Goal: Task Accomplishment & Management: Complete application form

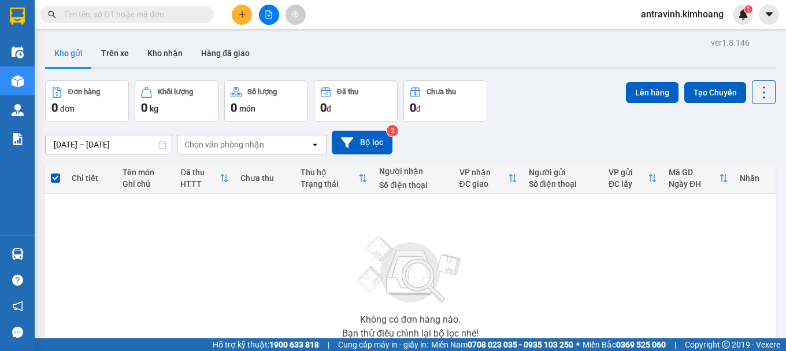
click at [458, 295] on img at bounding box center [411, 269] width 116 height 81
drag, startPoint x: 0, startPoint y: 0, endPoint x: 457, endPoint y: 295, distance: 544.2
click at [457, 295] on img at bounding box center [411, 269] width 116 height 81
click at [457, 302] on img at bounding box center [411, 269] width 116 height 81
click at [457, 303] on img at bounding box center [411, 269] width 116 height 81
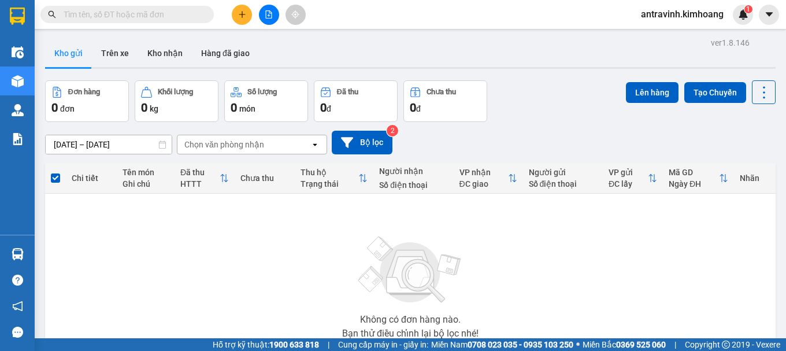
click at [459, 306] on img at bounding box center [411, 269] width 116 height 81
click at [244, 18] on button at bounding box center [242, 15] width 20 height 20
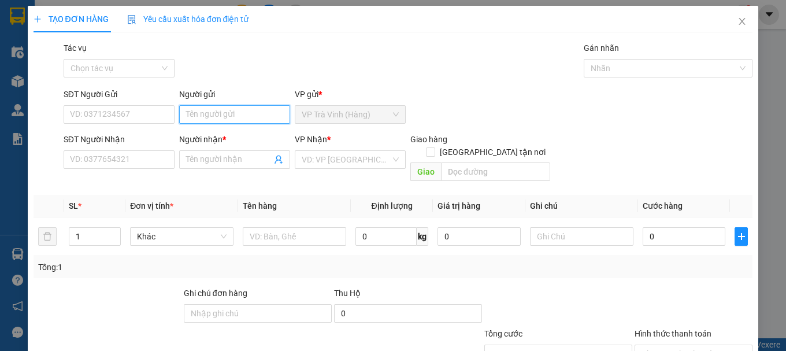
click at [240, 119] on input "Người gửi" at bounding box center [234, 114] width 111 height 18
type input "g"
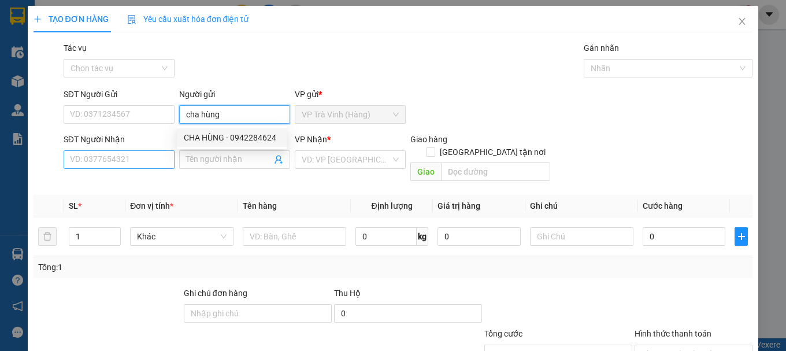
type input "cha hùng"
click at [153, 164] on input "SĐT Người Nhận" at bounding box center [119, 159] width 111 height 18
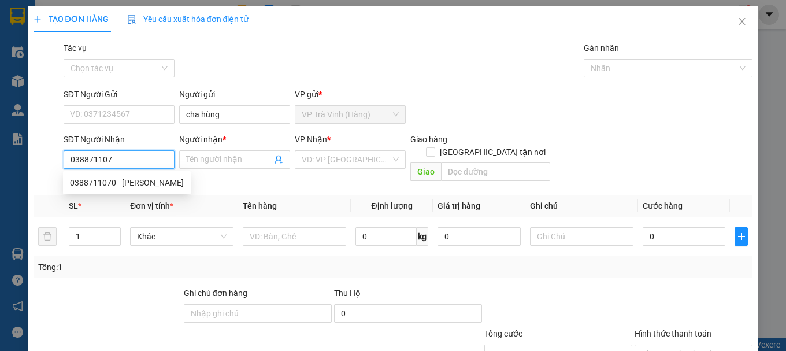
type input "0388711070"
click at [154, 180] on div "0388711070 - THÚY HUỲNH" at bounding box center [127, 182] width 114 height 13
type input "THÚY HUỲNH"
type input "60.000"
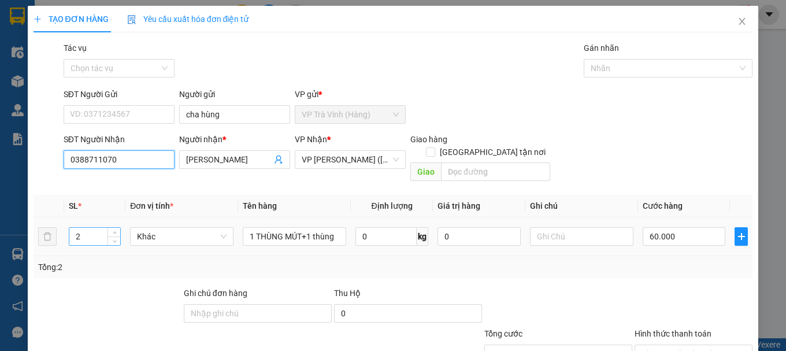
type input "0388711070"
click at [89, 231] on input "2" at bounding box center [94, 236] width 51 height 17
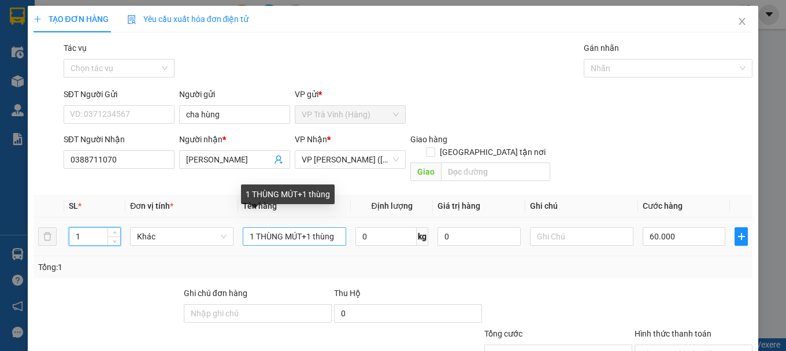
type input "1"
click at [335, 227] on input "1 THÙNG MÚT+1 thùng" at bounding box center [294, 236] width 103 height 18
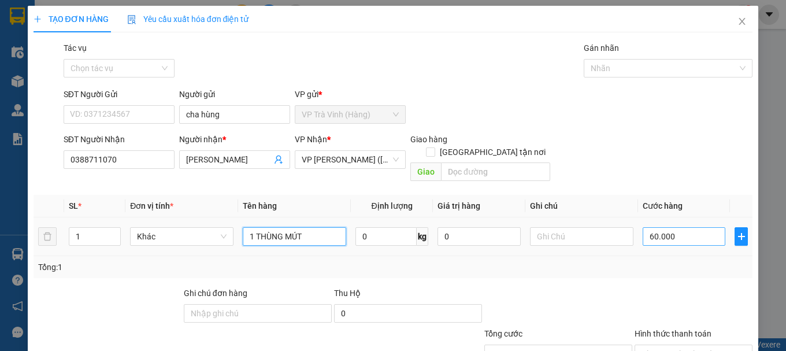
type input "1 THÙNG MÚT"
click at [692, 227] on input "60.000" at bounding box center [684, 236] width 83 height 18
type input "3"
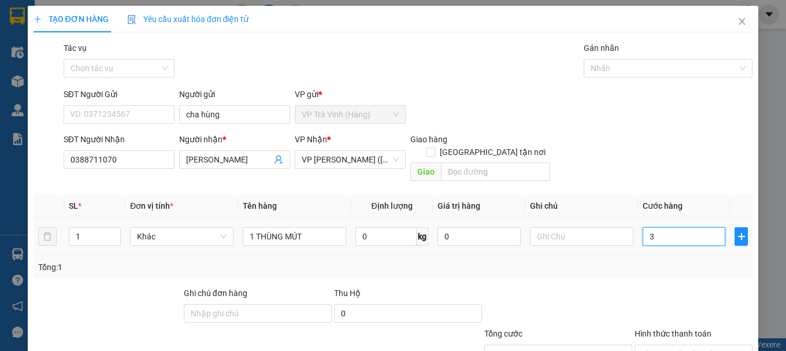
type input "30"
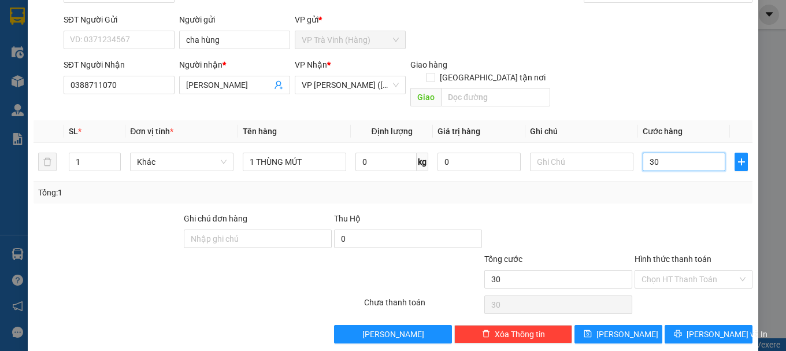
scroll to position [77, 0]
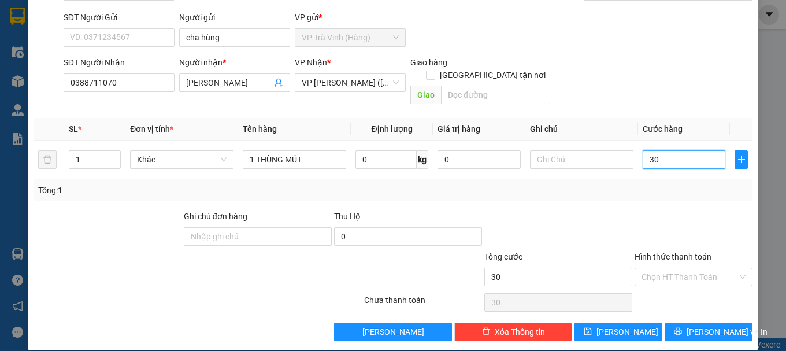
type input "30"
type input "30.000"
click at [718, 269] on input "Hình thức thanh toán" at bounding box center [689, 276] width 96 height 17
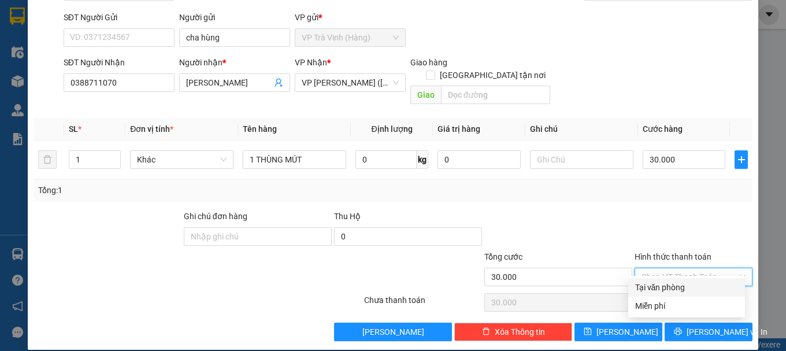
click at [702, 295] on div "Tại văn phòng" at bounding box center [686, 287] width 117 height 18
type input "0"
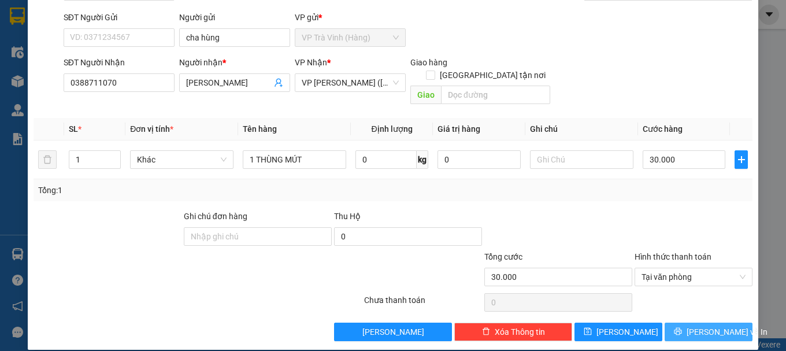
click at [706, 325] on span "Lưu và In" at bounding box center [727, 331] width 81 height 13
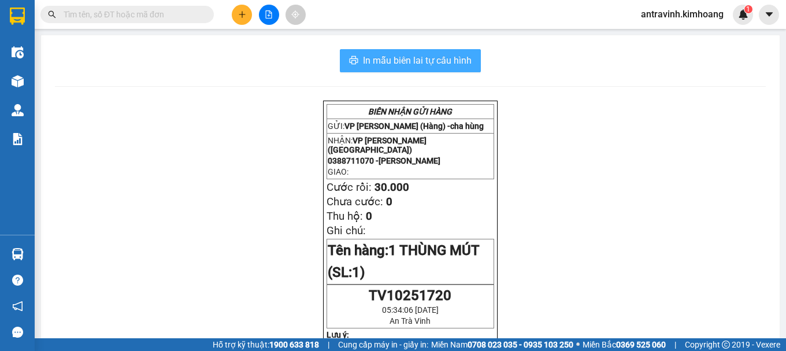
click at [447, 63] on span "In mẫu biên lai tự cấu hình" at bounding box center [417, 60] width 109 height 14
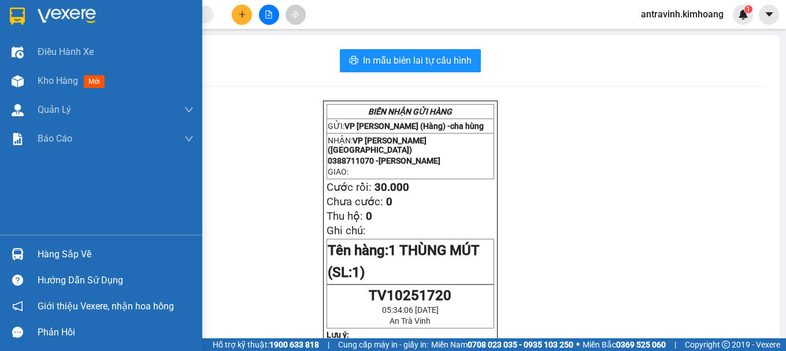
click at [42, 251] on div "Hàng sắp về" at bounding box center [116, 254] width 156 height 17
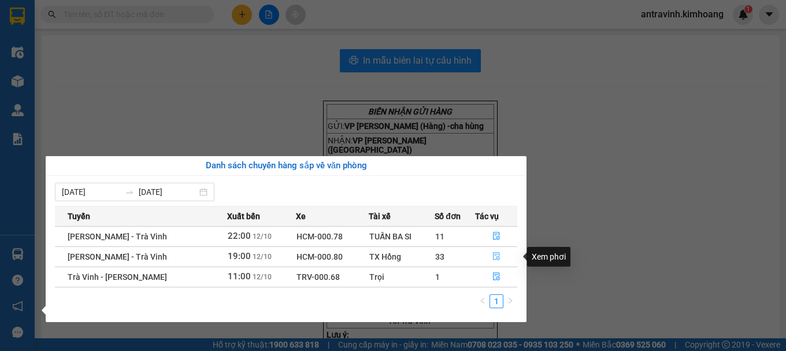
click at [493, 254] on icon "file-done" at bounding box center [496, 256] width 8 height 8
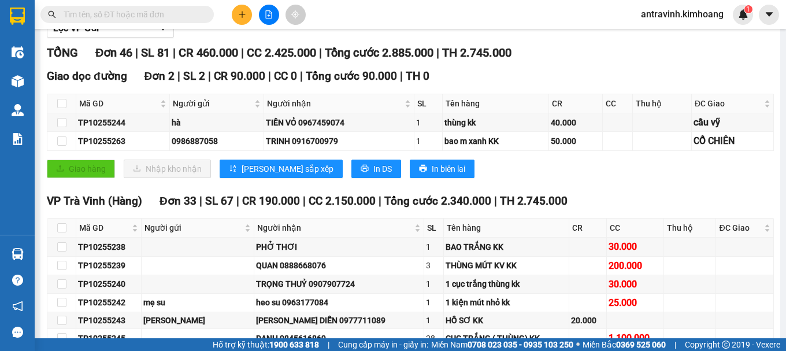
scroll to position [173, 0]
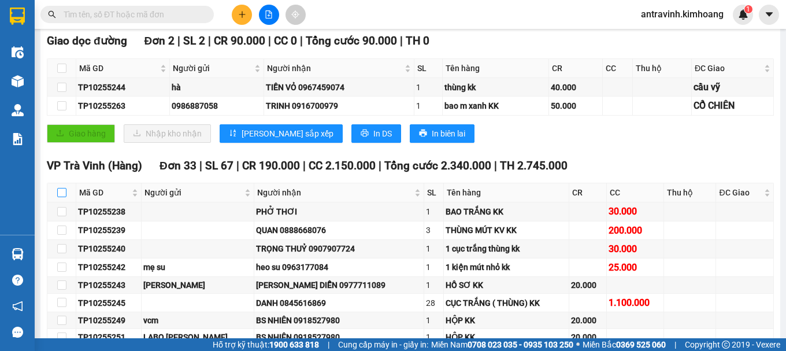
click at [62, 197] on input "checkbox" at bounding box center [61, 192] width 9 height 9
checkbox input "true"
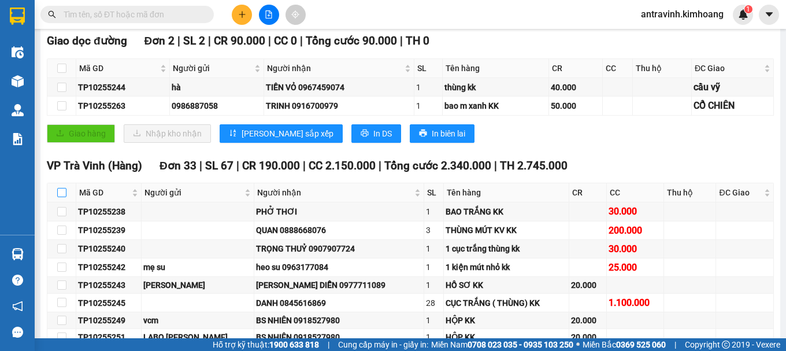
checkbox input "true"
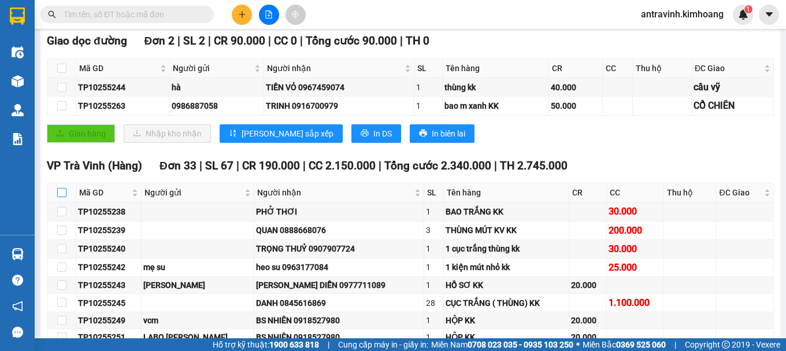
checkbox input "true"
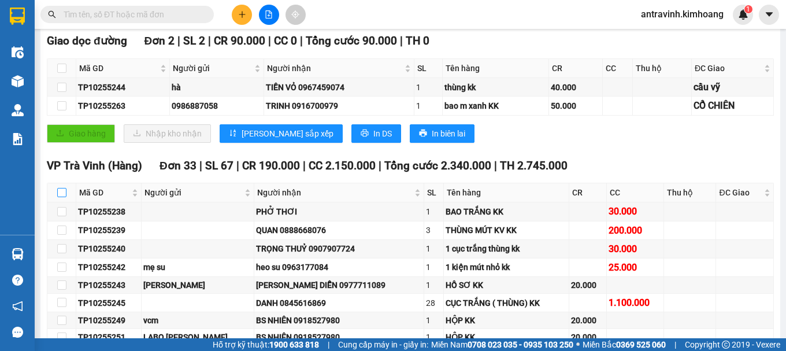
checkbox input "true"
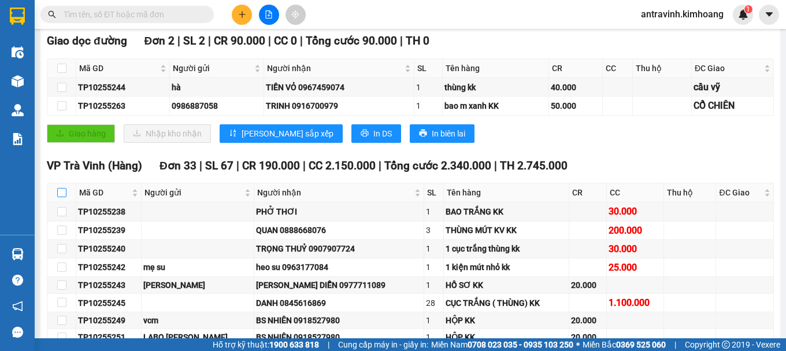
checkbox input "true"
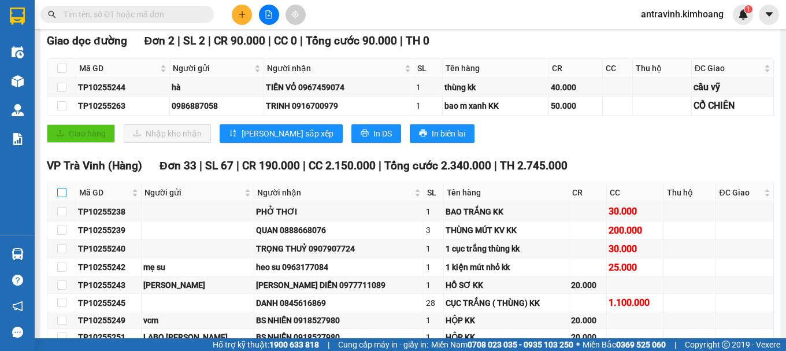
checkbox input "true"
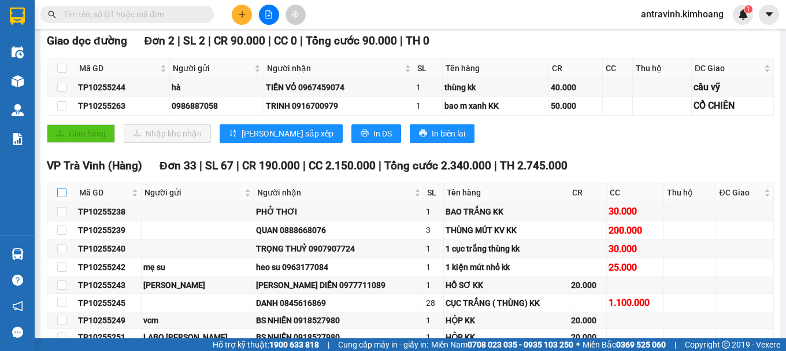
checkbox input "true"
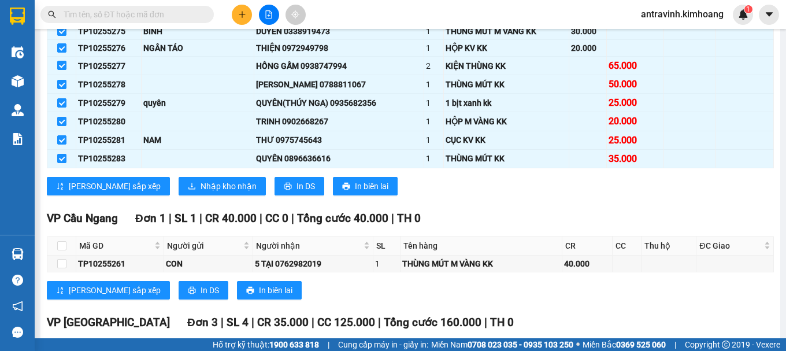
scroll to position [809, 0]
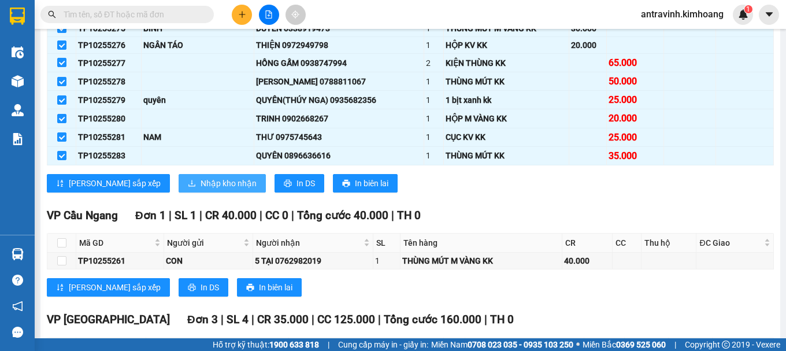
click at [201, 190] on span "Nhập kho nhận" at bounding box center [229, 183] width 56 height 13
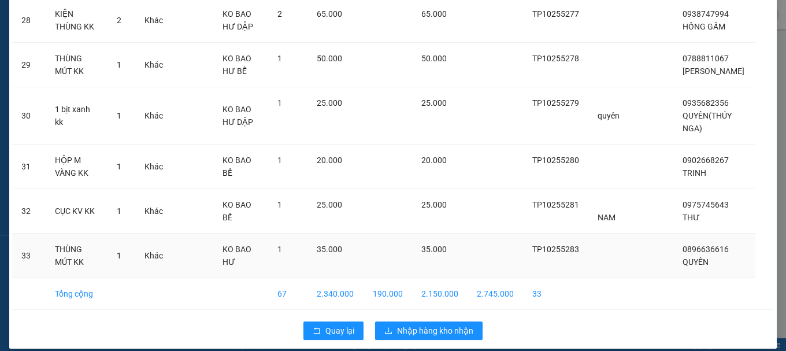
scroll to position [1363, 0]
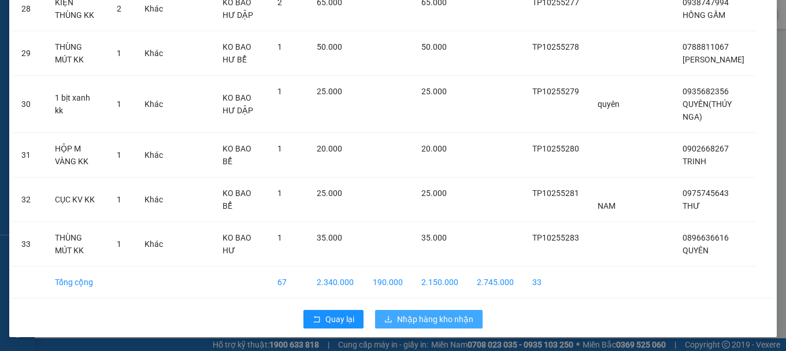
click at [443, 318] on span "Nhập hàng kho nhận" at bounding box center [435, 319] width 76 height 13
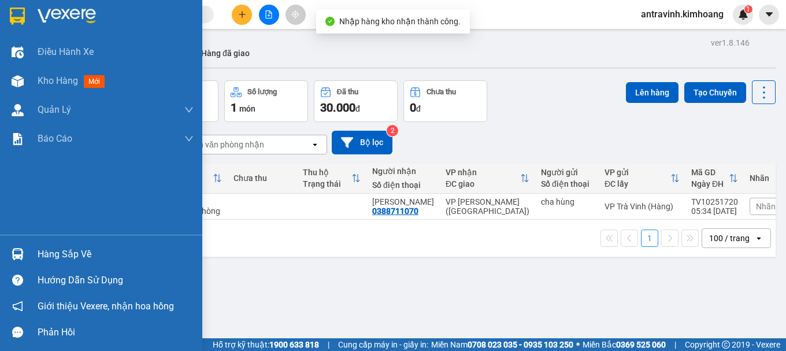
click at [31, 250] on div "Hàng sắp về" at bounding box center [101, 254] width 202 height 26
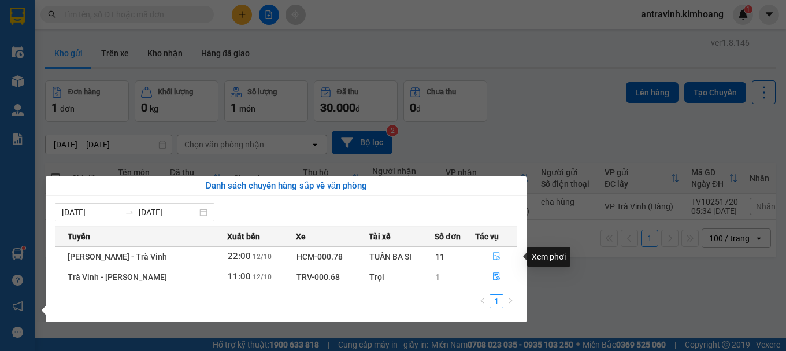
click at [494, 259] on icon "file-done" at bounding box center [496, 256] width 8 height 8
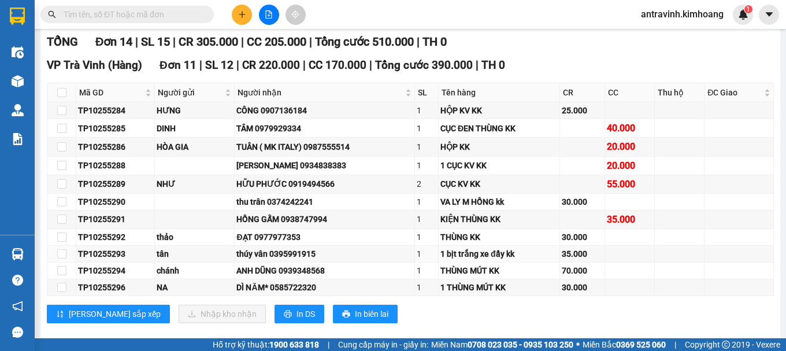
scroll to position [58, 0]
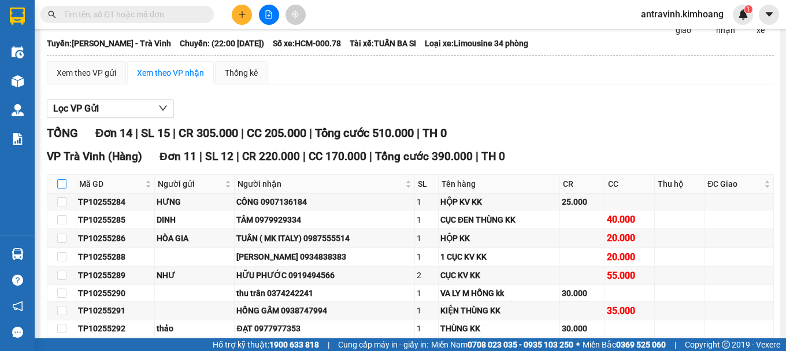
click at [60, 188] on input "checkbox" at bounding box center [61, 183] width 9 height 9
checkbox input "true"
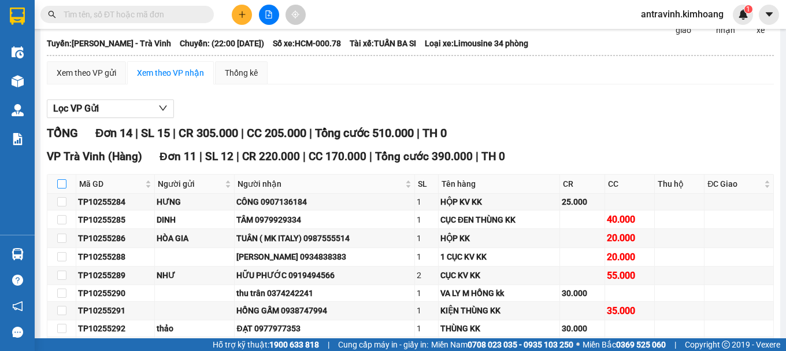
checkbox input "true"
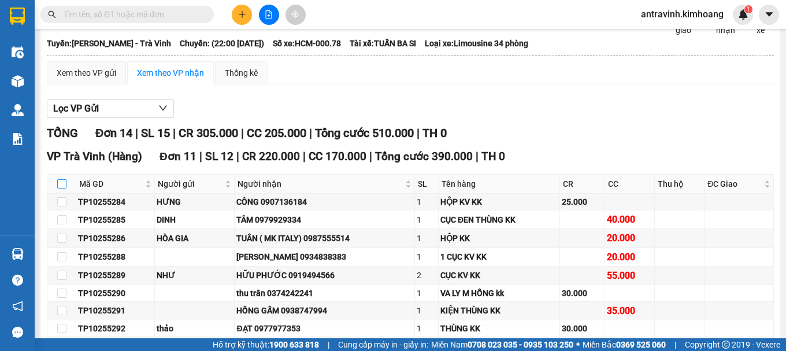
checkbox input "true"
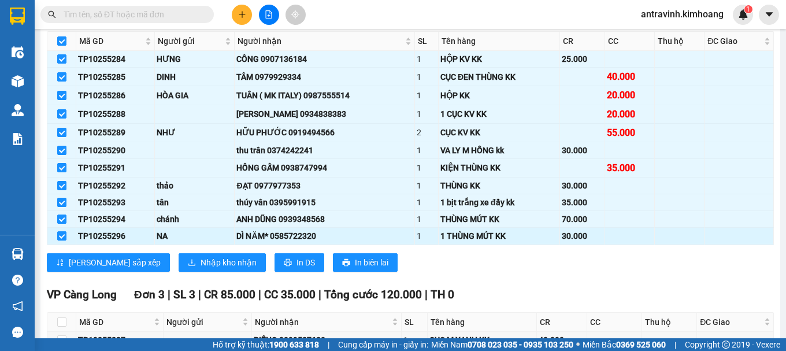
scroll to position [231, 0]
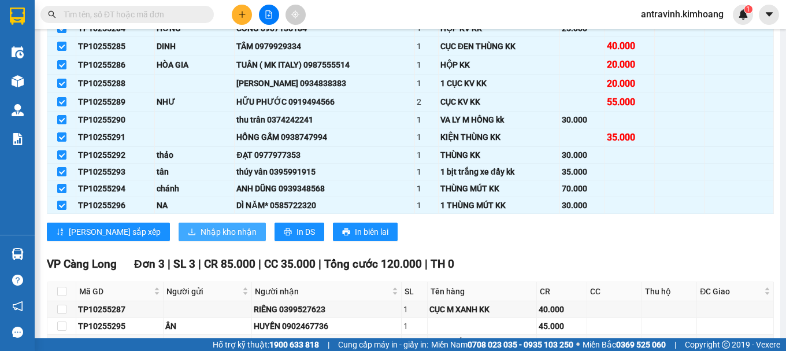
click at [201, 238] on span "Nhập kho nhận" at bounding box center [229, 231] width 56 height 13
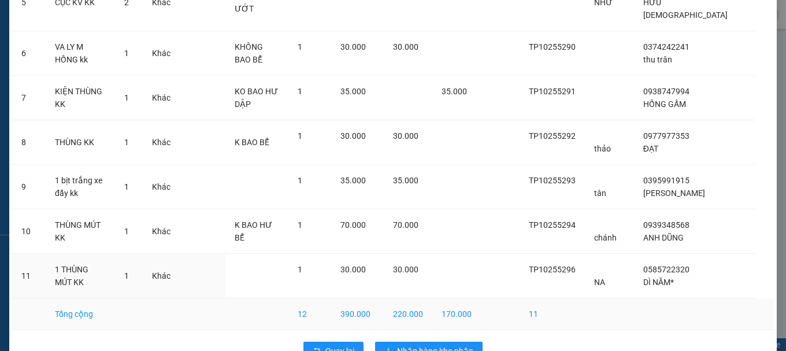
scroll to position [346, 0]
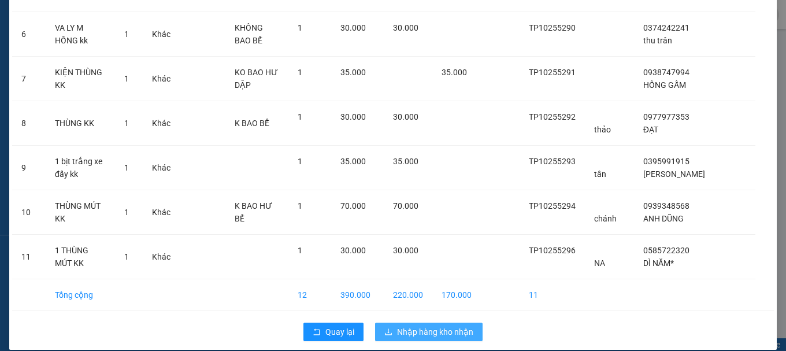
click at [432, 325] on span "Nhập hàng kho nhận" at bounding box center [435, 331] width 76 height 13
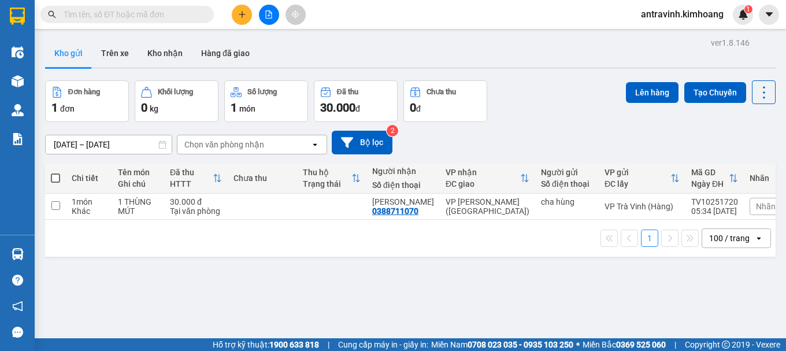
click at [129, 18] on input "text" at bounding box center [132, 14] width 136 height 13
click at [242, 11] on icon "plus" at bounding box center [242, 14] width 8 height 8
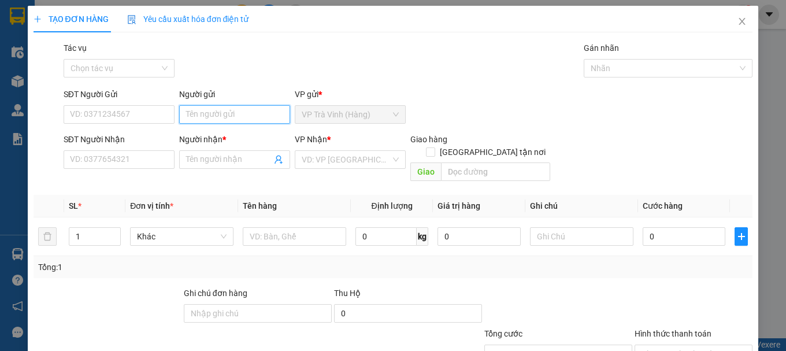
click at [235, 113] on input "Người gửi" at bounding box center [234, 114] width 111 height 18
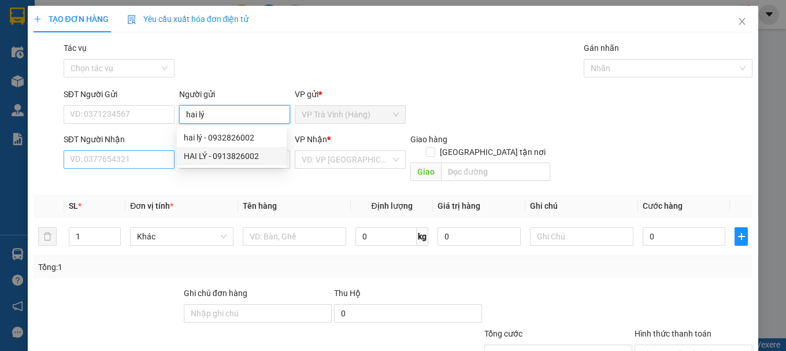
type input "hai lý"
click at [154, 165] on input "SĐT Người Nhận" at bounding box center [119, 159] width 111 height 18
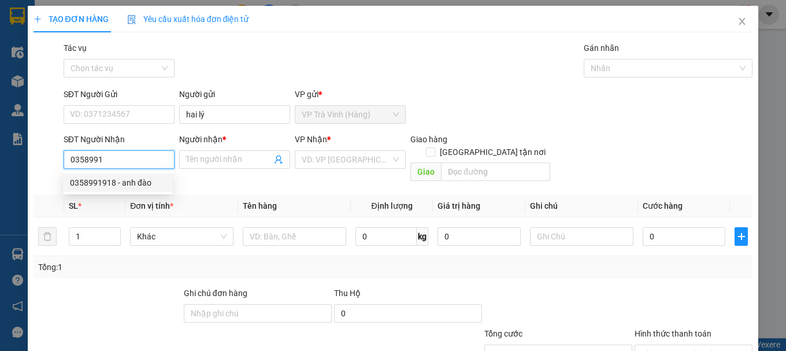
click at [146, 181] on div "0358991918 - anh đào" at bounding box center [118, 182] width 96 height 13
type input "0358991918"
type input "anh đào"
type input "30.000"
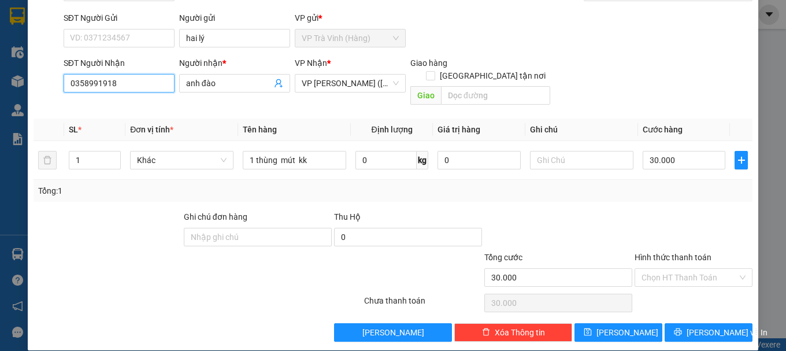
scroll to position [77, 0]
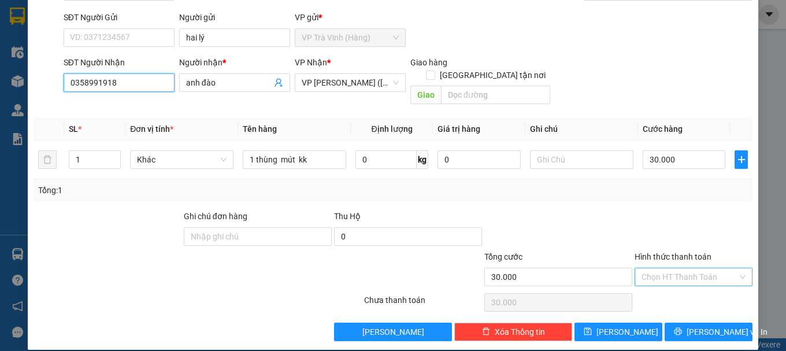
type input "0358991918"
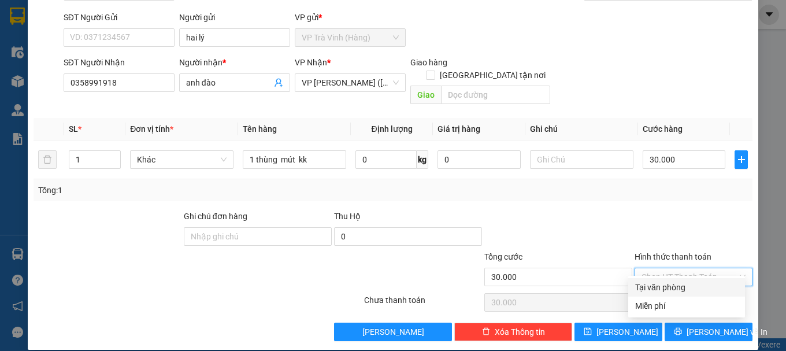
click at [673, 268] on input "Hình thức thanh toán" at bounding box center [689, 276] width 96 height 17
click at [677, 285] on div "Tại văn phòng" at bounding box center [686, 287] width 103 height 13
type input "0"
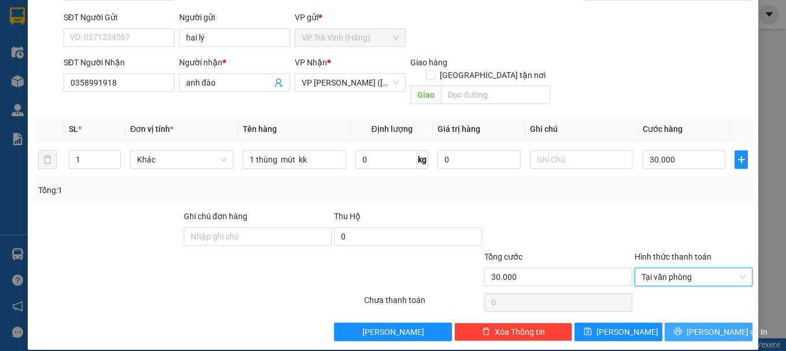
click at [692, 325] on span "Lưu và In" at bounding box center [727, 331] width 81 height 13
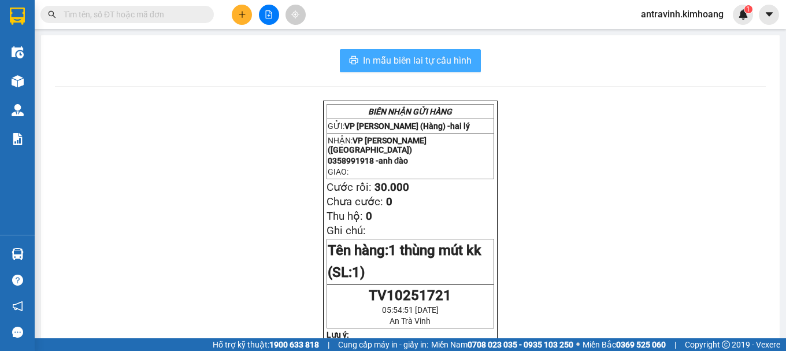
click at [451, 59] on span "In mẫu biên lai tự cấu hình" at bounding box center [417, 60] width 109 height 14
click at [129, 20] on input "text" at bounding box center [132, 14] width 136 height 13
click at [155, 15] on input "text" at bounding box center [132, 14] width 136 height 13
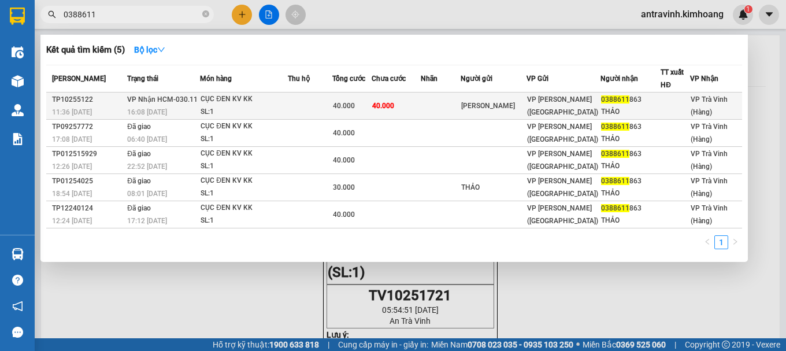
type input "0388611"
click at [355, 107] on span "40.000" at bounding box center [344, 106] width 22 height 8
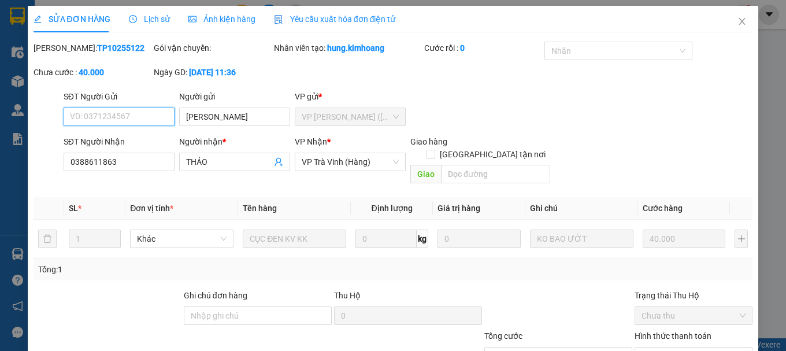
type input "NAM PHƯƠNG"
type input "0388611863"
type input "THẢO"
type input "40.000"
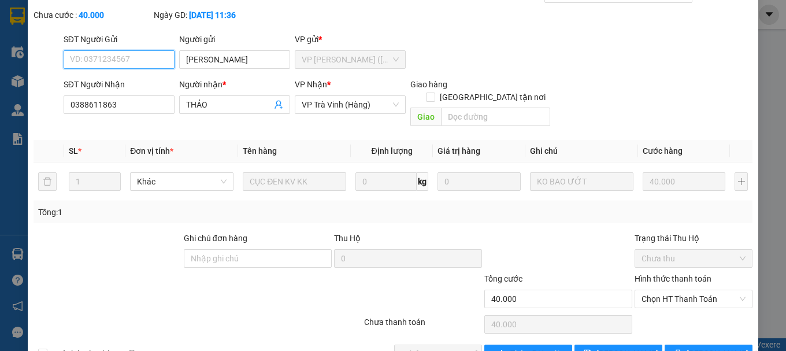
scroll to position [79, 0]
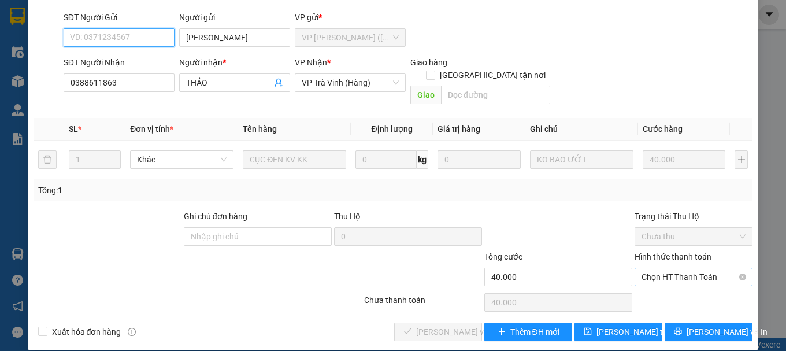
click at [651, 268] on span "Chọn HT Thanh Toán" at bounding box center [693, 276] width 104 height 17
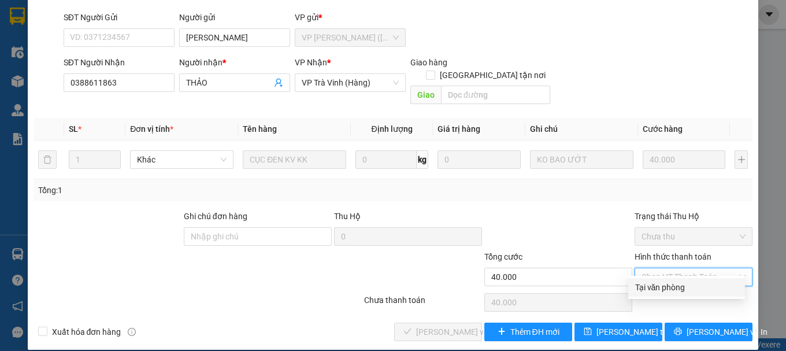
click at [650, 292] on div "Tại văn phòng" at bounding box center [686, 287] width 103 height 13
type input "0"
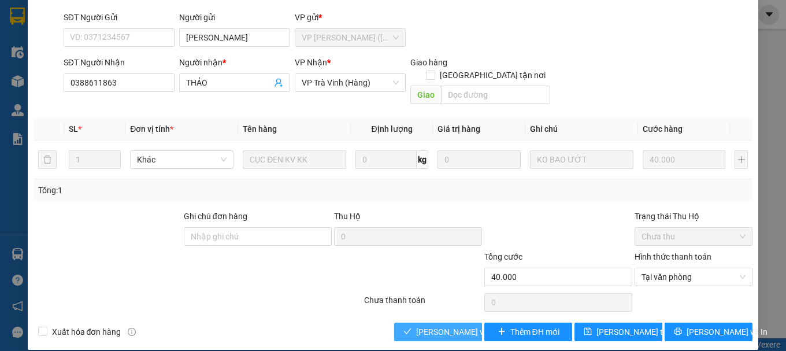
click at [453, 325] on span "Lưu và Giao hàng" at bounding box center [471, 331] width 111 height 13
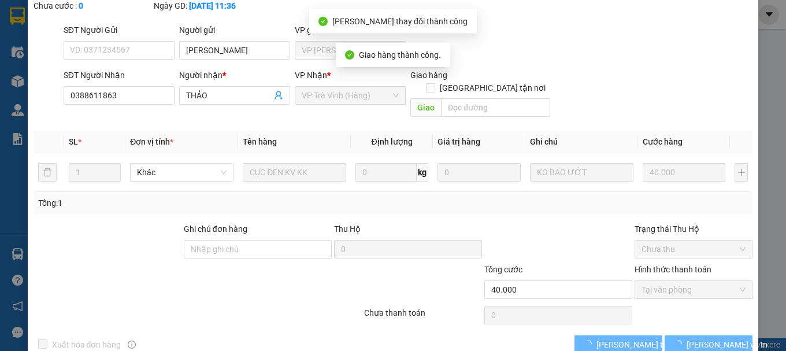
scroll to position [92, 0]
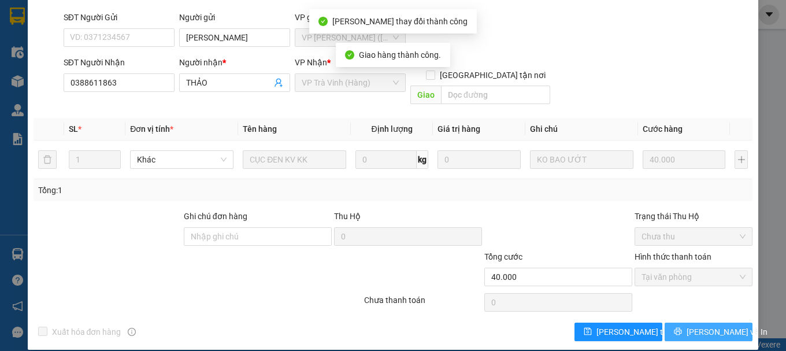
click at [688, 322] on button "Lưu và In" at bounding box center [709, 331] width 88 height 18
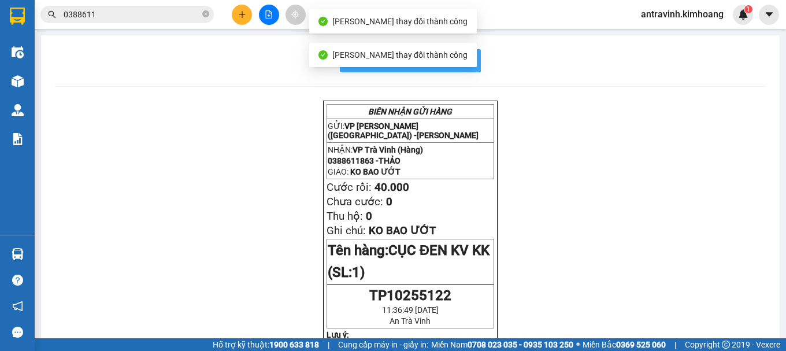
click at [468, 54] on button "In mẫu biên lai tự cấu hình" at bounding box center [410, 60] width 141 height 23
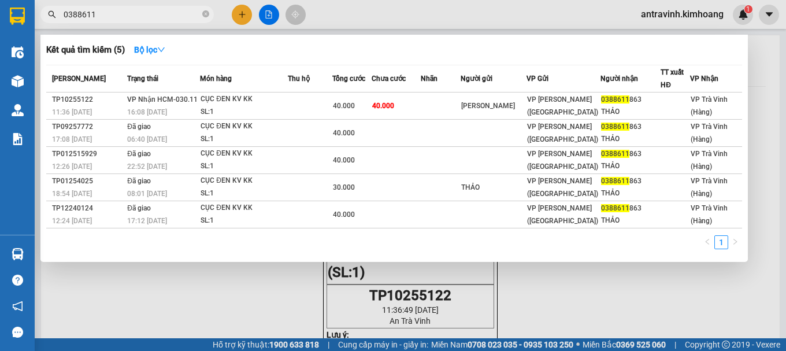
click at [119, 16] on input "0388611" at bounding box center [132, 14] width 136 height 13
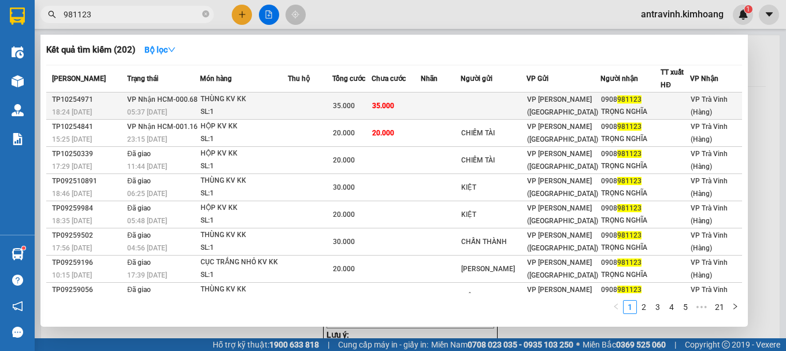
type input "981123"
click at [355, 102] on span "35.000" at bounding box center [344, 106] width 22 height 8
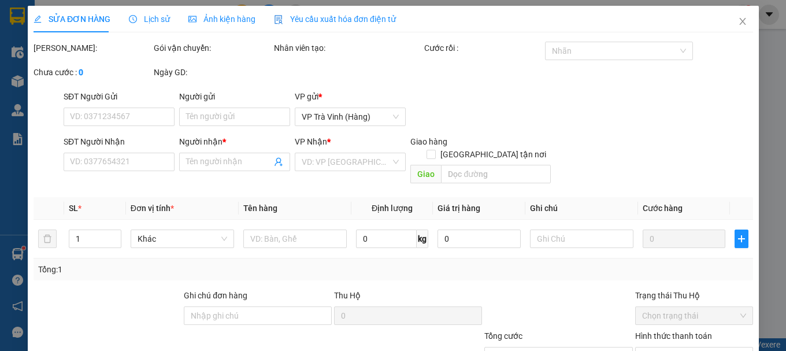
type input "0908981123"
type input "TRỌNG NGHĨA"
type input "35.000"
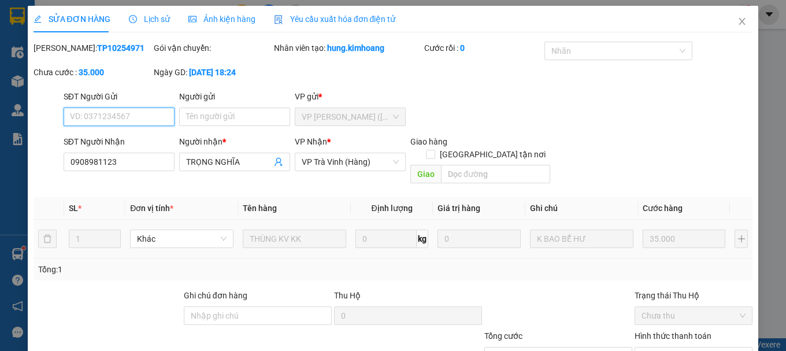
scroll to position [79, 0]
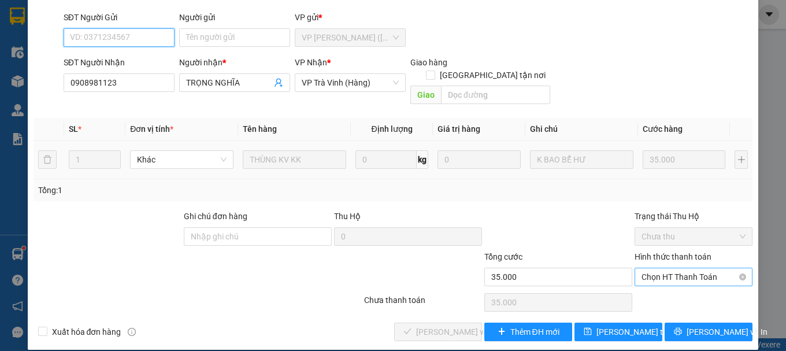
click at [676, 268] on span "Chọn HT Thanh Toán" at bounding box center [693, 276] width 104 height 17
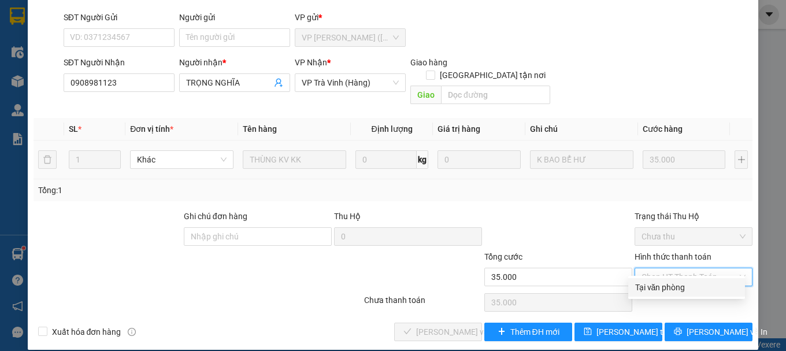
click at [675, 291] on div "Tại văn phòng" at bounding box center [686, 287] width 103 height 13
type input "0"
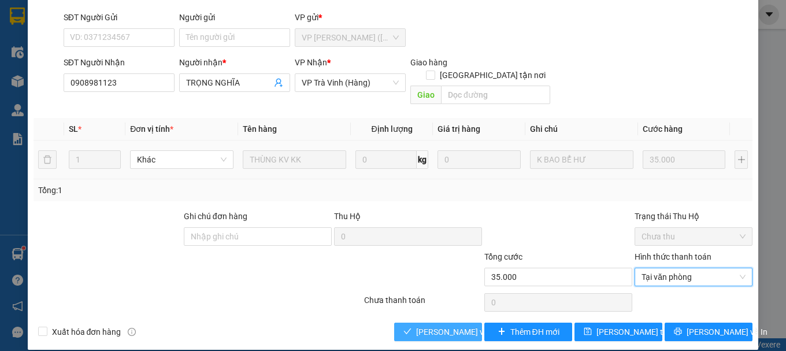
click at [451, 325] on span "Lưu và Giao hàng" at bounding box center [471, 331] width 111 height 13
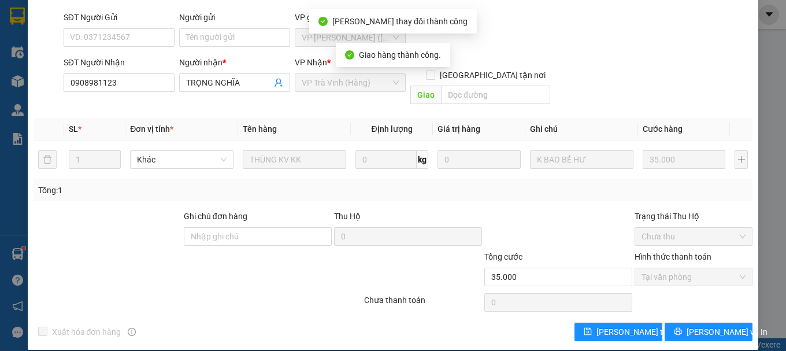
scroll to position [0, 0]
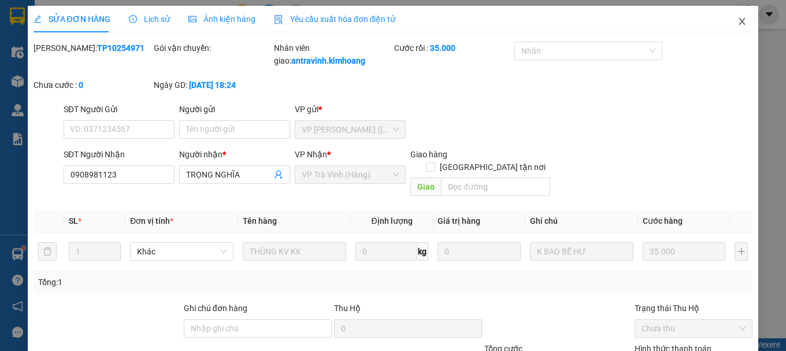
click at [739, 23] on icon "close" at bounding box center [742, 21] width 6 height 7
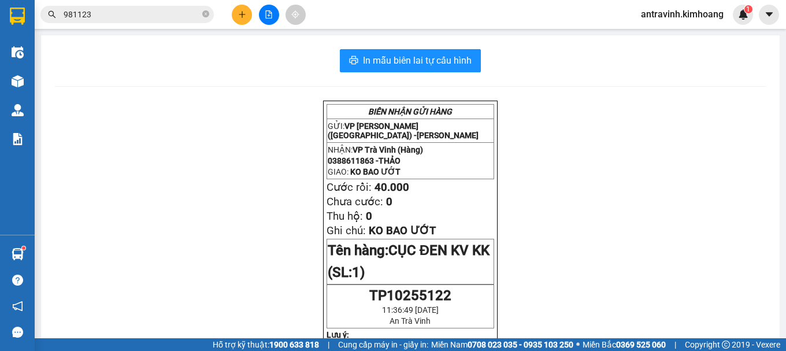
click at [106, 14] on input "981123" at bounding box center [132, 14] width 136 height 13
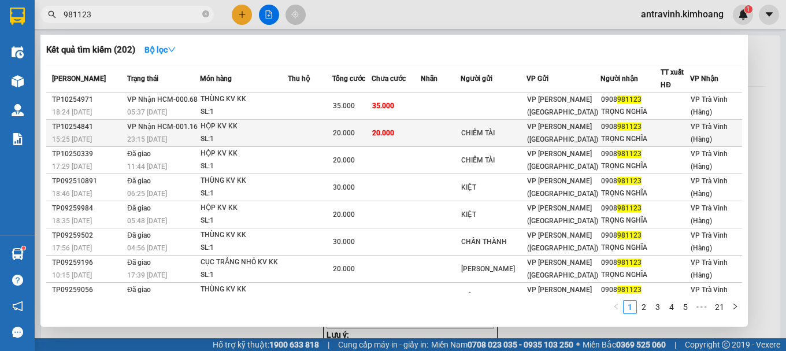
click at [306, 131] on td at bounding box center [310, 133] width 44 height 27
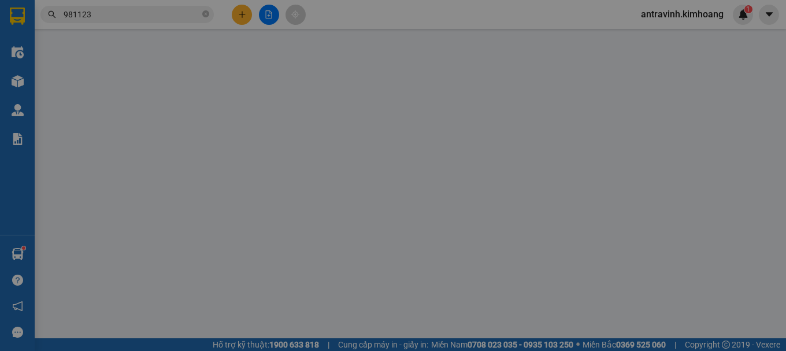
type input "CHIẾM TÀI"
type input "0908981123"
type input "TRỌNG NGHĨA"
type input "20.000"
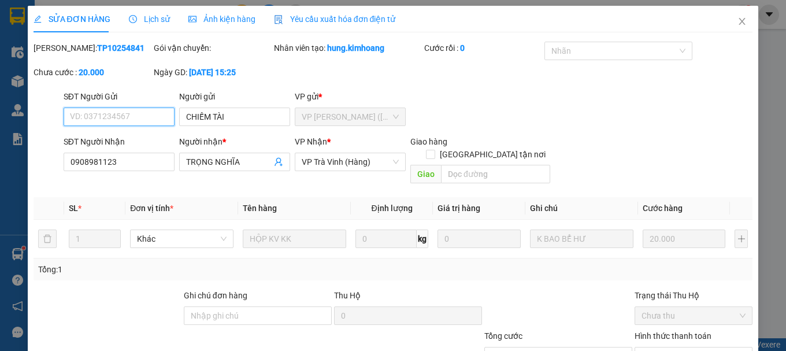
scroll to position [79, 0]
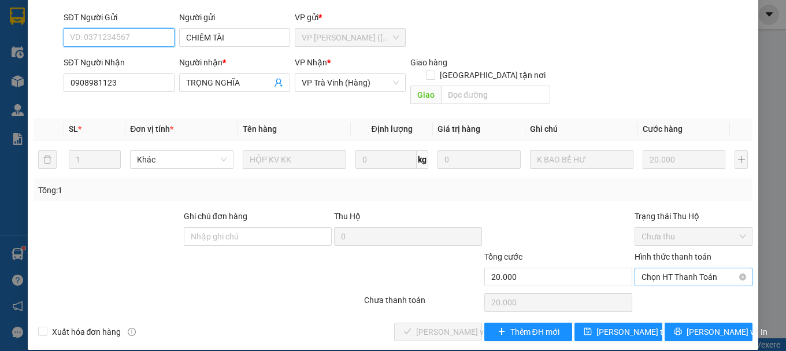
click at [668, 268] on span "Chọn HT Thanh Toán" at bounding box center [693, 276] width 104 height 17
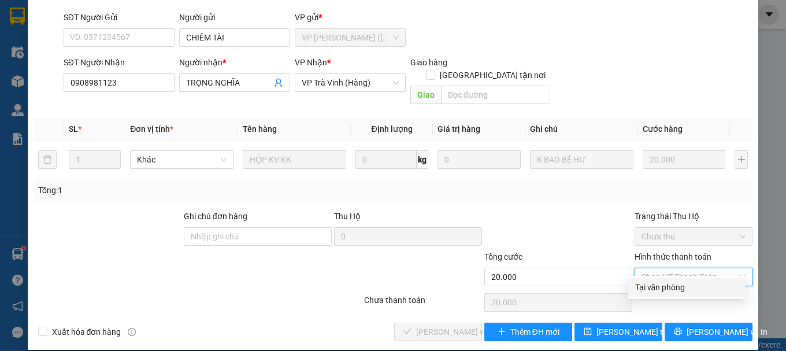
click at [670, 291] on div "Tại văn phòng" at bounding box center [686, 287] width 103 height 13
type input "0"
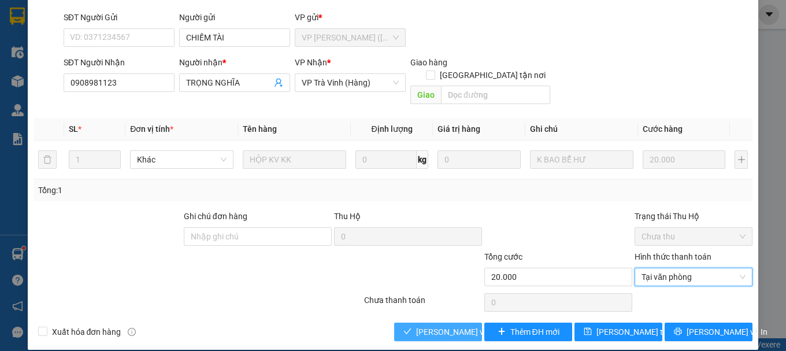
click at [458, 325] on span "Lưu và Giao hàng" at bounding box center [471, 331] width 111 height 13
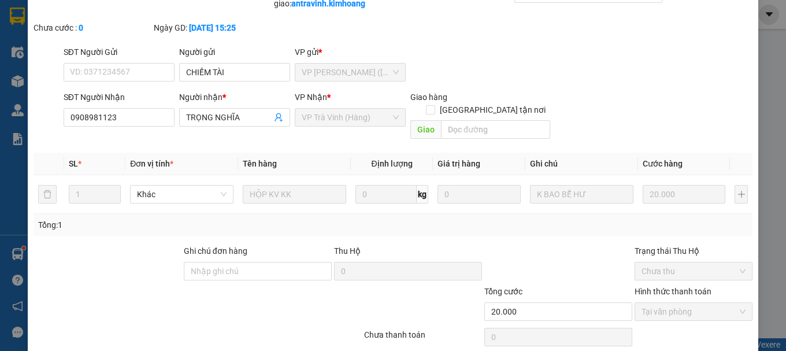
scroll to position [0, 0]
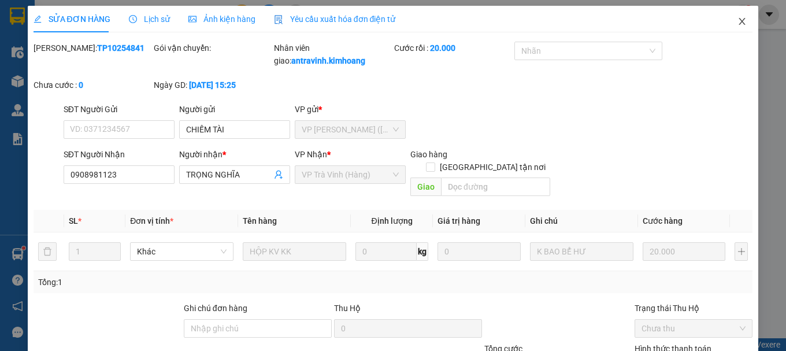
click at [737, 18] on icon "close" at bounding box center [741, 21] width 9 height 9
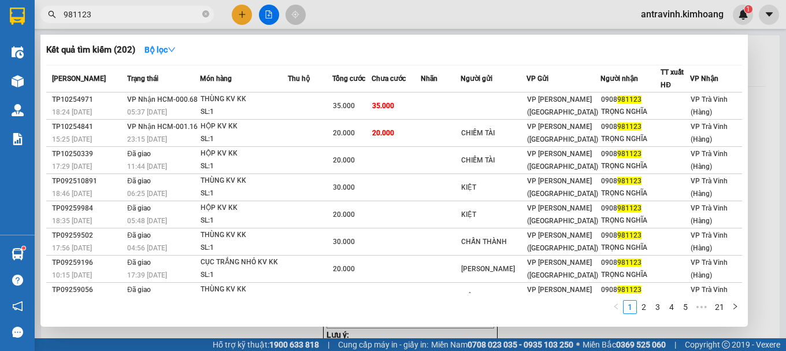
click at [128, 16] on input "981123" at bounding box center [132, 14] width 136 height 13
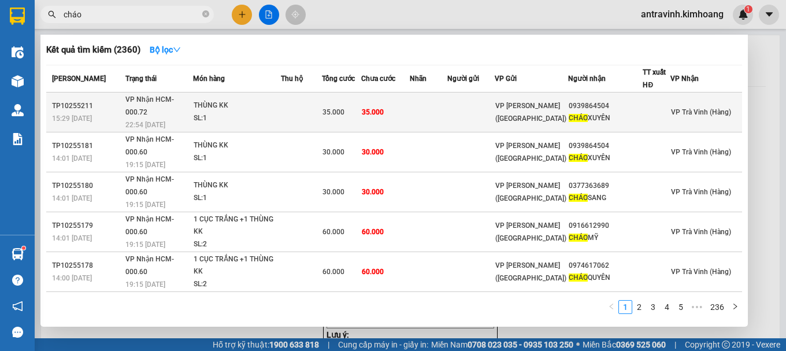
type input "cháo"
click at [381, 108] on span "35.000" at bounding box center [373, 112] width 22 height 8
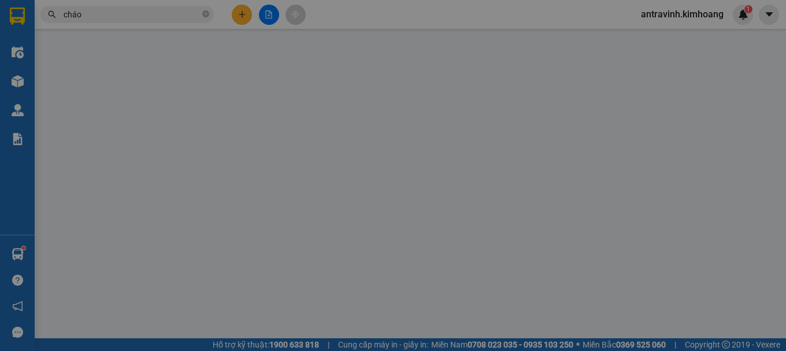
type input "0939864504"
type input "CHÁO XUYÊN"
type input "35.000"
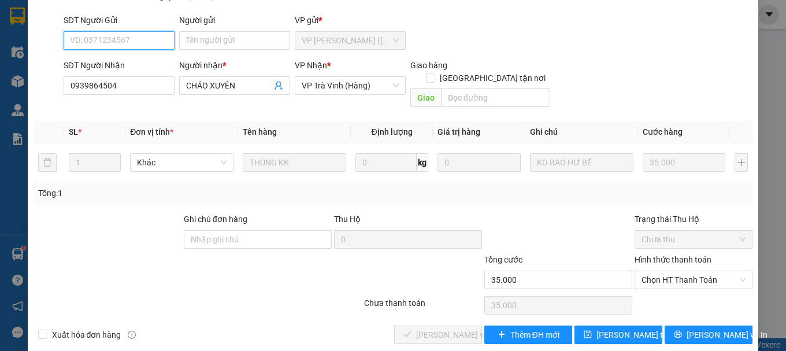
scroll to position [79, 0]
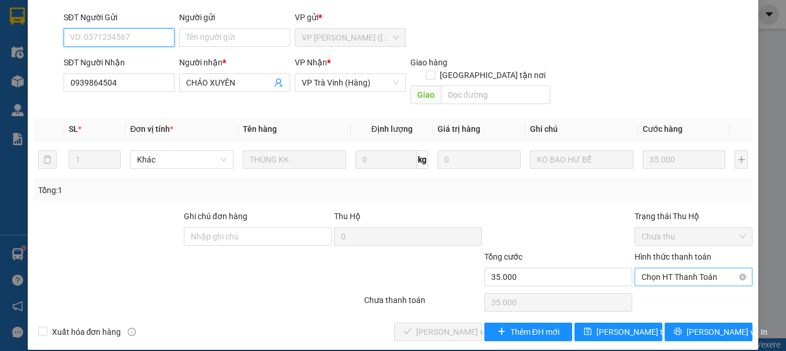
click at [657, 270] on span "Chọn HT Thanh Toán" at bounding box center [693, 276] width 104 height 17
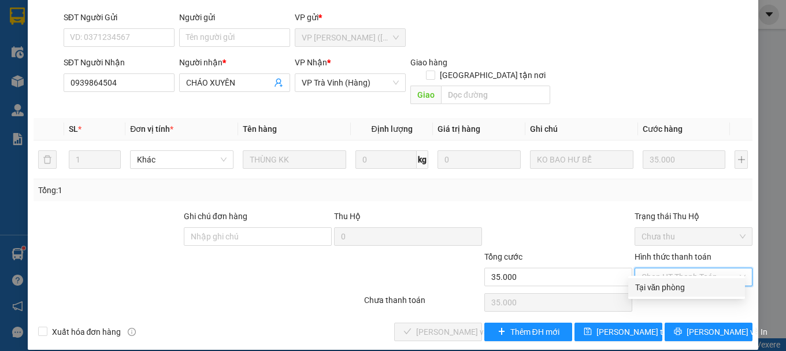
click at [659, 285] on div "Tại văn phòng" at bounding box center [686, 287] width 103 height 13
type input "0"
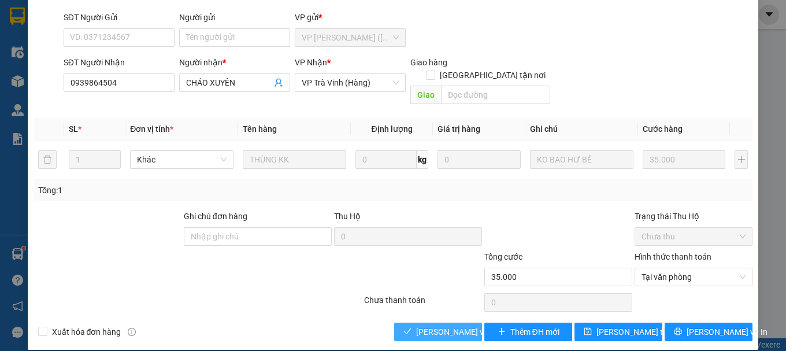
click at [441, 325] on span "Lưu và Giao hàng" at bounding box center [471, 331] width 111 height 13
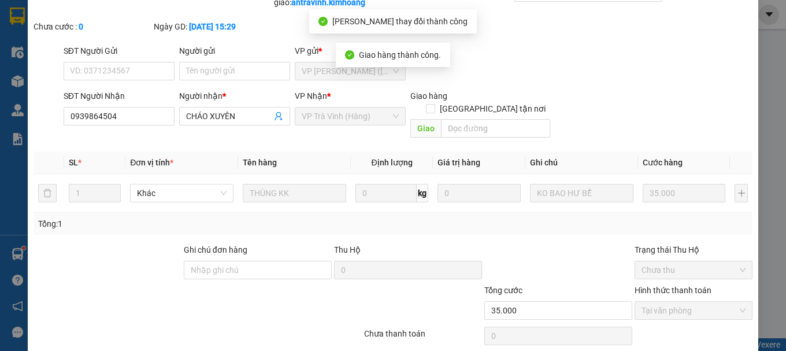
scroll to position [0, 0]
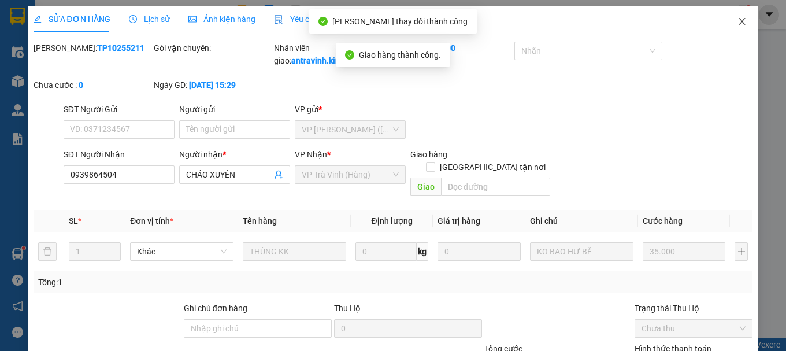
click at [737, 24] on icon "close" at bounding box center [741, 21] width 9 height 9
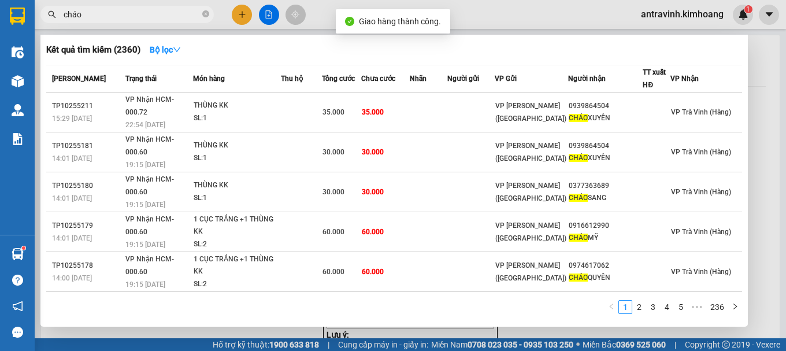
click at [148, 16] on input "cháo" at bounding box center [132, 14] width 136 height 13
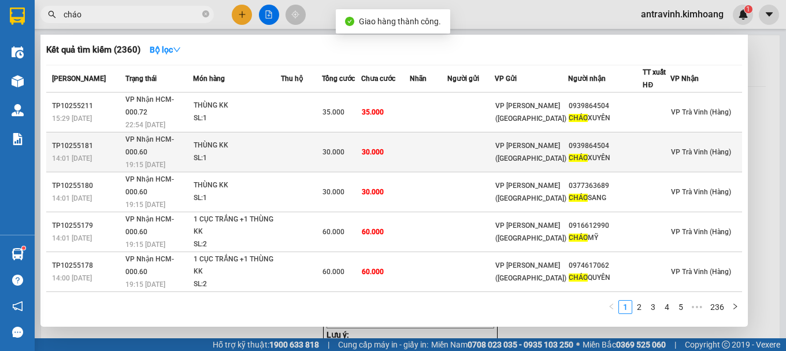
click at [361, 146] on div "30.000" at bounding box center [341, 152] width 38 height 13
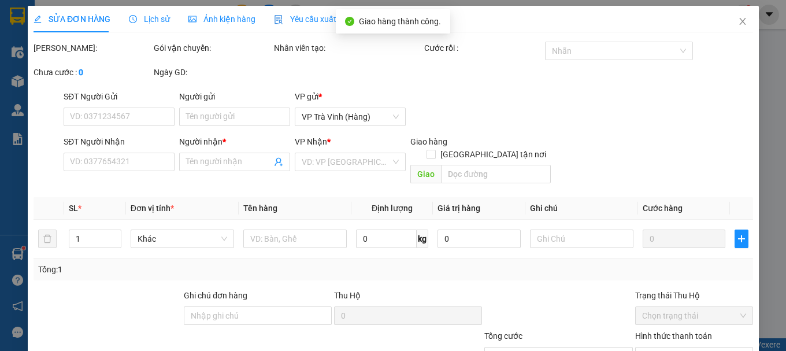
type input "0939864504"
type input "CHÁO XUYÊN"
type input "30.000"
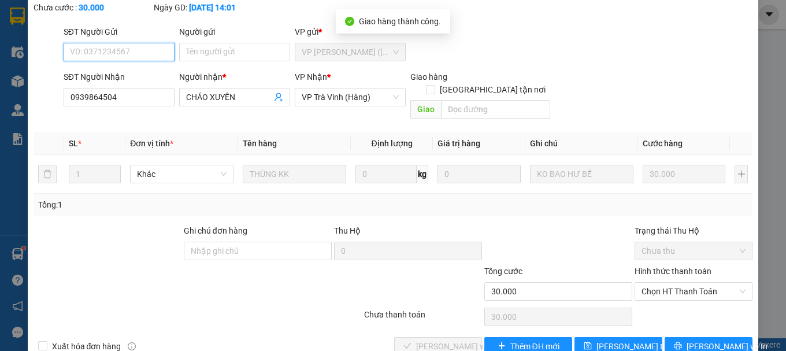
scroll to position [79, 0]
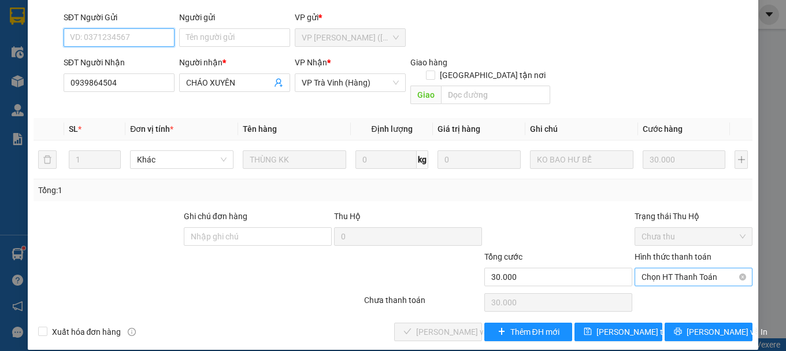
click at [662, 268] on span "Chọn HT Thanh Toán" at bounding box center [693, 276] width 104 height 17
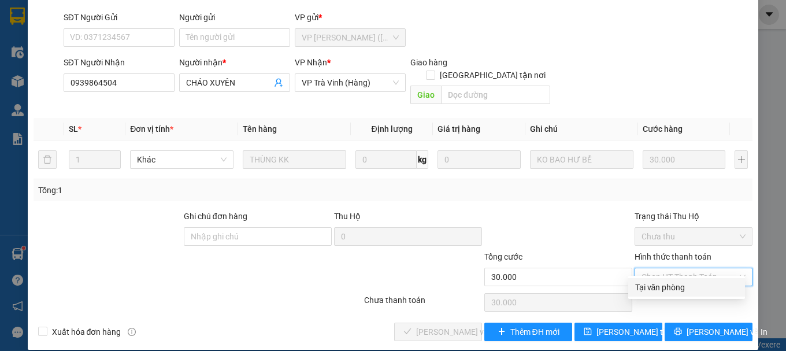
click at [658, 291] on div "Tại văn phòng" at bounding box center [686, 287] width 103 height 13
type input "0"
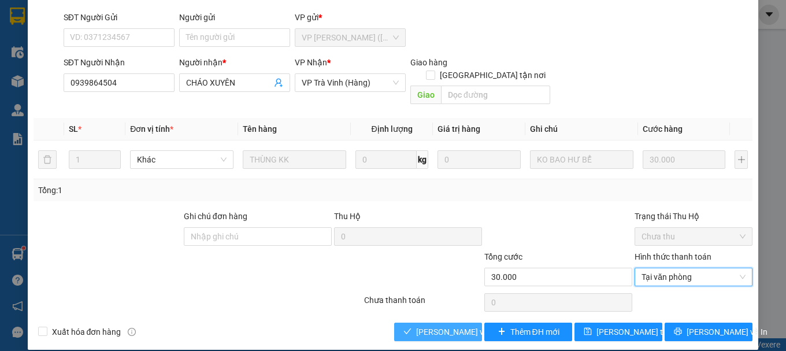
click at [444, 325] on span "Lưu và Giao hàng" at bounding box center [471, 331] width 111 height 13
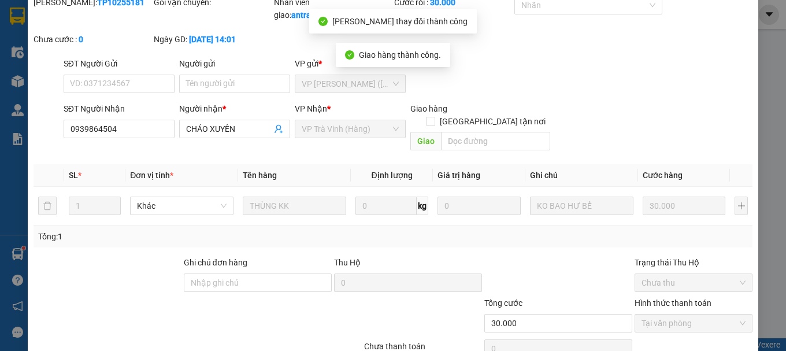
scroll to position [0, 0]
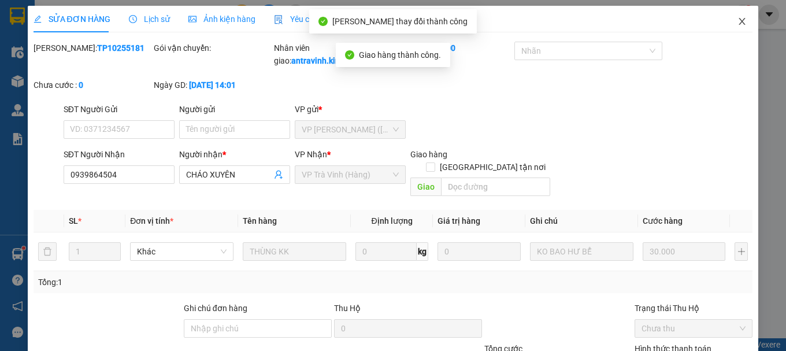
click at [737, 23] on icon "close" at bounding box center [741, 21] width 9 height 9
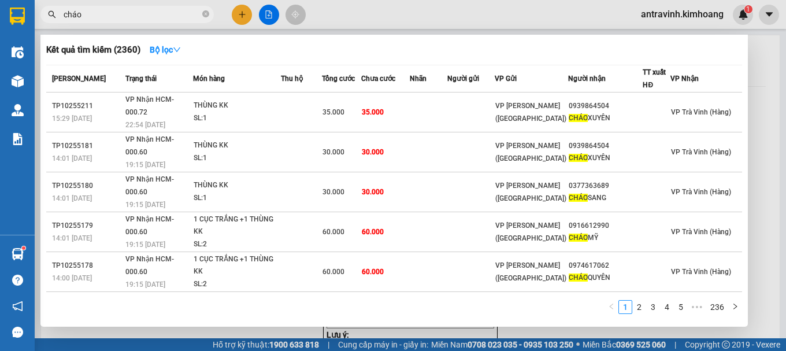
click at [144, 15] on input "cháo" at bounding box center [132, 14] width 136 height 13
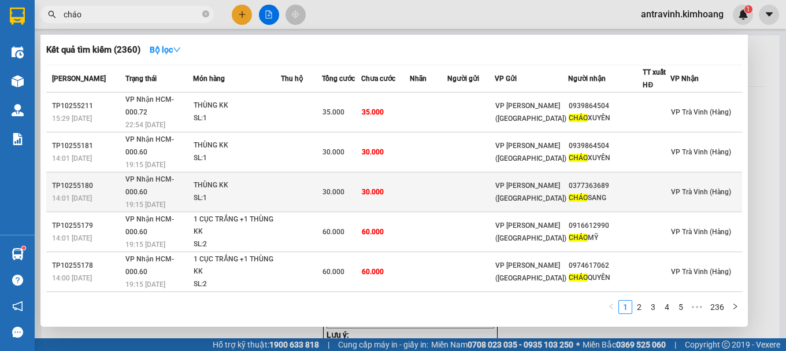
click at [322, 172] on td at bounding box center [301, 192] width 41 height 40
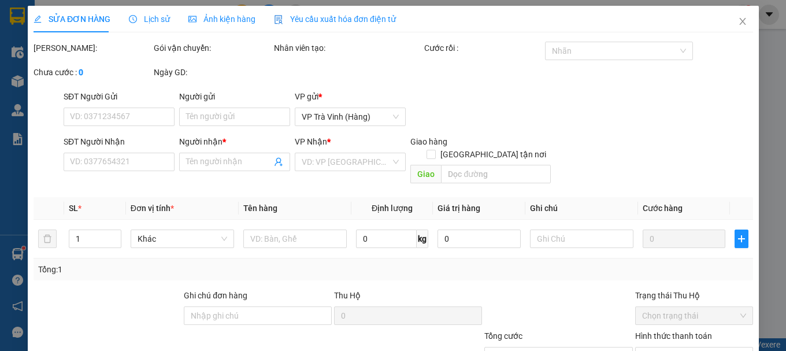
type input "0377363689"
type input "CHÁO SANG"
type input "30.000"
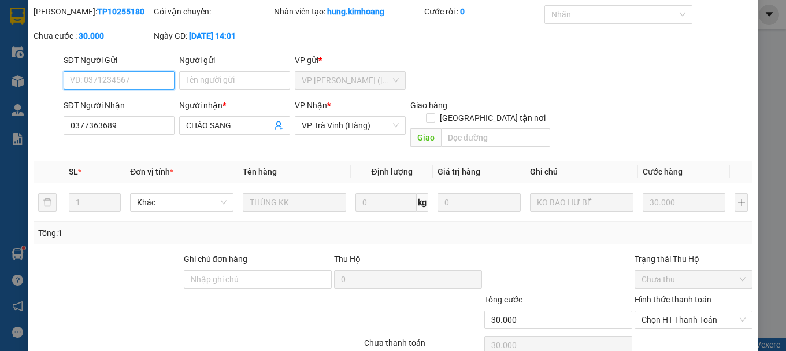
scroll to position [79, 0]
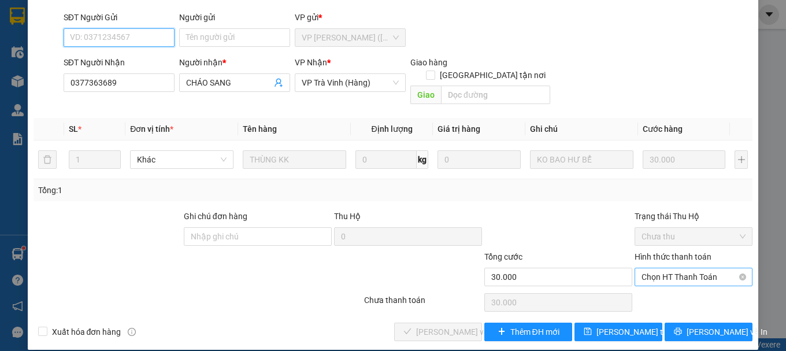
click at [669, 268] on span "Chọn HT Thanh Toán" at bounding box center [693, 276] width 104 height 17
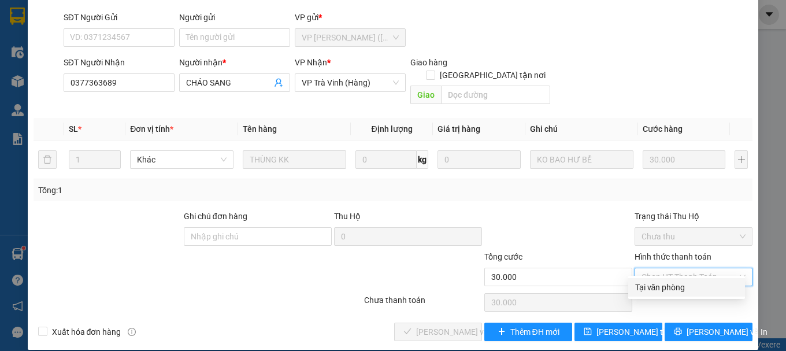
click at [662, 287] on div "Tại văn phòng" at bounding box center [686, 287] width 103 height 13
type input "0"
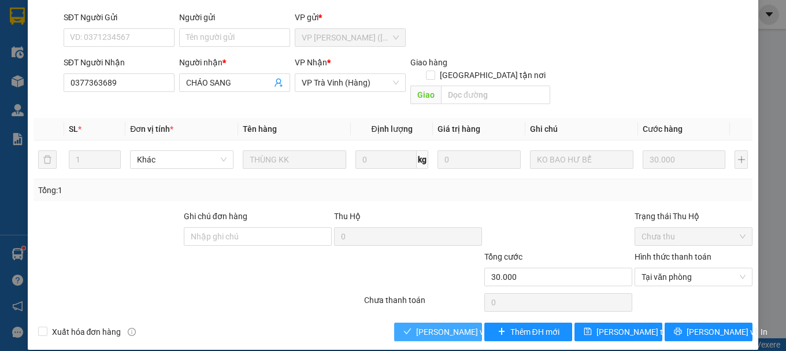
click at [462, 325] on span "Lưu và Giao hàng" at bounding box center [471, 331] width 111 height 13
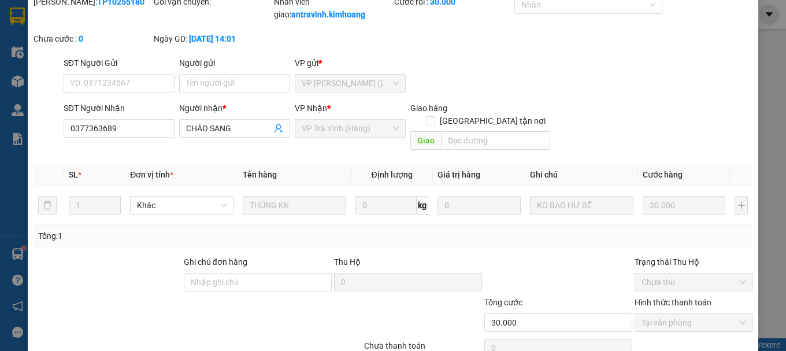
scroll to position [0, 0]
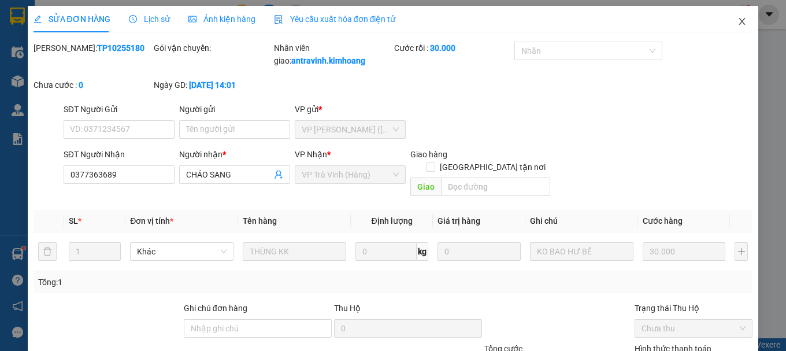
click at [737, 20] on icon "close" at bounding box center [741, 21] width 9 height 9
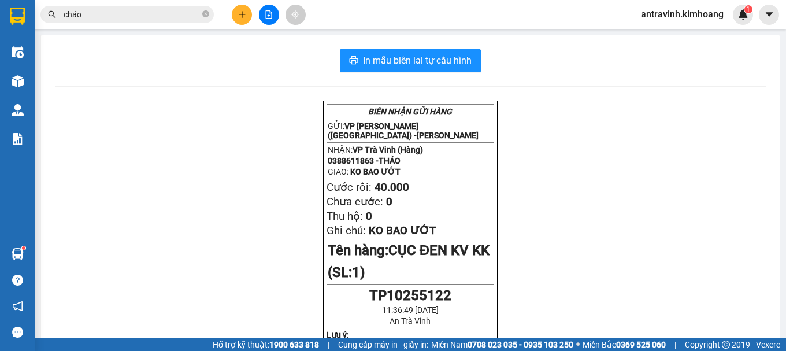
click at [142, 16] on input "cháo" at bounding box center [132, 14] width 136 height 13
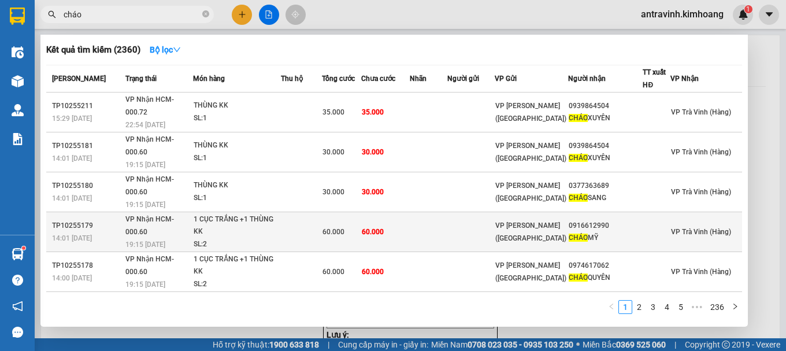
click at [339, 228] on span "60.000" at bounding box center [333, 232] width 22 height 8
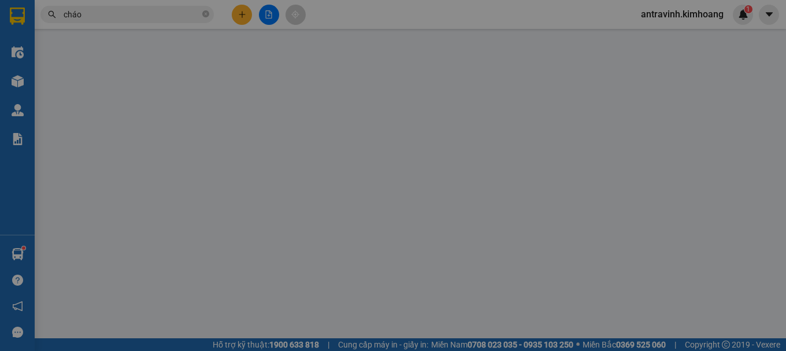
type input "0916612990"
type input "CHÁO MỸ"
type input "60.000"
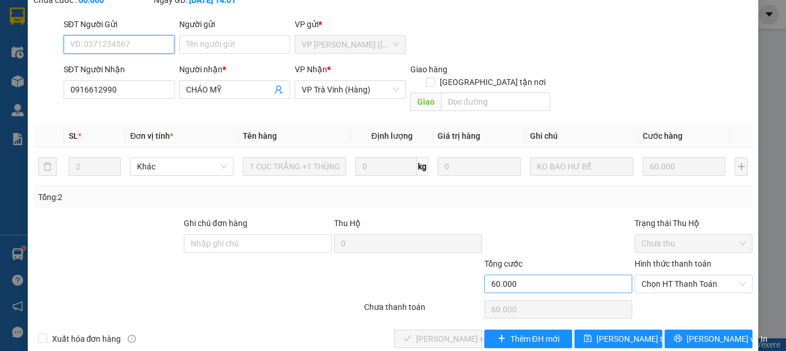
scroll to position [79, 0]
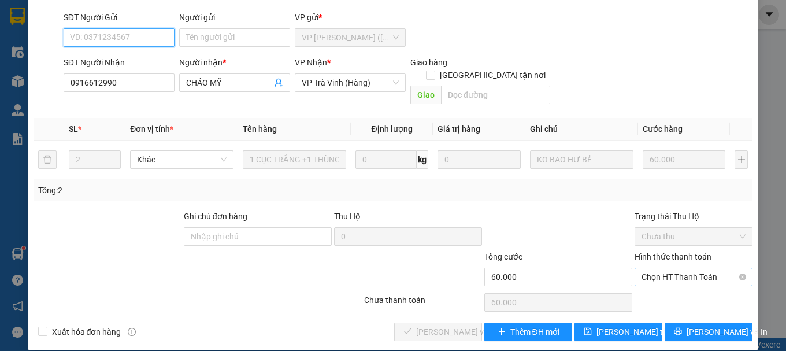
click at [651, 268] on span "Chọn HT Thanh Toán" at bounding box center [693, 276] width 104 height 17
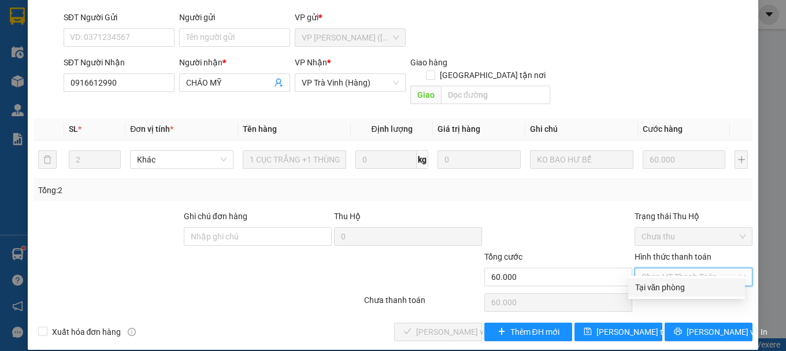
click at [652, 284] on div "Tại văn phòng" at bounding box center [686, 287] width 103 height 13
type input "0"
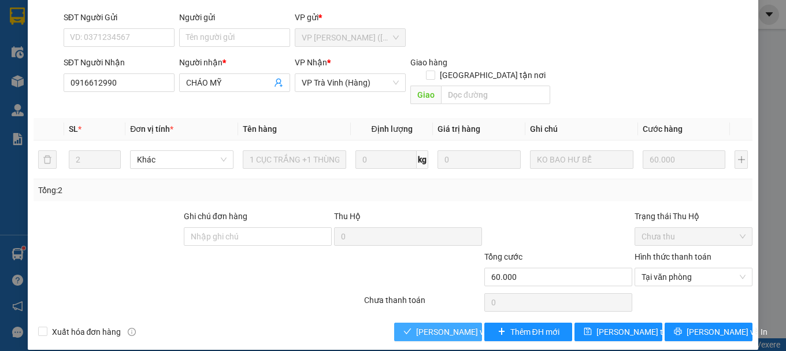
click at [454, 325] on span "Lưu và Giao hàng" at bounding box center [471, 331] width 111 height 13
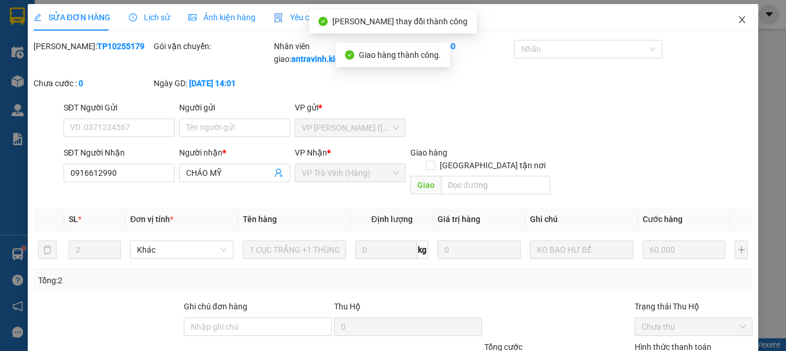
scroll to position [0, 0]
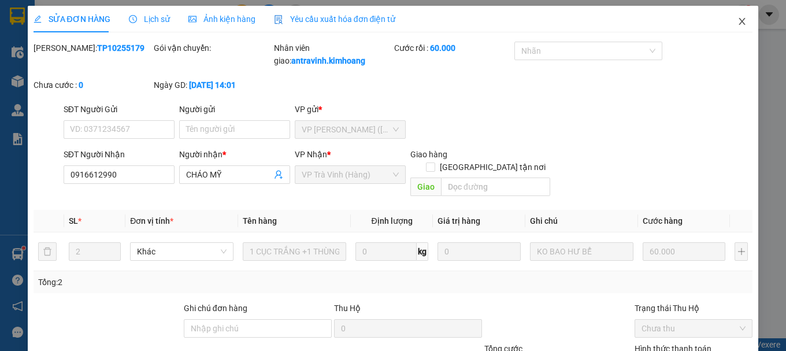
click at [739, 21] on icon "close" at bounding box center [742, 21] width 6 height 7
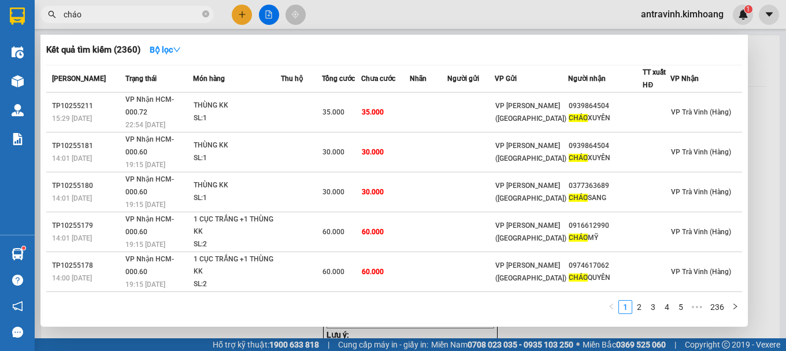
click at [123, 16] on input "cháo" at bounding box center [132, 14] width 136 height 13
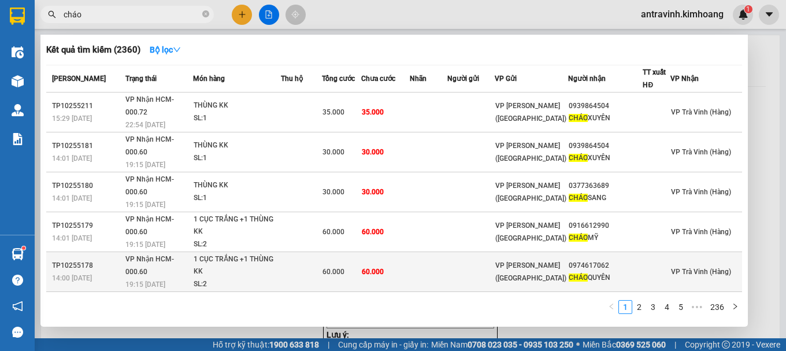
click at [339, 268] on span "60.000" at bounding box center [333, 272] width 22 height 8
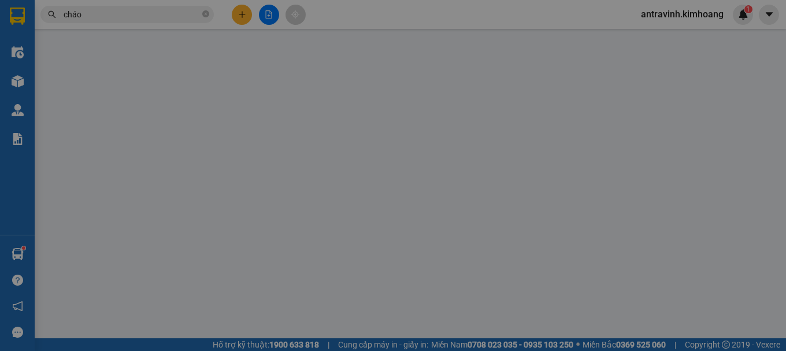
type input "0974617062"
type input "CHÁO QUYÊN"
type input "60.000"
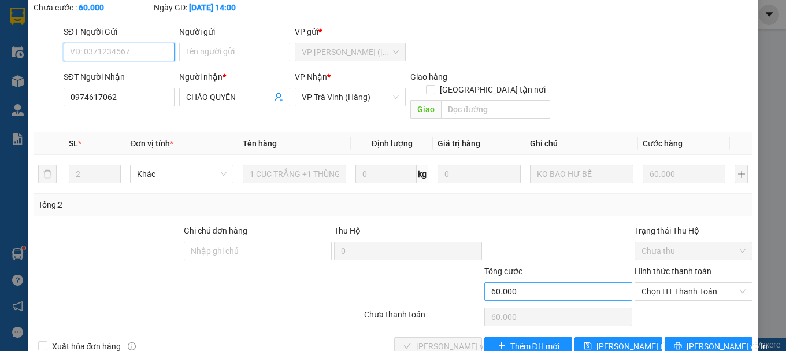
scroll to position [79, 0]
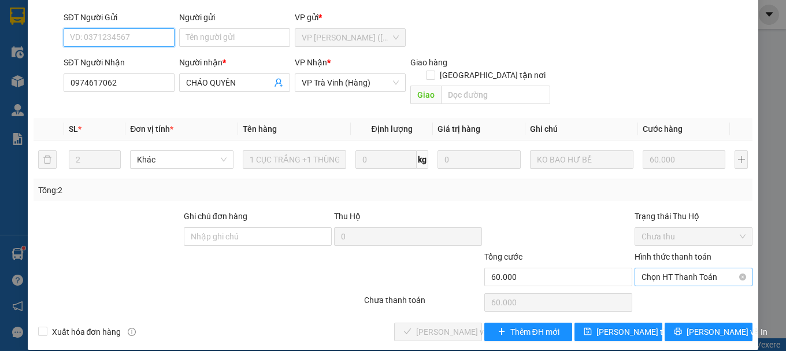
click at [652, 268] on span "Chọn HT Thanh Toán" at bounding box center [693, 276] width 104 height 17
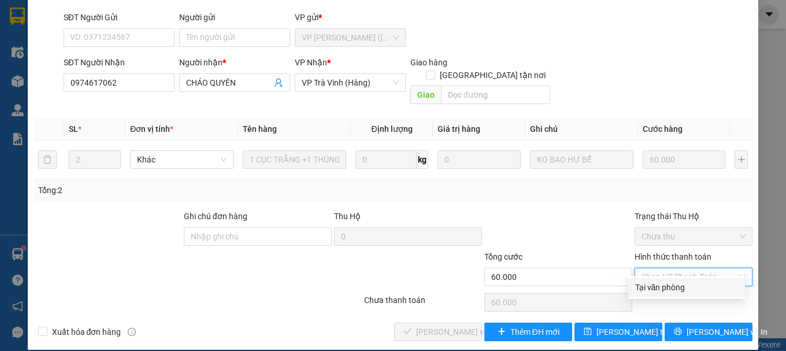
click at [655, 286] on div "Tại văn phòng" at bounding box center [686, 287] width 103 height 13
type input "0"
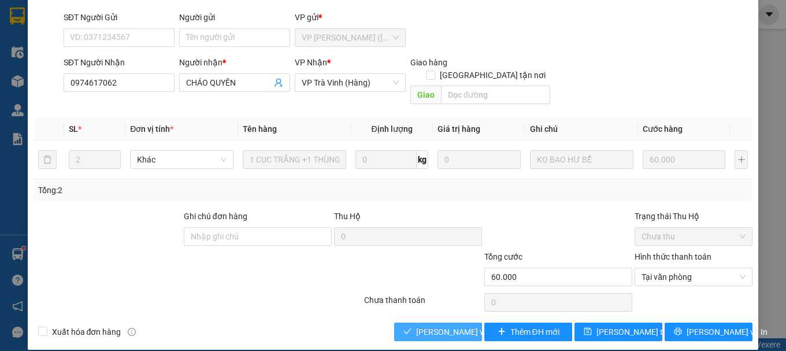
click at [432, 325] on span "Lưu và Giao hàng" at bounding box center [471, 331] width 111 height 13
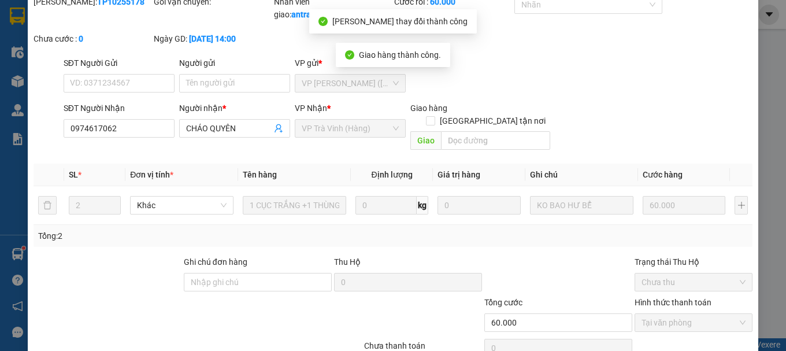
scroll to position [0, 0]
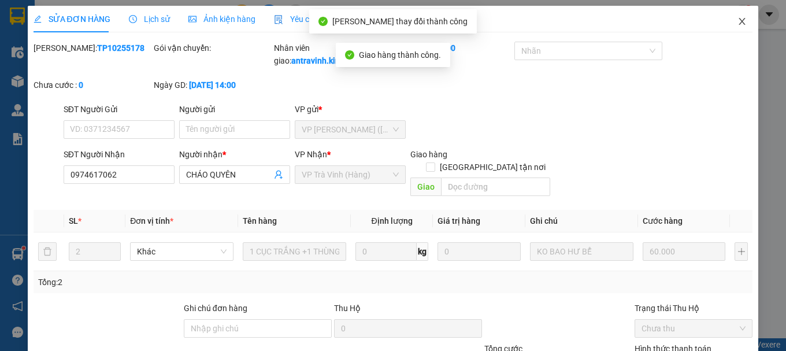
click at [739, 23] on icon "close" at bounding box center [742, 21] width 6 height 7
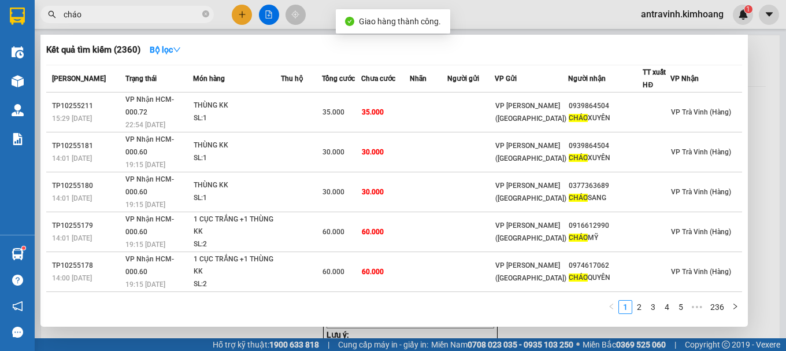
click at [140, 13] on input "cháo" at bounding box center [132, 14] width 136 height 13
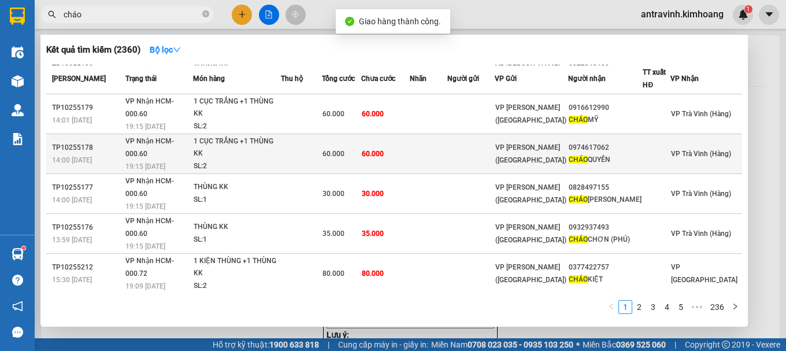
scroll to position [60, 0]
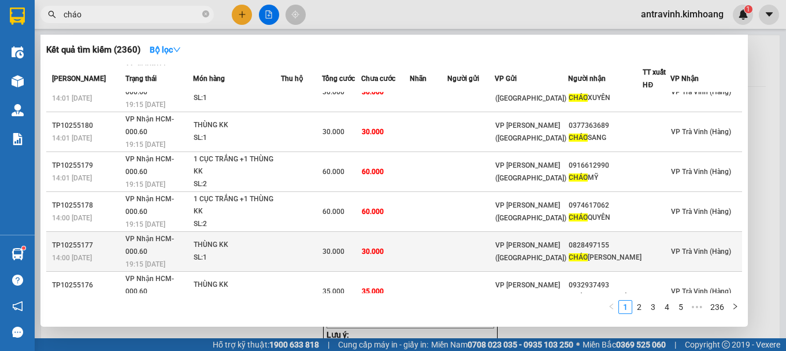
click at [311, 232] on td at bounding box center [301, 252] width 41 height 40
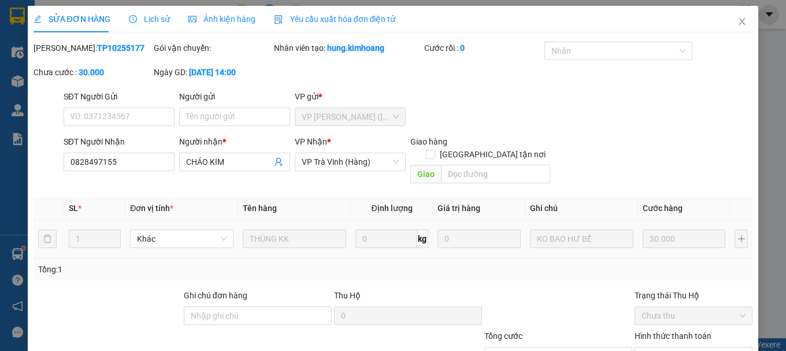
type input "0828497155"
type input "CHÁO KIM"
type input "30.000"
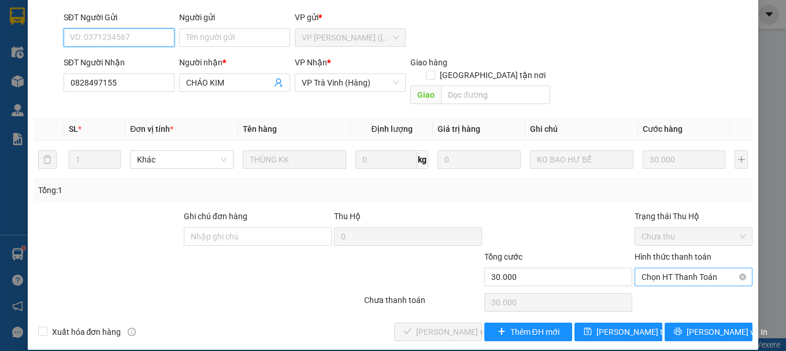
click at [662, 268] on span "Chọn HT Thanh Toán" at bounding box center [693, 276] width 104 height 17
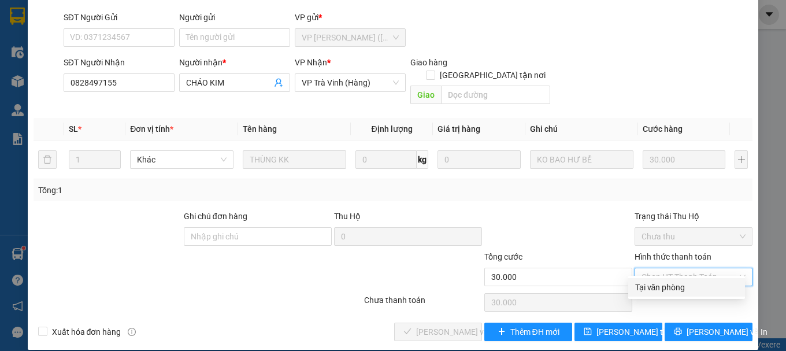
click at [656, 286] on div "Tại văn phòng" at bounding box center [686, 287] width 103 height 13
type input "0"
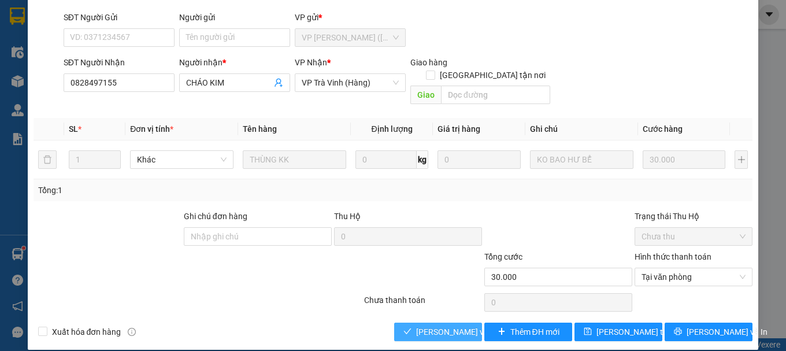
click at [452, 325] on span "Lưu và Giao hàng" at bounding box center [471, 331] width 111 height 13
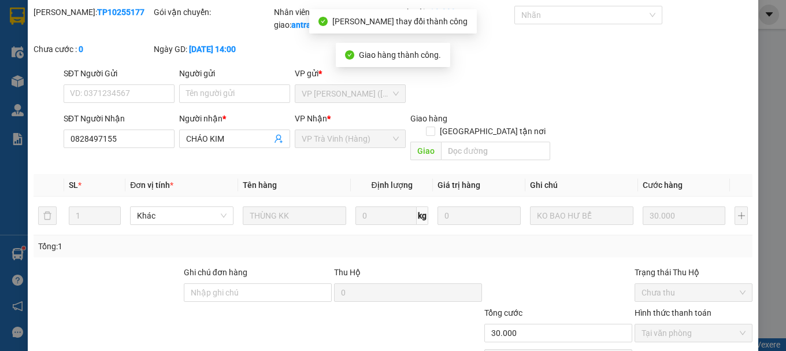
scroll to position [0, 0]
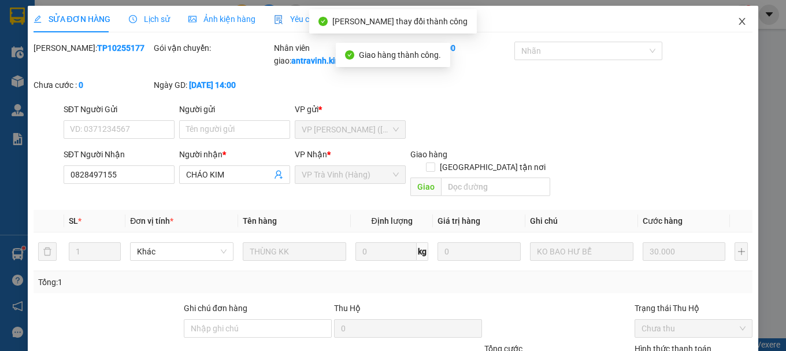
click at [739, 25] on icon "close" at bounding box center [742, 21] width 6 height 7
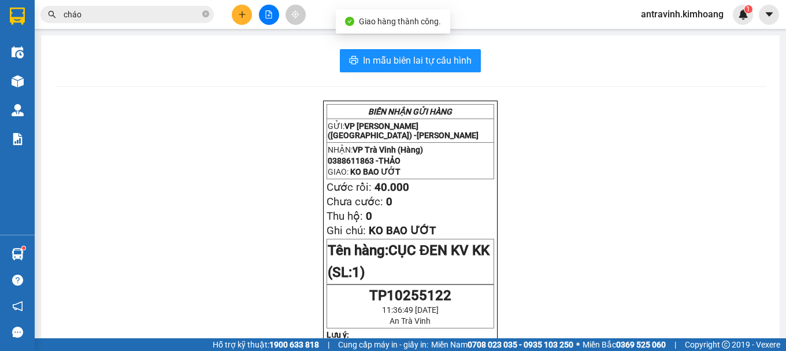
click at [151, 16] on input "cháo" at bounding box center [132, 14] width 136 height 13
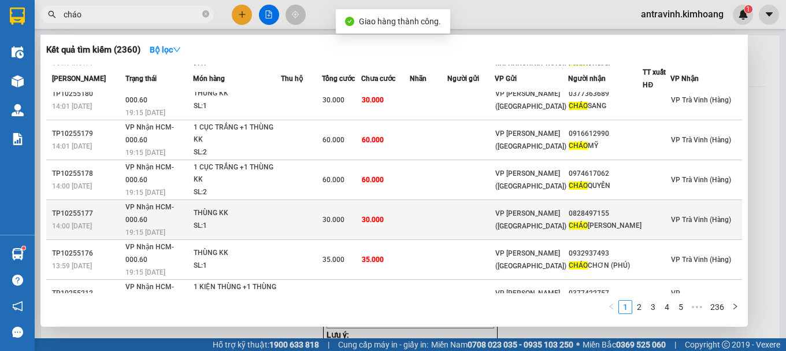
scroll to position [118, 0]
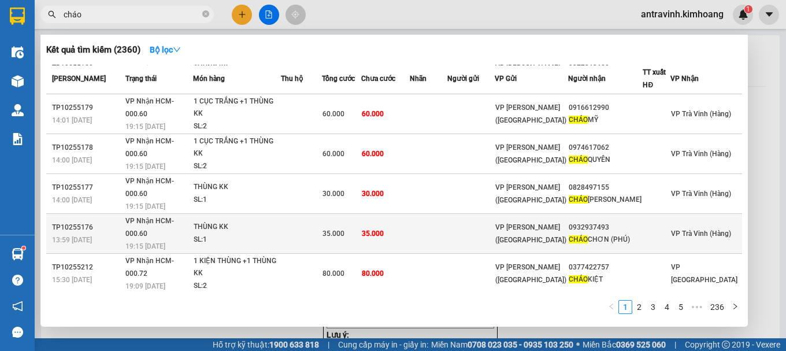
click at [343, 227] on div "35.000" at bounding box center [341, 233] width 38 height 13
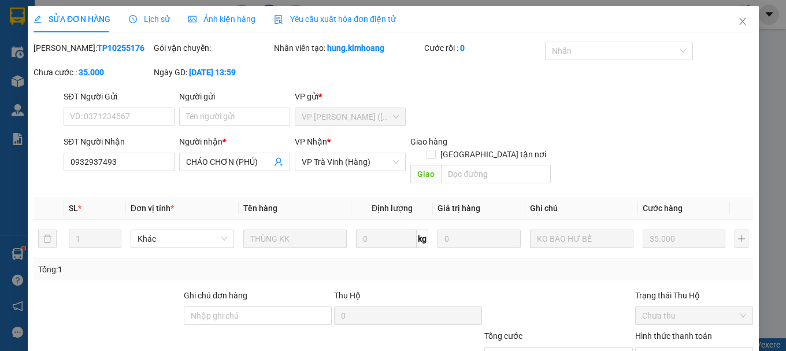
type input "0932937493"
type input "CHÁO CHƠN (PHÚ)"
type input "35.000"
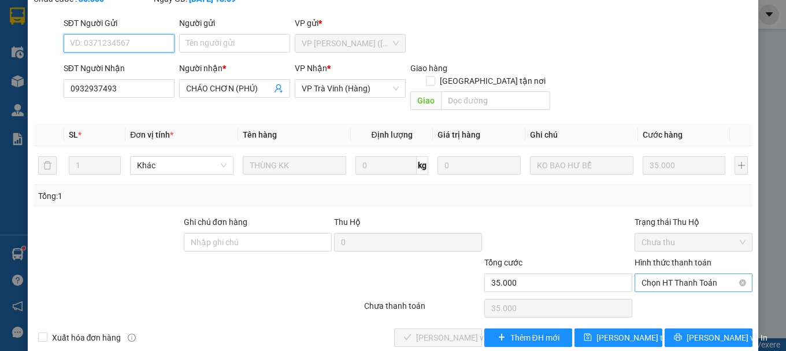
click at [676, 274] on span "Chọn HT Thanh Toán" at bounding box center [693, 282] width 104 height 17
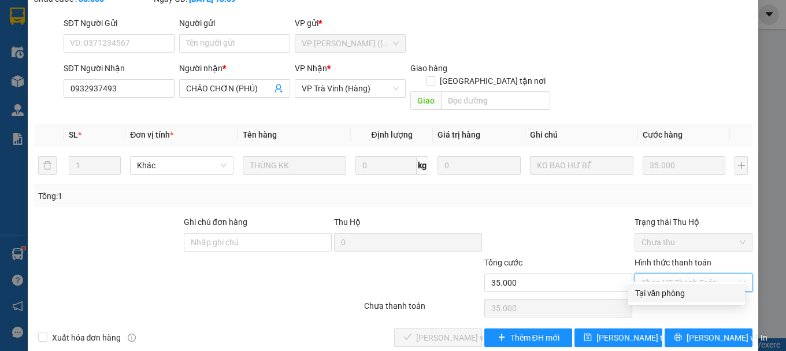
click at [666, 295] on div "Tại văn phòng" at bounding box center [686, 293] width 103 height 13
type input "0"
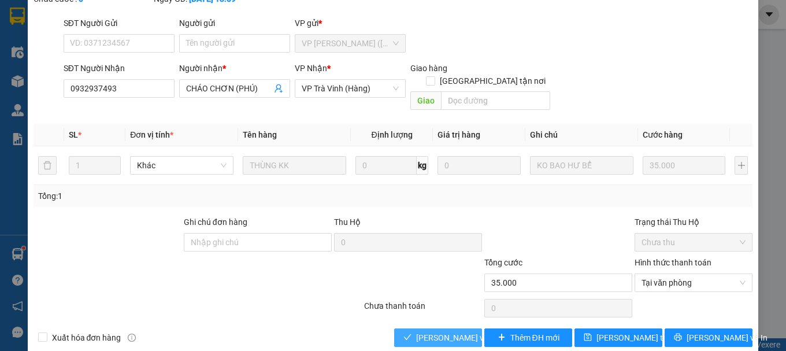
click at [458, 331] on span "Lưu và Giao hàng" at bounding box center [471, 337] width 111 height 13
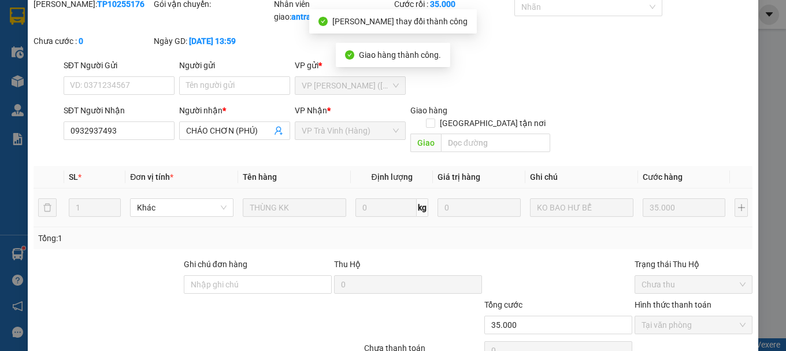
scroll to position [0, 0]
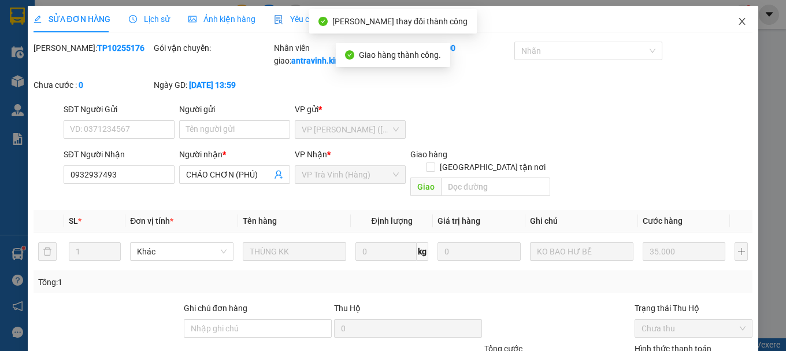
click at [737, 24] on icon "close" at bounding box center [741, 21] width 9 height 9
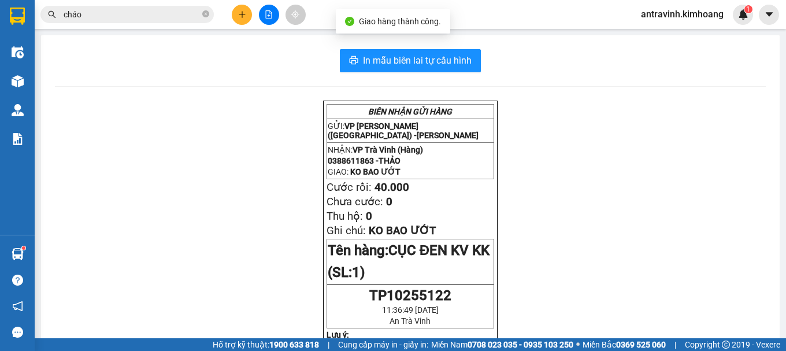
click at [149, 14] on input "cháo" at bounding box center [132, 14] width 136 height 13
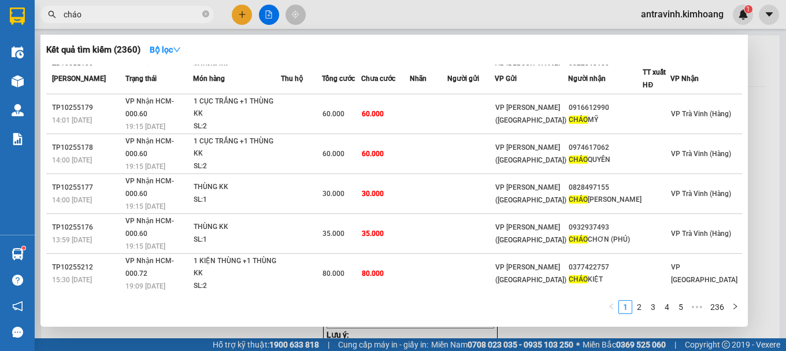
click at [322, 294] on td at bounding box center [301, 314] width 41 height 40
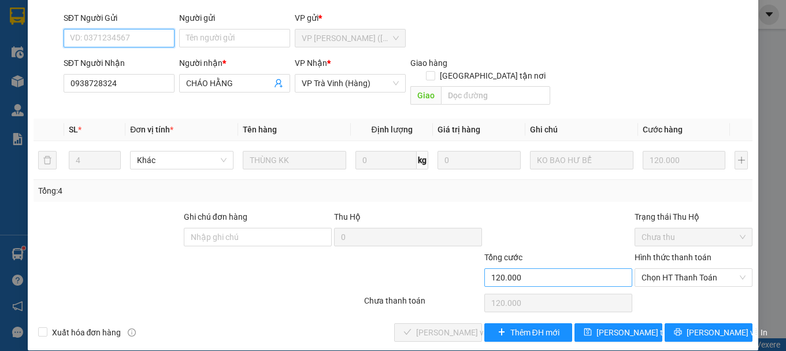
scroll to position [79, 0]
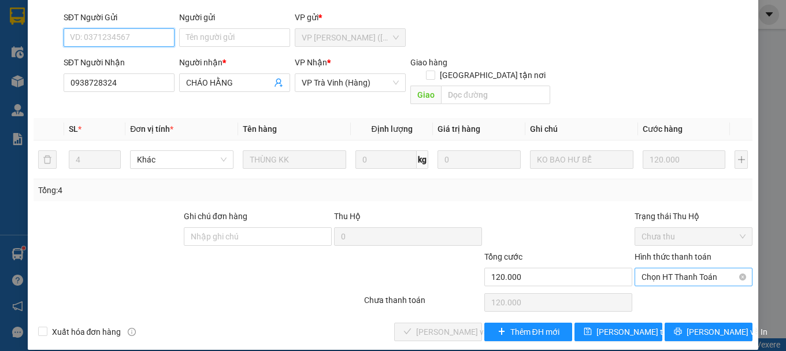
click at [676, 268] on span "Chọn HT Thanh Toán" at bounding box center [693, 276] width 104 height 17
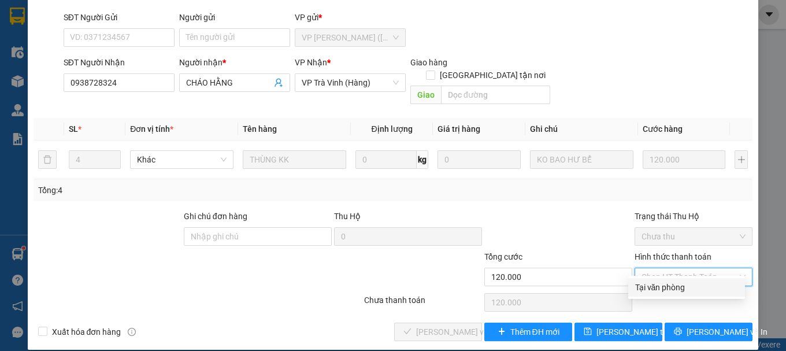
click at [672, 292] on div "Tại văn phòng" at bounding box center [686, 287] width 103 height 13
type input "0"
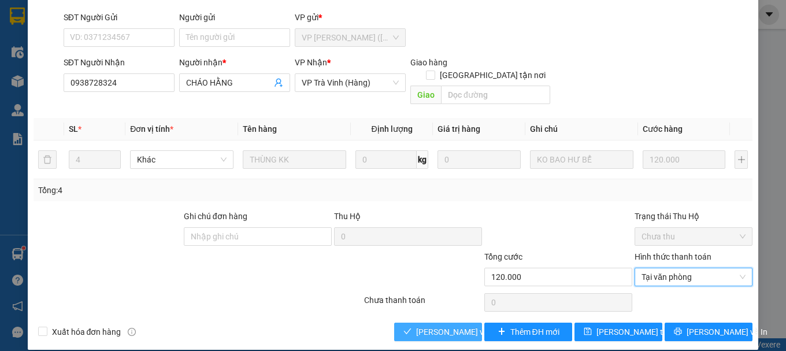
click at [444, 325] on span "Lưu và Giao hàng" at bounding box center [471, 331] width 111 height 13
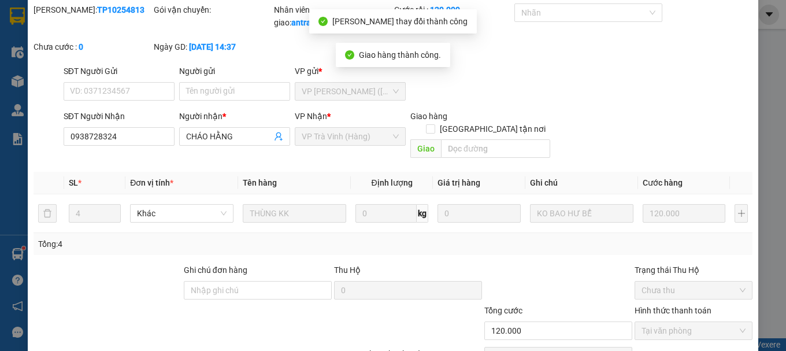
scroll to position [0, 0]
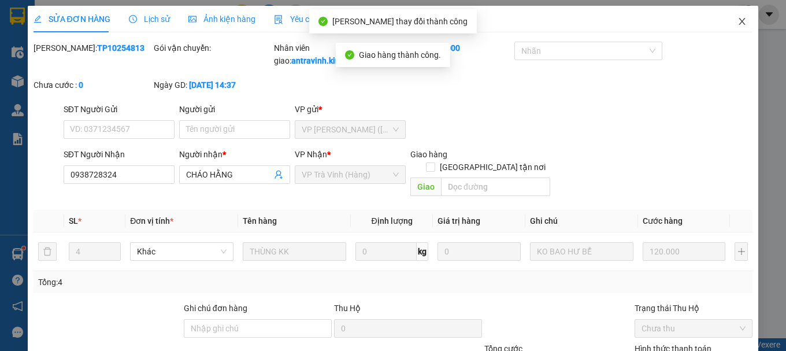
click at [737, 23] on icon "close" at bounding box center [741, 21] width 9 height 9
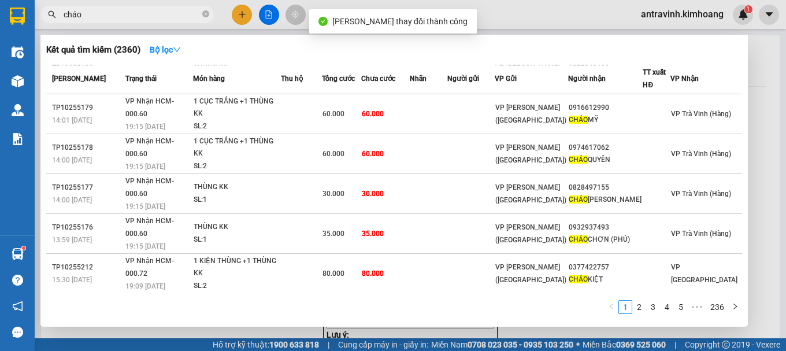
click at [168, 17] on input "cháo" at bounding box center [132, 14] width 136 height 13
click at [384, 349] on span "30.000" at bounding box center [373, 353] width 22 height 8
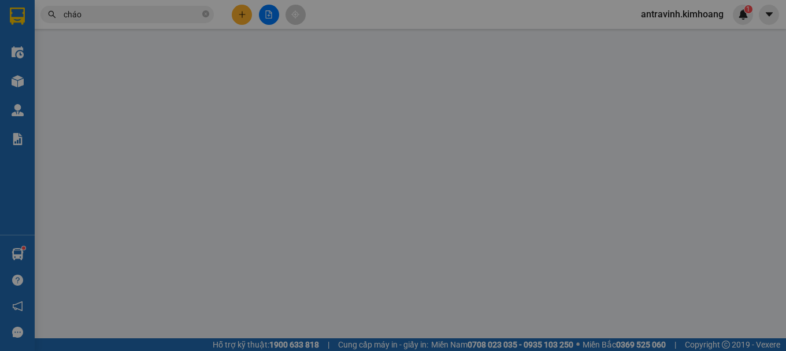
type input "0939864504"
type input "CHÁO XUYÊN"
type input "30.000"
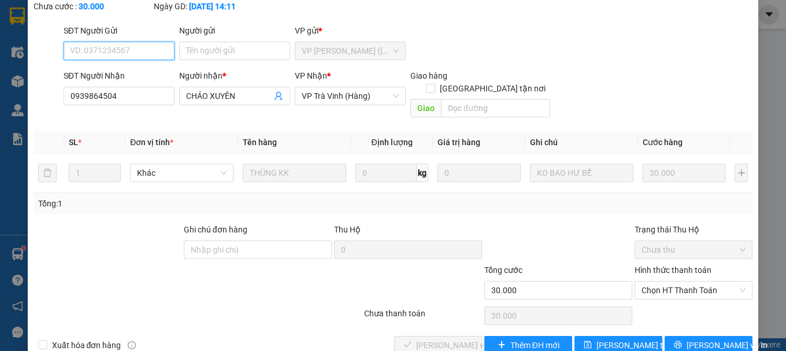
scroll to position [79, 0]
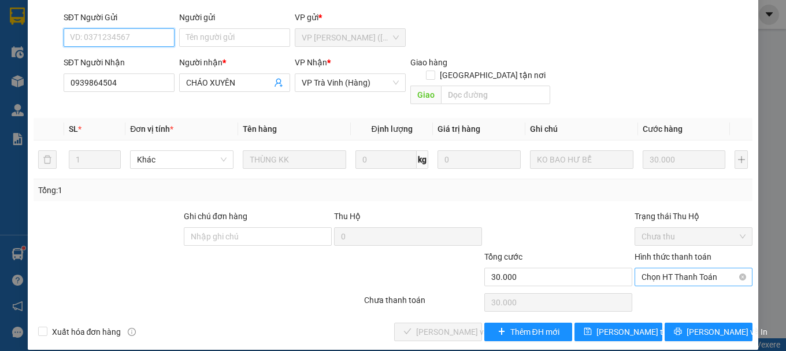
click at [651, 268] on span "Chọn HT Thanh Toán" at bounding box center [693, 276] width 104 height 17
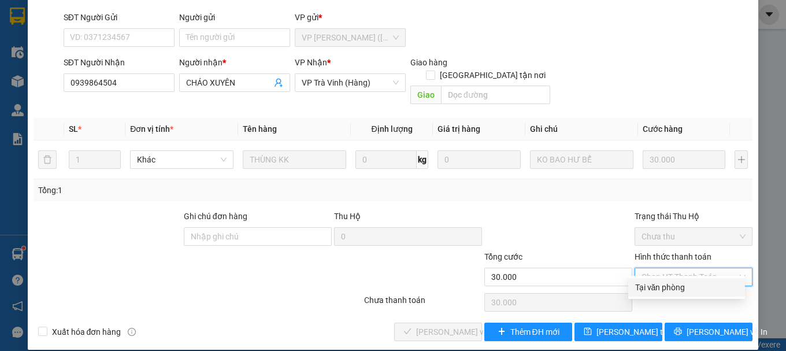
click at [649, 284] on div "Tại văn phòng" at bounding box center [686, 287] width 103 height 13
type input "0"
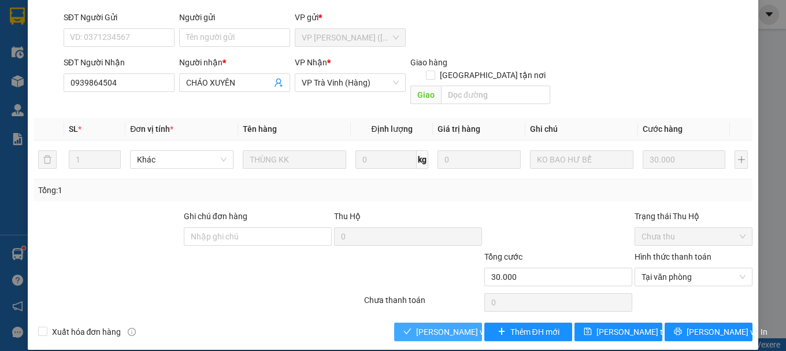
click at [442, 325] on span "Lưu và Giao hàng" at bounding box center [471, 331] width 111 height 13
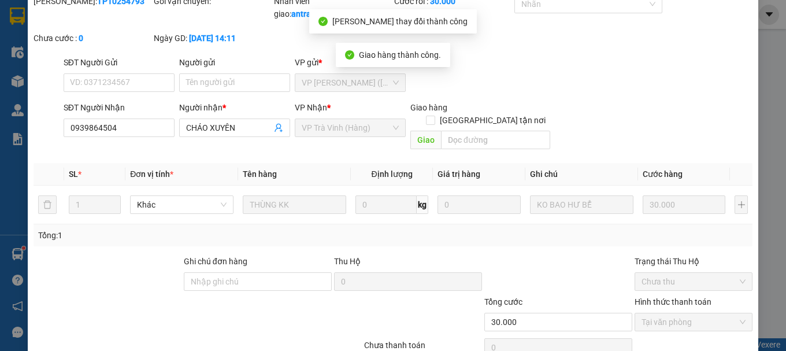
scroll to position [0, 0]
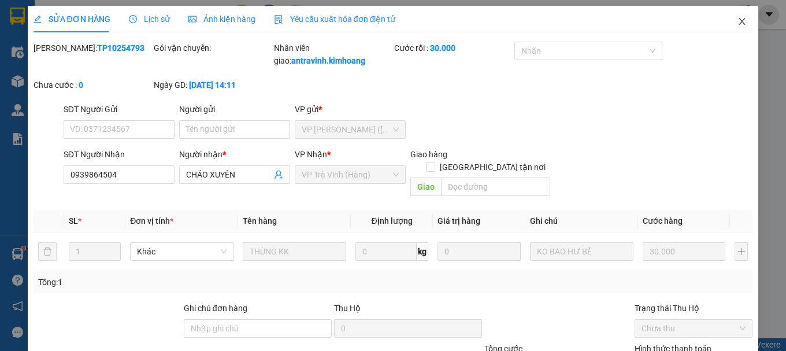
click at [739, 24] on icon "close" at bounding box center [742, 21] width 6 height 7
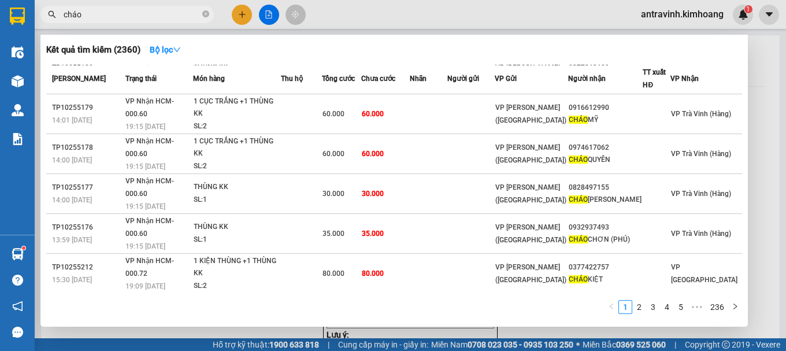
click at [129, 17] on input "cháo" at bounding box center [132, 14] width 136 height 13
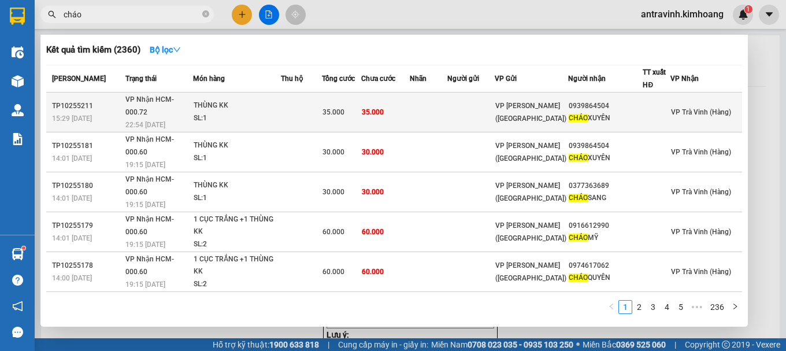
click at [384, 109] on span "35.000" at bounding box center [373, 112] width 22 height 8
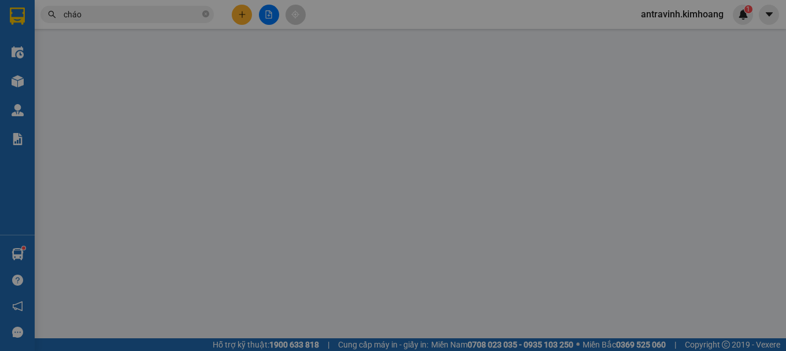
type input "0939864504"
type input "CHÁO XUYÊN"
type input "35.000"
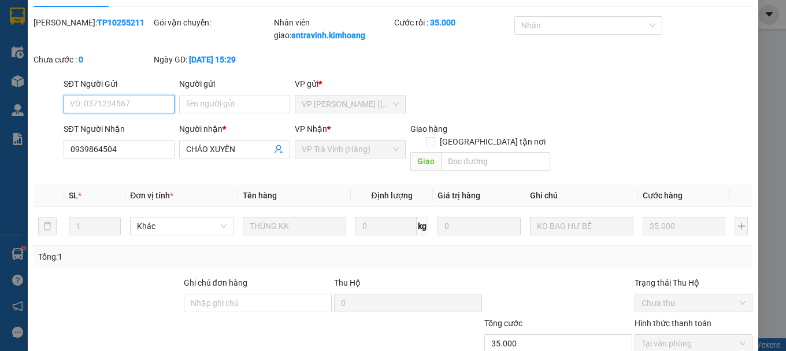
scroll to position [92, 0]
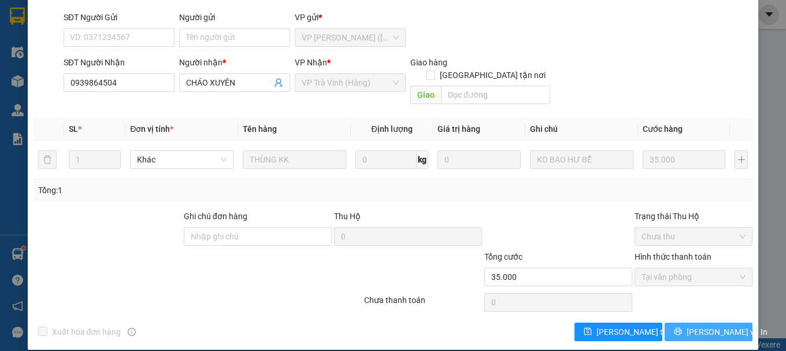
click at [691, 325] on span "Lưu và In" at bounding box center [727, 331] width 81 height 13
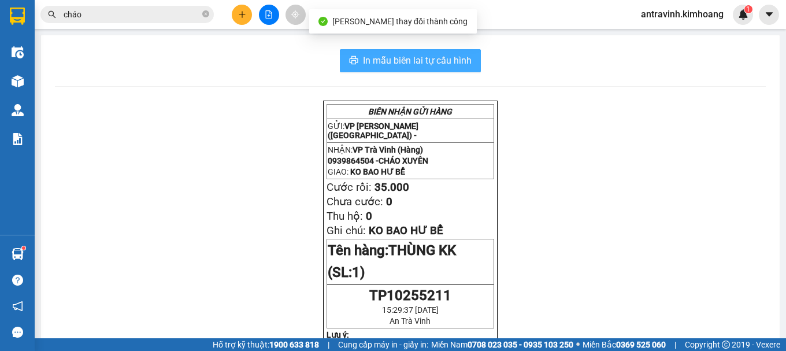
click at [468, 55] on button "In mẫu biên lai tự cấu hình" at bounding box center [410, 60] width 141 height 23
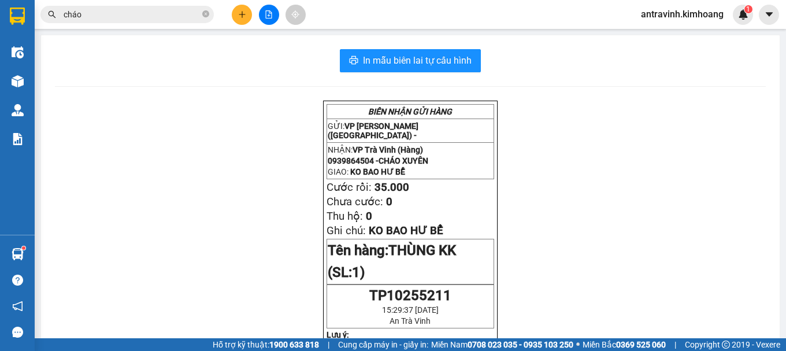
click at [173, 13] on input "cháo" at bounding box center [132, 14] width 136 height 13
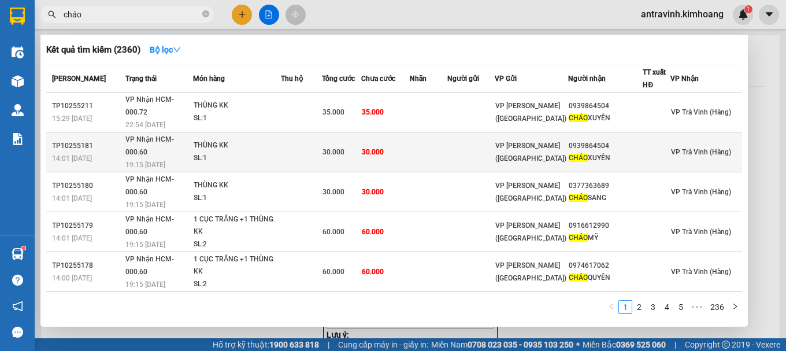
click at [258, 152] on div "SL: 1" at bounding box center [237, 158] width 87 height 13
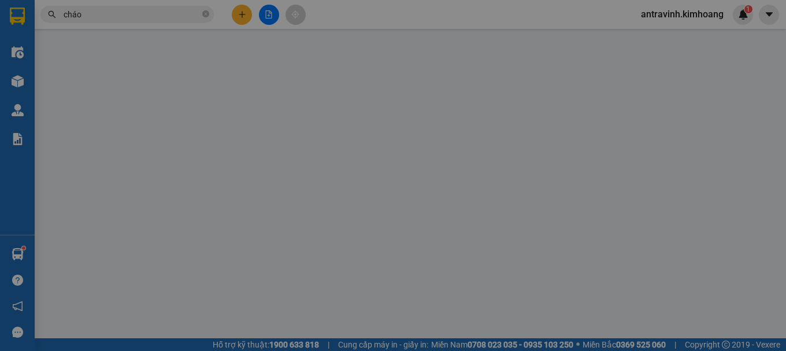
type input "0939864504"
type input "CHÁO XUYÊN"
type input "30.000"
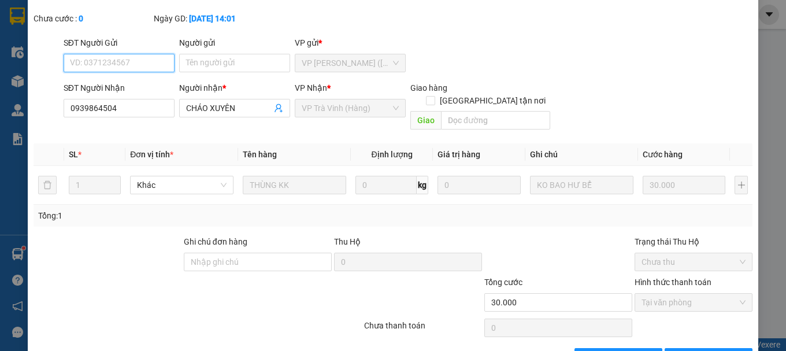
scroll to position [92, 0]
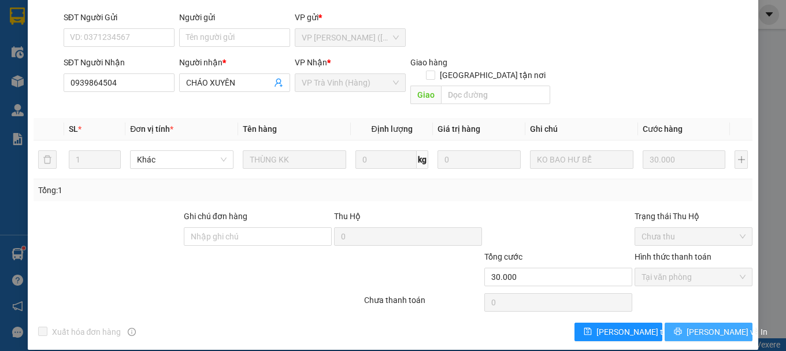
click at [688, 322] on button "Lưu và In" at bounding box center [709, 331] width 88 height 18
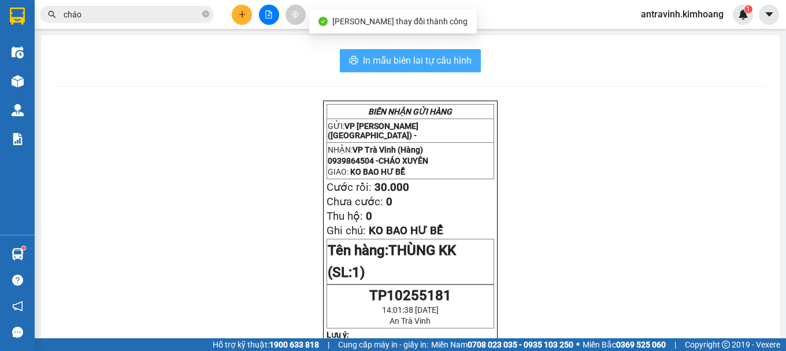
click at [457, 62] on span "In mẫu biên lai tự cấu hình" at bounding box center [417, 60] width 109 height 14
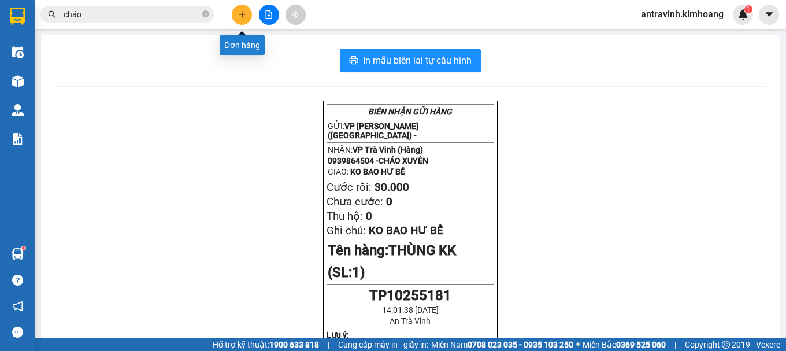
click at [239, 15] on icon "plus" at bounding box center [242, 14] width 8 height 8
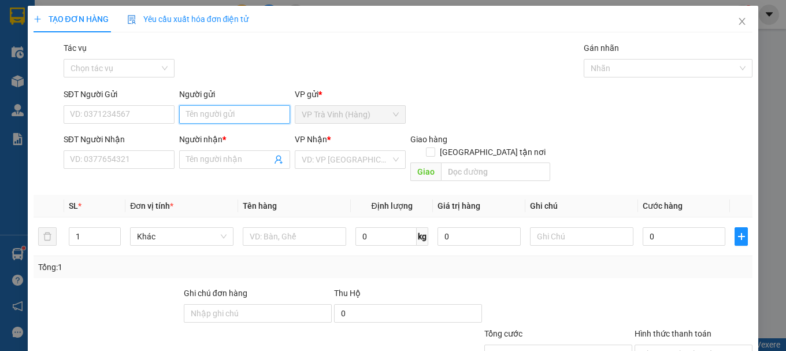
click at [203, 116] on input "Người gửi" at bounding box center [234, 114] width 111 height 18
type input "u"
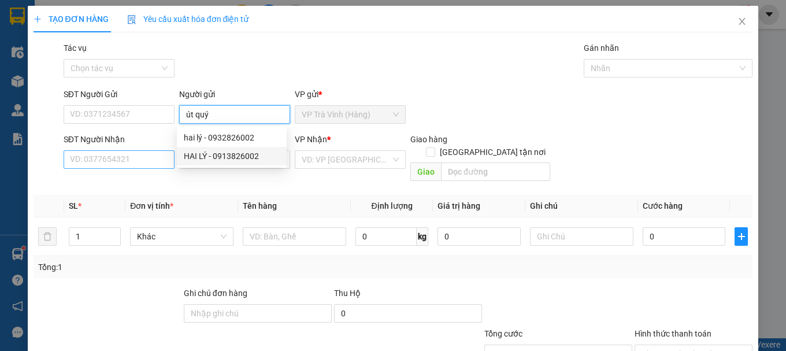
type input "út quý"
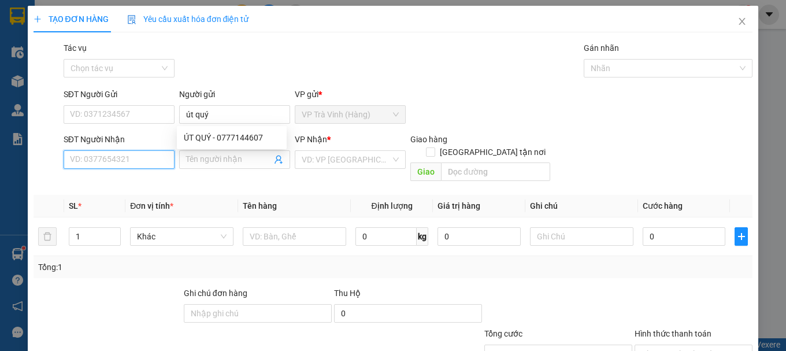
click at [128, 159] on input "SĐT Người Nhận" at bounding box center [119, 159] width 111 height 18
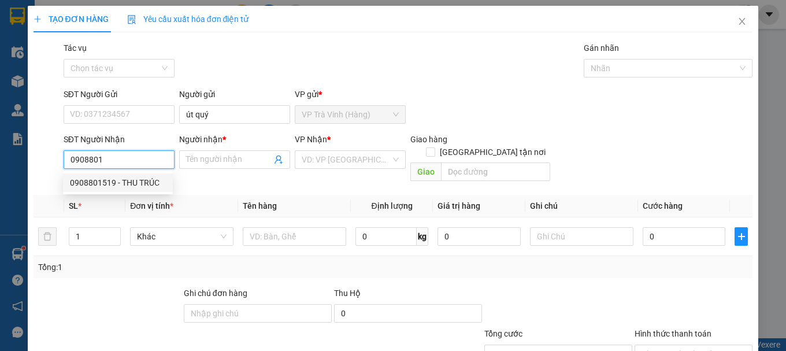
click at [135, 186] on div "0908801519 - THU TRÚC" at bounding box center [118, 182] width 96 height 13
type input "0908801519"
type input "THU TRÚC"
type input "20.000"
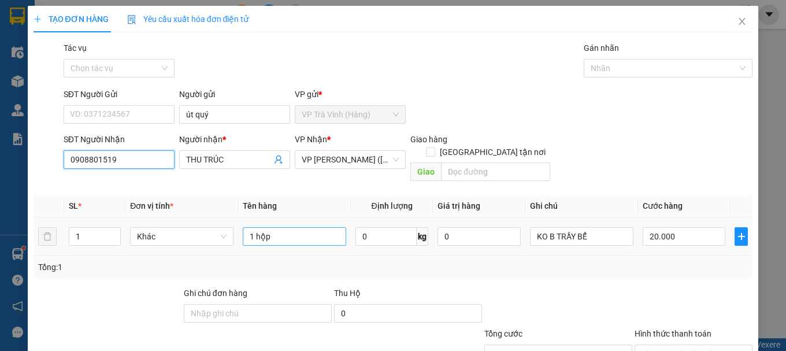
type input "0908801519"
click at [276, 227] on input "1 hộp" at bounding box center [294, 236] width 103 height 18
type input "1 thùng"
click at [673, 229] on input "20.000" at bounding box center [684, 236] width 83 height 18
type input "3"
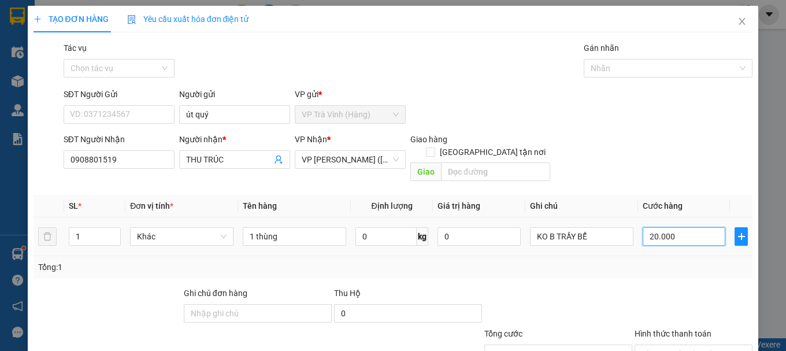
type input "3"
type input "30"
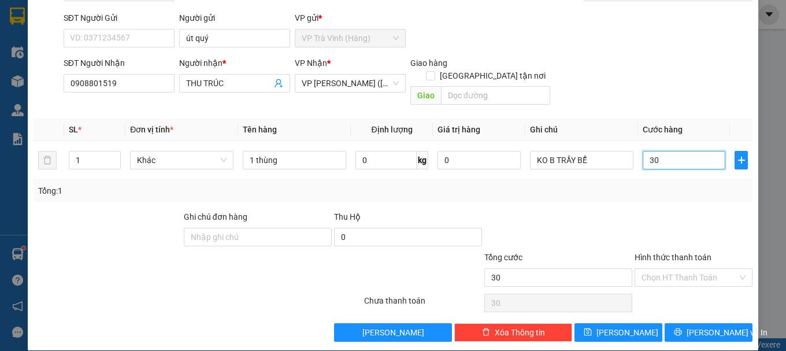
scroll to position [77, 0]
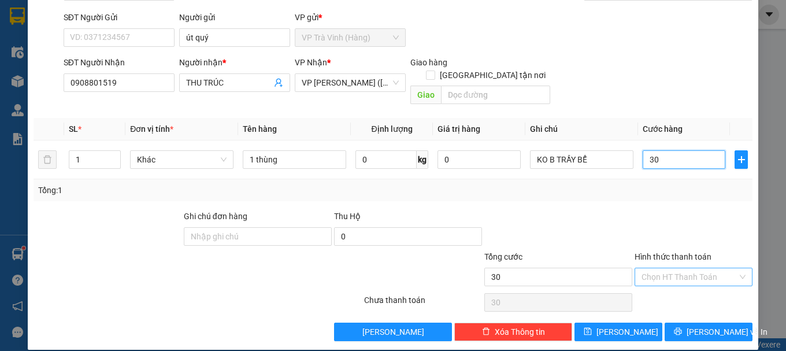
type input "30"
click at [688, 268] on input "Hình thức thanh toán" at bounding box center [689, 276] width 96 height 17
type input "30.000"
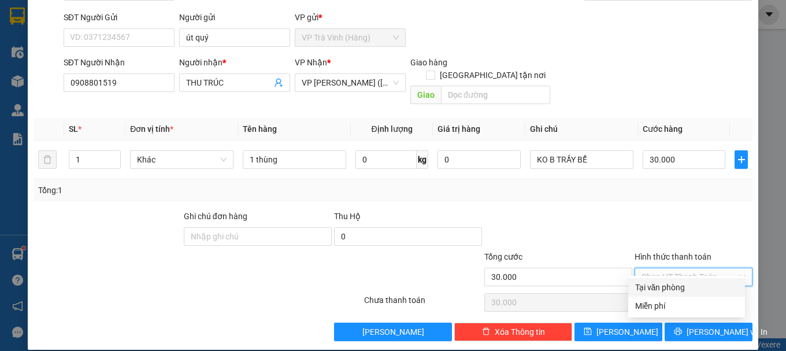
click at [687, 284] on div "Tại văn phòng" at bounding box center [686, 287] width 103 height 13
type input "0"
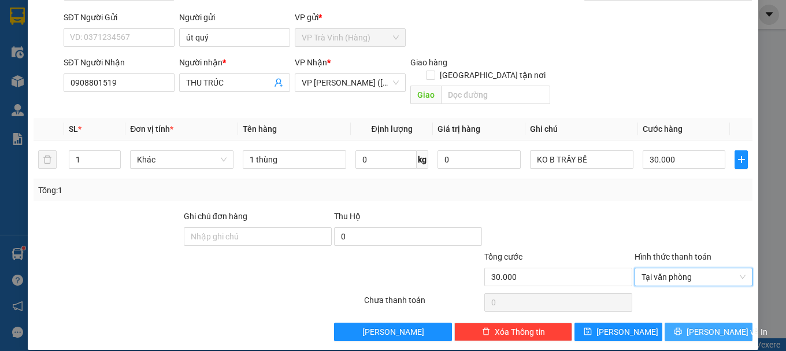
click at [695, 325] on span "Lưu và In" at bounding box center [727, 331] width 81 height 13
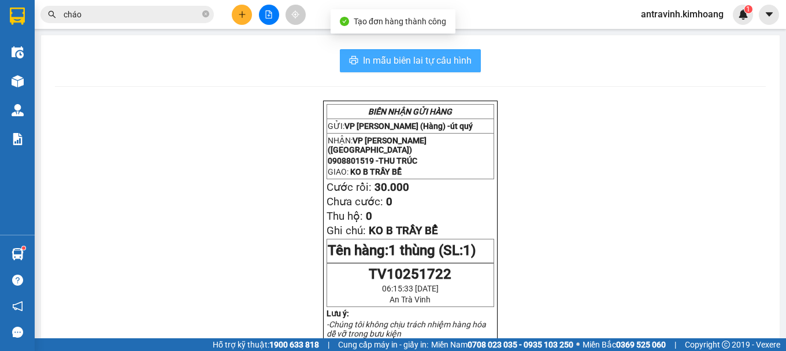
click at [448, 64] on span "In mẫu biên lai tự cấu hình" at bounding box center [417, 60] width 109 height 14
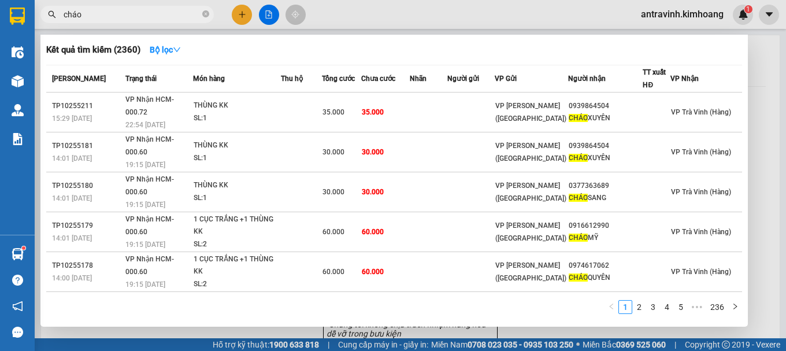
click at [118, 20] on input "cháo" at bounding box center [132, 14] width 136 height 13
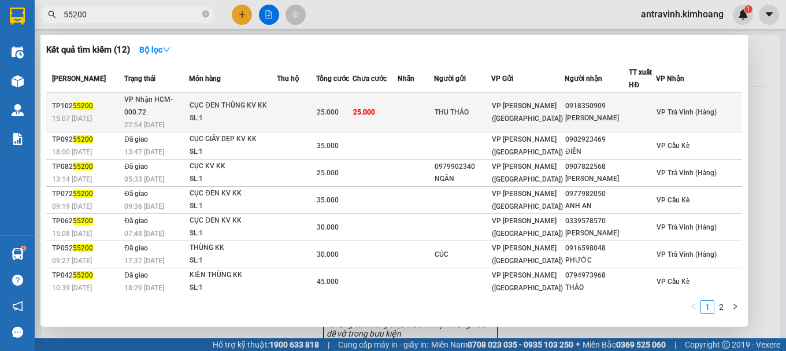
type input "55200"
click at [247, 103] on div "CỤC ĐEN THÙNG KV KK" at bounding box center [233, 105] width 87 height 13
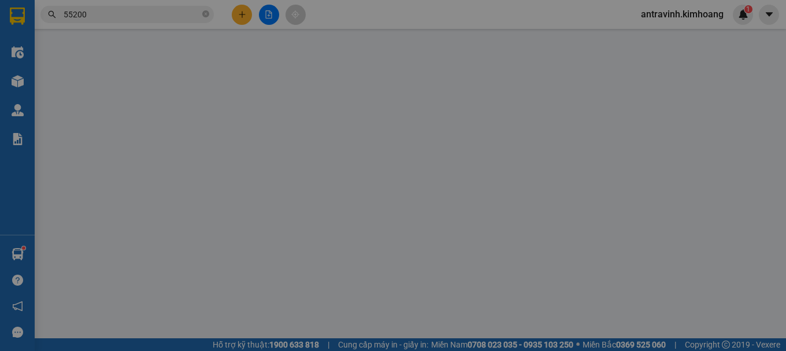
type input "THU THẢO"
type input "0918350909"
type input "THI CƯỜNG"
type input "25.000"
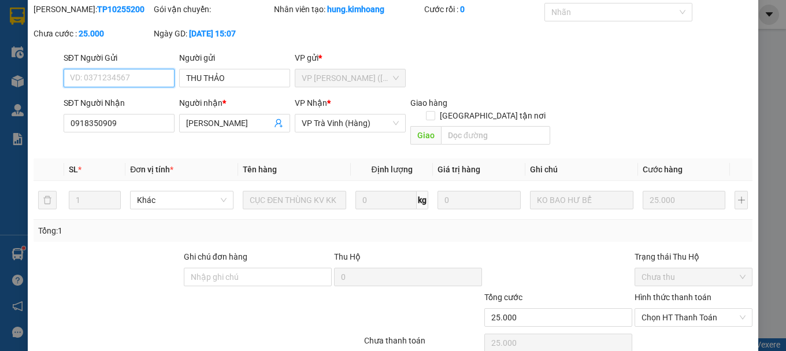
scroll to position [79, 0]
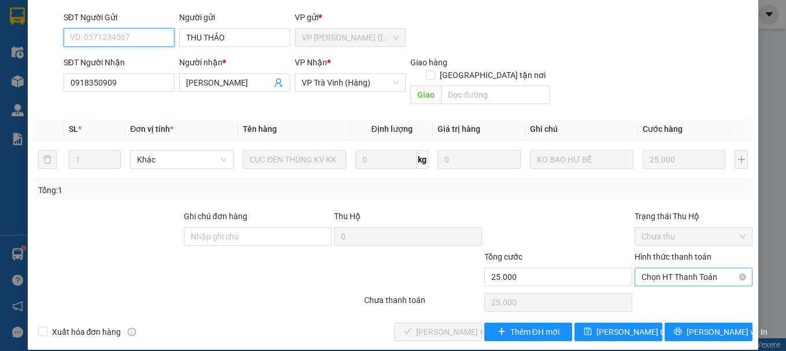
click at [645, 268] on span "Chọn HT Thanh Toán" at bounding box center [693, 276] width 104 height 17
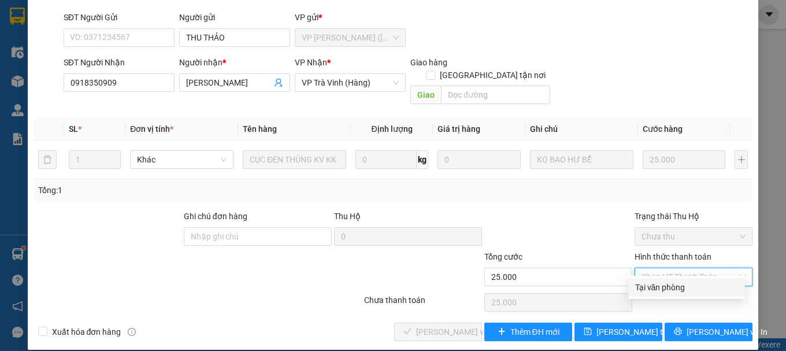
click at [650, 285] on div "Tại văn phòng" at bounding box center [686, 287] width 103 height 13
type input "0"
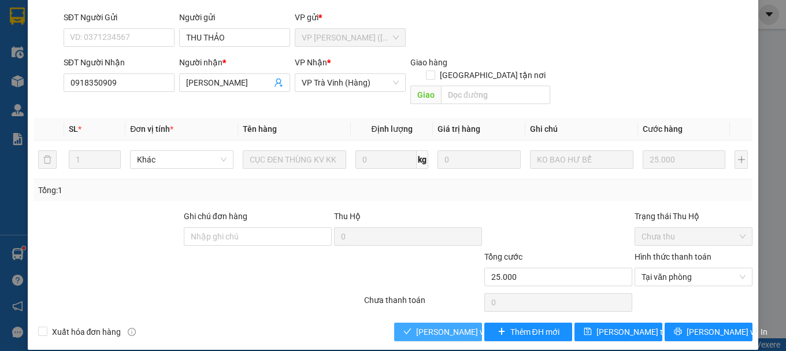
click at [454, 325] on span "Lưu và Giao hàng" at bounding box center [471, 331] width 111 height 13
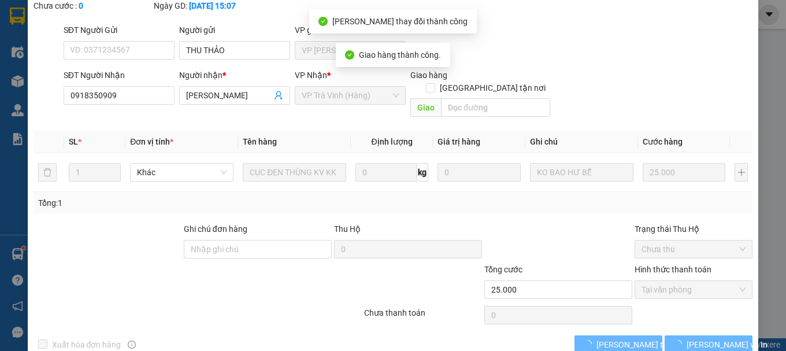
scroll to position [92, 0]
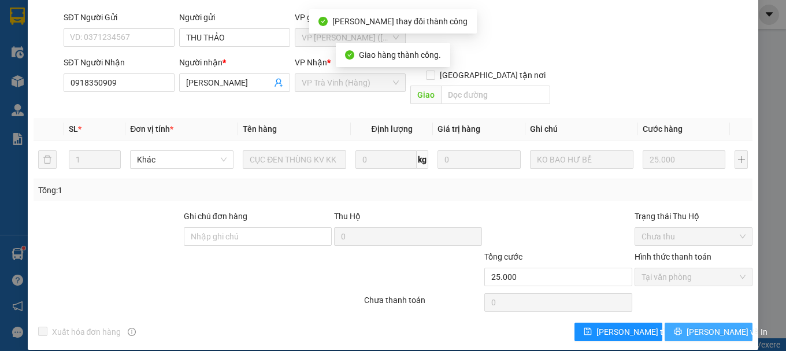
click at [713, 325] on span "Lưu và In" at bounding box center [727, 331] width 81 height 13
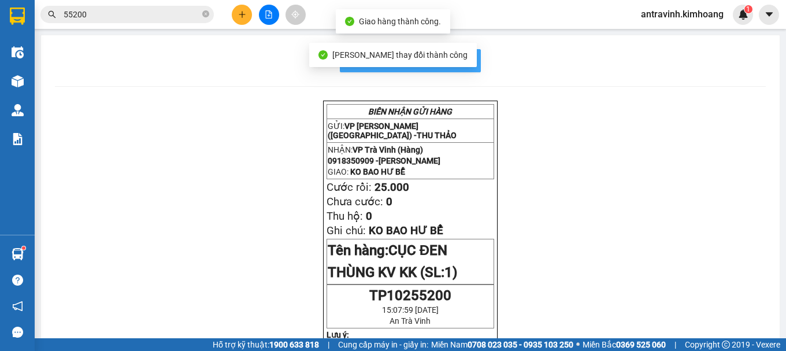
click at [467, 58] on span "In mẫu biên lai tự cấu hình" at bounding box center [417, 60] width 109 height 14
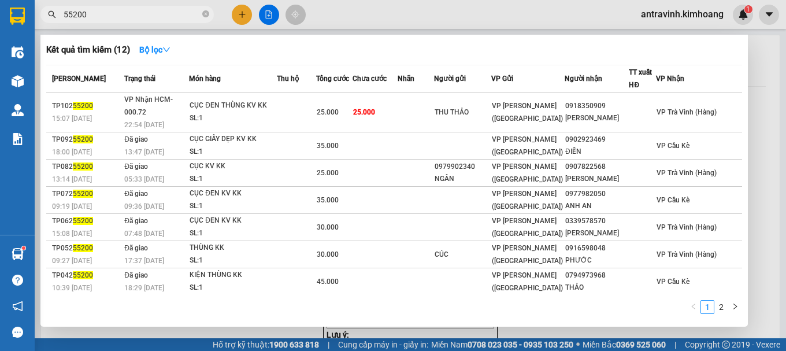
click at [134, 16] on input "55200" at bounding box center [132, 14] width 136 height 13
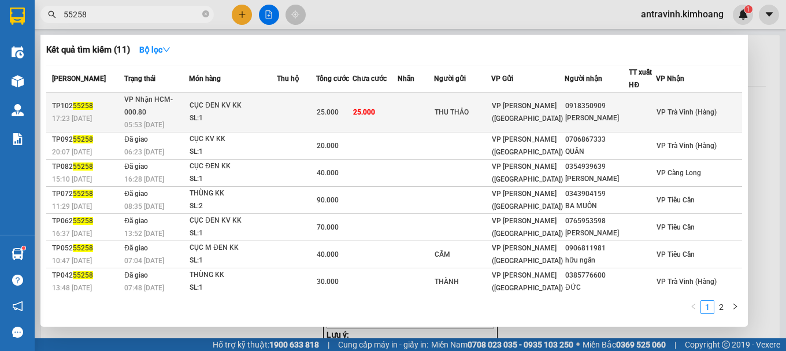
type input "55258"
click at [276, 104] on div "CỤC ĐEN KV KK" at bounding box center [233, 105] width 87 height 13
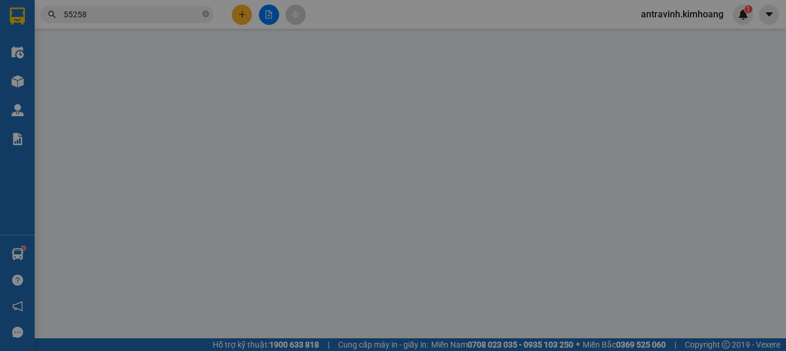
type input "THU THẢO"
type input "0918350909"
type input "THI CƯỜNG"
type input "25.000"
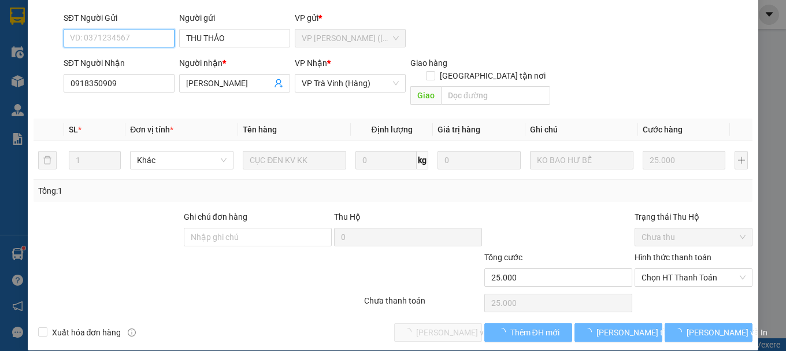
scroll to position [79, 0]
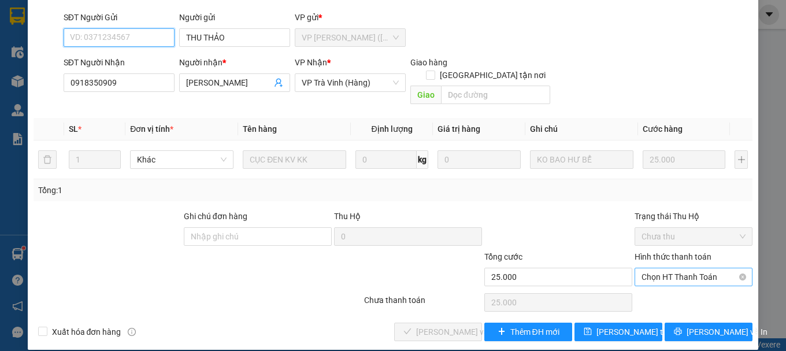
click at [670, 268] on span "Chọn HT Thanh Toán" at bounding box center [693, 276] width 104 height 17
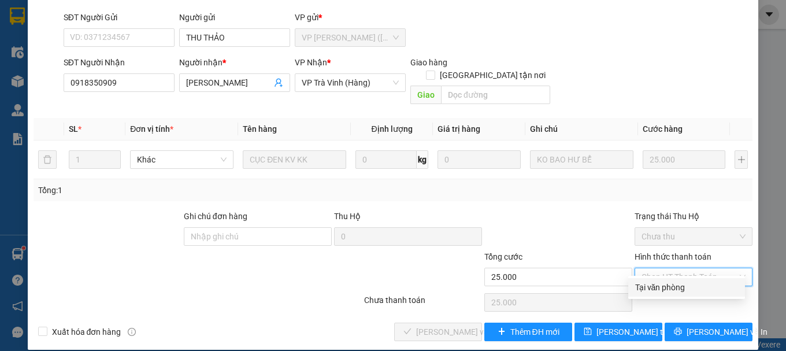
click at [662, 284] on div "Tại văn phòng" at bounding box center [686, 287] width 103 height 13
type input "0"
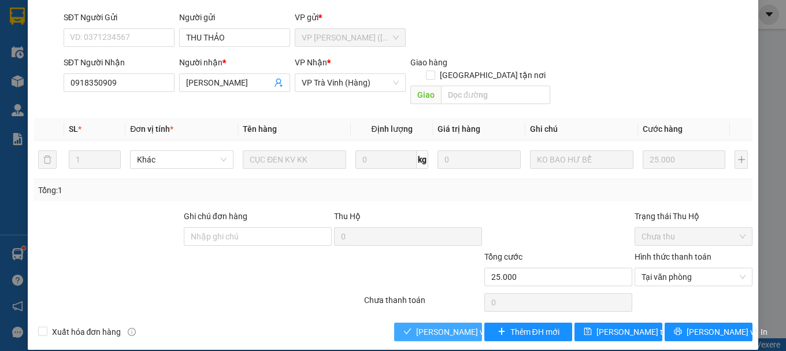
click at [450, 325] on span "Lưu và Giao hàng" at bounding box center [471, 331] width 111 height 13
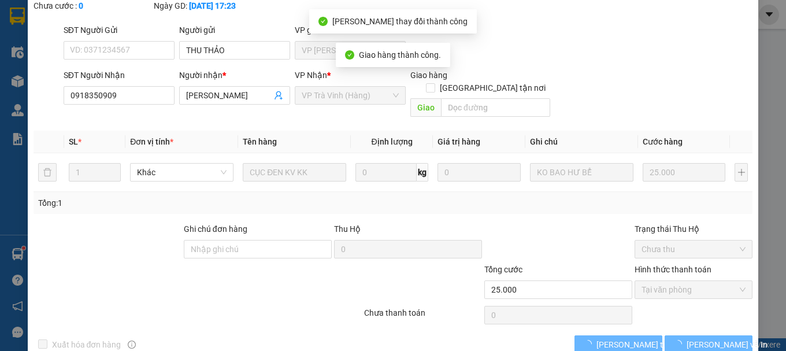
scroll to position [92, 0]
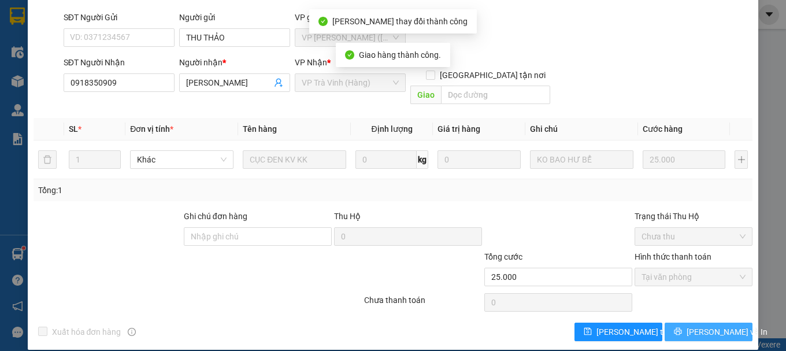
click at [682, 328] on icon "printer" at bounding box center [678, 332] width 8 height 8
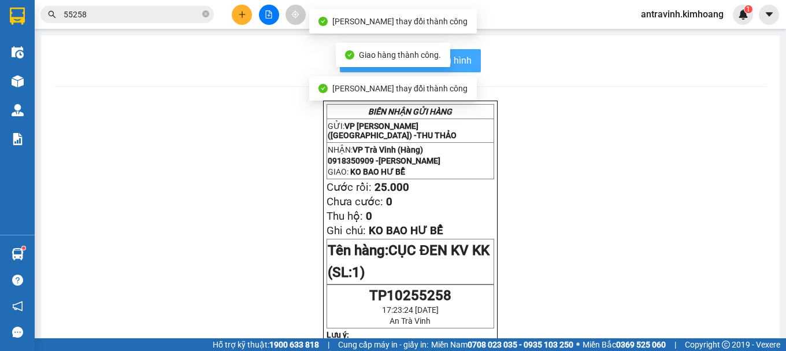
click at [461, 59] on span "In mẫu biên lai tự cấu hình" at bounding box center [417, 60] width 109 height 14
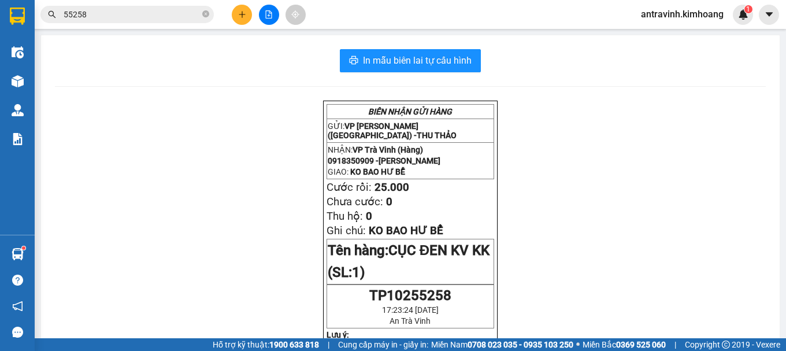
click at [152, 18] on input "55258" at bounding box center [132, 14] width 136 height 13
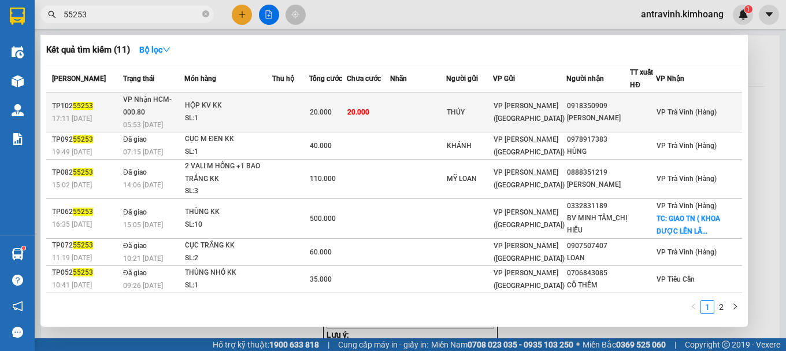
type input "55253"
click at [346, 108] on div "20.000" at bounding box center [328, 112] width 36 height 13
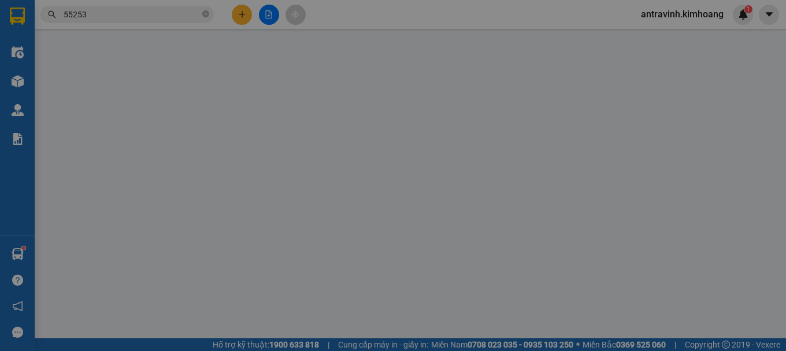
type input "THỦY"
type input "0918350909"
type input "THI CƯỜNG"
type input "20.000"
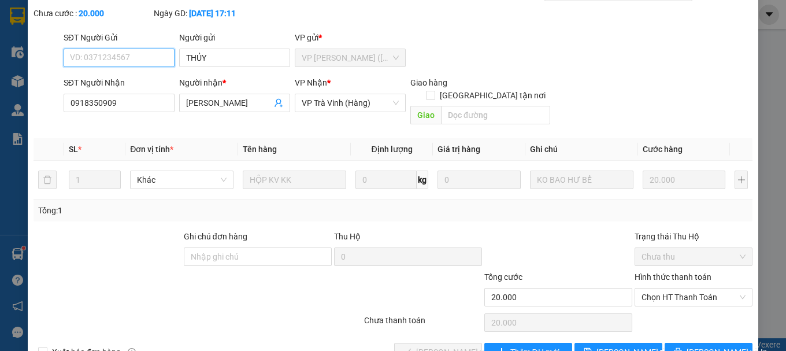
scroll to position [79, 0]
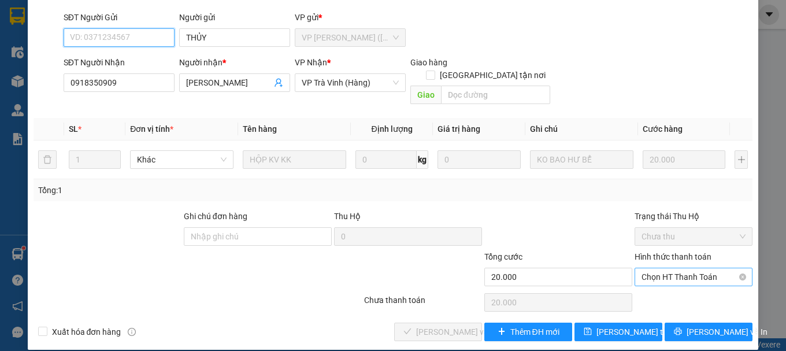
click at [669, 268] on span "Chọn HT Thanh Toán" at bounding box center [693, 276] width 104 height 17
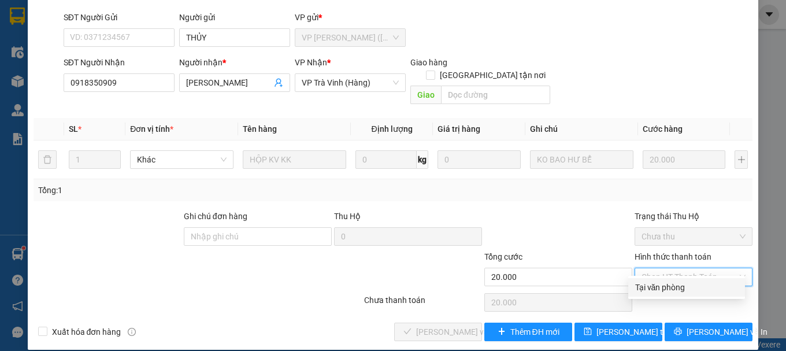
click at [667, 285] on div "Tại văn phòng" at bounding box center [686, 287] width 103 height 13
type input "0"
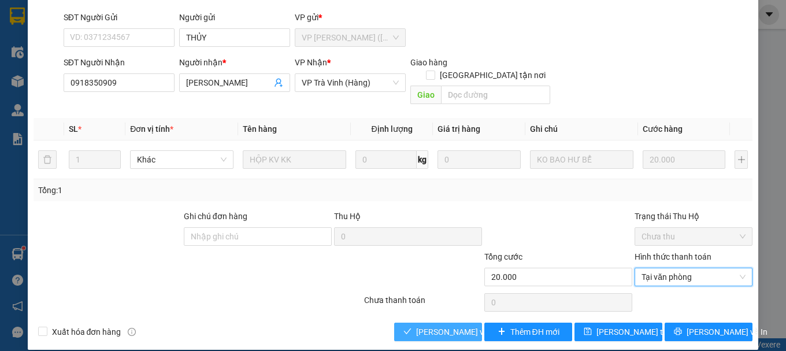
click at [454, 325] on span "Lưu và Giao hàng" at bounding box center [471, 331] width 111 height 13
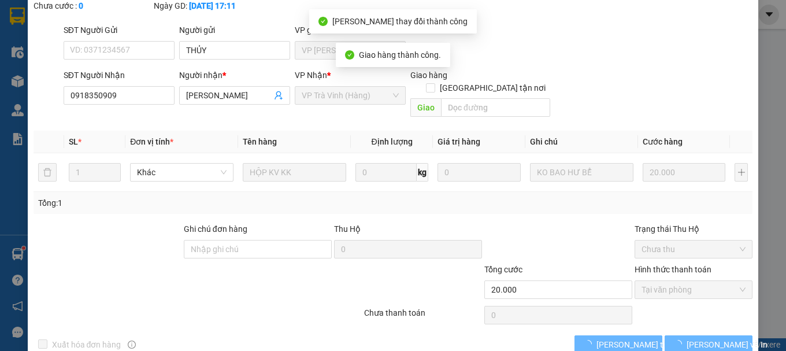
scroll to position [92, 0]
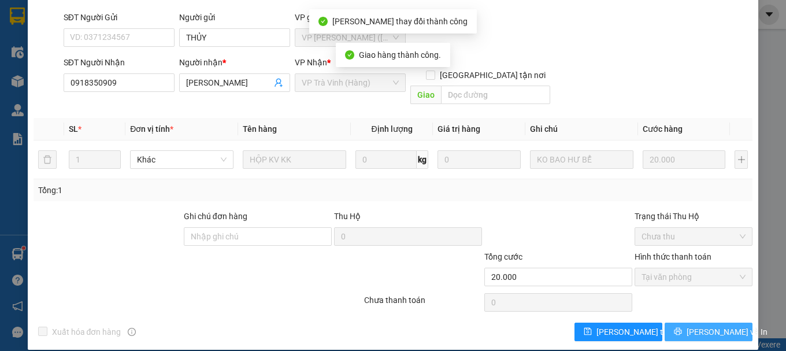
click at [689, 322] on button "Lưu và In" at bounding box center [709, 331] width 88 height 18
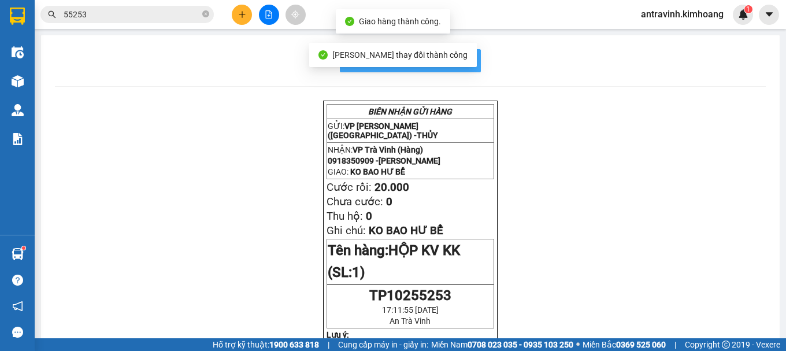
click at [469, 60] on button "In mẫu biên lai tự cấu hình" at bounding box center [410, 60] width 141 height 23
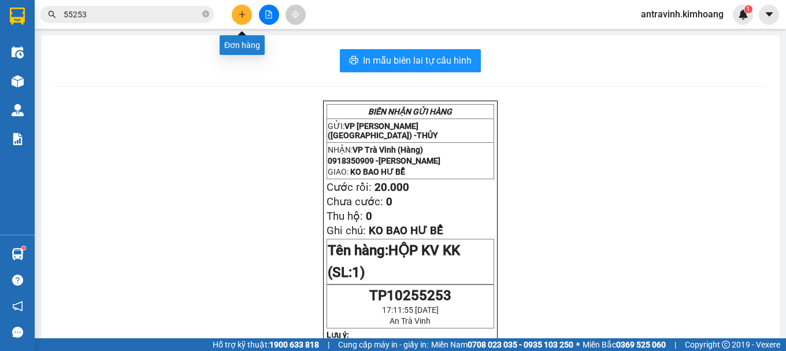
click at [243, 12] on icon "plus" at bounding box center [242, 14] width 8 height 8
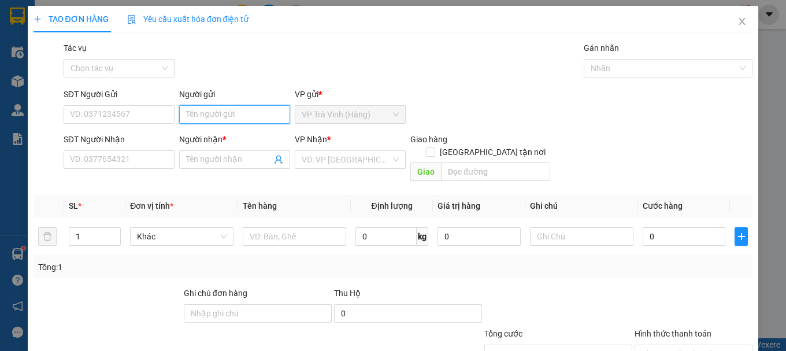
click at [217, 111] on input "Người gửi" at bounding box center [234, 114] width 111 height 18
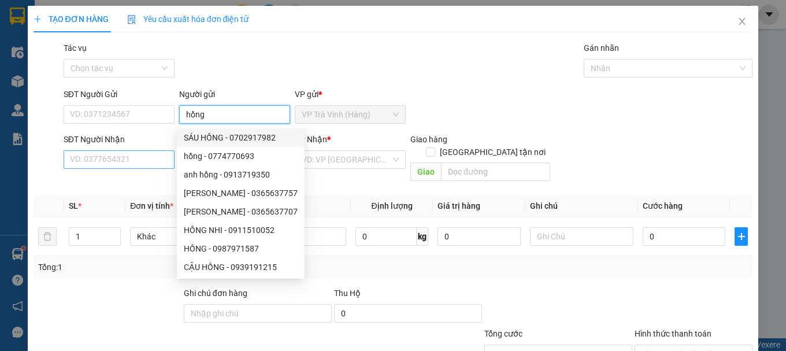
type input "hồng"
click at [141, 159] on input "SĐT Người Nhận" at bounding box center [119, 159] width 111 height 18
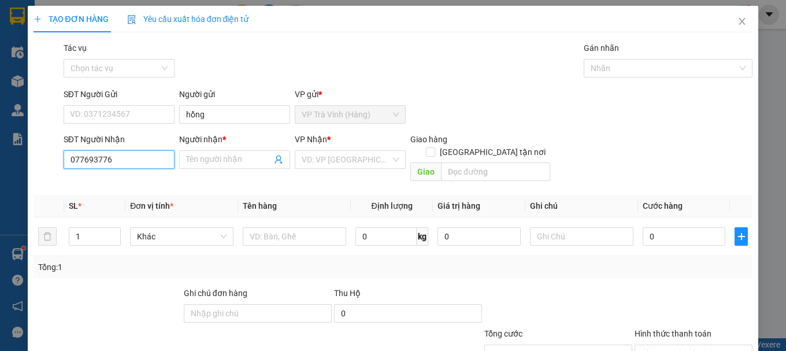
type input "0776937761"
click at [134, 186] on div "0776937761 - dương" at bounding box center [118, 182] width 96 height 13
type input "dương"
type input "30.000"
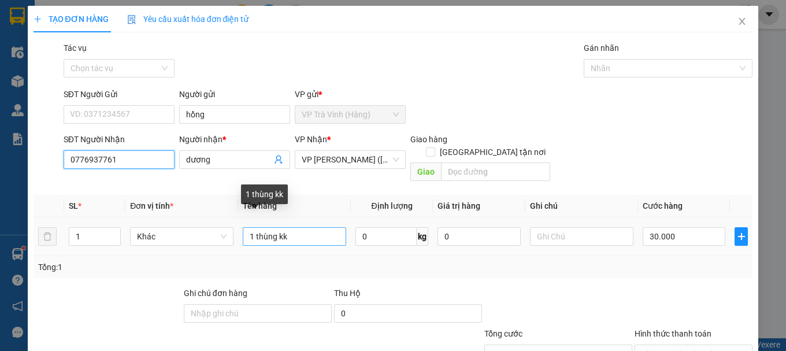
type input "0776937761"
click at [329, 227] on input "1 thùng kk" at bounding box center [294, 236] width 103 height 18
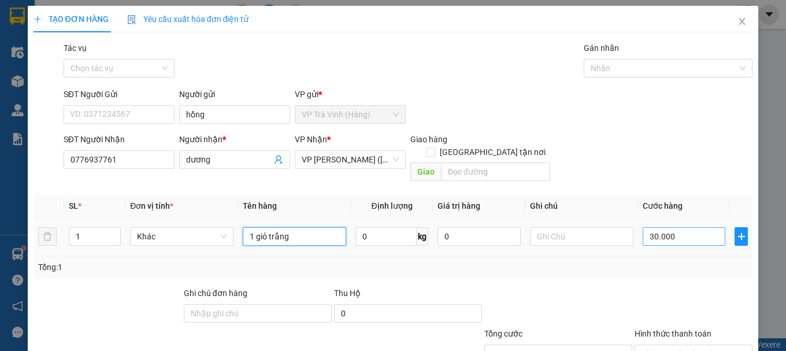
type input "1 giỏ trắng"
click at [688, 227] on input "30.000" at bounding box center [684, 236] width 83 height 18
type input "2"
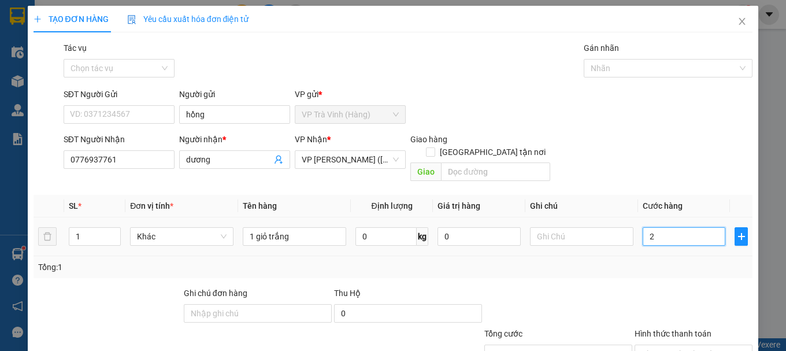
type input "25"
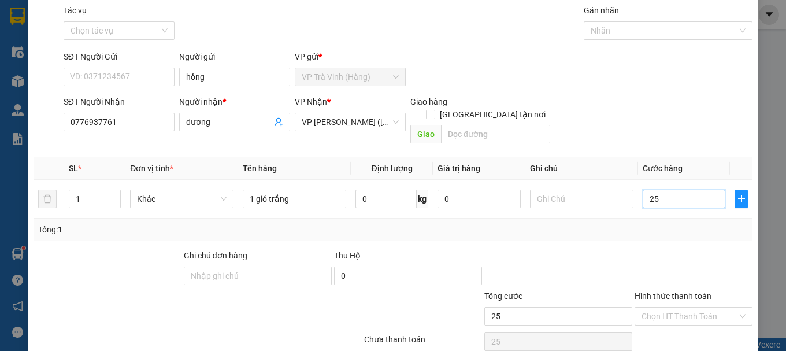
scroll to position [77, 0]
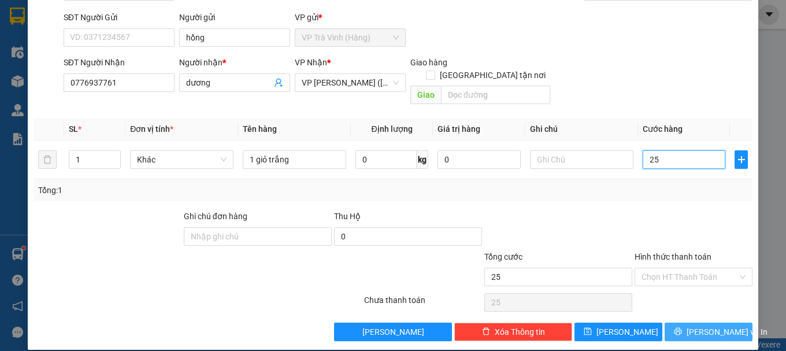
type input "25"
type input "25.000"
click at [700, 325] on span "Lưu và In" at bounding box center [727, 331] width 81 height 13
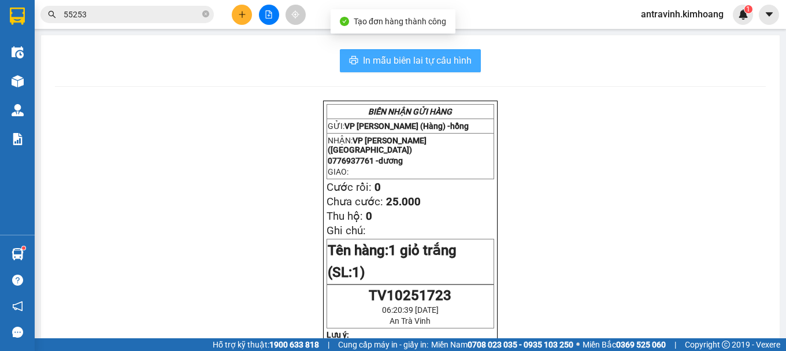
click at [464, 61] on span "In mẫu biên lai tự cấu hình" at bounding box center [417, 60] width 109 height 14
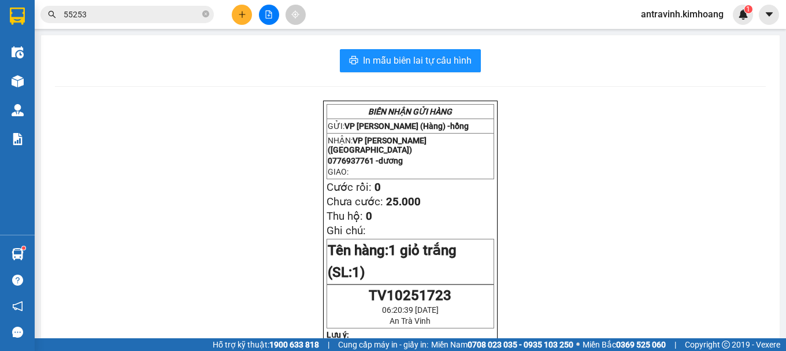
click at [116, 16] on input "55253" at bounding box center [132, 14] width 136 height 13
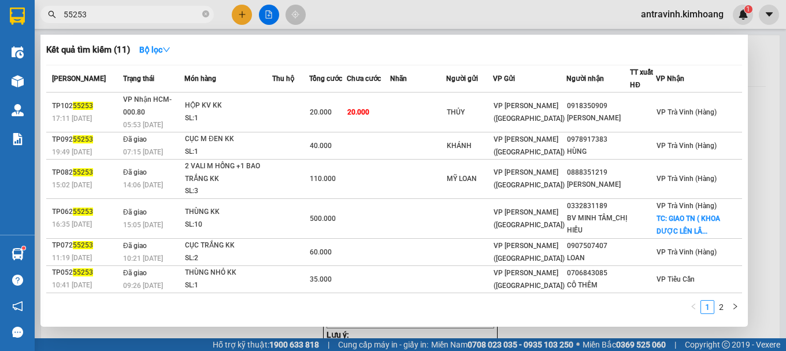
click at [116, 16] on input "55253" at bounding box center [132, 14] width 136 height 13
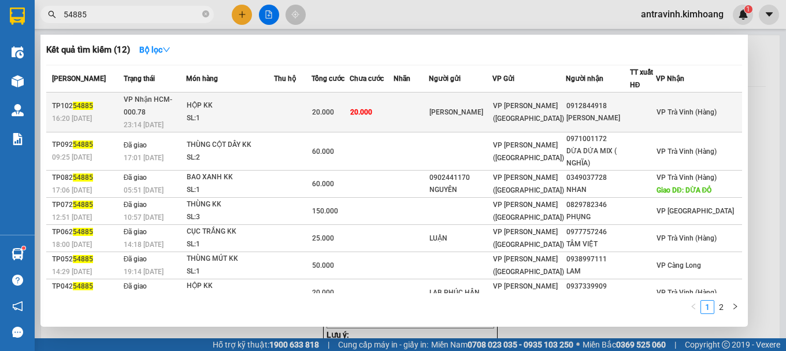
type input "54885"
click at [372, 108] on span "20.000" at bounding box center [361, 112] width 22 height 8
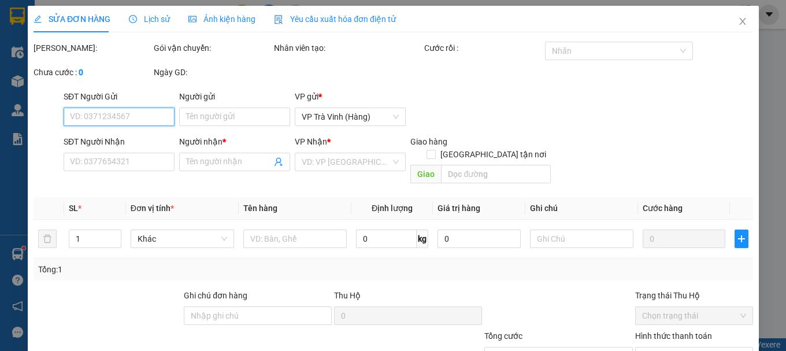
type input "QUANG PHONG"
type input "0912844918"
type input "LÊ NGUYỄN"
type input "20.000"
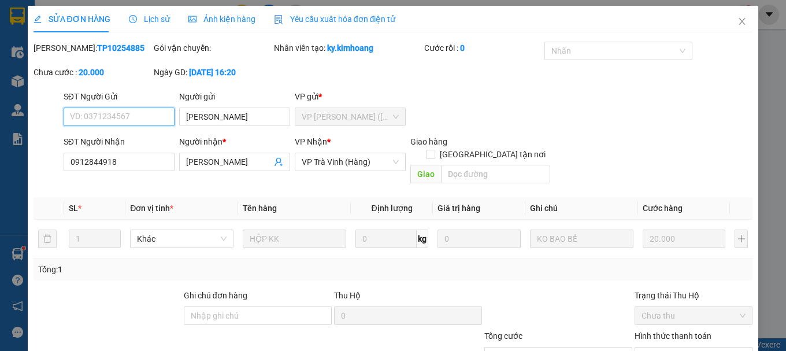
scroll to position [79, 0]
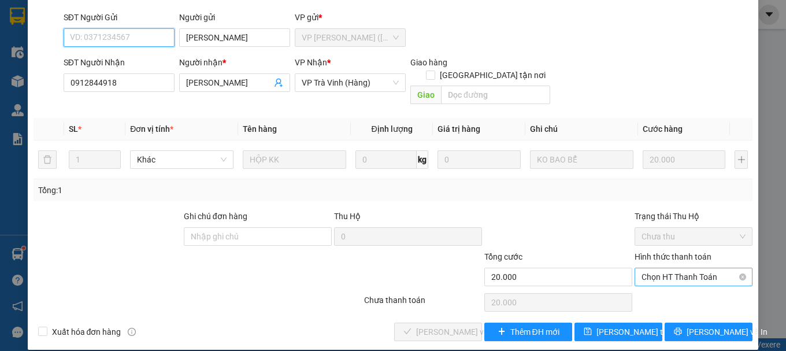
click at [669, 268] on span "Chọn HT Thanh Toán" at bounding box center [693, 276] width 104 height 17
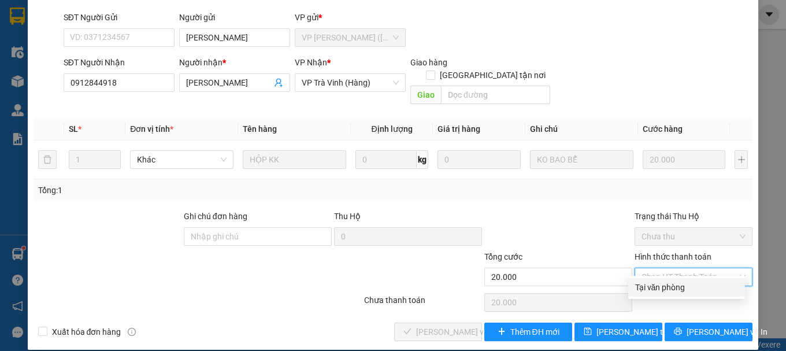
click at [663, 288] on div "Tại văn phòng" at bounding box center [686, 287] width 103 height 13
type input "0"
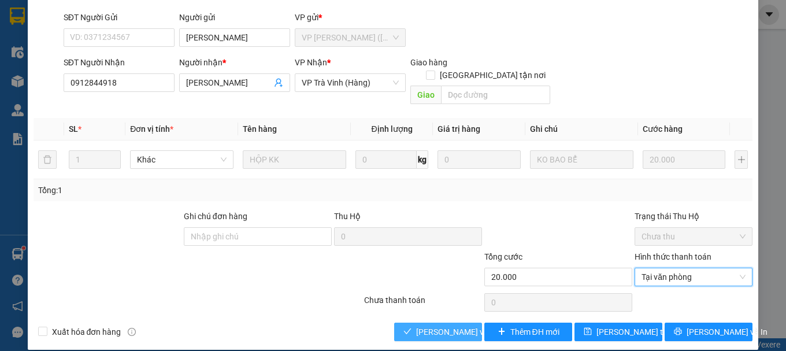
click at [459, 325] on span "Lưu và Giao hàng" at bounding box center [471, 331] width 111 height 13
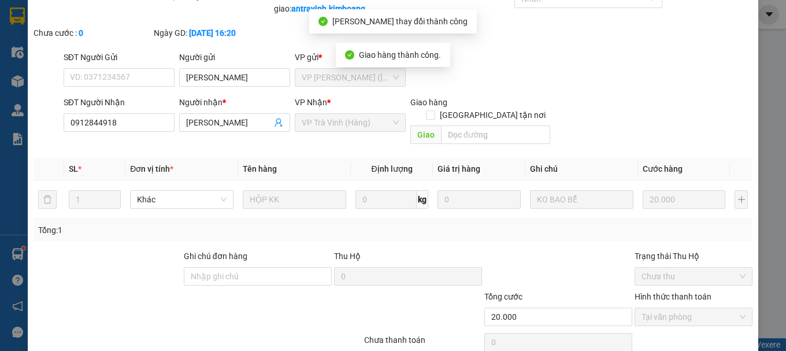
scroll to position [0, 0]
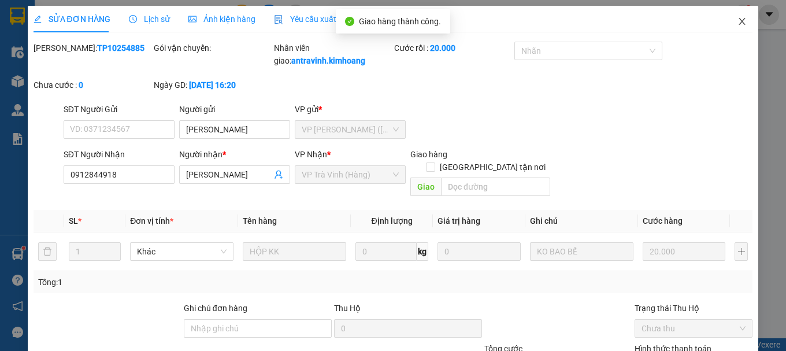
click at [737, 25] on icon "close" at bounding box center [741, 21] width 9 height 9
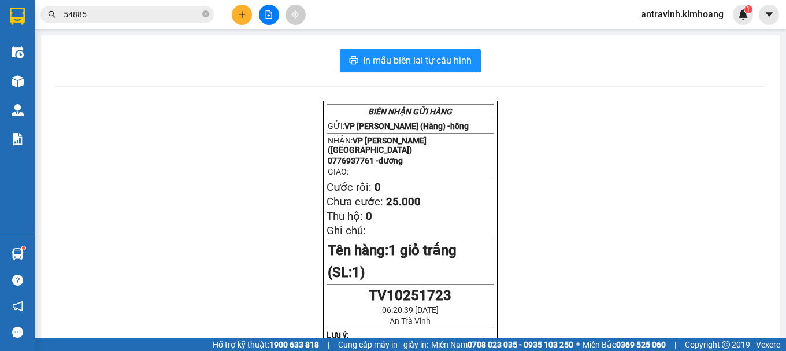
click at [115, 17] on input "54885" at bounding box center [132, 14] width 136 height 13
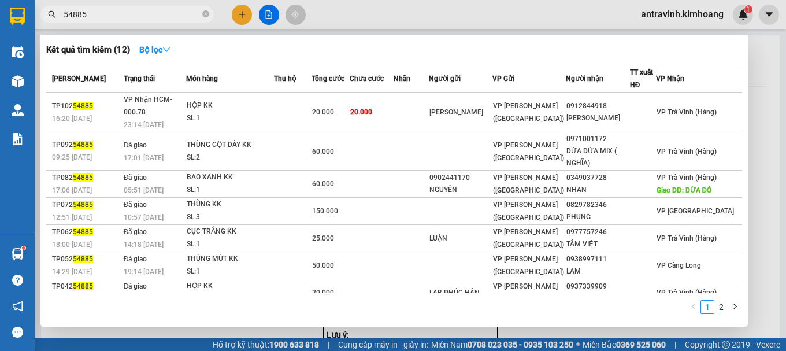
click at [115, 17] on input "54885" at bounding box center [132, 14] width 136 height 13
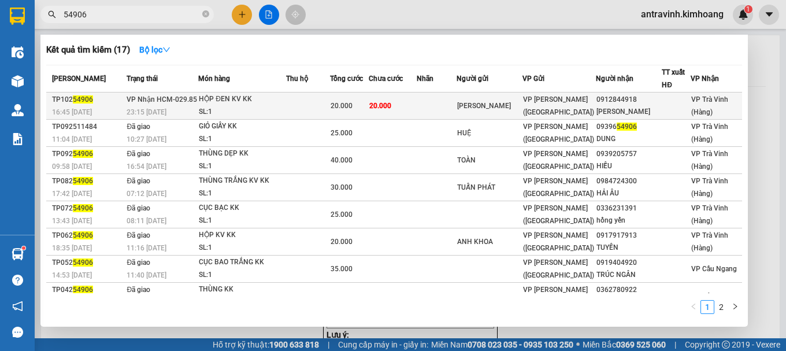
type input "54906"
click at [362, 102] on div "20.000" at bounding box center [350, 105] width 38 height 13
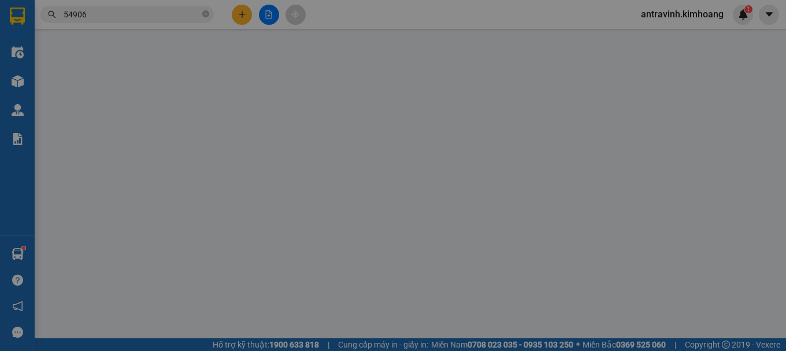
type input "LÂM THÁI"
type input "0912844918"
type input "LÊ NGUYỄN"
type input "20.000"
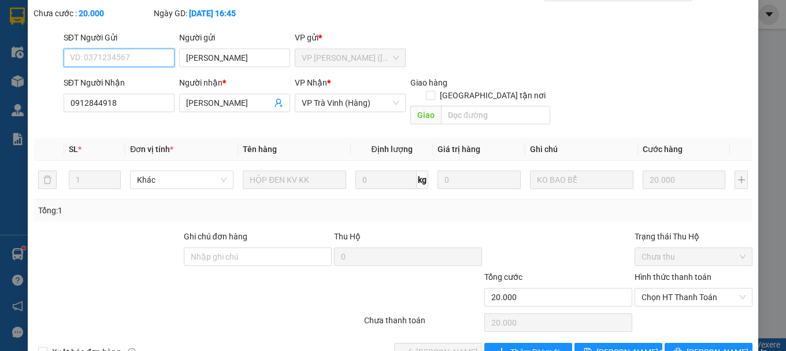
scroll to position [79, 0]
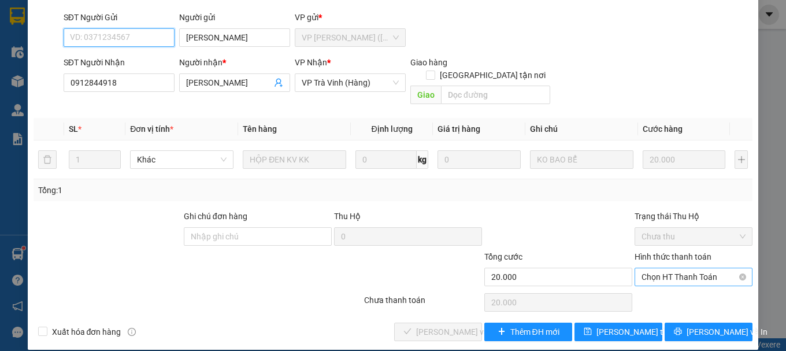
click at [667, 268] on span "Chọn HT Thanh Toán" at bounding box center [693, 276] width 104 height 17
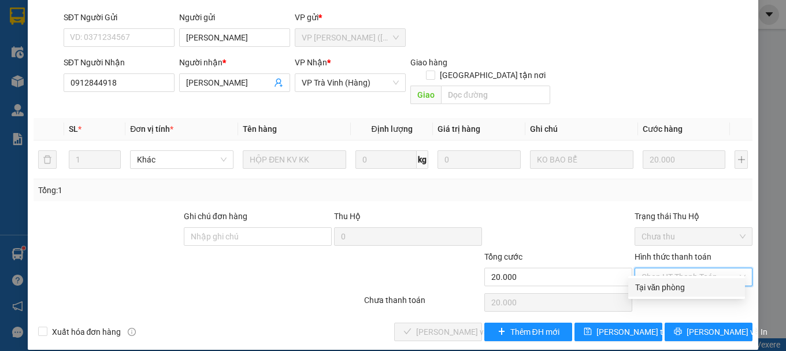
click at [661, 290] on div "Tại văn phòng" at bounding box center [686, 287] width 103 height 13
type input "0"
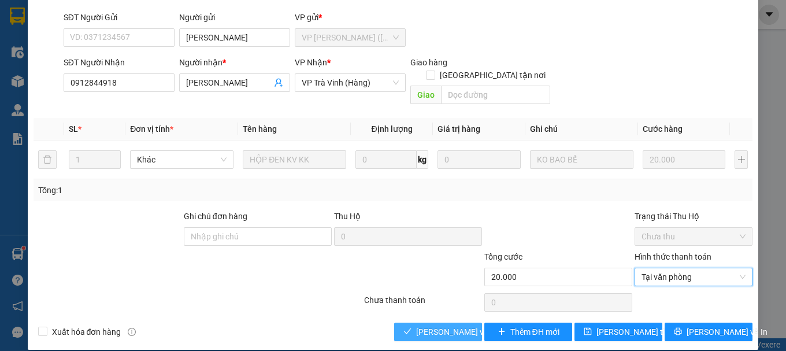
click at [463, 325] on span "Lưu và Giao hàng" at bounding box center [471, 331] width 111 height 13
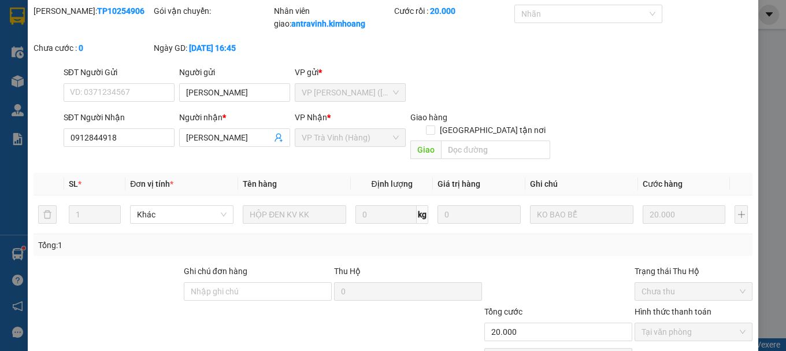
scroll to position [0, 0]
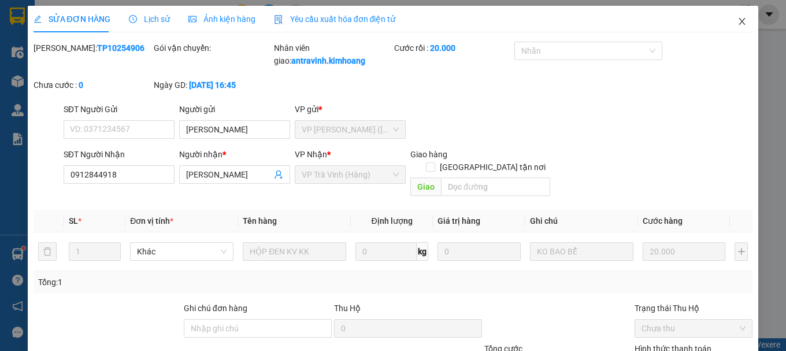
click at [739, 23] on icon "close" at bounding box center [742, 21] width 6 height 7
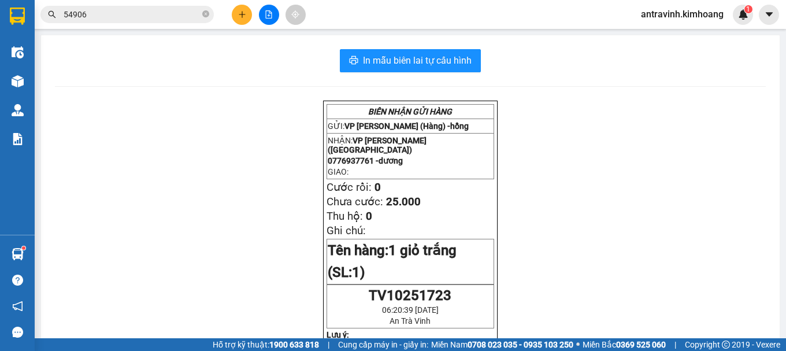
click at [160, 17] on input "54906" at bounding box center [132, 14] width 136 height 13
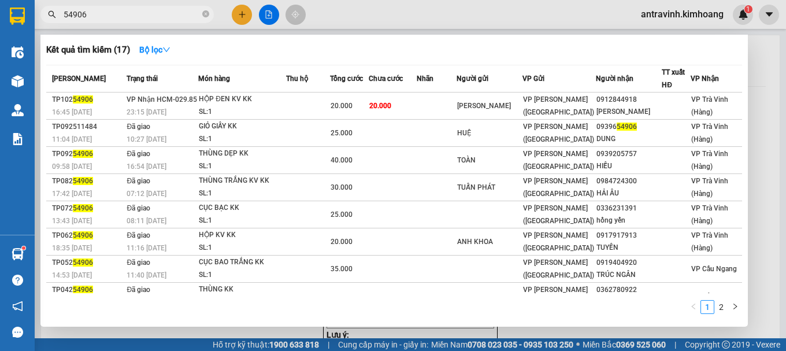
click at [160, 17] on input "54906" at bounding box center [132, 14] width 136 height 13
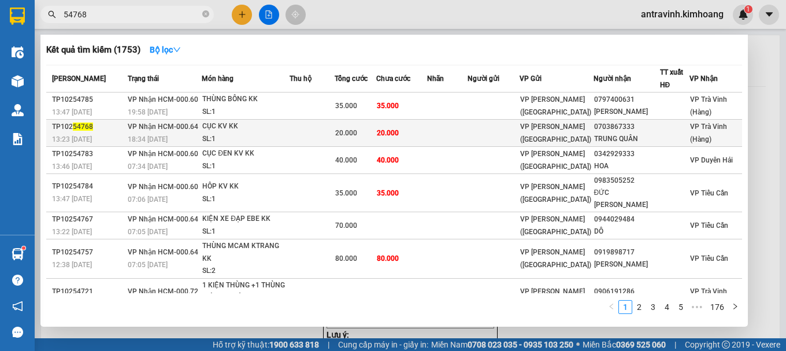
type input "54768"
click at [399, 135] on span "20.000" at bounding box center [388, 133] width 22 height 8
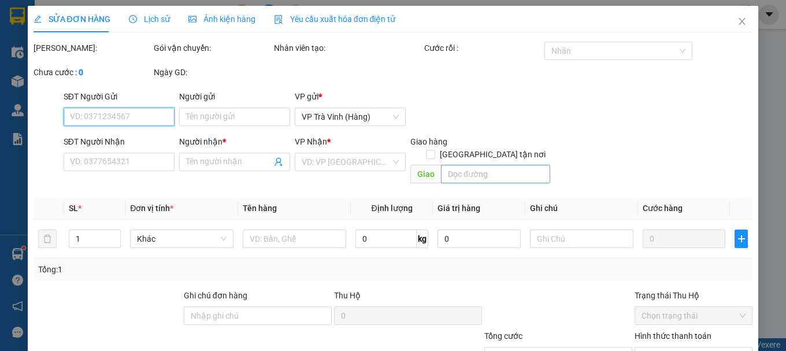
type input "0703867333"
type input "TRUNG QUÂN"
type input "20.000"
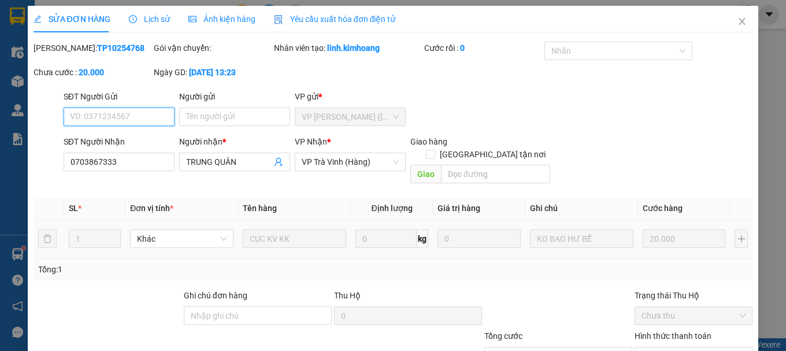
scroll to position [79, 0]
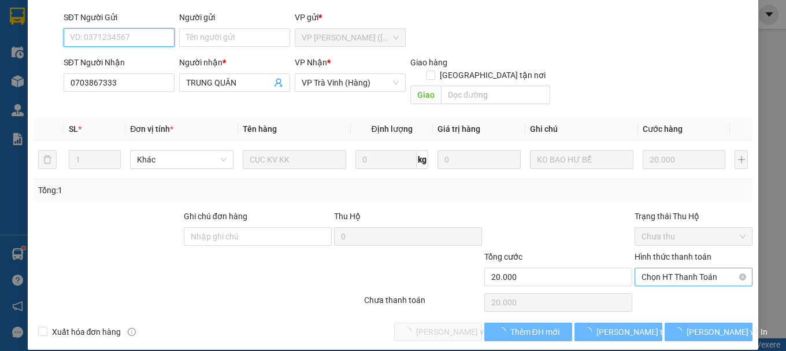
click at [674, 268] on span "Chọn HT Thanh Toán" at bounding box center [693, 276] width 104 height 17
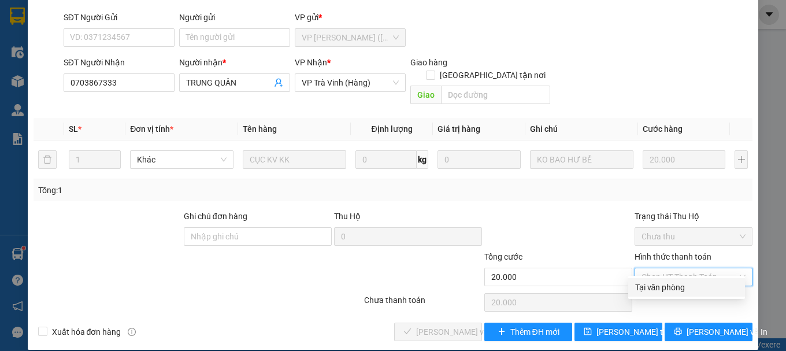
click at [667, 284] on div "Tại văn phòng" at bounding box center [686, 287] width 103 height 13
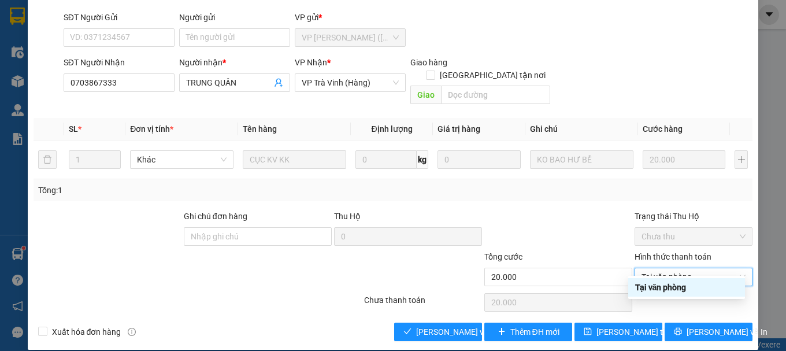
type input "0"
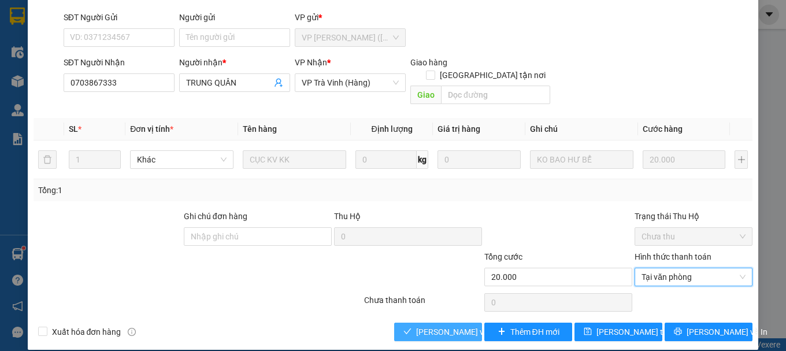
click at [444, 325] on span "Lưu và Giao hàng" at bounding box center [471, 331] width 111 height 13
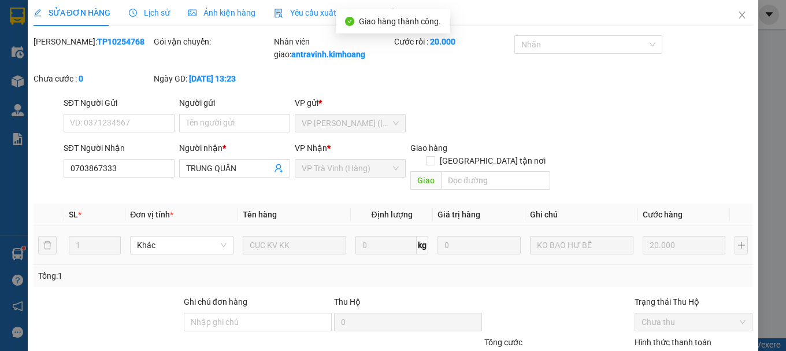
scroll to position [0, 0]
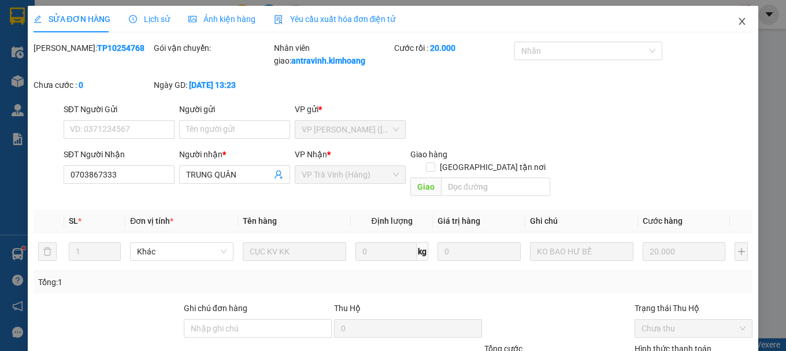
click at [737, 24] on icon "close" at bounding box center [741, 21] width 9 height 9
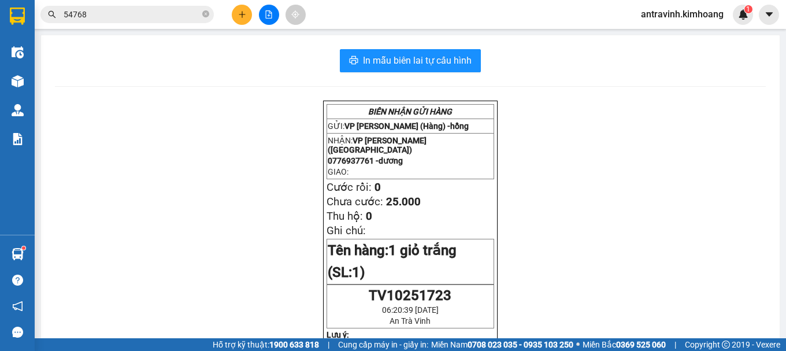
click at [152, 18] on input "54768" at bounding box center [132, 14] width 136 height 13
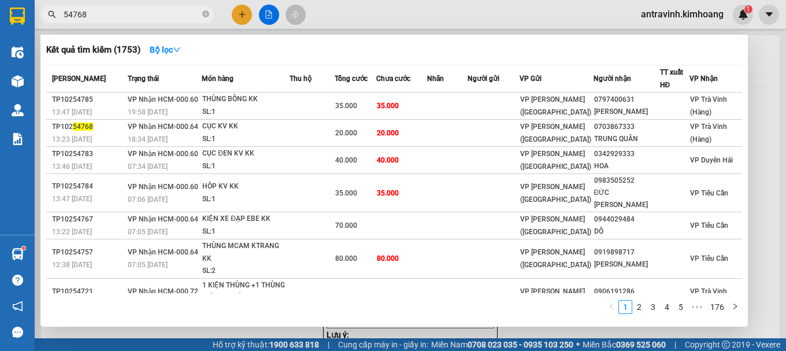
click at [151, 18] on input "54768" at bounding box center [132, 14] width 136 height 13
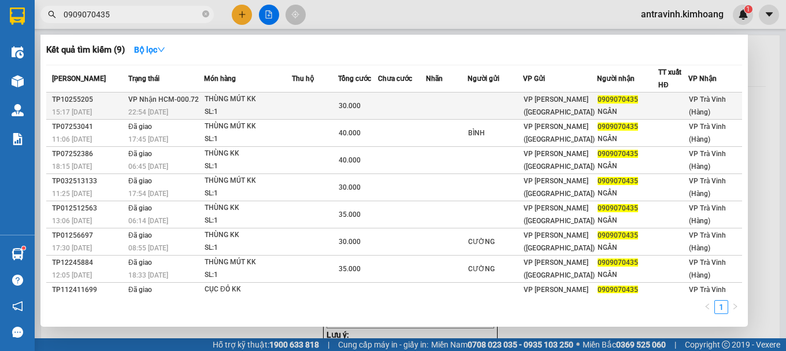
type input "0909070435"
click at [448, 104] on td at bounding box center [446, 105] width 41 height 27
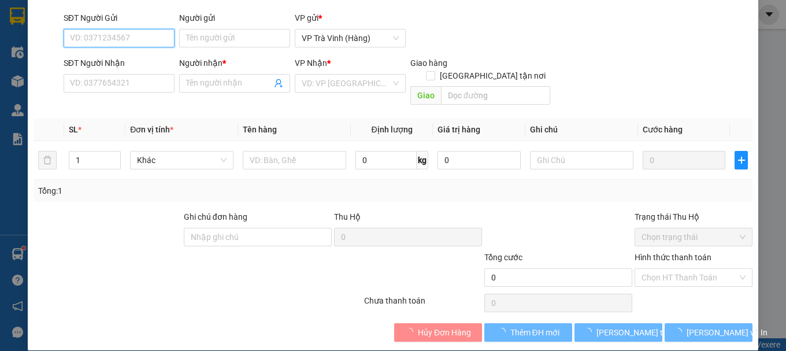
type input "0909070435"
type input "NGÂN"
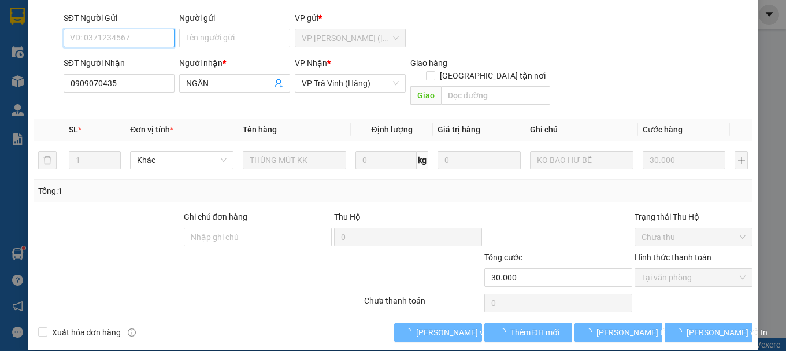
scroll to position [79, 0]
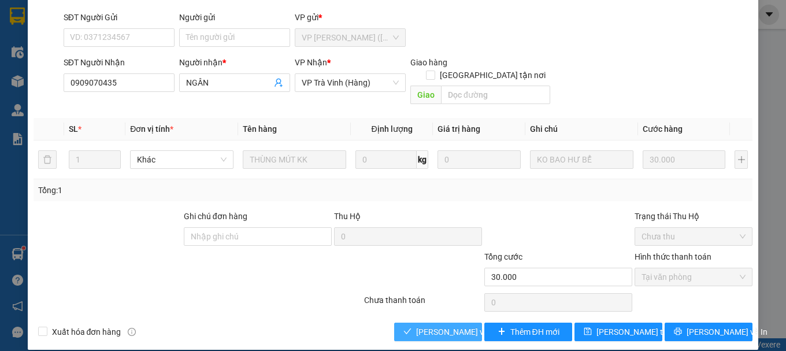
click at [431, 325] on span "Lưu và Giao hàng" at bounding box center [471, 331] width 111 height 13
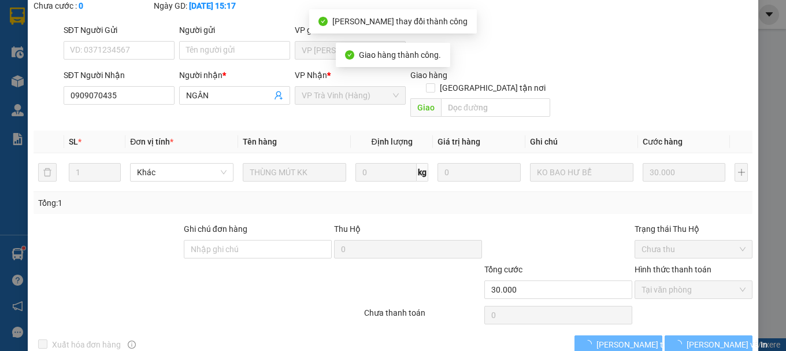
scroll to position [92, 0]
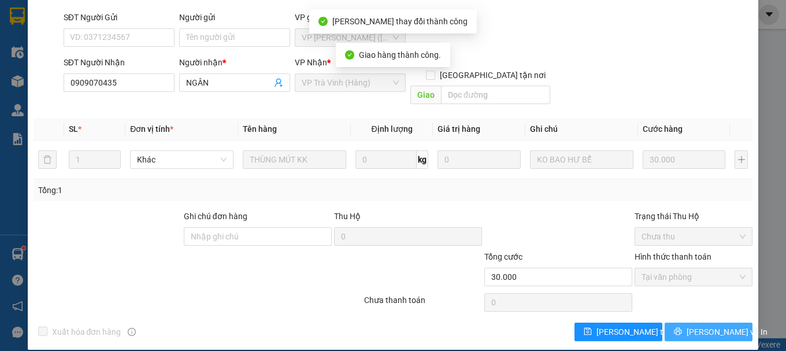
click at [710, 325] on span "Lưu và In" at bounding box center [727, 331] width 81 height 13
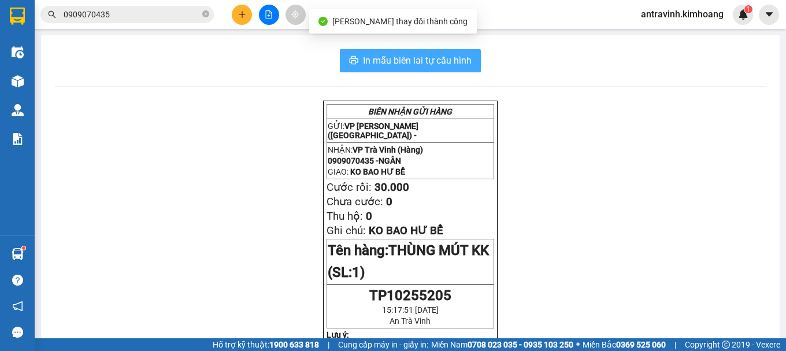
click at [465, 61] on span "In mẫu biên lai tự cấu hình" at bounding box center [417, 60] width 109 height 14
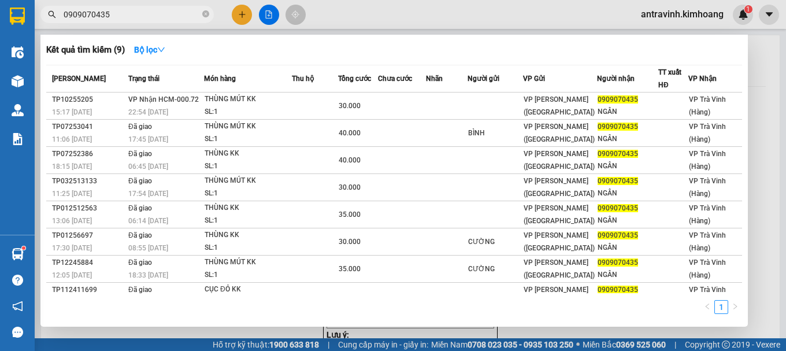
click at [141, 14] on input "0909070435" at bounding box center [132, 14] width 136 height 13
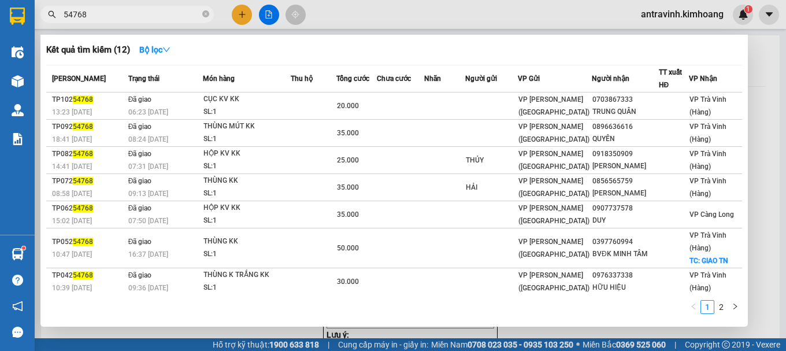
click at [131, 14] on input "54768" at bounding box center [132, 14] width 136 height 13
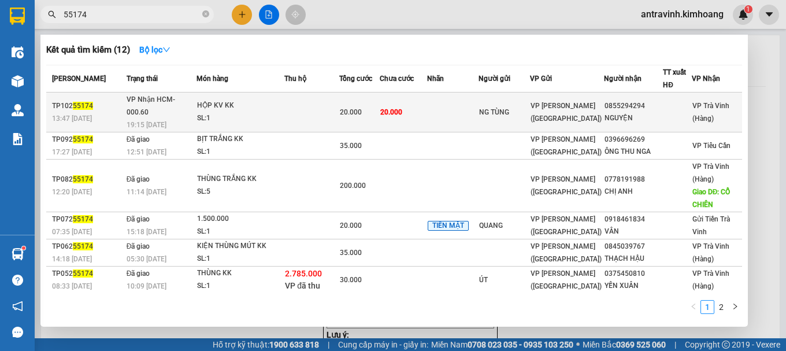
click at [388, 108] on span "20.000" at bounding box center [391, 112] width 22 height 8
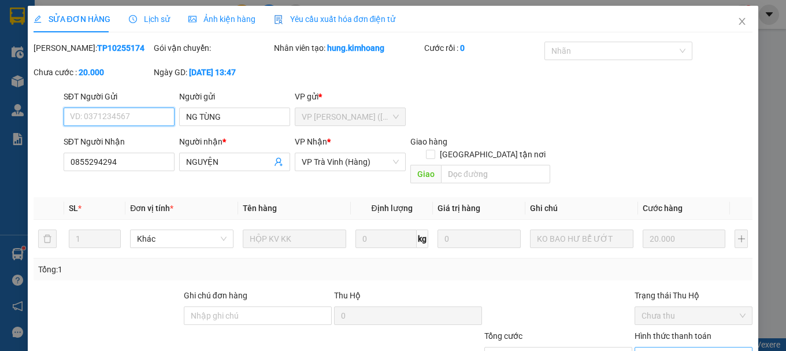
click at [672, 347] on span "Chọn HT Thanh Toán" at bounding box center [693, 355] width 104 height 17
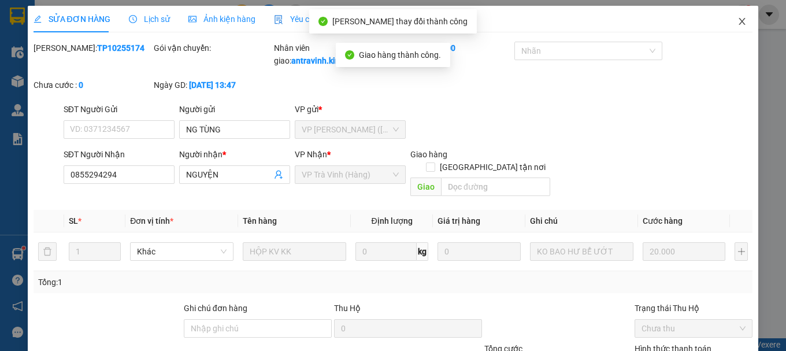
click at [737, 18] on icon "close" at bounding box center [741, 21] width 9 height 9
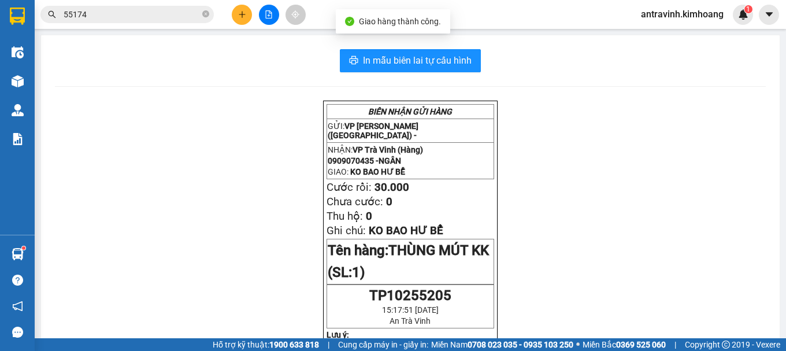
click at [142, 15] on input "55174" at bounding box center [132, 14] width 136 height 13
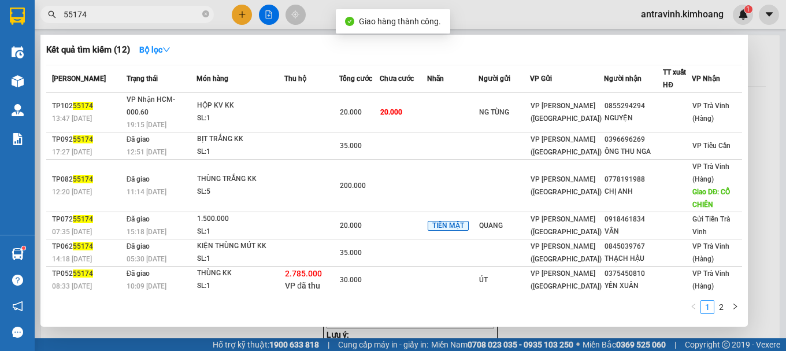
click at [142, 15] on input "55174" at bounding box center [132, 14] width 136 height 13
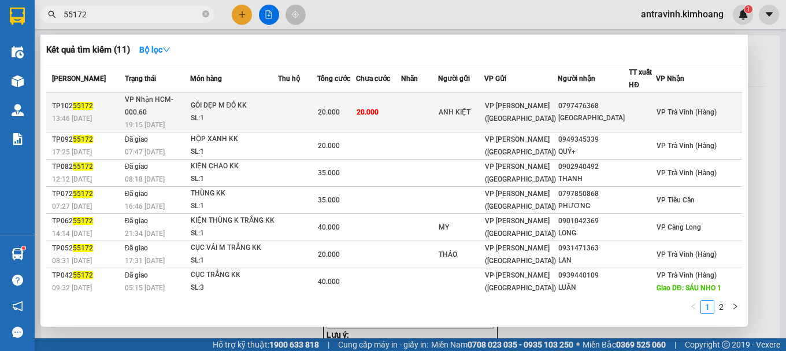
click at [355, 106] on div "20.000" at bounding box center [337, 112] width 38 height 13
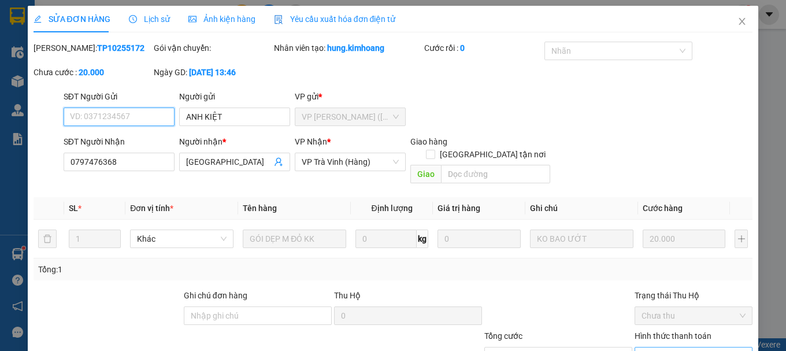
click at [668, 347] on span "Chọn HT Thanh Toán" at bounding box center [693, 355] width 104 height 17
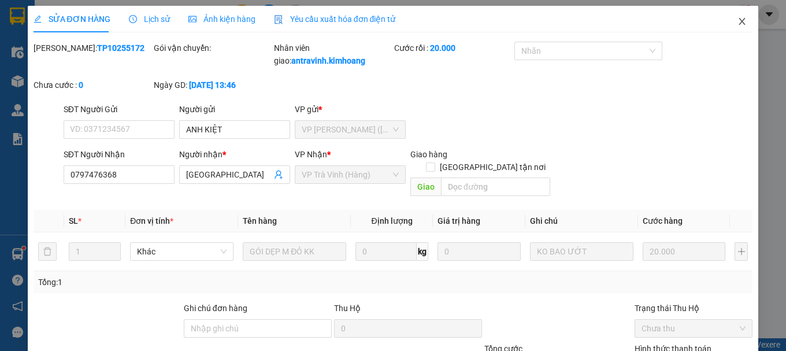
click at [737, 24] on icon "close" at bounding box center [741, 21] width 9 height 9
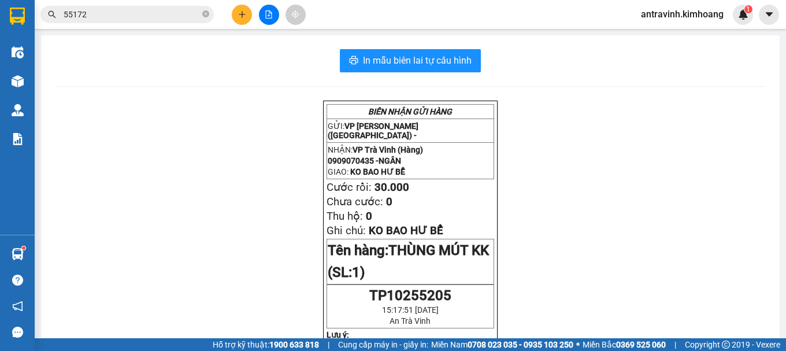
click at [154, 17] on input "55172" at bounding box center [132, 14] width 136 height 13
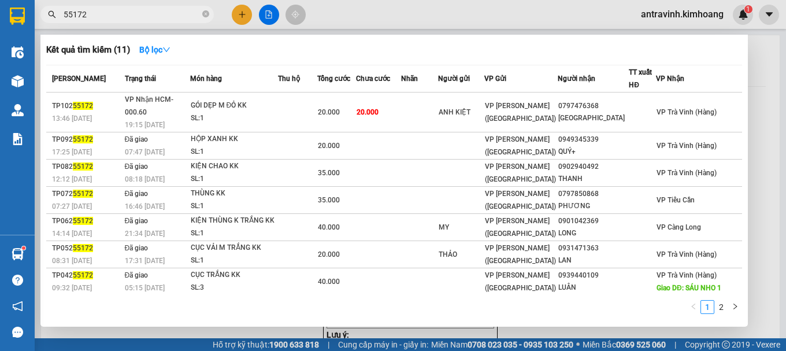
click at [154, 17] on input "55172" at bounding box center [132, 14] width 136 height 13
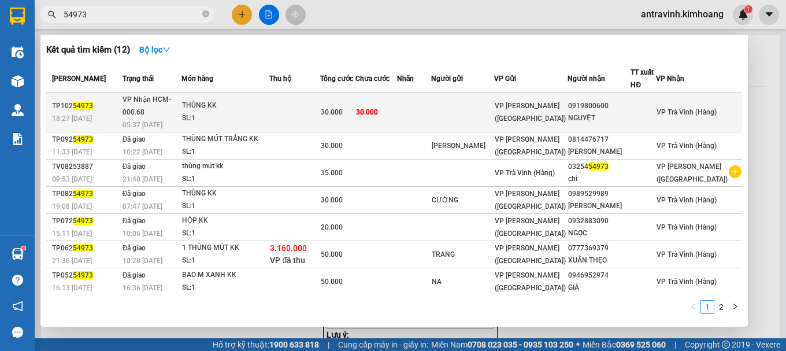
click at [398, 101] on td "30.000" at bounding box center [376, 112] width 42 height 40
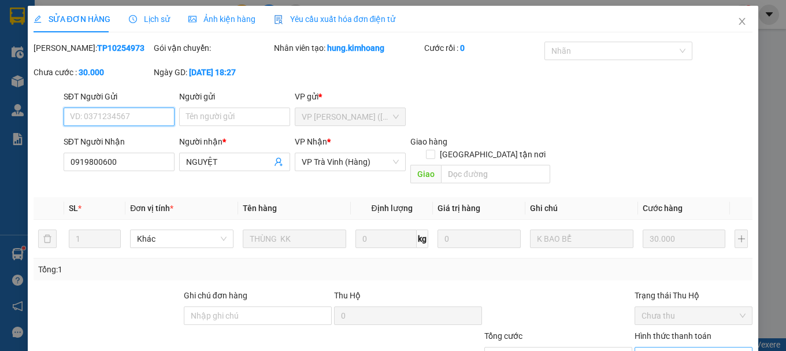
click at [675, 347] on span "Chọn HT Thanh Toán" at bounding box center [693, 355] width 104 height 17
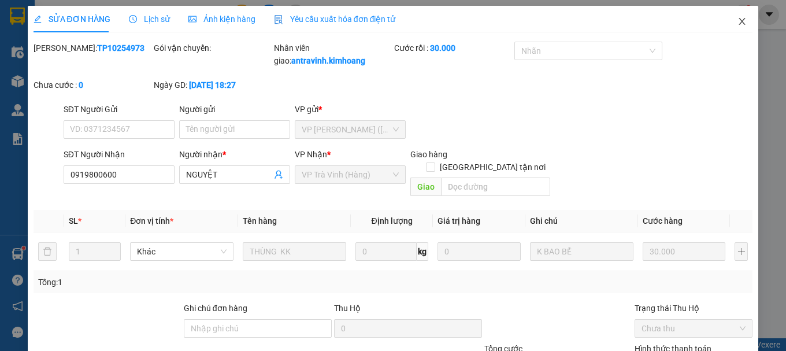
click at [737, 23] on icon "close" at bounding box center [741, 21] width 9 height 9
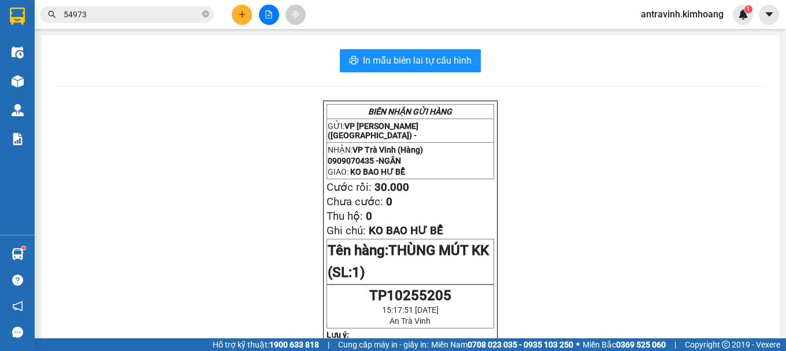
click at [160, 17] on input "54973" at bounding box center [132, 14] width 136 height 13
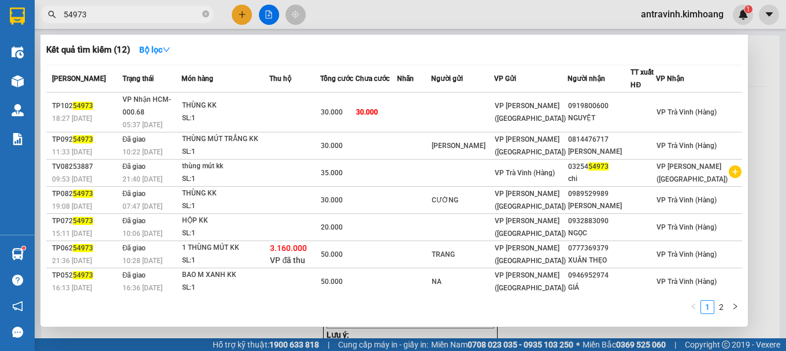
click at [160, 17] on input "54973" at bounding box center [132, 14] width 136 height 13
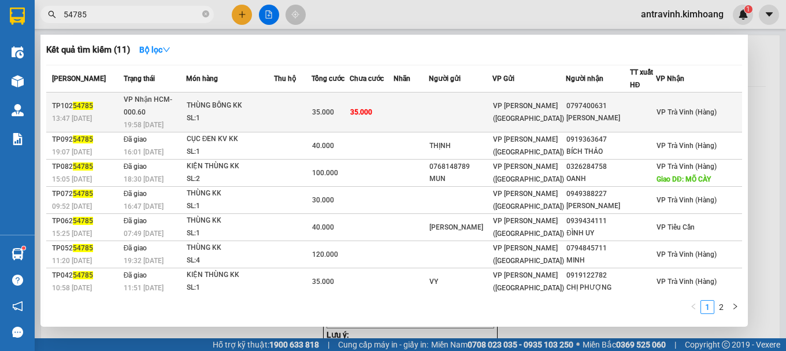
click at [429, 105] on td at bounding box center [411, 112] width 35 height 40
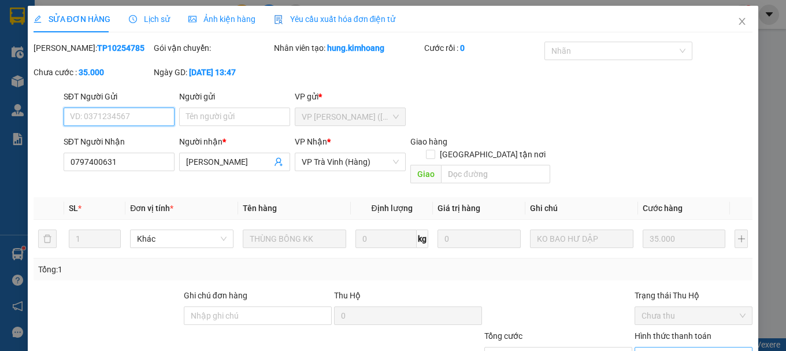
click at [650, 347] on span "Chọn HT Thanh Toán" at bounding box center [693, 355] width 104 height 17
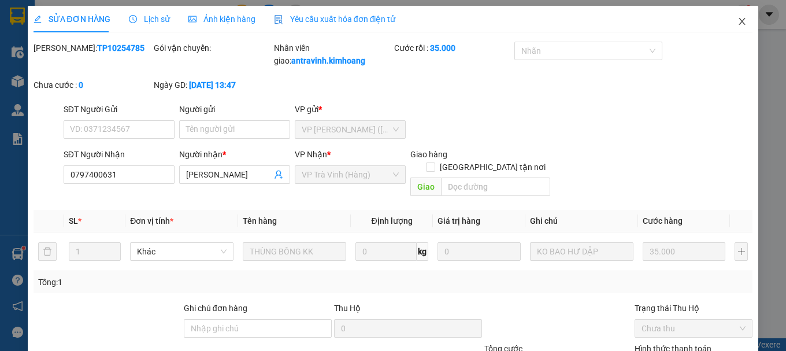
click at [737, 22] on icon "close" at bounding box center [741, 21] width 9 height 9
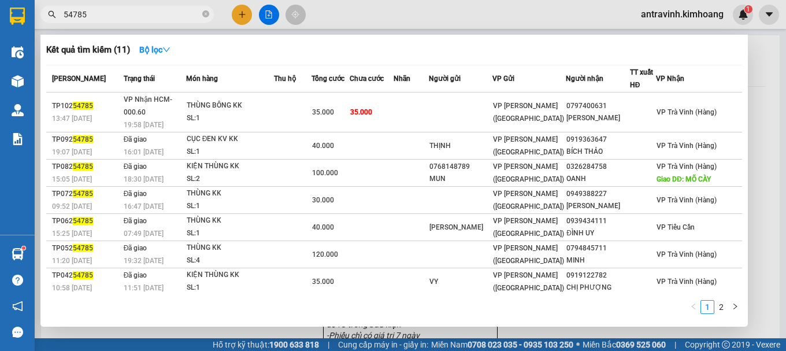
click at [155, 19] on input "54785" at bounding box center [132, 14] width 136 height 13
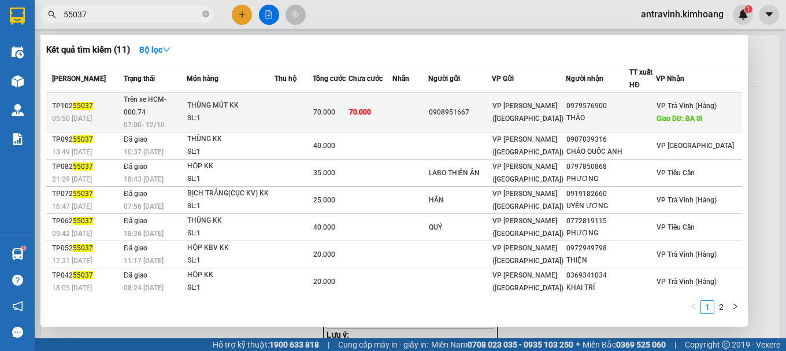
click at [392, 103] on td "70.000" at bounding box center [370, 112] width 44 height 40
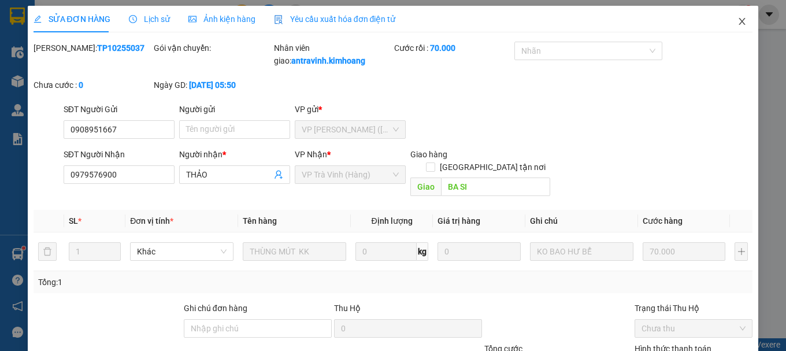
click at [737, 23] on icon "close" at bounding box center [741, 21] width 9 height 9
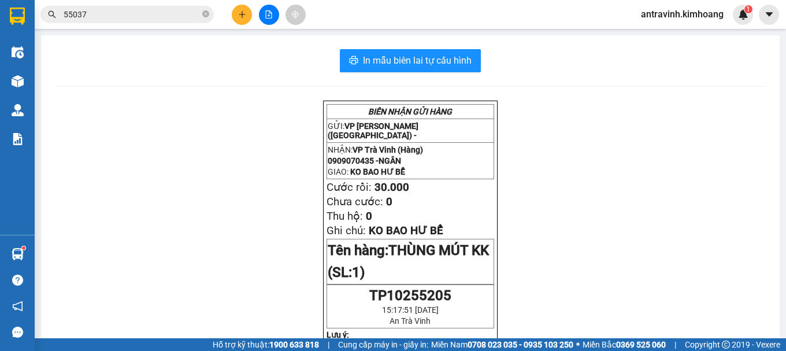
click at [117, 17] on input "55037" at bounding box center [132, 14] width 136 height 13
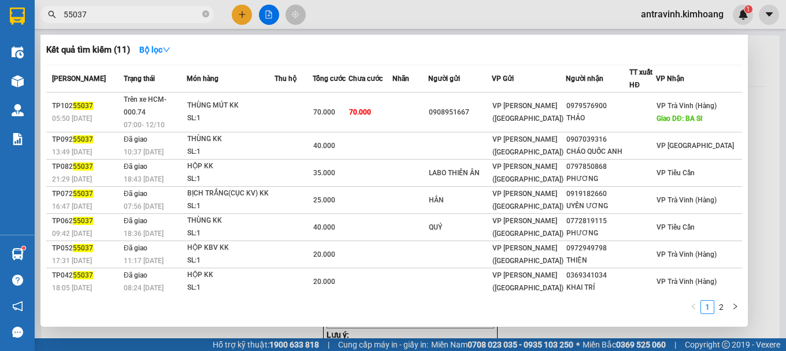
click at [117, 17] on input "55037" at bounding box center [132, 14] width 136 height 13
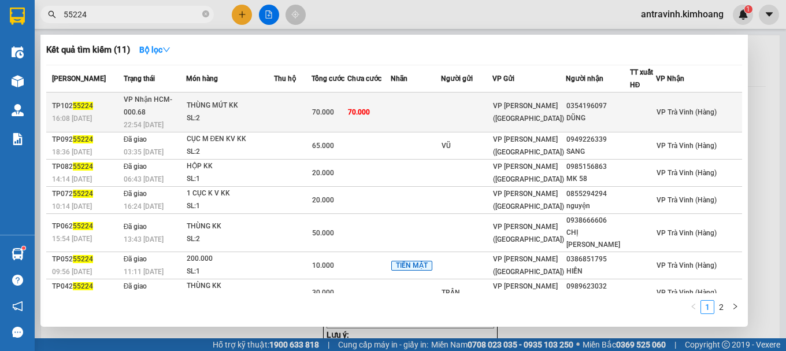
click at [391, 105] on td "70.000" at bounding box center [368, 112] width 43 height 40
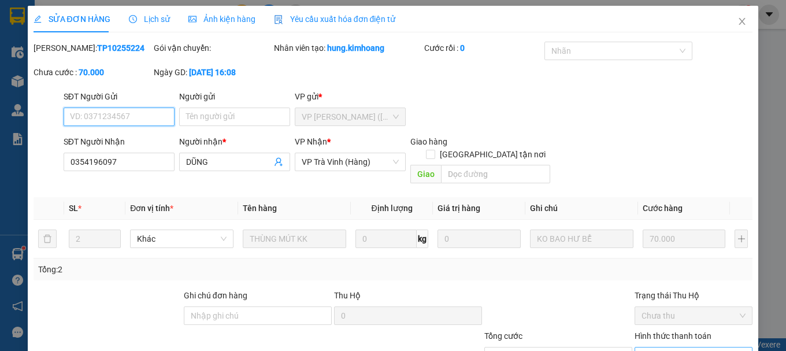
click at [679, 347] on span "Chọn HT Thanh Toán" at bounding box center [693, 355] width 104 height 17
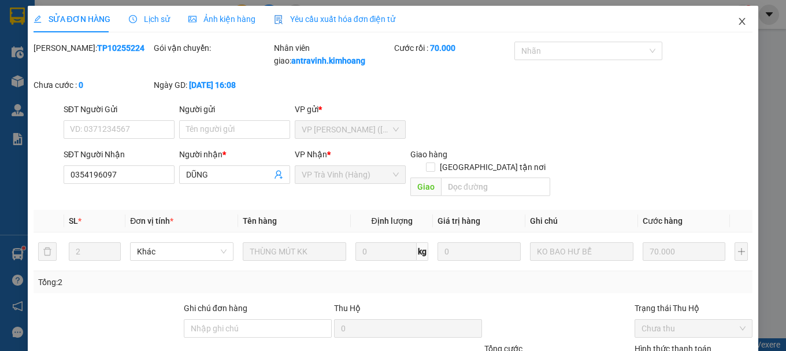
click at [737, 20] on icon "close" at bounding box center [741, 21] width 9 height 9
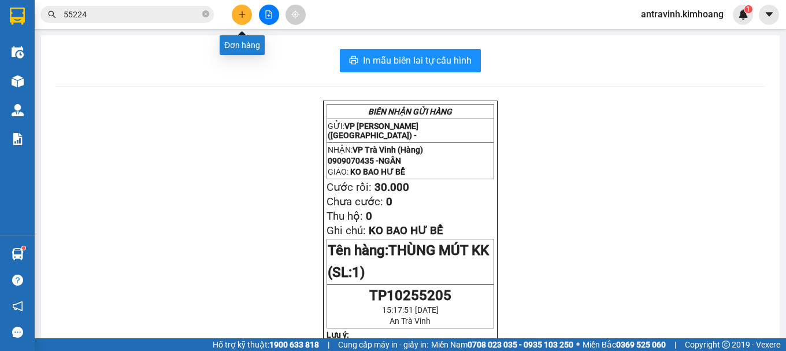
click at [242, 18] on button at bounding box center [242, 15] width 20 height 20
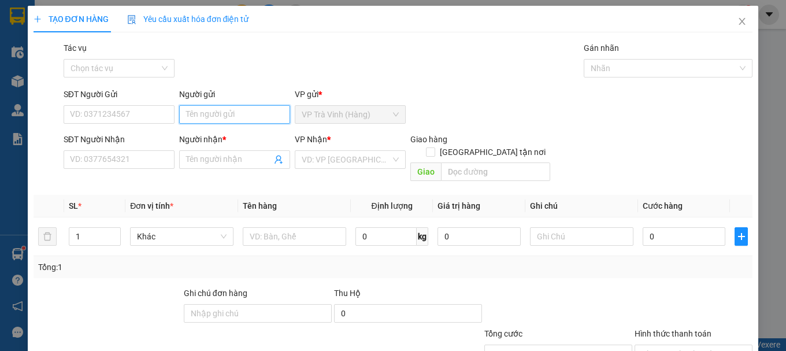
click at [261, 112] on input "Người gửi" at bounding box center [234, 114] width 111 height 18
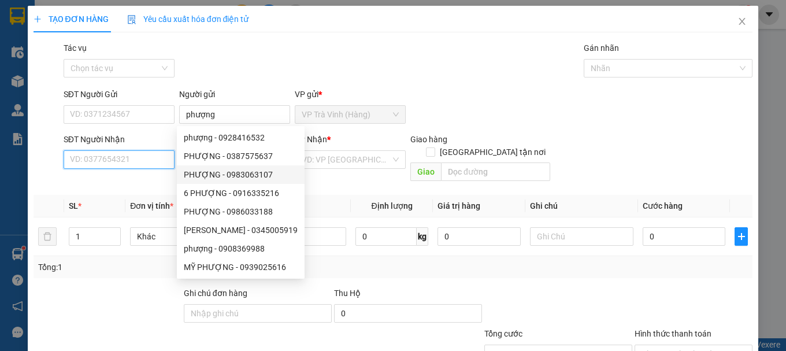
click at [141, 161] on input "SĐT Người Nhận" at bounding box center [119, 159] width 111 height 18
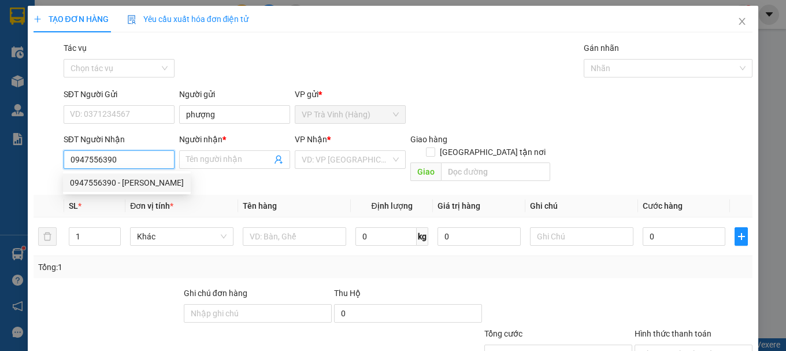
click at [133, 186] on div "0947556390 - bảo trâm" at bounding box center [127, 182] width 114 height 13
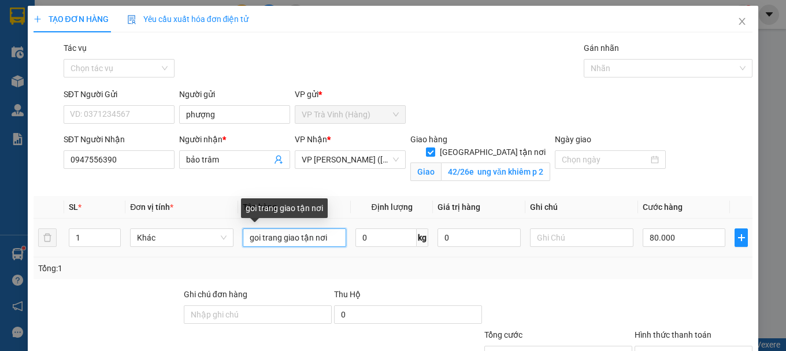
click at [281, 238] on input "goi trang giao tận nơi" at bounding box center [294, 237] width 103 height 18
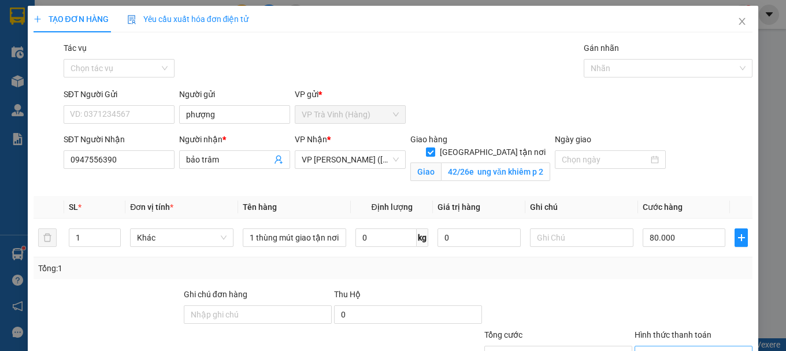
click at [669, 346] on input "Hình thức thanh toán" at bounding box center [689, 354] width 96 height 17
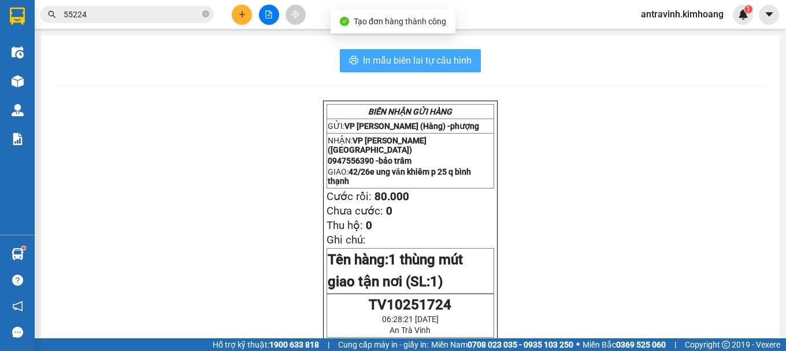
click at [461, 64] on span "In mẫu biên lai tự cấu hình" at bounding box center [417, 60] width 109 height 14
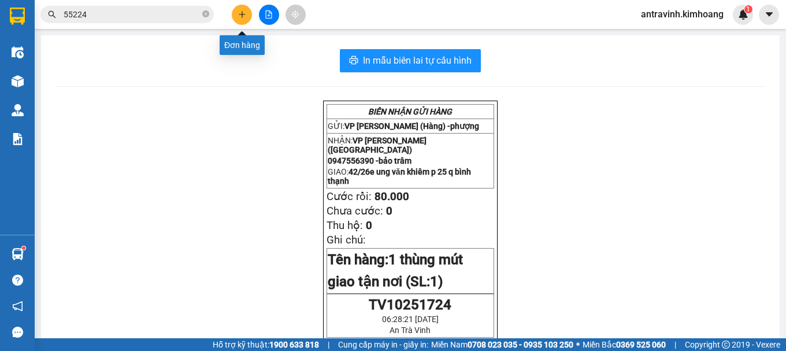
click at [242, 12] on icon "plus" at bounding box center [242, 14] width 8 height 8
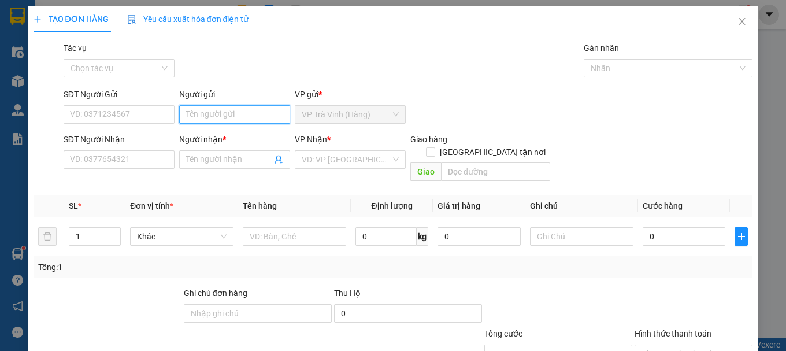
click at [189, 117] on input "Người gửi" at bounding box center [234, 114] width 111 height 18
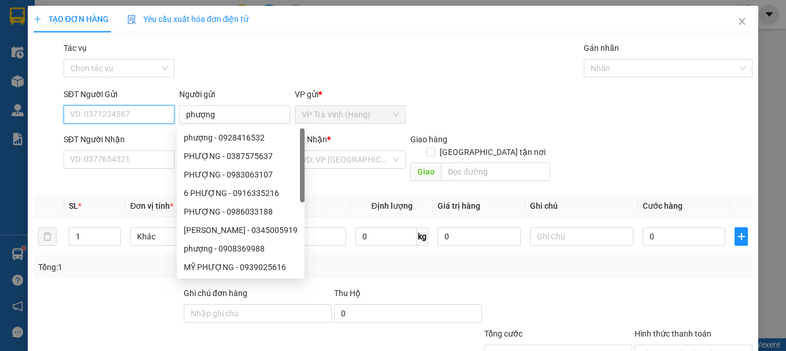
click at [123, 117] on input "SĐT Người Gửi" at bounding box center [119, 114] width 111 height 18
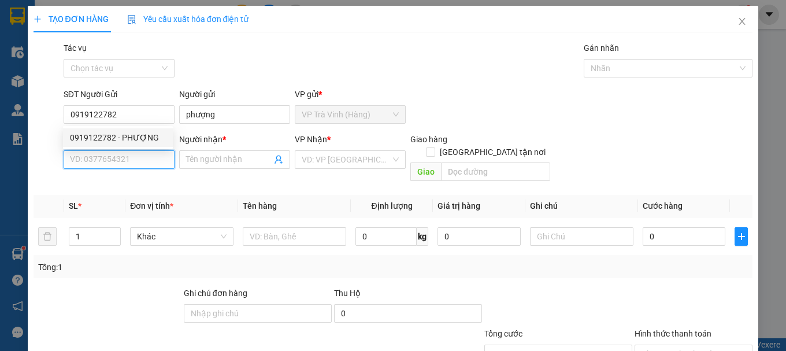
click at [153, 158] on input "SĐT Người Nhận" at bounding box center [119, 159] width 111 height 18
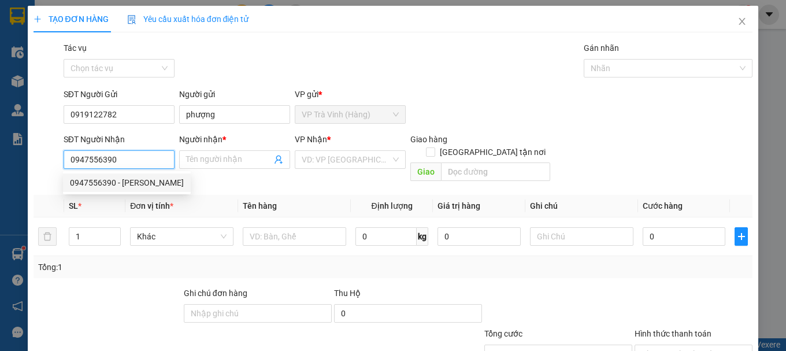
click at [150, 181] on div "0947556390 - bảo trâm" at bounding box center [127, 182] width 114 height 13
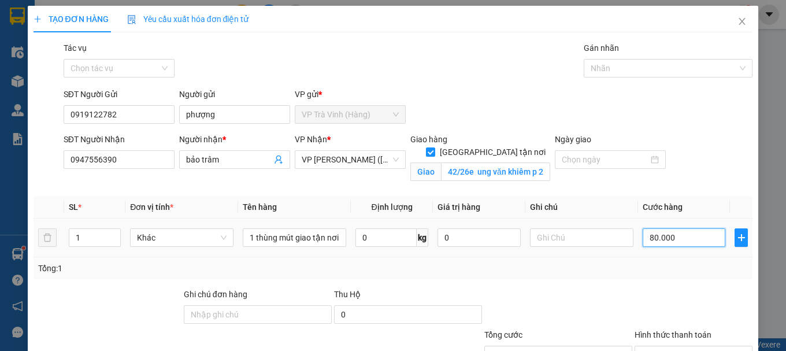
click at [704, 244] on input "80.000" at bounding box center [684, 237] width 83 height 18
click at [699, 346] on input "Hình thức thanh toán" at bounding box center [689, 354] width 96 height 17
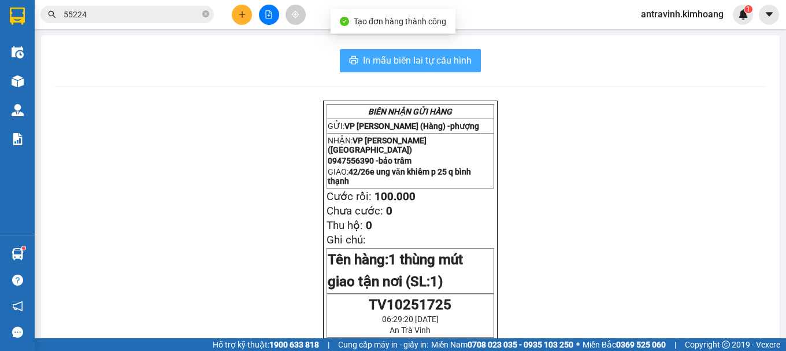
click at [448, 61] on span "In mẫu biên lai tự cấu hình" at bounding box center [417, 60] width 109 height 14
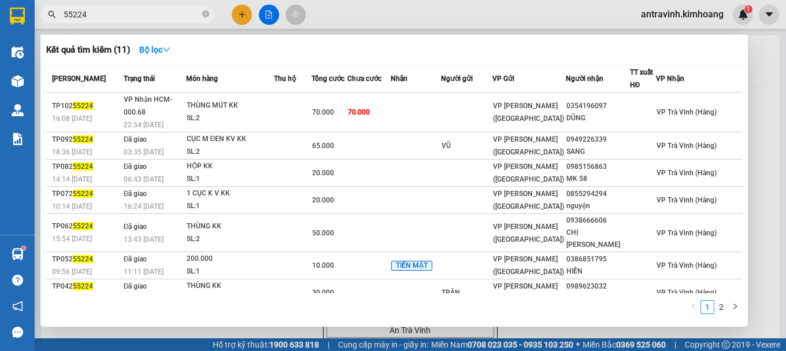
click at [116, 13] on input "55224" at bounding box center [132, 14] width 136 height 13
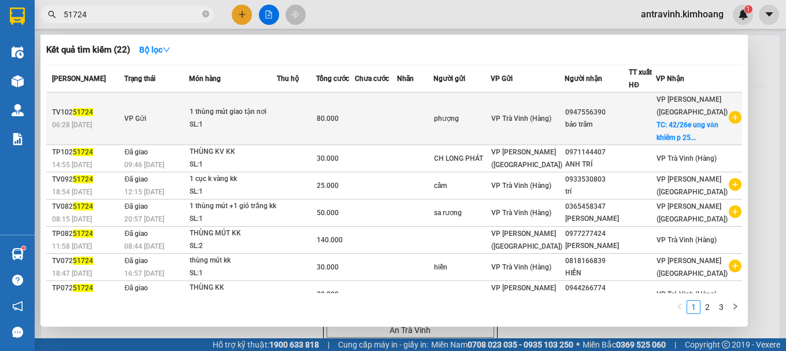
click at [395, 124] on td at bounding box center [376, 118] width 42 height 53
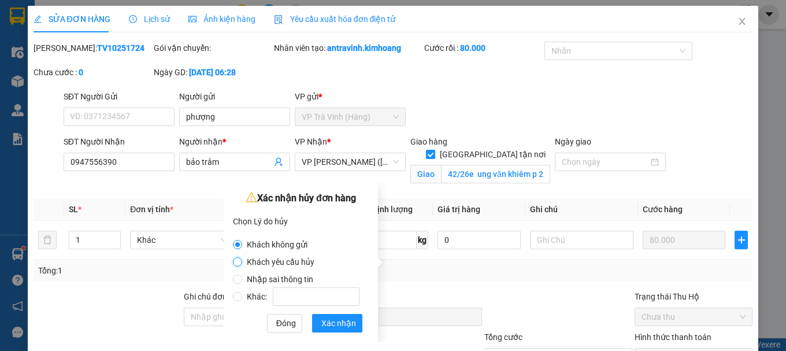
click at [240, 261] on input "Khách yêu cầu hủy" at bounding box center [237, 261] width 9 height 9
click at [336, 321] on span "Xác nhận" at bounding box center [338, 323] width 35 height 13
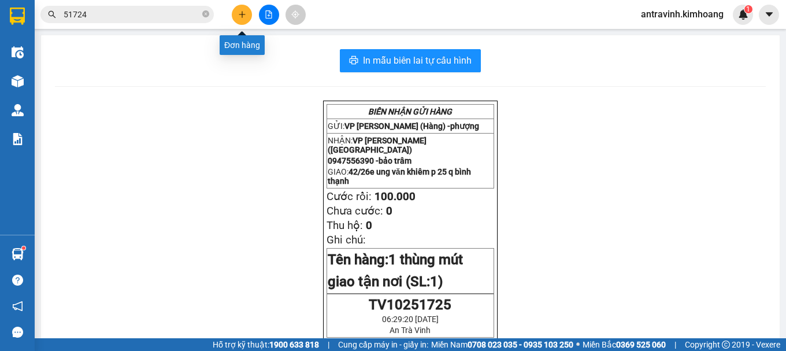
click at [239, 18] on button at bounding box center [242, 15] width 20 height 20
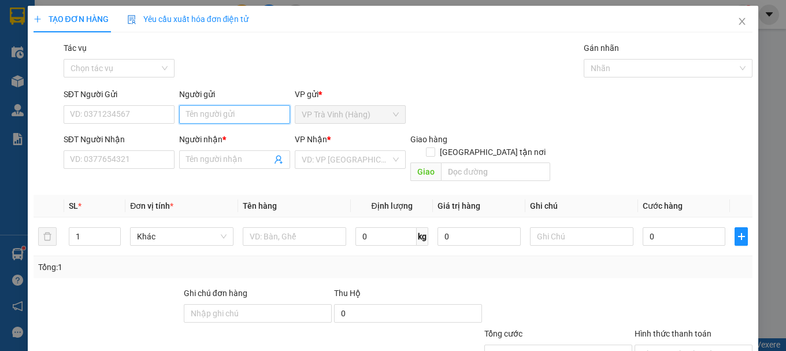
click at [234, 118] on input "Người gửi" at bounding box center [234, 114] width 111 height 18
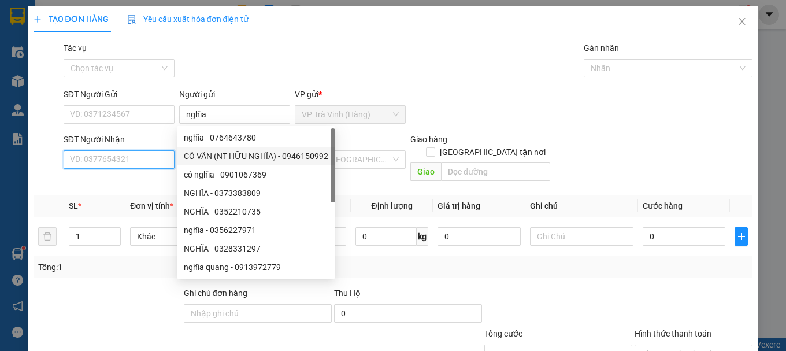
click at [152, 159] on input "SĐT Người Nhận" at bounding box center [119, 159] width 111 height 18
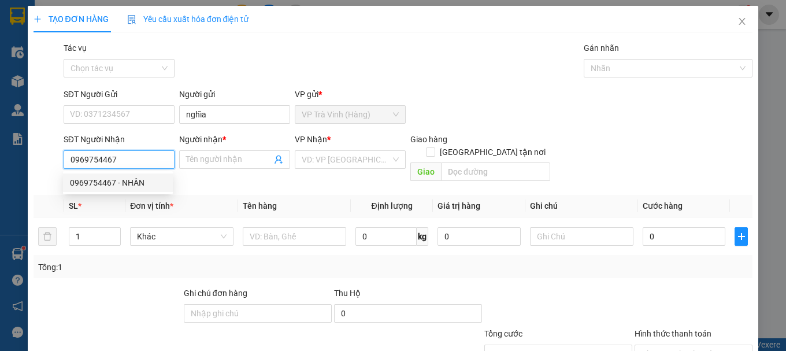
click at [144, 182] on div "0969754467 - NHÂN" at bounding box center [118, 182] width 96 height 13
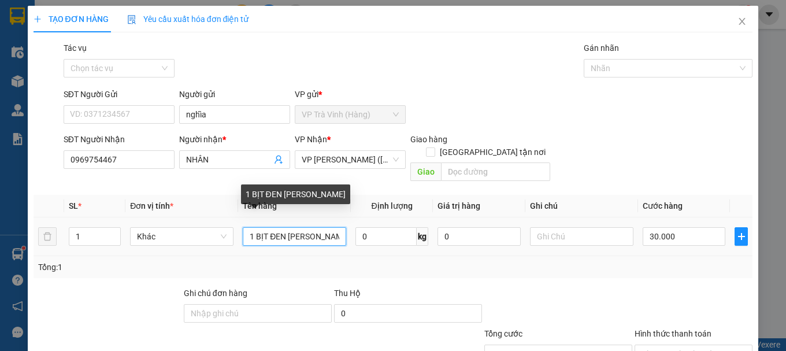
click at [285, 227] on input "1 BỊT ĐEN THÙNG MÚT" at bounding box center [294, 236] width 103 height 18
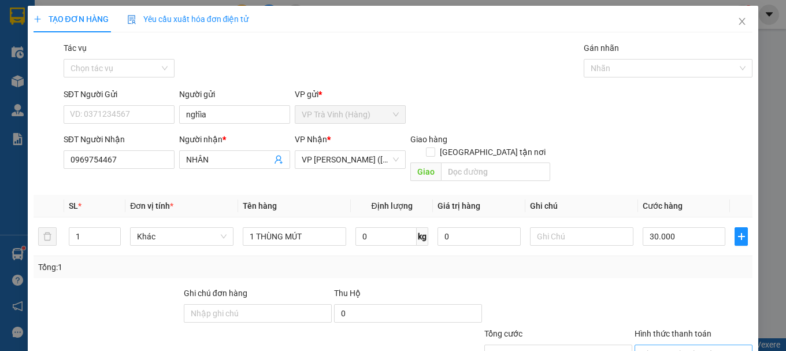
click at [663, 345] on input "Hình thức thanh toán" at bounding box center [689, 353] width 96 height 17
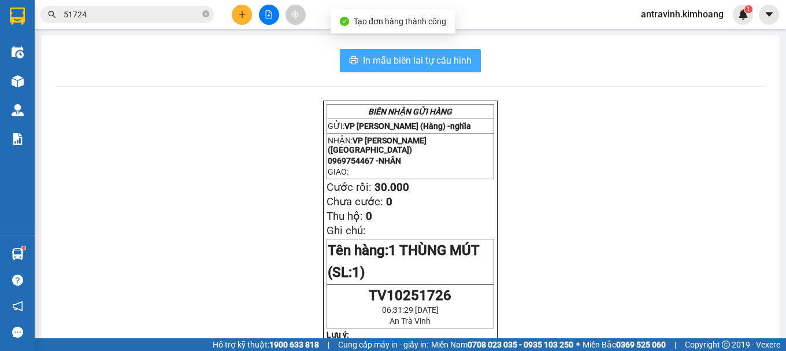
click at [439, 60] on span "In mẫu biên lai tự cấu hình" at bounding box center [417, 60] width 109 height 14
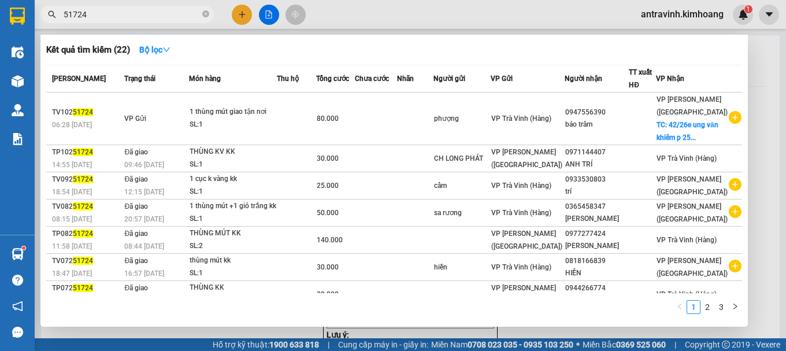
click at [133, 9] on input "51724" at bounding box center [132, 14] width 136 height 13
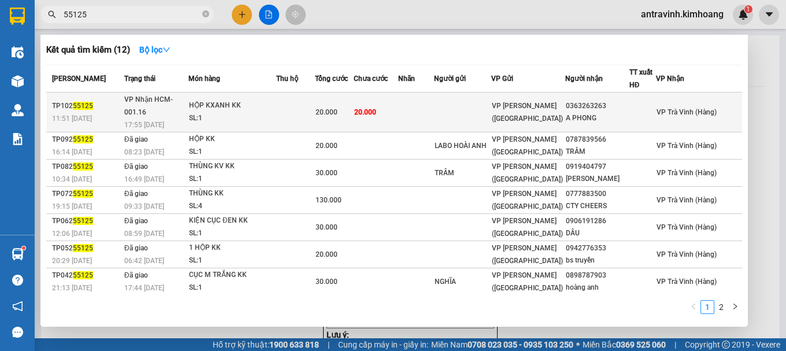
click at [427, 105] on td at bounding box center [416, 112] width 36 height 40
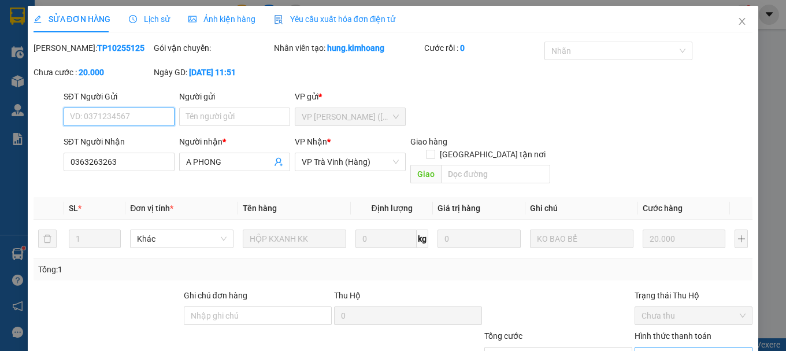
click at [676, 347] on span "Chọn HT Thanh Toán" at bounding box center [693, 355] width 104 height 17
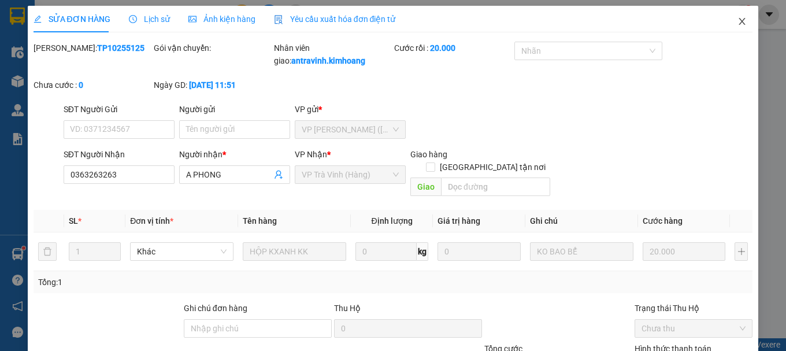
click at [739, 23] on icon "close" at bounding box center [742, 21] width 6 height 7
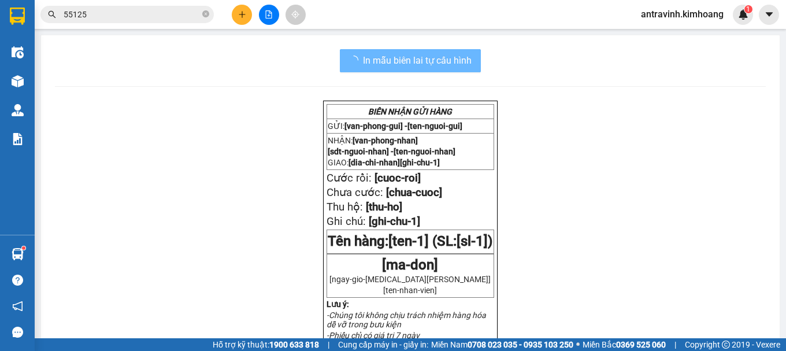
click at [140, 17] on input "55125" at bounding box center [132, 14] width 136 height 13
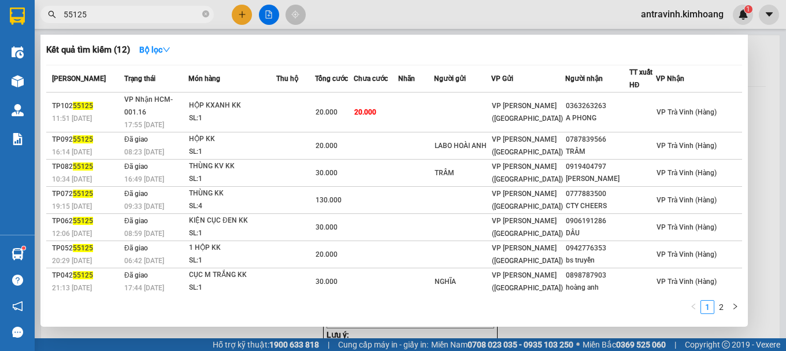
click at [140, 17] on input "55125" at bounding box center [132, 14] width 136 height 13
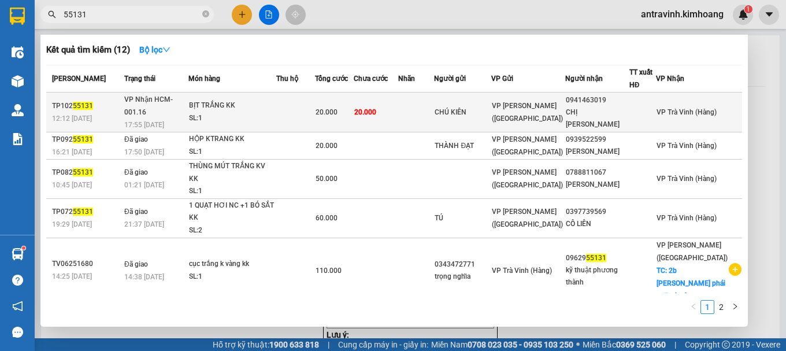
click at [376, 108] on span "20.000" at bounding box center [365, 112] width 22 height 8
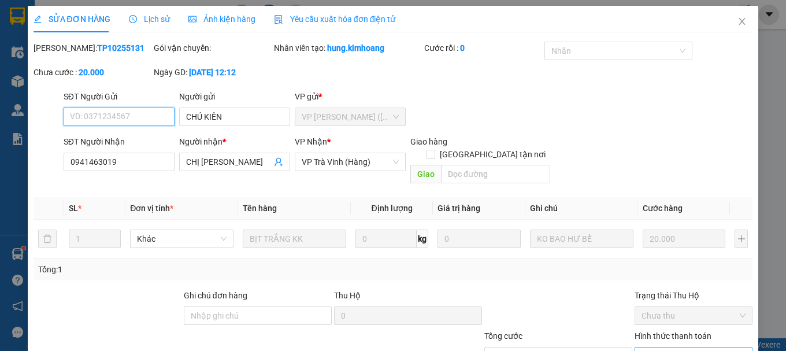
click at [673, 347] on span "Chọn HT Thanh Toán" at bounding box center [693, 355] width 104 height 17
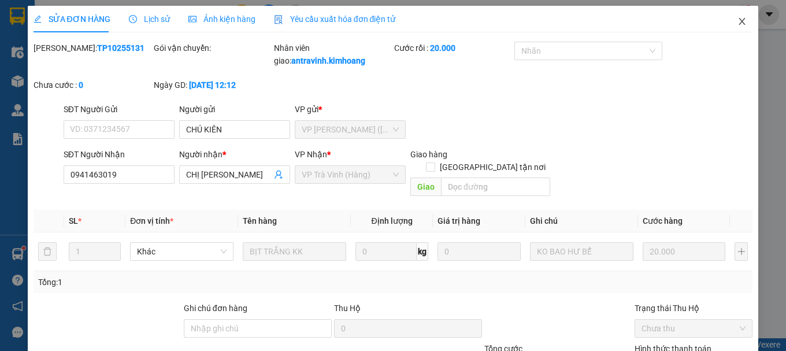
click at [730, 27] on span "Close" at bounding box center [742, 22] width 32 height 32
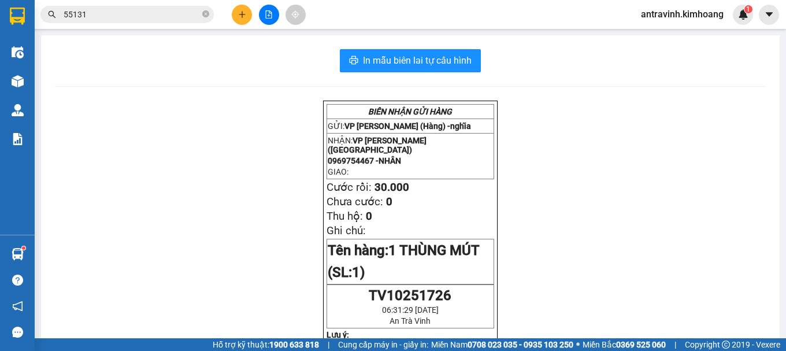
click at [147, 14] on input "55131" at bounding box center [132, 14] width 136 height 13
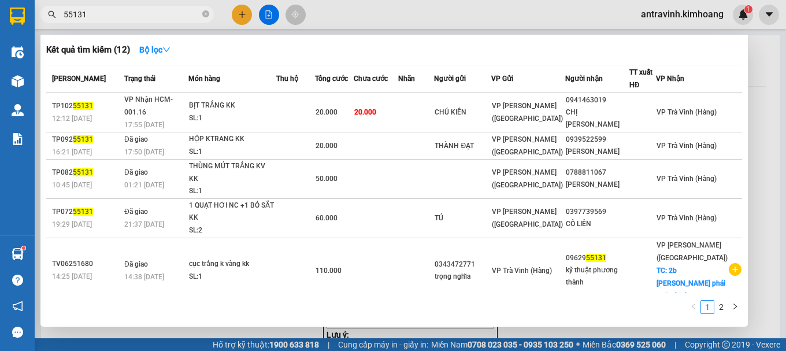
click at [147, 14] on input "55131" at bounding box center [132, 14] width 136 height 13
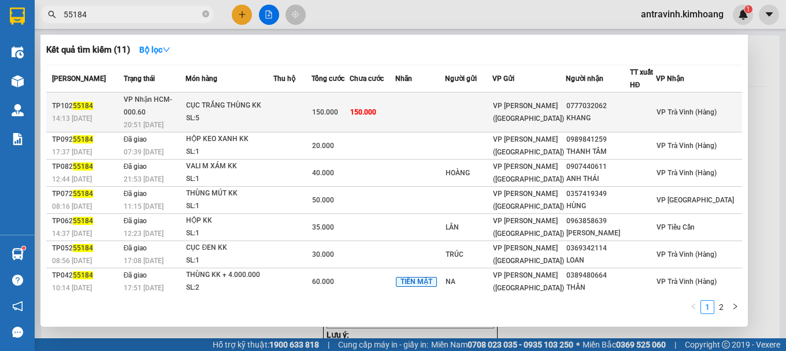
click at [446, 106] on td at bounding box center [420, 112] width 50 height 40
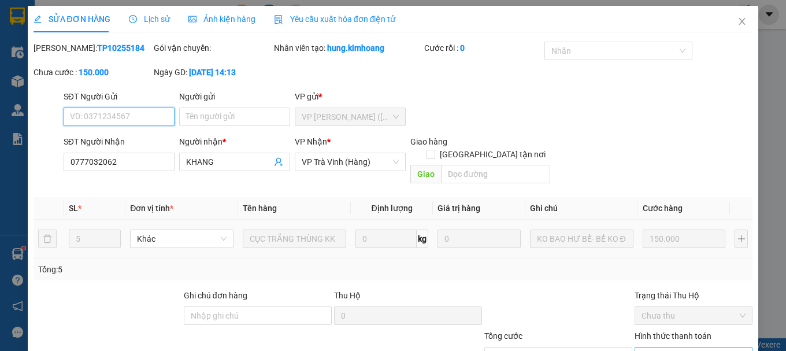
click at [670, 347] on span "Chọn HT Thanh Toán" at bounding box center [693, 355] width 104 height 17
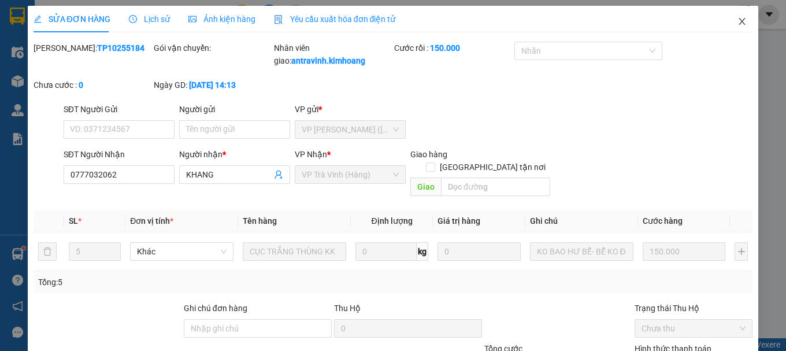
click at [737, 24] on icon "close" at bounding box center [741, 21] width 9 height 9
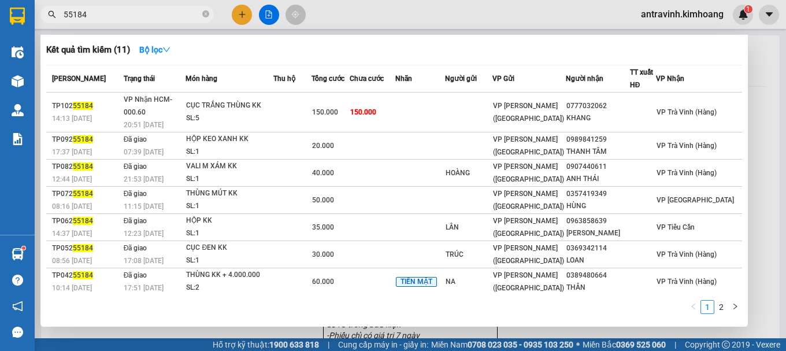
click at [133, 20] on input "55184" at bounding box center [132, 14] width 136 height 13
click at [133, 21] on span "55184" at bounding box center [126, 14] width 173 height 17
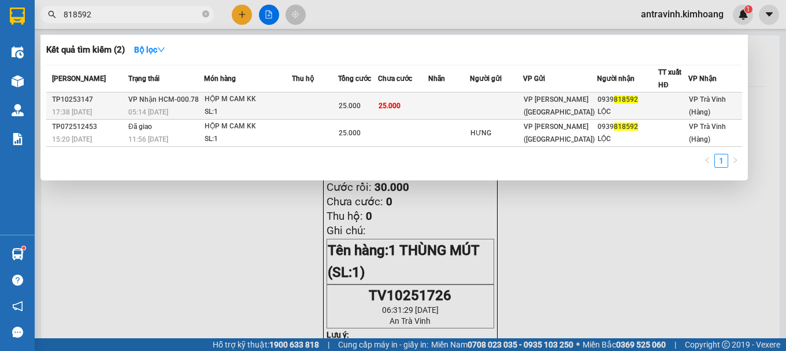
click at [251, 102] on div "HỘP M CAM KK" at bounding box center [248, 99] width 87 height 13
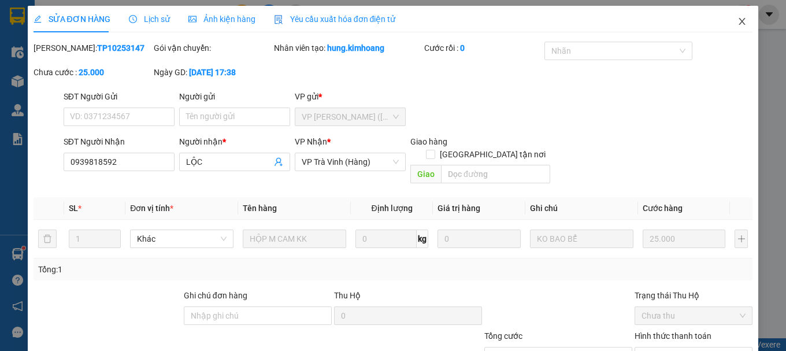
click at [739, 22] on icon "close" at bounding box center [742, 21] width 6 height 7
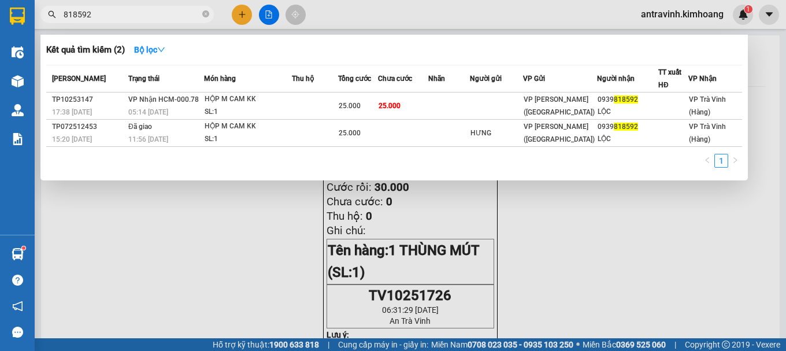
click at [123, 14] on input "818592" at bounding box center [132, 14] width 136 height 13
click at [102, 13] on input "818592" at bounding box center [132, 14] width 136 height 13
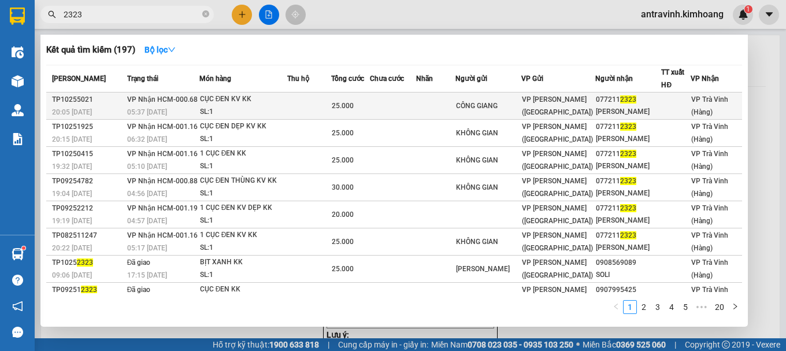
click at [245, 109] on div "SL: 1" at bounding box center [243, 112] width 87 height 13
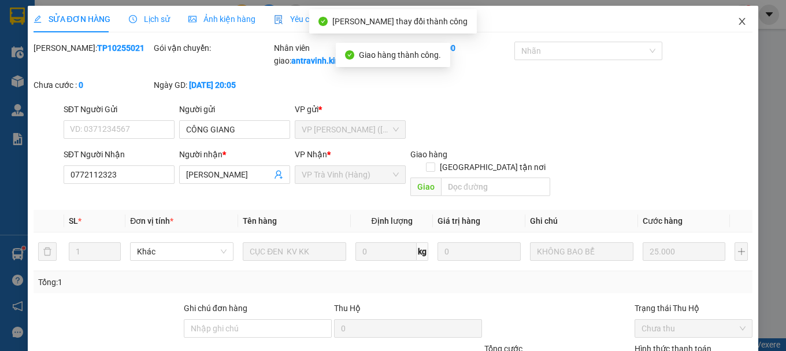
click at [737, 18] on icon "close" at bounding box center [741, 21] width 9 height 9
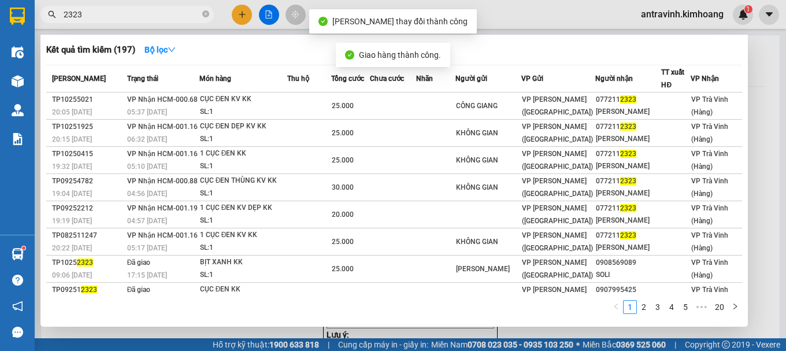
click at [117, 16] on input "2323" at bounding box center [132, 14] width 136 height 13
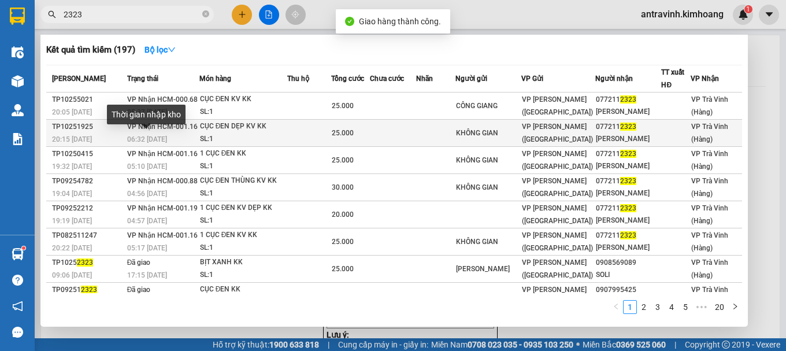
click at [161, 139] on span "06:32 - 05/10" at bounding box center [147, 139] width 40 height 8
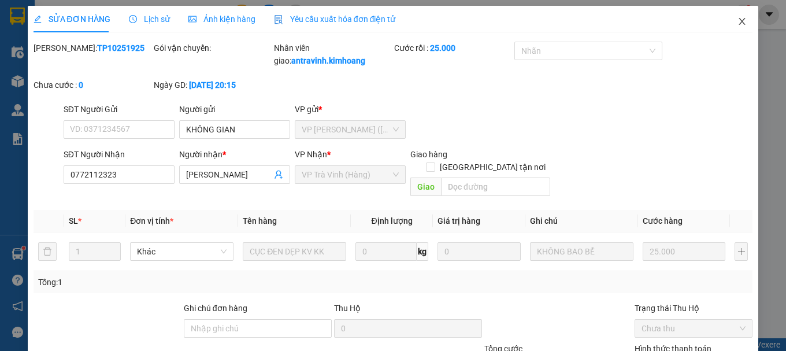
click at [737, 23] on icon "close" at bounding box center [741, 21] width 9 height 9
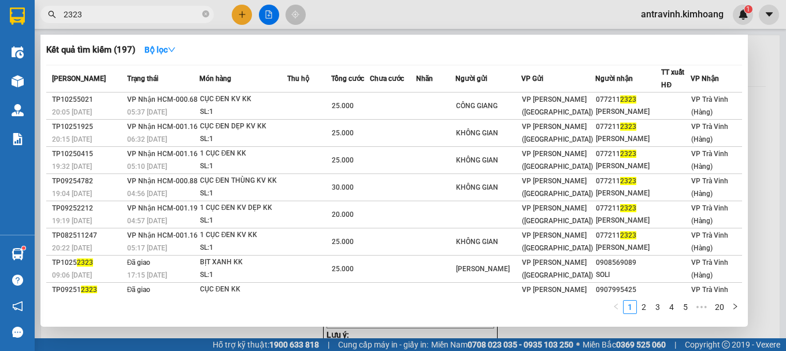
click at [124, 17] on input "2323" at bounding box center [132, 14] width 136 height 13
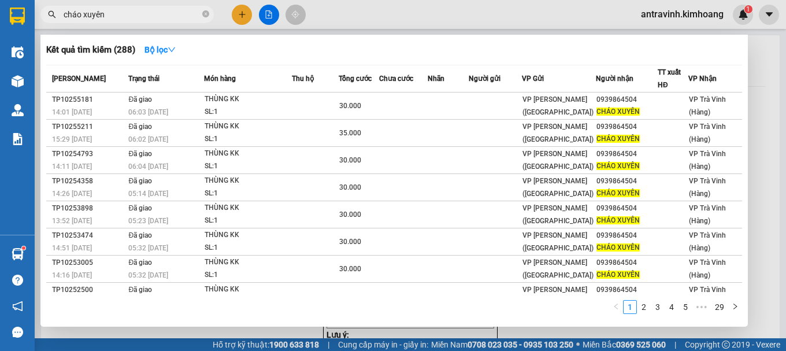
click at [141, 17] on input "cháo xuyên" at bounding box center [132, 14] width 136 height 13
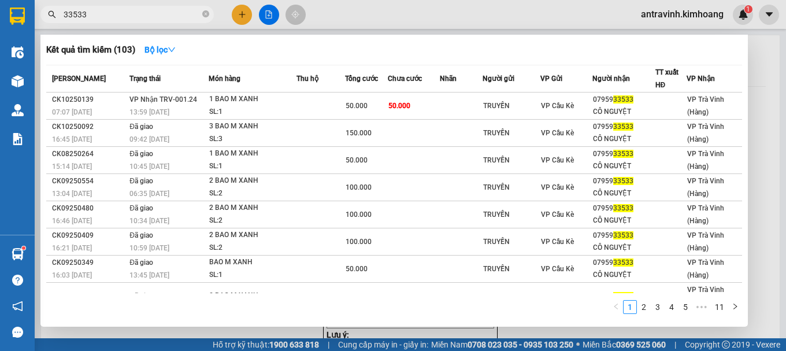
click at [150, 15] on input "33533" at bounding box center [132, 14] width 136 height 13
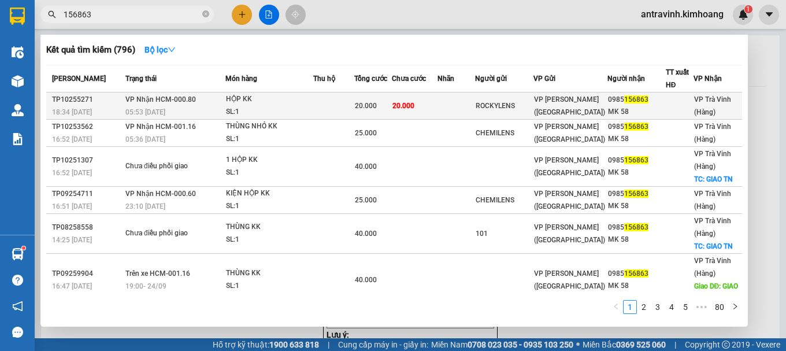
click at [306, 102] on div "HỘP KK" at bounding box center [269, 99] width 87 height 13
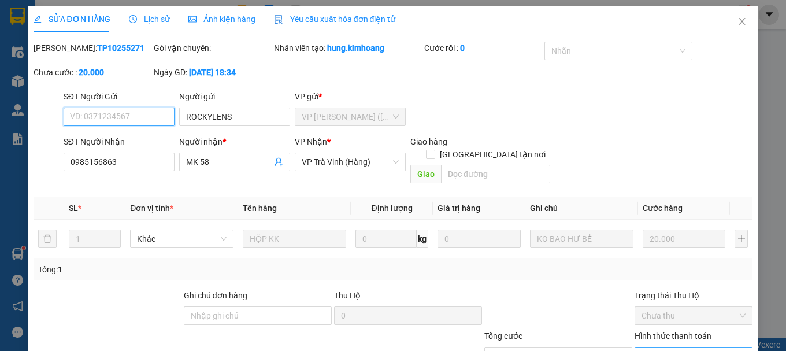
click at [648, 347] on span "Chọn HT Thanh Toán" at bounding box center [693, 355] width 104 height 17
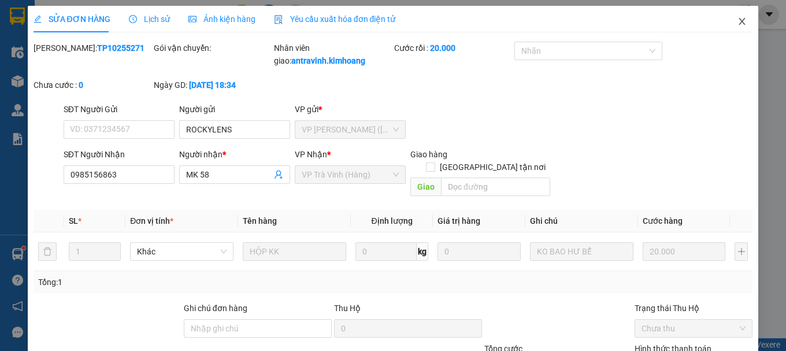
click at [737, 23] on icon "close" at bounding box center [741, 21] width 9 height 9
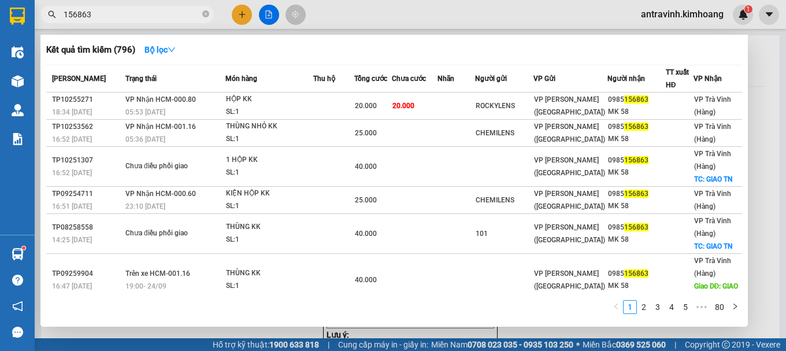
click at [139, 16] on input "156863" at bounding box center [132, 14] width 136 height 13
click at [106, 16] on input "156863" at bounding box center [132, 14] width 136 height 13
click at [106, 15] on input "156863" at bounding box center [132, 14] width 136 height 13
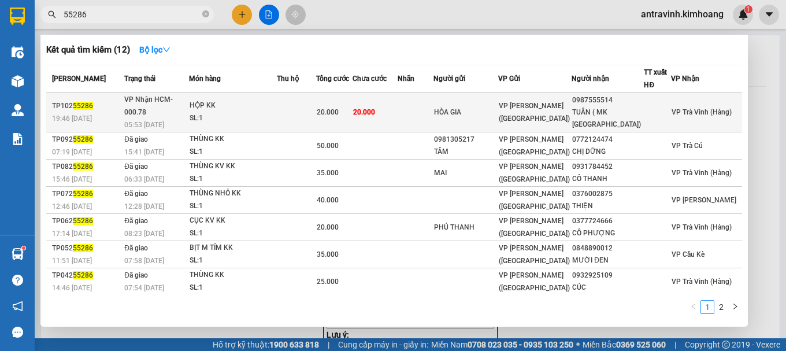
click at [352, 109] on div "20.000" at bounding box center [334, 112] width 35 height 13
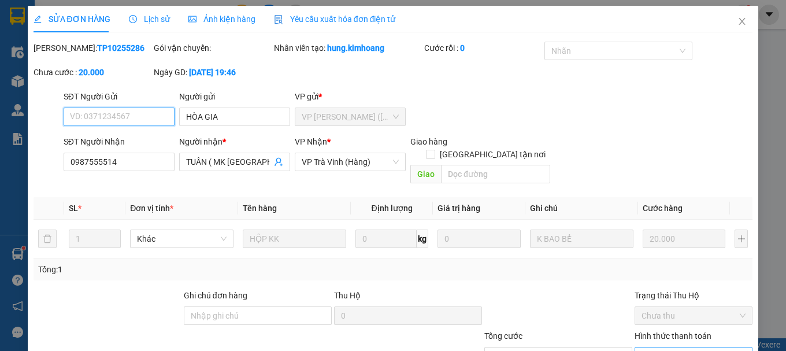
click at [670, 347] on span "Chọn HT Thanh Toán" at bounding box center [693, 355] width 104 height 17
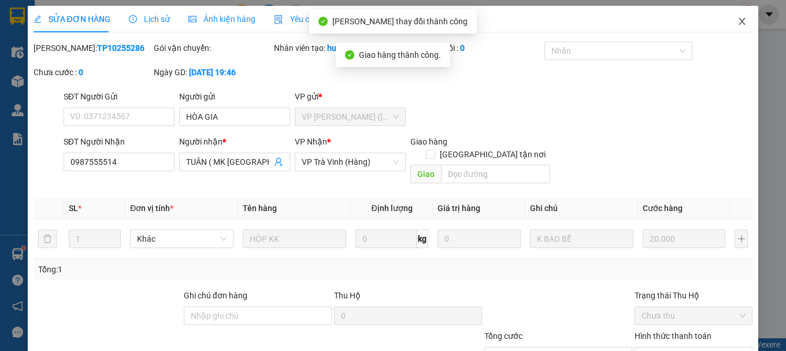
click at [739, 21] on icon "close" at bounding box center [742, 21] width 6 height 7
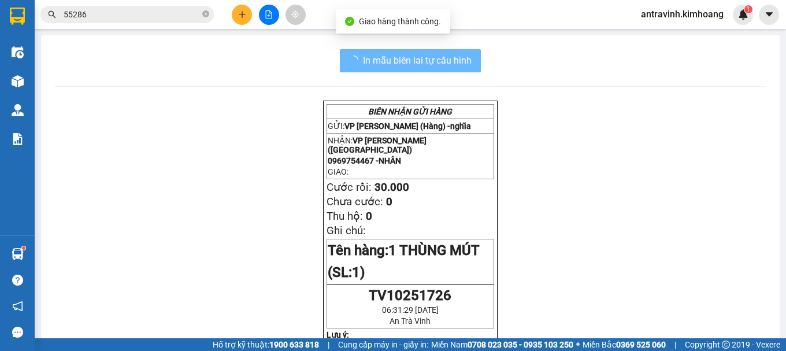
click at [151, 11] on input "55286" at bounding box center [132, 14] width 136 height 13
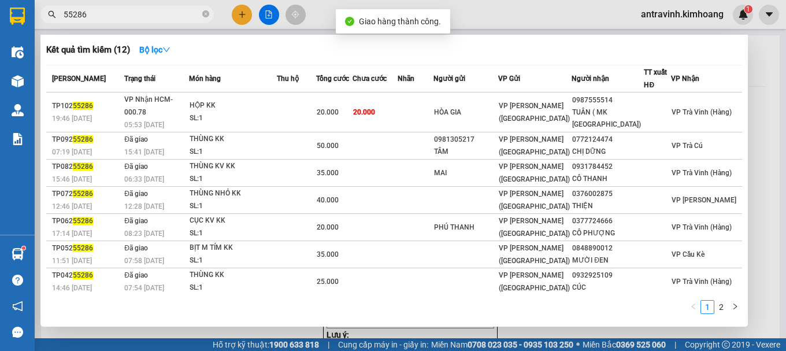
click at [151, 11] on input "55286" at bounding box center [132, 14] width 136 height 13
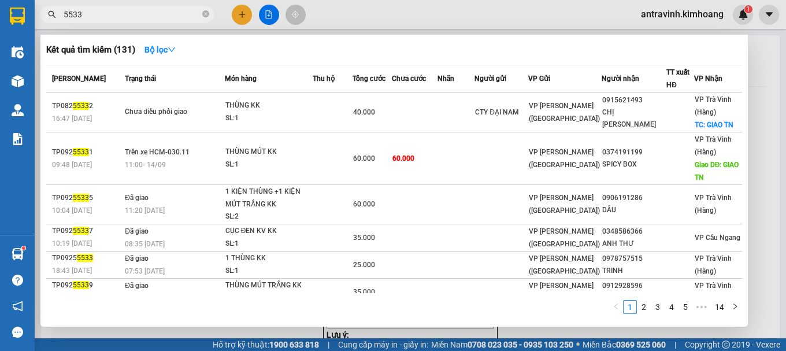
click at [125, 8] on span "5533" at bounding box center [126, 14] width 173 height 17
click at [117, 20] on input "5533" at bounding box center [132, 14] width 136 height 13
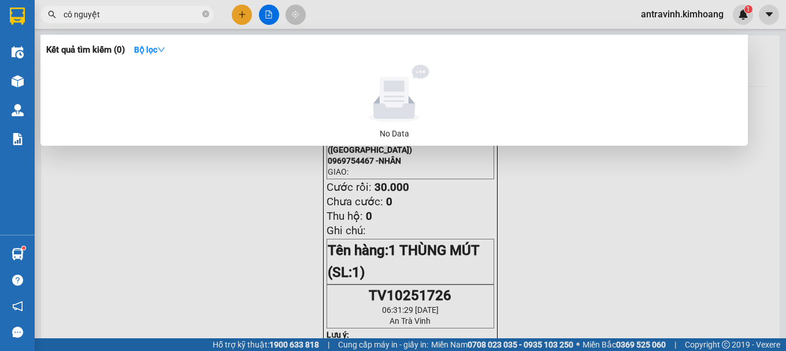
click at [117, 20] on input "cô nguyệt" at bounding box center [132, 14] width 136 height 13
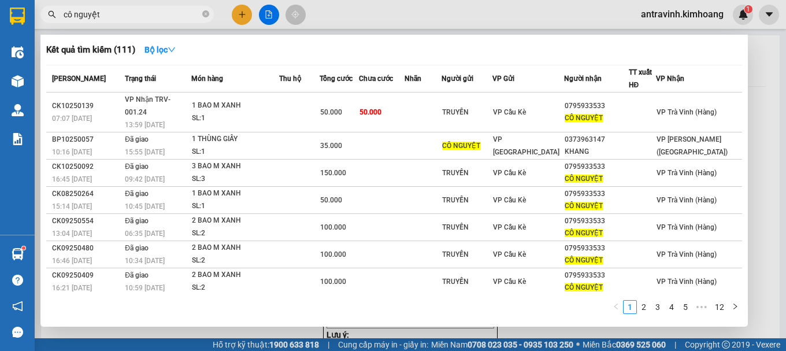
click at [117, 20] on input "cô nguyệt" at bounding box center [132, 14] width 136 height 13
click at [128, 14] on input "cô nguyệt" at bounding box center [132, 14] width 136 height 13
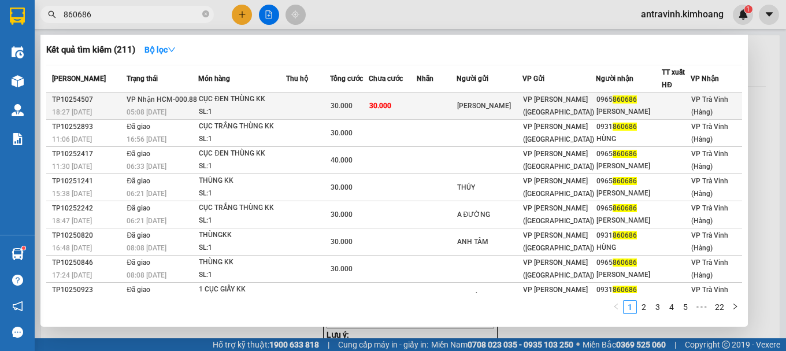
click at [329, 110] on td at bounding box center [307, 105] width 43 height 27
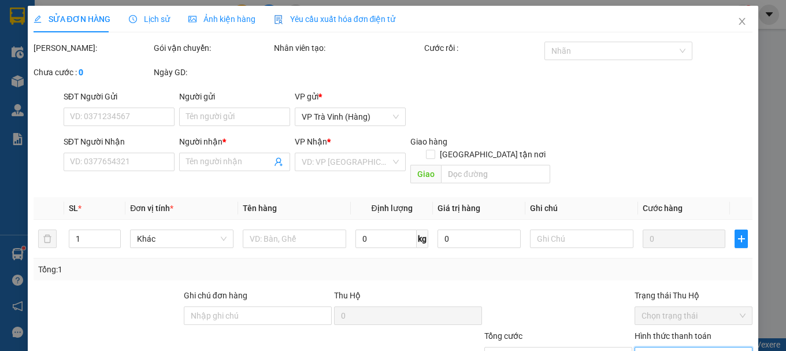
click at [682, 347] on input "Hình thức thanh toán" at bounding box center [689, 355] width 96 height 17
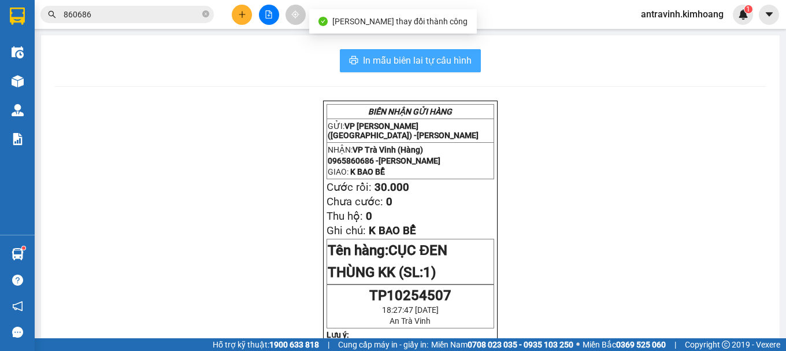
click at [463, 57] on span "In mẫu biên lai tự cấu hình" at bounding box center [417, 60] width 109 height 14
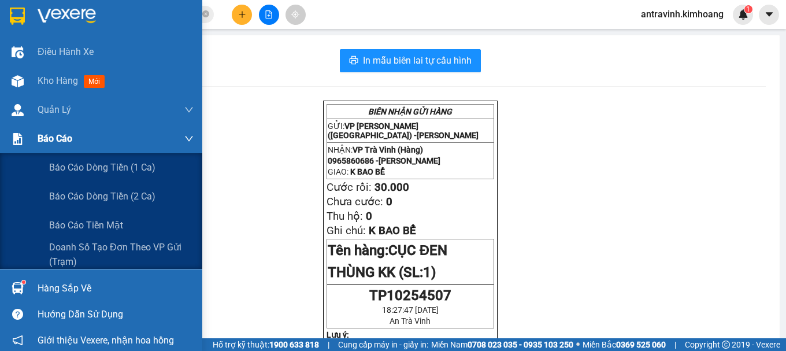
click at [23, 143] on img at bounding box center [18, 139] width 12 height 12
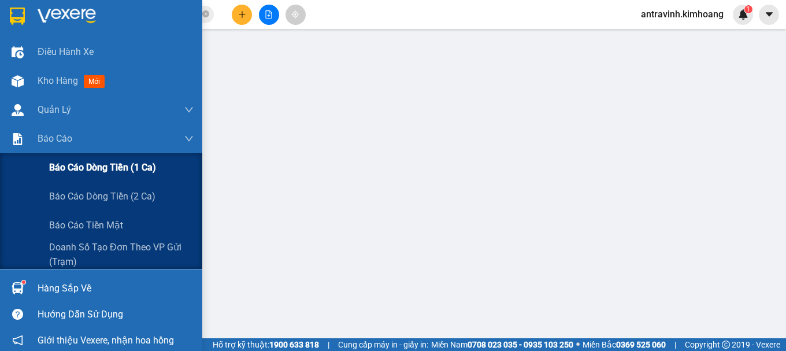
click at [59, 168] on span "Báo cáo dòng tiền (1 ca)" at bounding box center [102, 167] width 107 height 14
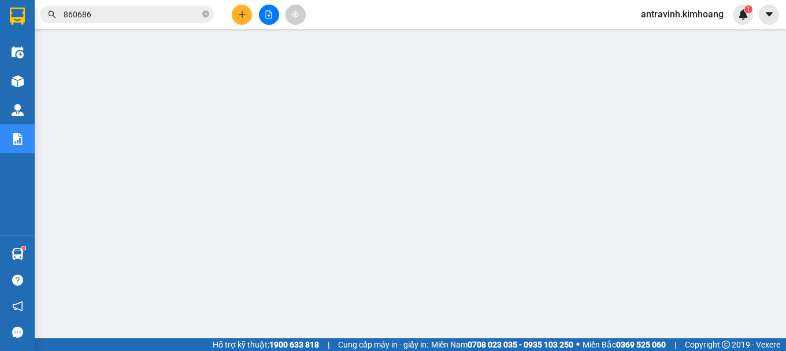
click at [148, 14] on input "860686" at bounding box center [132, 14] width 136 height 13
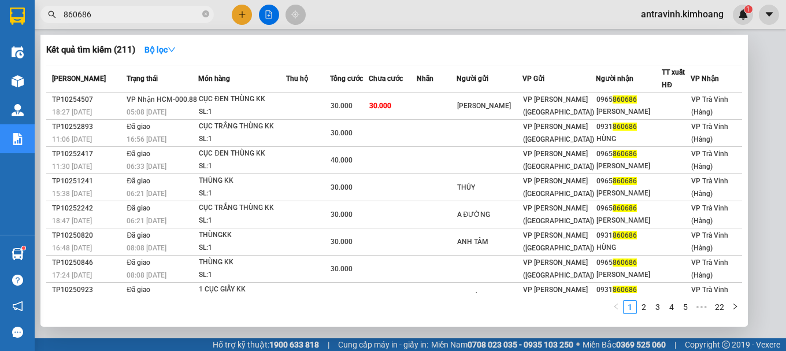
click at [148, 14] on input "860686" at bounding box center [132, 14] width 136 height 13
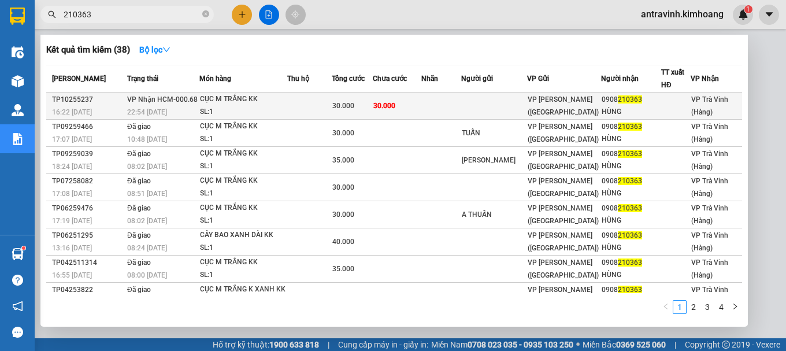
click at [285, 109] on div "SL: 1" at bounding box center [243, 112] width 87 height 13
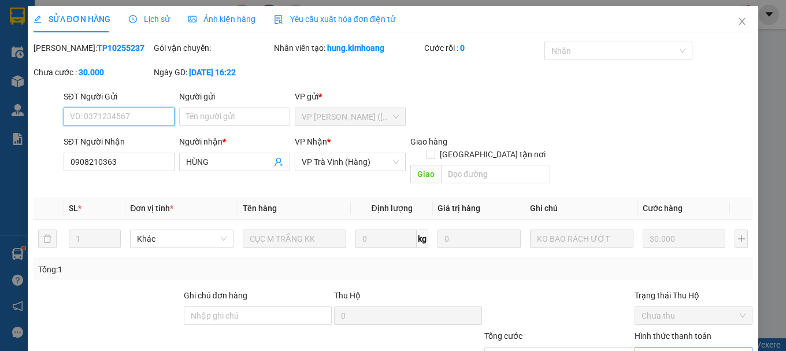
click at [642, 347] on span "Chọn HT Thanh Toán" at bounding box center [693, 355] width 104 height 17
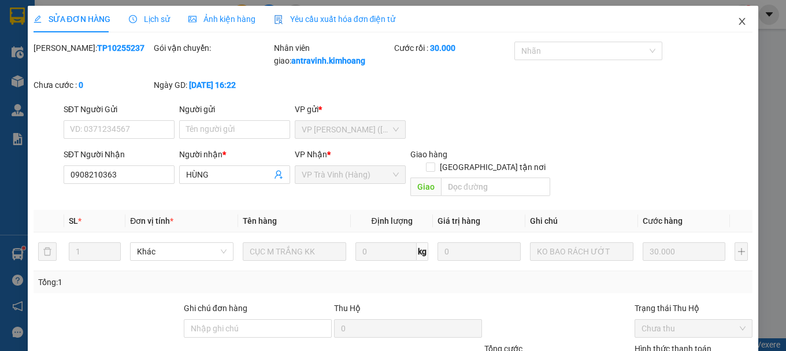
click at [737, 24] on icon "close" at bounding box center [741, 21] width 9 height 9
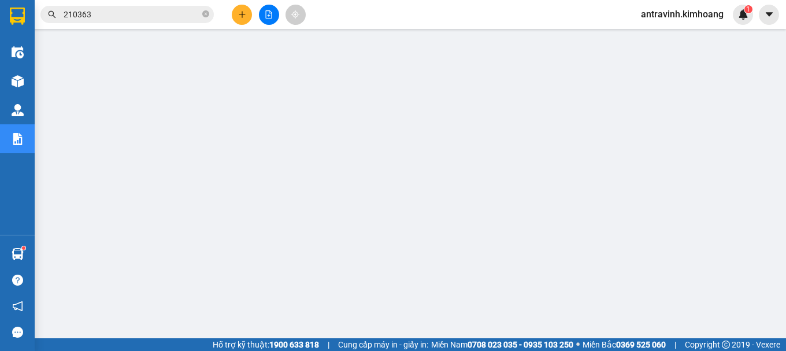
click at [125, 12] on input "210363" at bounding box center [132, 14] width 136 height 13
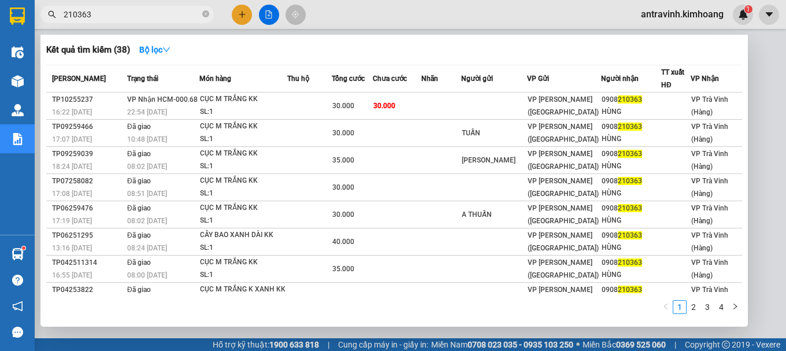
click at [125, 12] on input "210363" at bounding box center [132, 14] width 136 height 13
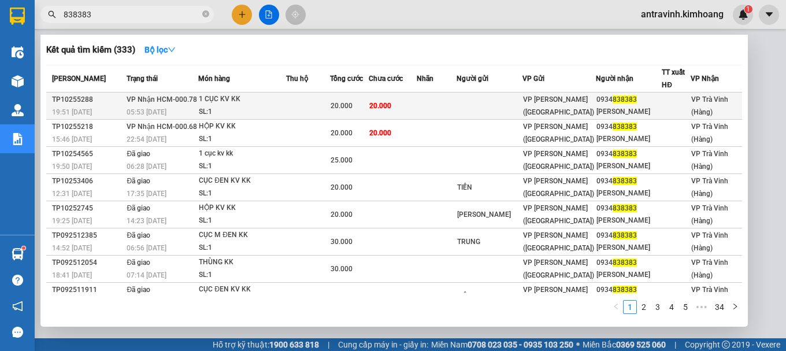
click at [251, 108] on div "SL: 1" at bounding box center [242, 112] width 87 height 13
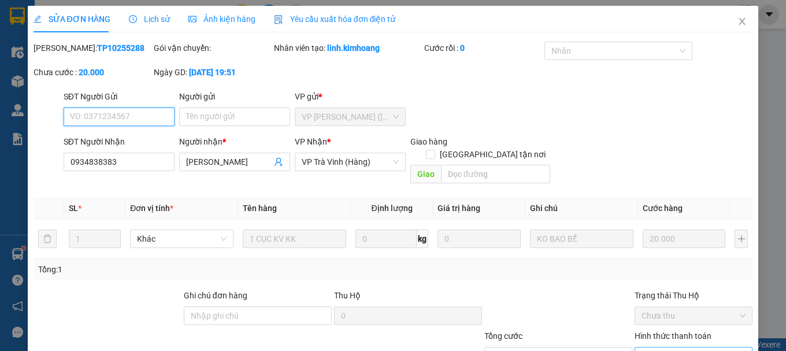
click at [666, 347] on span "Chọn HT Thanh Toán" at bounding box center [693, 355] width 104 height 17
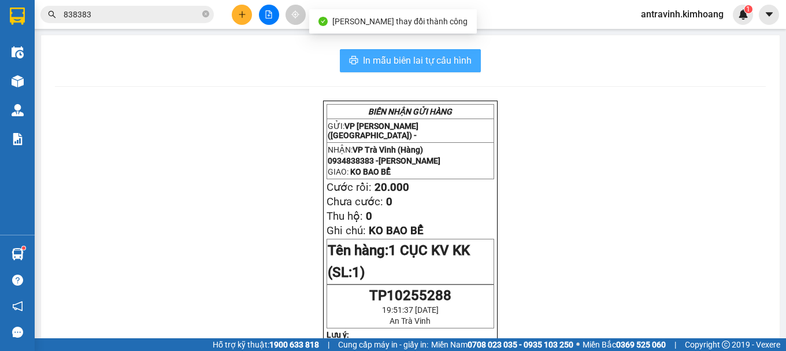
click at [463, 62] on span "In mẫu biên lai tự cấu hình" at bounding box center [417, 60] width 109 height 14
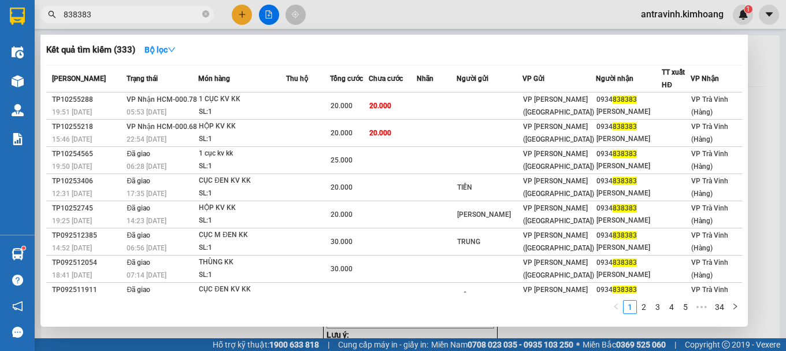
click at [133, 18] on input "838383" at bounding box center [132, 14] width 136 height 13
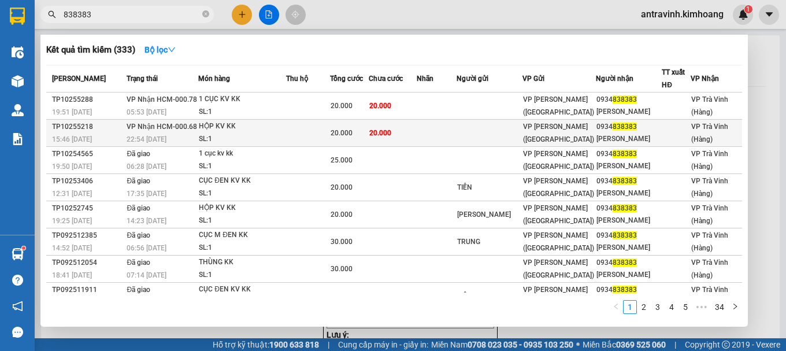
click at [328, 124] on td at bounding box center [307, 133] width 43 height 27
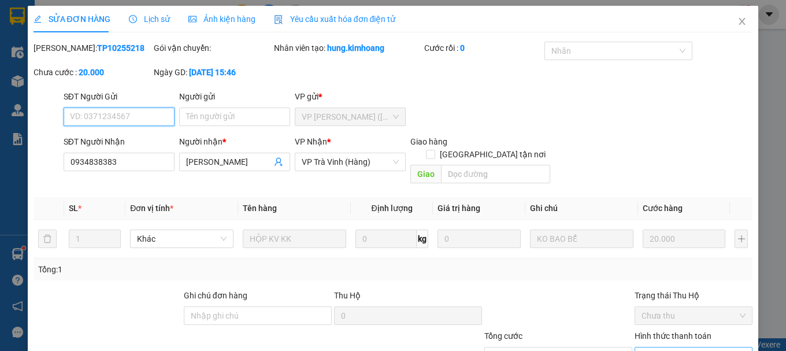
click at [666, 347] on span "Chọn HT Thanh Toán" at bounding box center [693, 355] width 104 height 17
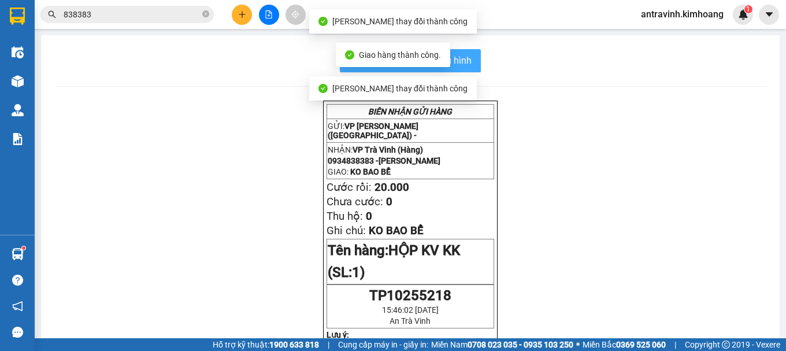
click at [462, 58] on span "In mẫu biên lai tự cấu hình" at bounding box center [417, 60] width 109 height 14
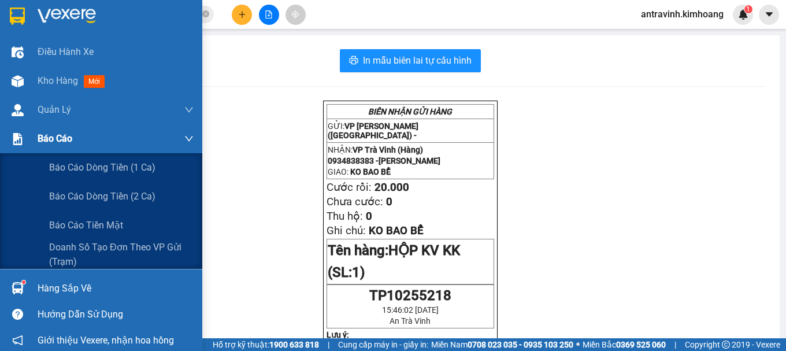
click at [28, 140] on div "Báo cáo" at bounding box center [101, 138] width 202 height 29
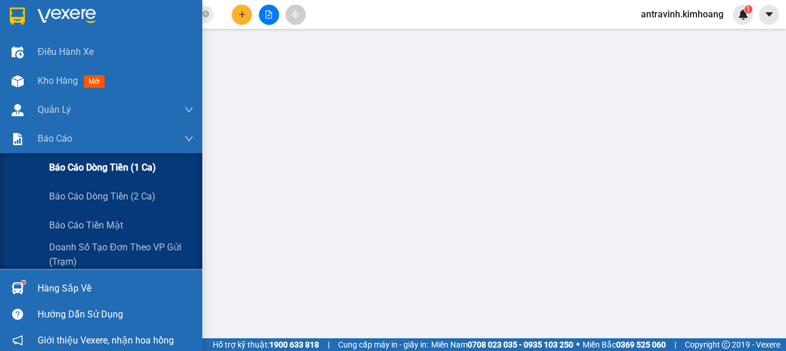
click at [59, 168] on span "Báo cáo dòng tiền (1 ca)" at bounding box center [102, 167] width 107 height 14
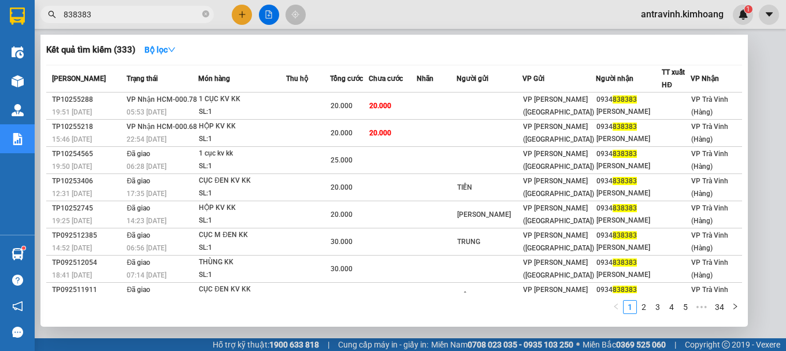
click at [101, 20] on input "838383" at bounding box center [132, 14] width 136 height 13
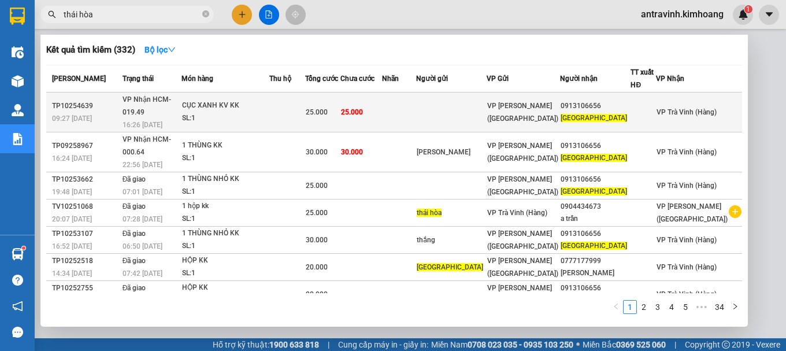
click at [305, 109] on td at bounding box center [287, 112] width 36 height 40
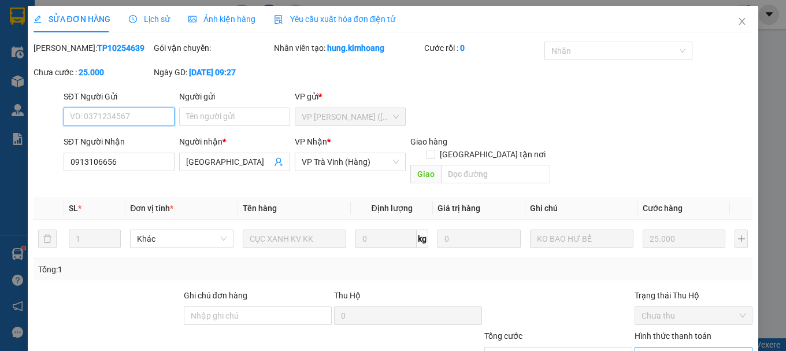
click at [672, 347] on span "Chọn HT Thanh Toán" at bounding box center [693, 355] width 104 height 17
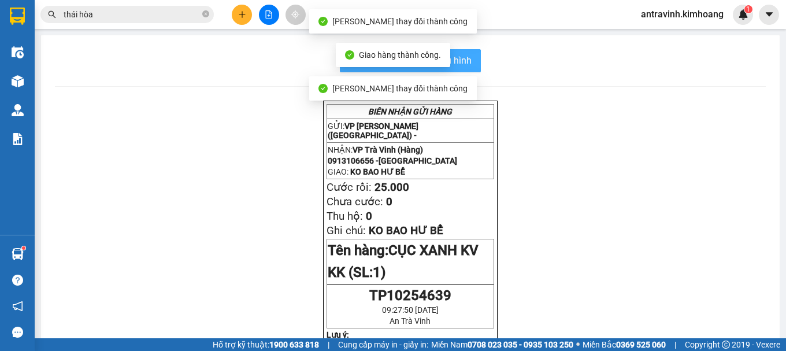
click at [462, 60] on span "In mẫu biên lai tự cấu hình" at bounding box center [417, 60] width 109 height 14
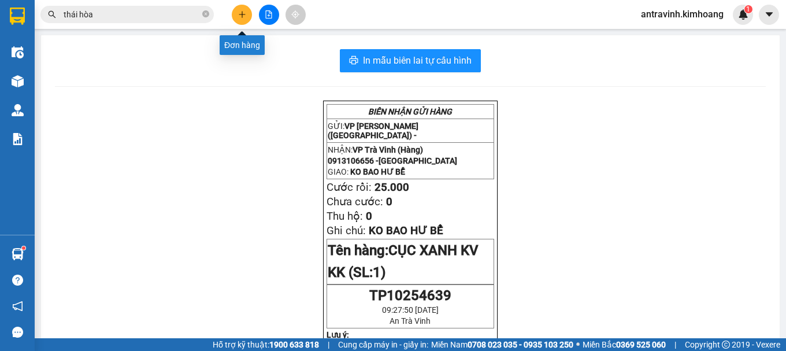
click at [243, 12] on icon "plus" at bounding box center [242, 14] width 8 height 8
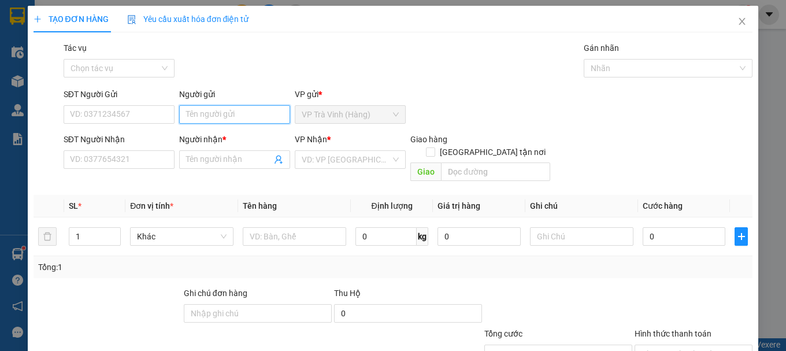
click at [231, 118] on input "Người gửi" at bounding box center [234, 114] width 111 height 18
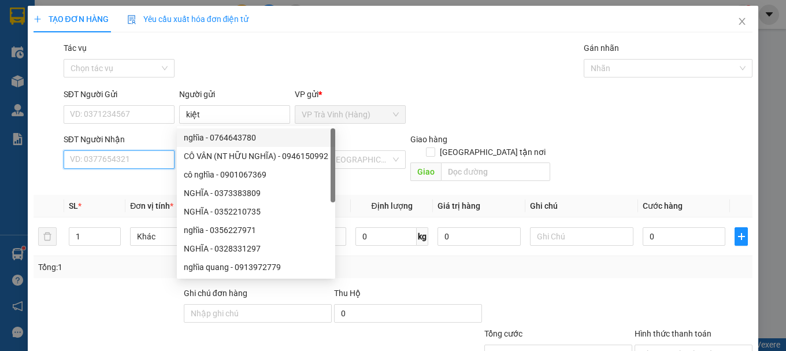
click at [154, 168] on input "SĐT Người Nhận" at bounding box center [119, 159] width 111 height 18
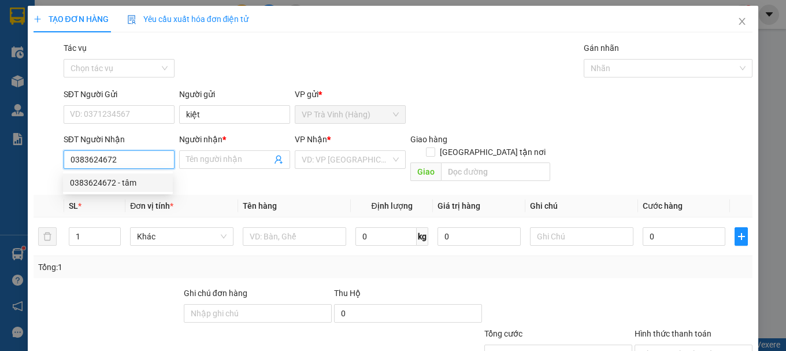
click at [142, 186] on div "0383624672 - tâm" at bounding box center [118, 182] width 96 height 13
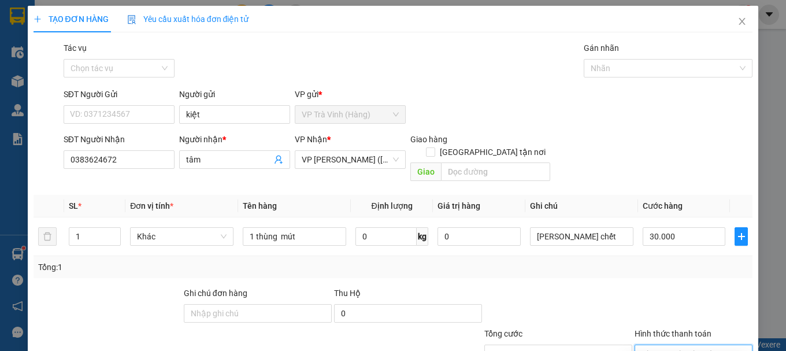
click at [685, 345] on input "Hình thức thanh toán" at bounding box center [689, 353] width 96 height 17
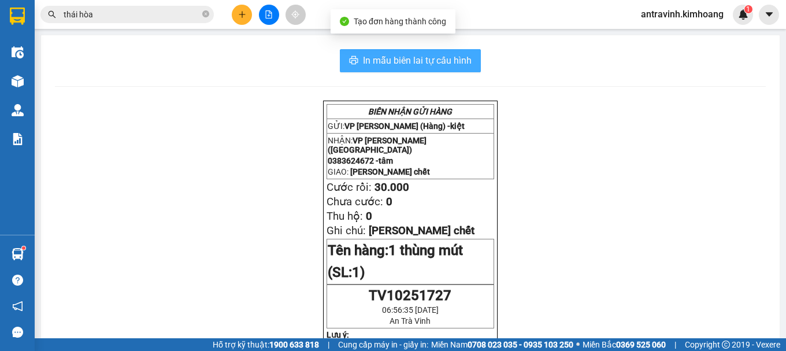
click at [447, 52] on button "In mẫu biên lai tự cấu hình" at bounding box center [410, 60] width 141 height 23
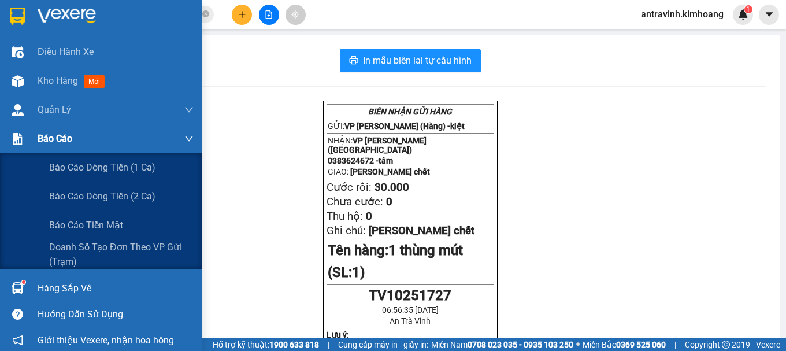
click at [23, 137] on img at bounding box center [18, 139] width 12 height 12
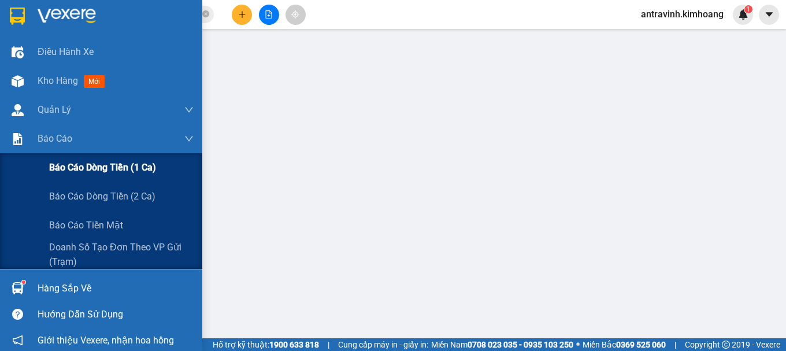
click at [73, 165] on span "Báo cáo dòng tiền (1 ca)" at bounding box center [102, 167] width 107 height 14
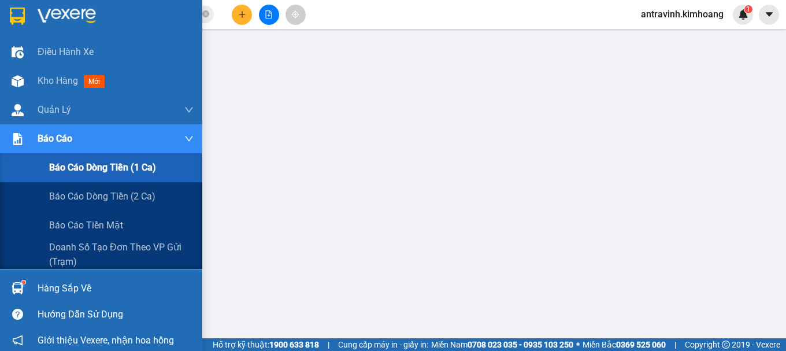
click at [64, 166] on span "Báo cáo dòng tiền (1 ca)" at bounding box center [102, 167] width 107 height 14
click at [69, 166] on span "Báo cáo dòng tiền (1 ca)" at bounding box center [102, 167] width 107 height 14
click at [39, 140] on div "Báo cáo" at bounding box center [101, 138] width 202 height 29
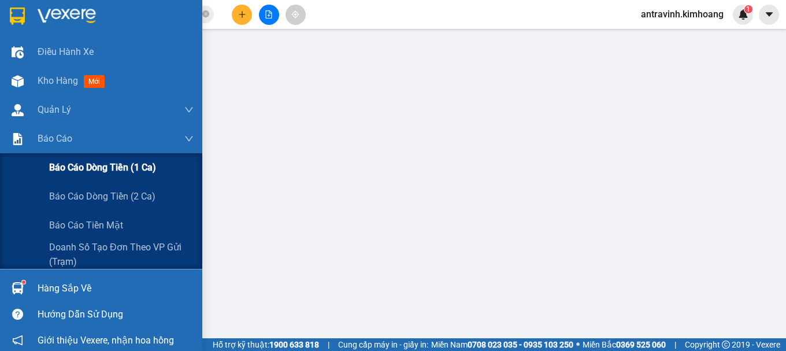
click at [60, 165] on span "Báo cáo dòng tiền (1 ca)" at bounding box center [102, 167] width 107 height 14
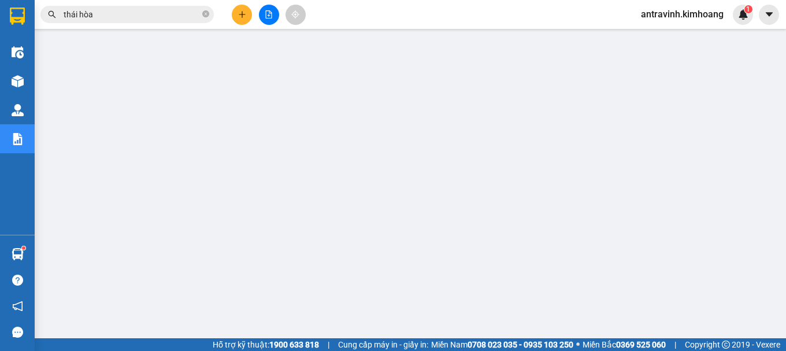
click at [120, 9] on input "thái hòa" at bounding box center [132, 14] width 136 height 13
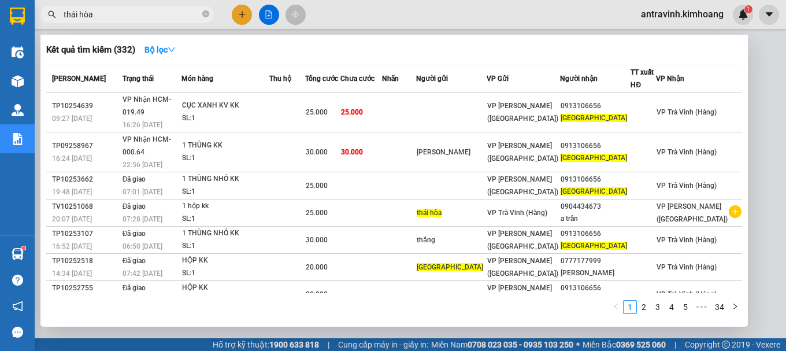
click at [120, 9] on input "thái hòa" at bounding box center [132, 14] width 136 height 13
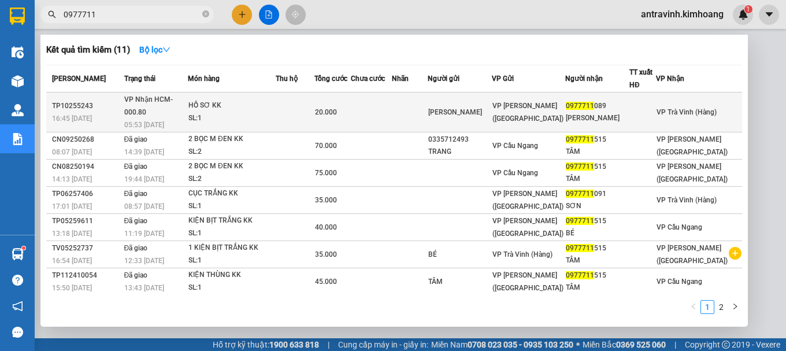
click at [337, 113] on span "20.000" at bounding box center [326, 112] width 22 height 8
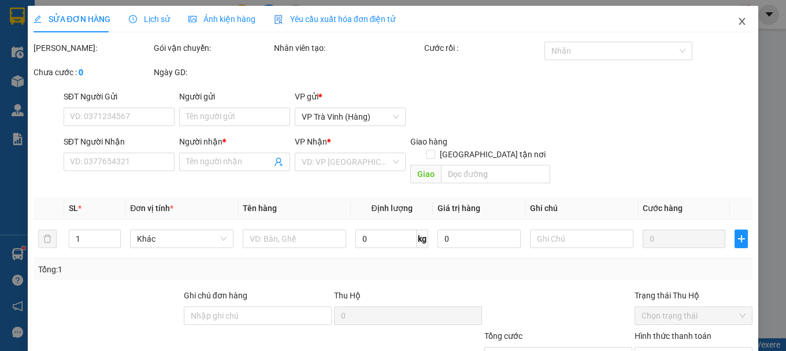
click at [739, 24] on icon "close" at bounding box center [742, 21] width 6 height 7
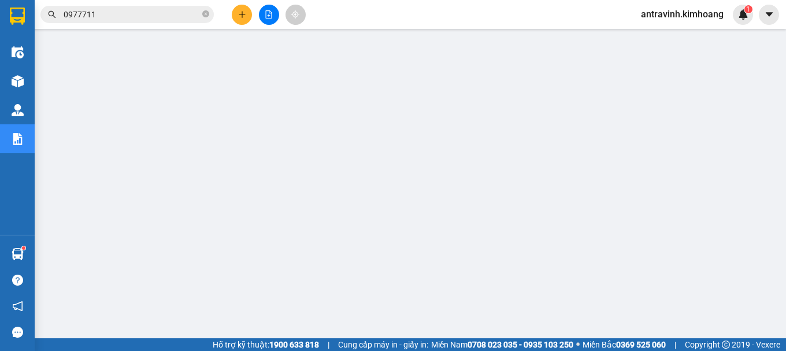
click at [132, 10] on input "0977711" at bounding box center [132, 14] width 136 height 13
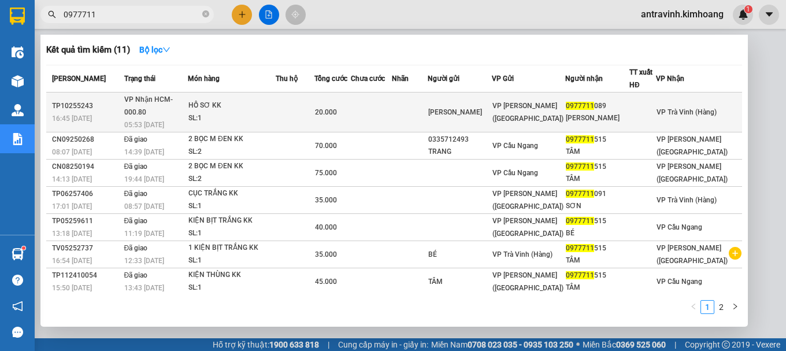
click at [314, 113] on td at bounding box center [295, 112] width 39 height 40
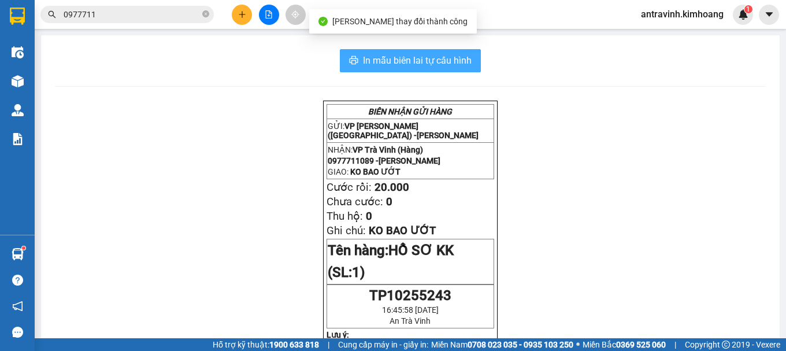
click at [449, 60] on span "In mẫu biên lai tự cấu hình" at bounding box center [417, 60] width 109 height 14
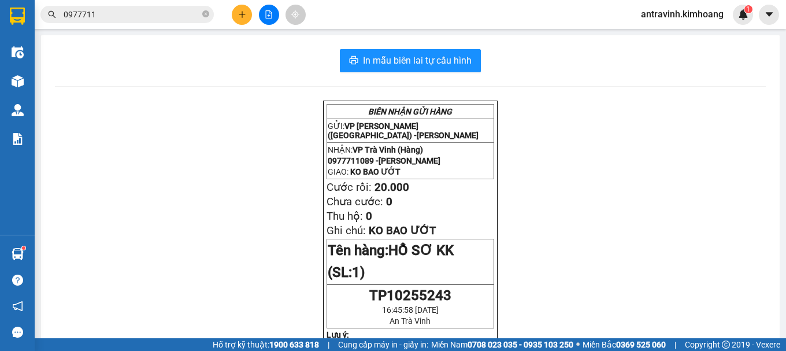
click at [113, 6] on span "0977711" at bounding box center [126, 14] width 173 height 17
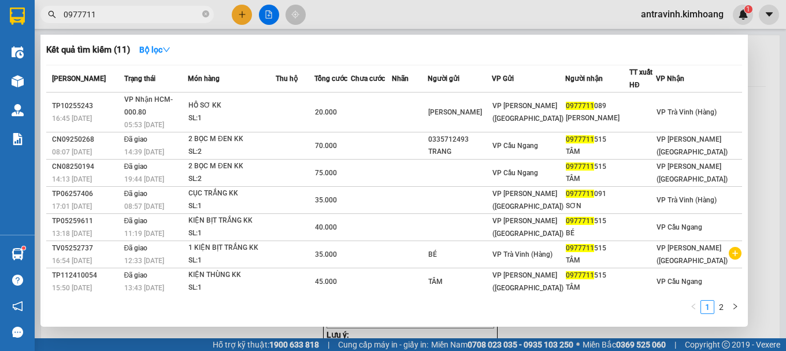
click at [118, 13] on input "0977711" at bounding box center [132, 14] width 136 height 13
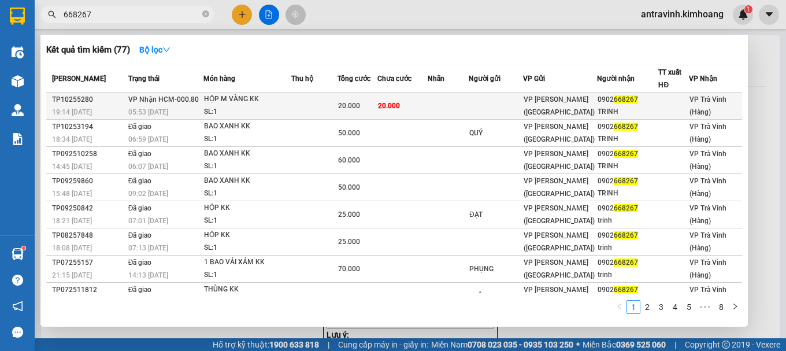
click at [403, 103] on td "20.000" at bounding box center [402, 105] width 50 height 27
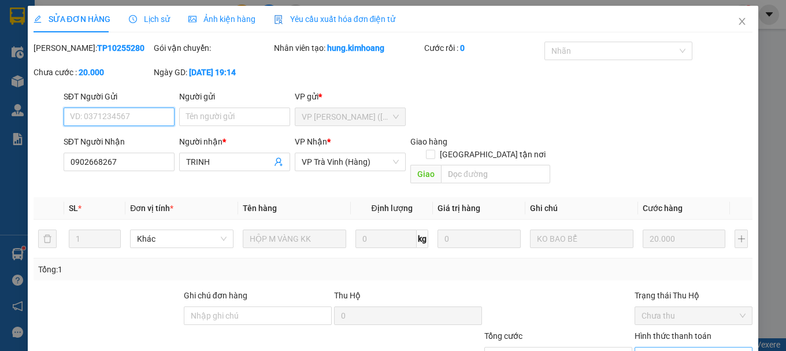
click at [683, 347] on span "Chọn HT Thanh Toán" at bounding box center [693, 355] width 104 height 17
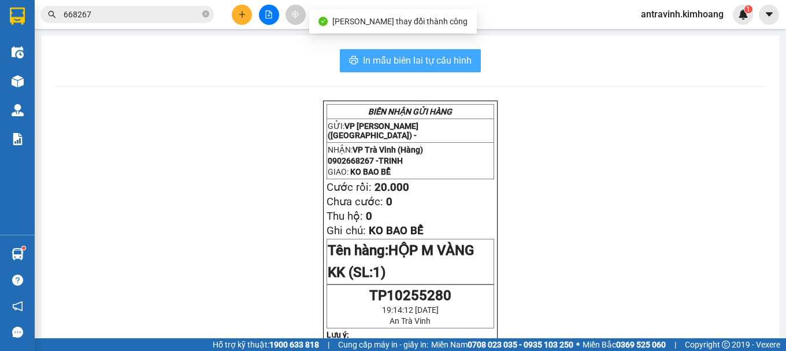
click at [463, 57] on span "In mẫu biên lai tự cấu hình" at bounding box center [417, 60] width 109 height 14
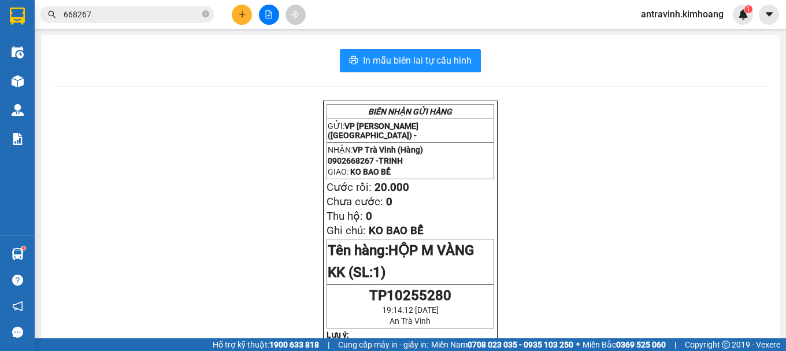
click at [106, 13] on input "668267" at bounding box center [132, 14] width 136 height 13
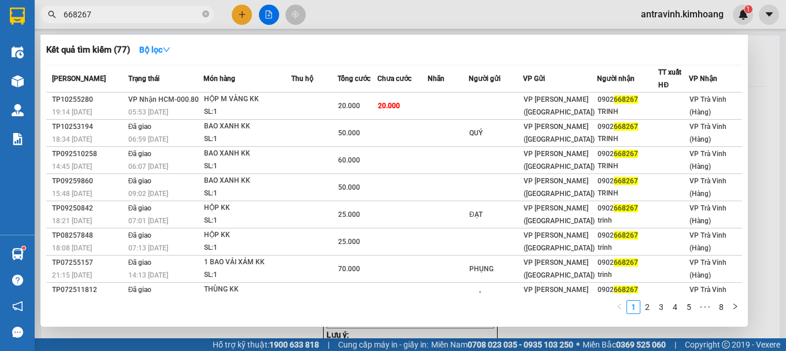
click at [106, 13] on input "668267" at bounding box center [132, 14] width 136 height 13
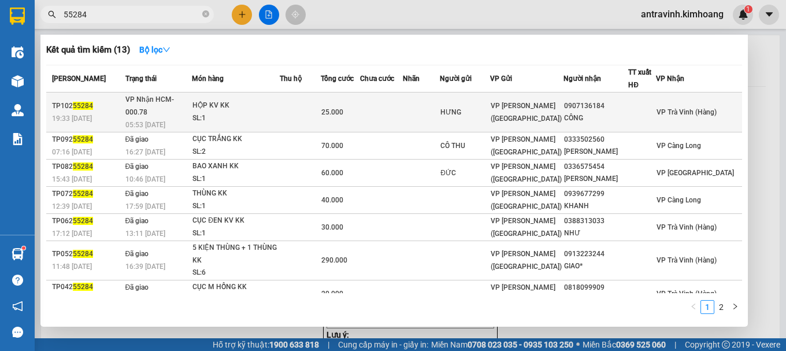
click at [299, 102] on td at bounding box center [300, 112] width 40 height 40
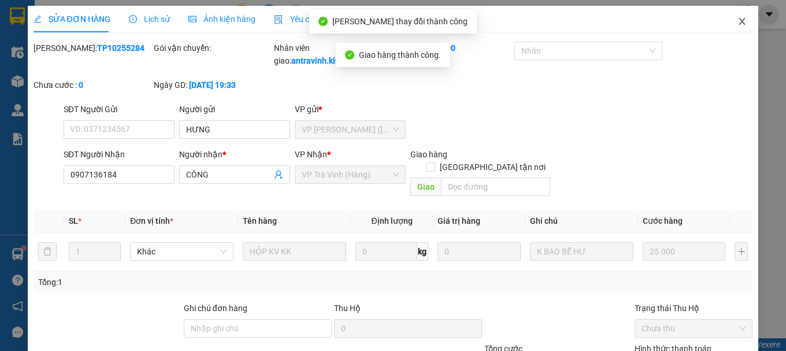
click at [739, 23] on icon "close" at bounding box center [742, 21] width 6 height 7
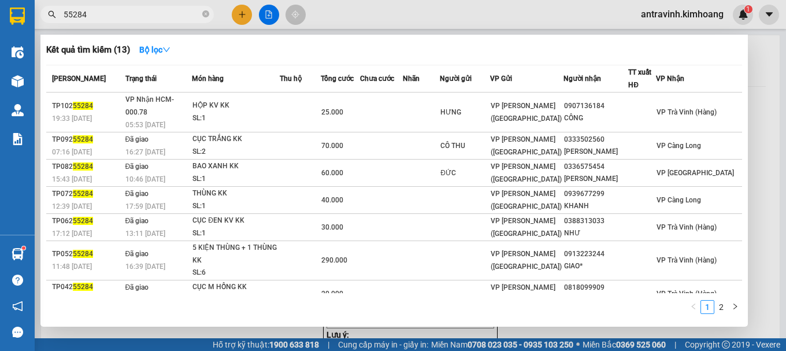
click at [113, 17] on input "55284" at bounding box center [132, 14] width 136 height 13
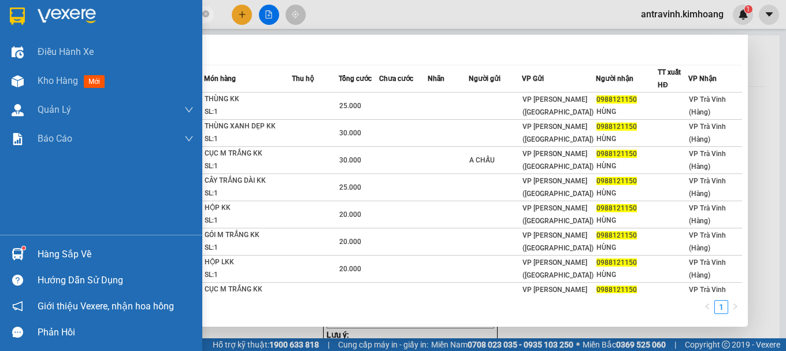
click at [29, 253] on div "Hàng sắp về" at bounding box center [101, 254] width 202 height 26
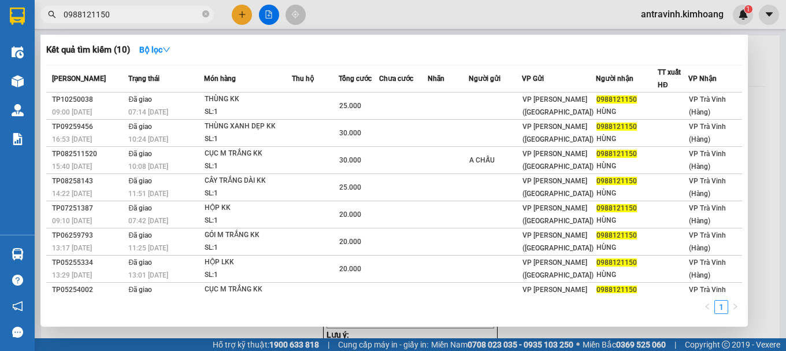
click at [747, 280] on section "Kết quả tìm kiếm ( 10 ) Bộ lọc Mã ĐH Trạng thái Món hàng Thu hộ Tổng cước Chưa …" at bounding box center [393, 175] width 786 height 351
click at [125, 17] on input "0988121150" at bounding box center [132, 14] width 136 height 13
click at [237, 20] on div at bounding box center [393, 175] width 786 height 351
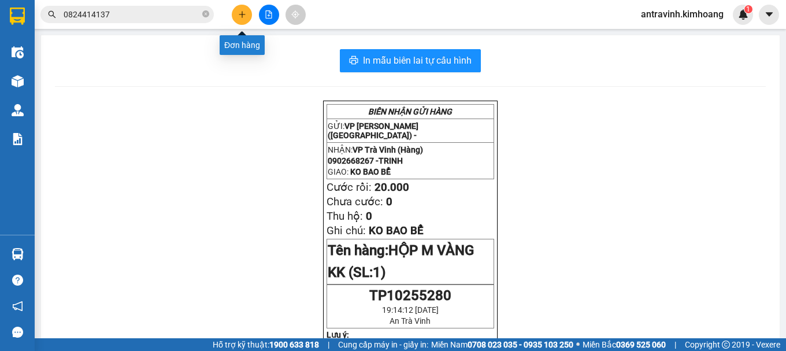
click at [237, 20] on button at bounding box center [242, 15] width 20 height 20
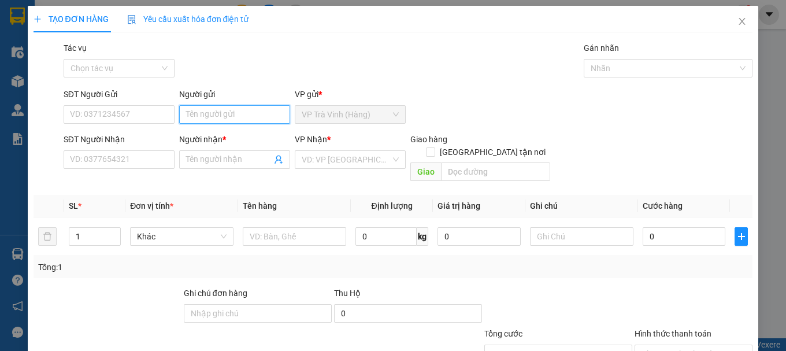
click at [229, 116] on input "Người gửi" at bounding box center [234, 114] width 111 height 18
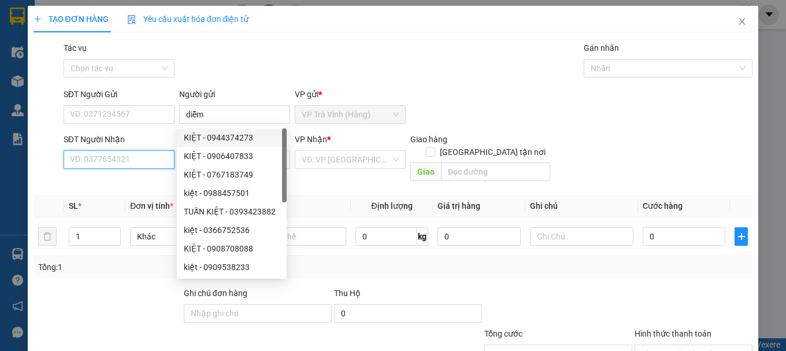
click at [151, 159] on input "SĐT Người Nhận" at bounding box center [119, 159] width 111 height 18
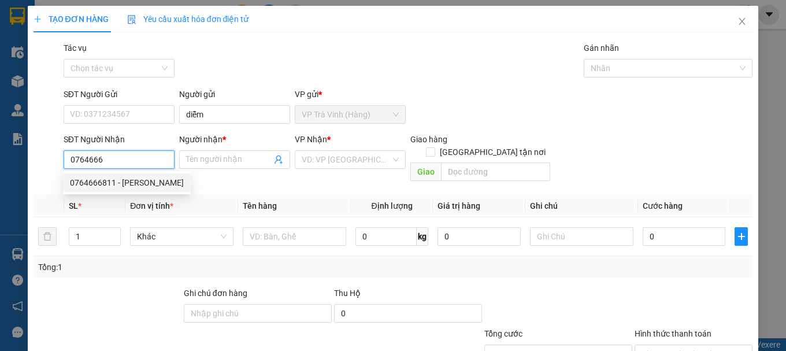
click at [112, 180] on div "0764666811 - hương" at bounding box center [127, 182] width 114 height 13
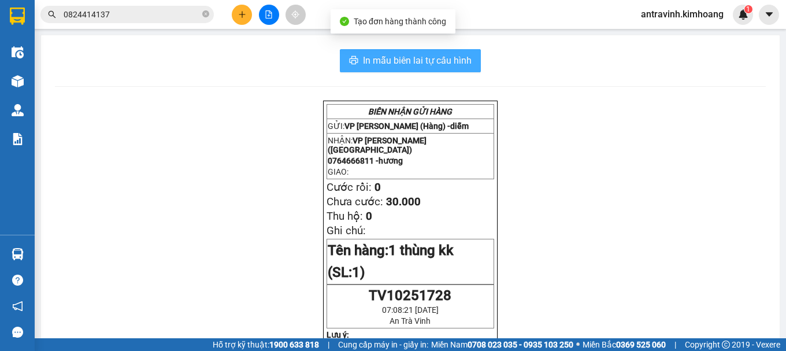
click at [459, 67] on span "In mẫu biên lai tự cấu hình" at bounding box center [417, 60] width 109 height 14
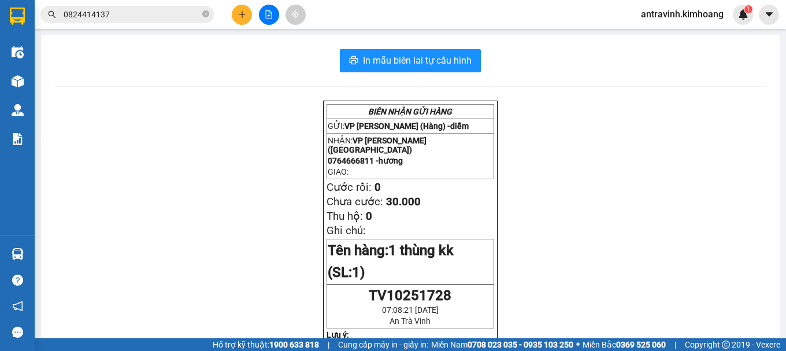
click at [139, 17] on input "0824414137" at bounding box center [132, 14] width 136 height 13
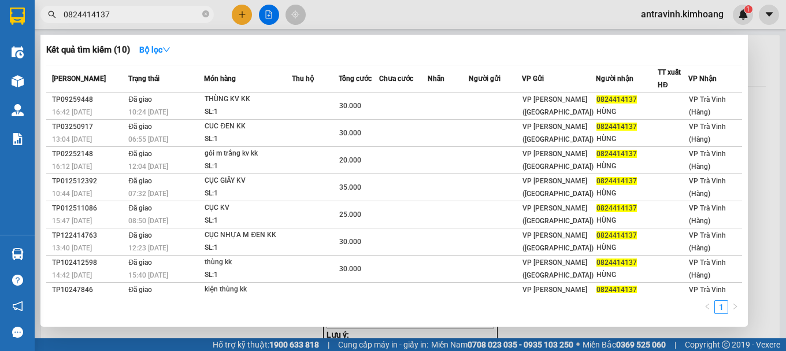
click at [139, 17] on input "0824414137" at bounding box center [132, 14] width 136 height 13
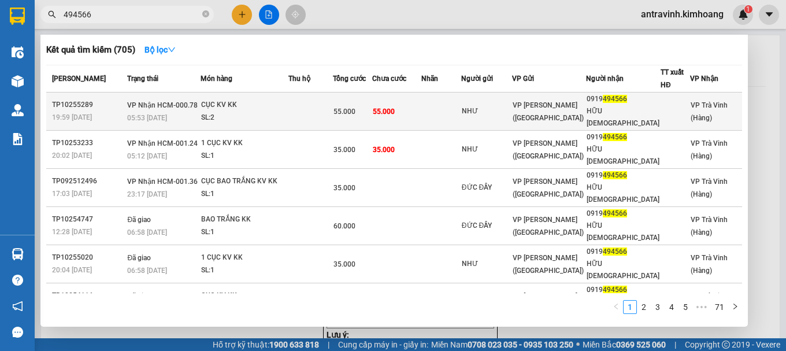
click at [305, 107] on td at bounding box center [310, 111] width 44 height 38
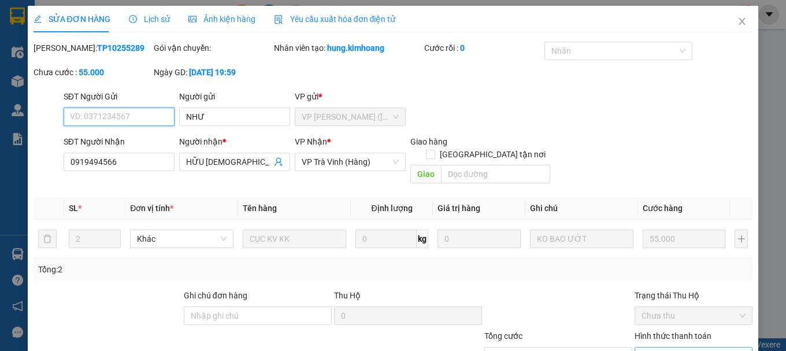
click at [678, 347] on span "Chọn HT Thanh Toán" at bounding box center [693, 355] width 104 height 17
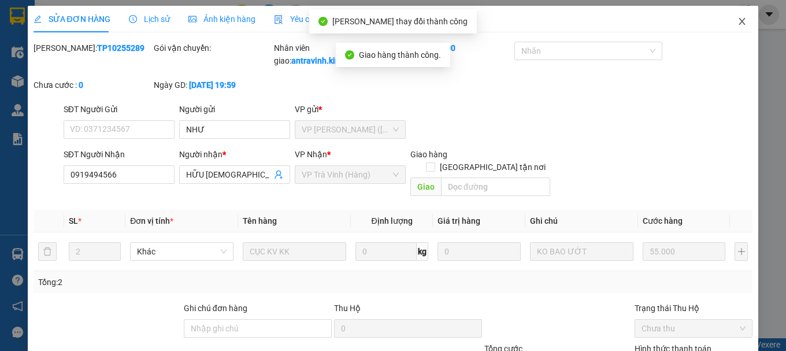
click at [739, 24] on icon "close" at bounding box center [742, 21] width 6 height 7
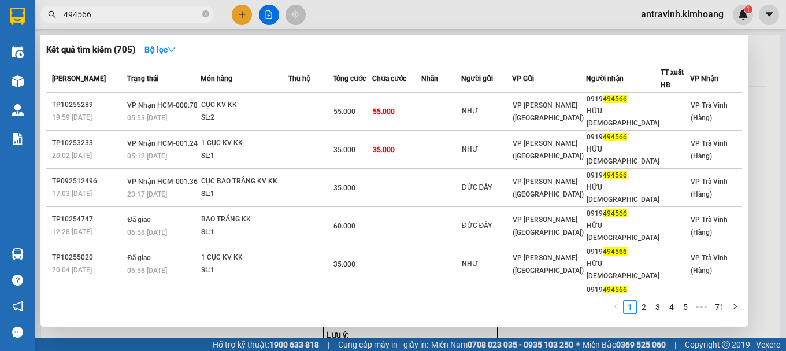
click at [145, 12] on input "494566" at bounding box center [132, 14] width 136 height 13
click at [240, 17] on div at bounding box center [393, 175] width 786 height 351
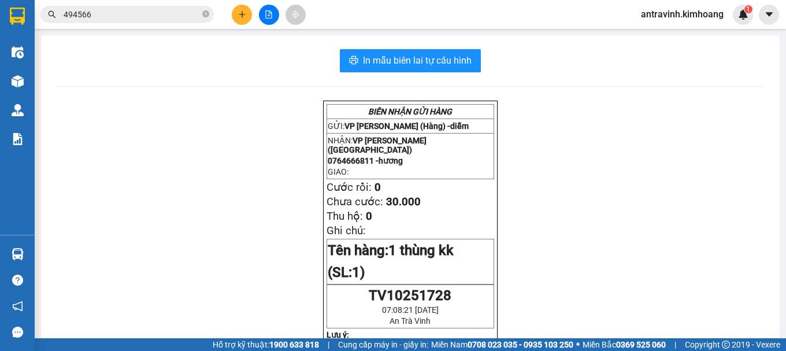
click at [240, 17] on icon "plus" at bounding box center [242, 14] width 8 height 8
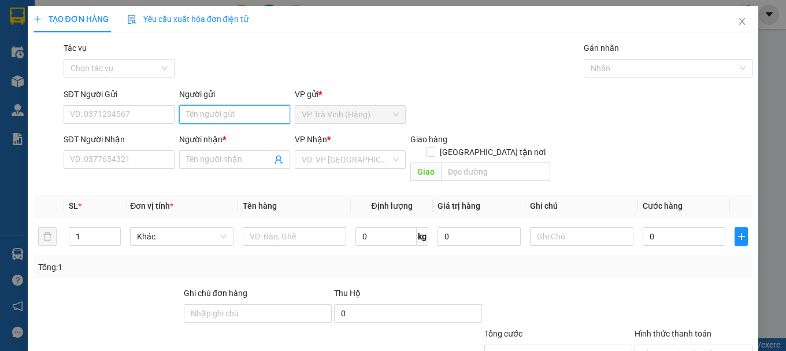
click at [224, 117] on input "Người gửi" at bounding box center [234, 114] width 111 height 18
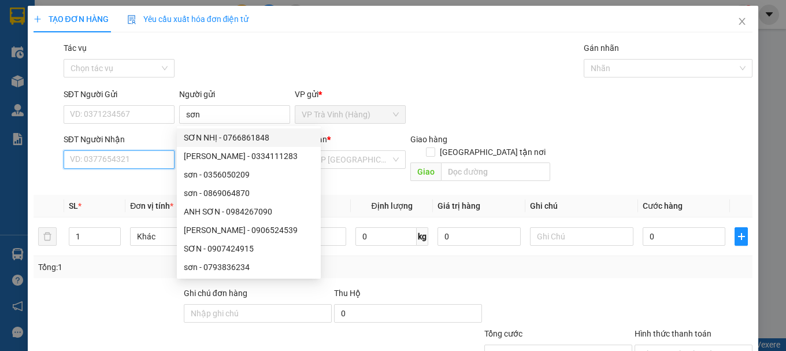
click at [133, 157] on input "SĐT Người Nhận" at bounding box center [119, 159] width 111 height 18
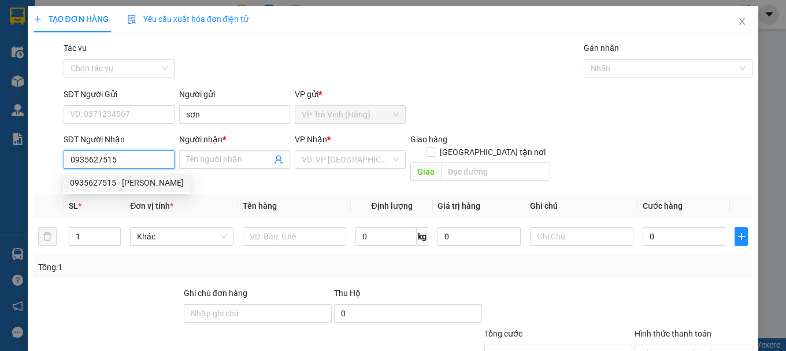
click at [134, 186] on div "0935627515 - trang linh" at bounding box center [127, 182] width 114 height 13
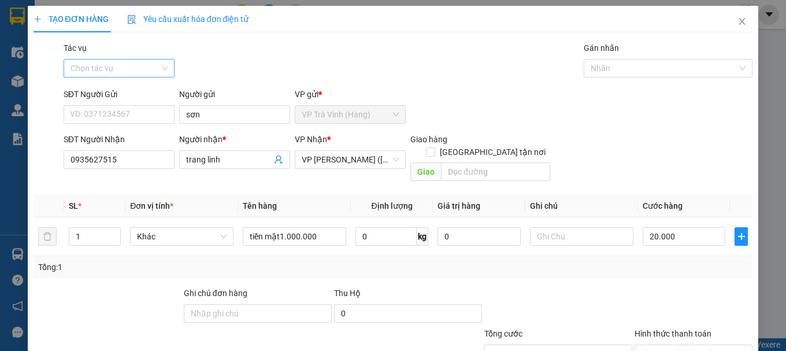
click at [124, 70] on input "Tác vụ" at bounding box center [115, 68] width 89 height 17
click at [124, 108] on div "Nhập hàng kho nhận" at bounding box center [118, 109] width 96 height 13
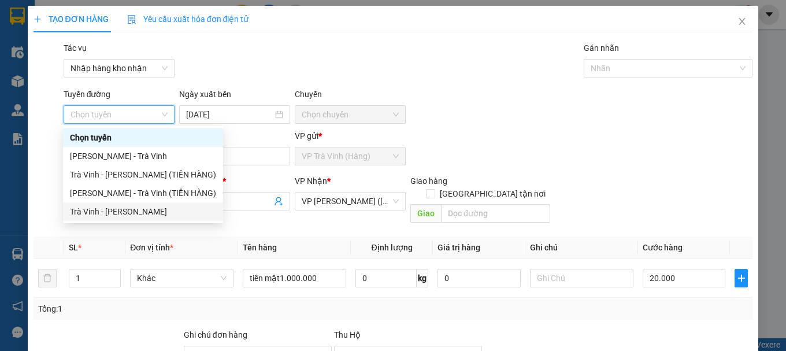
click at [133, 209] on div "Trà Vinh - Hồ Chí Minh" at bounding box center [143, 211] width 146 height 13
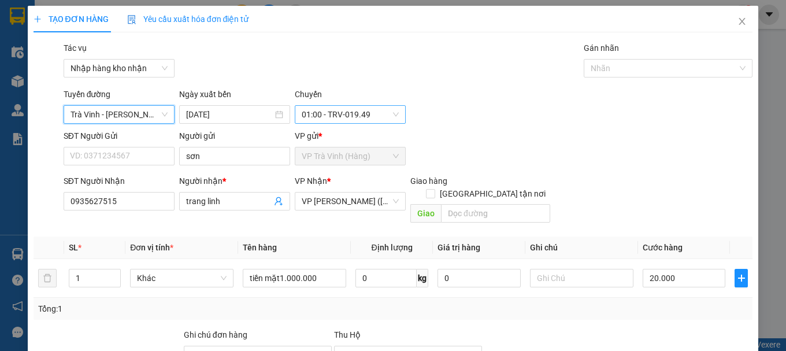
click at [316, 112] on span "01:00 - TRV-019.49" at bounding box center [350, 114] width 97 height 17
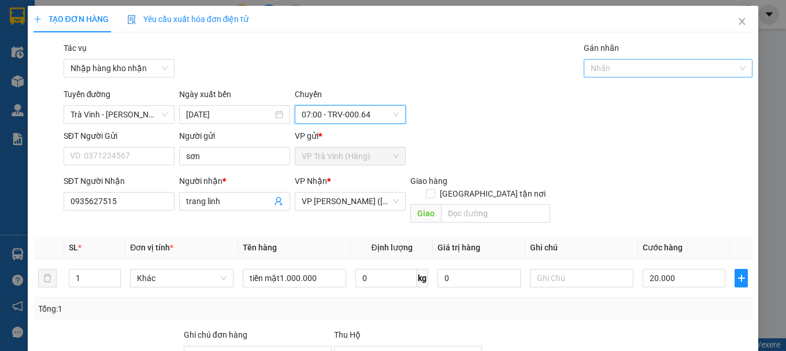
click at [597, 69] on div at bounding box center [662, 68] width 151 height 14
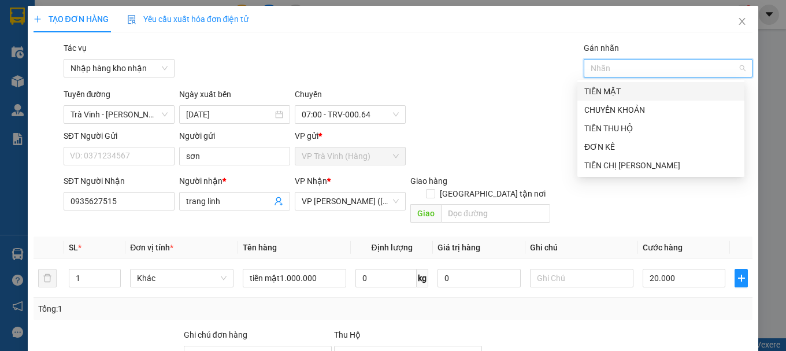
click at [597, 91] on div "TIỀN MẶT" at bounding box center [660, 91] width 153 height 13
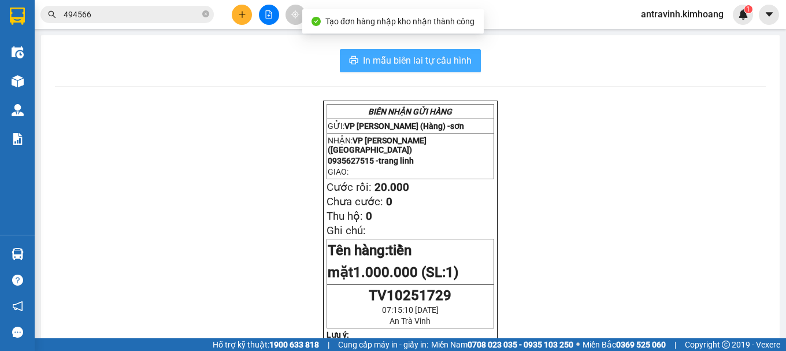
click at [439, 58] on span "In mẫu biên lai tự cấu hình" at bounding box center [417, 60] width 109 height 14
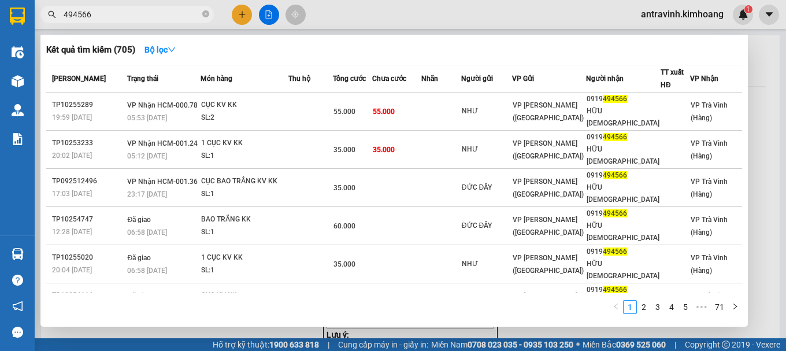
click at [112, 14] on input "494566" at bounding box center [132, 14] width 136 height 13
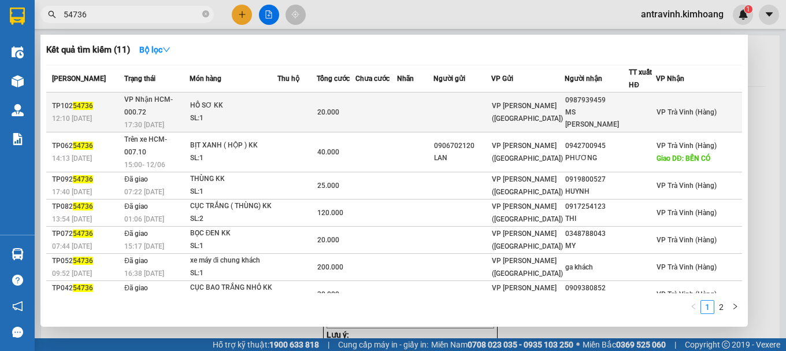
click at [277, 112] on div "SL: 1" at bounding box center [233, 118] width 87 height 13
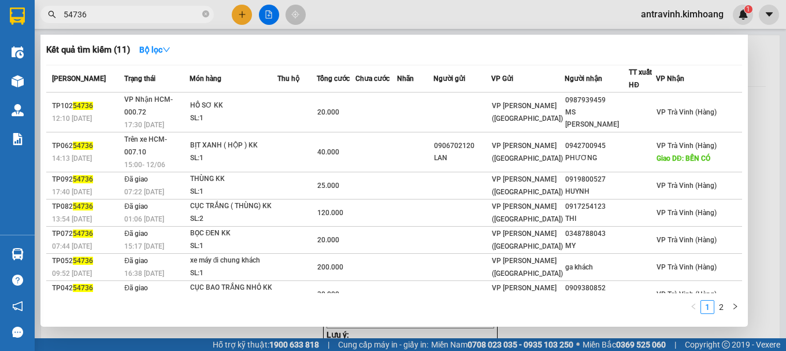
click at [165, 18] on input "54736" at bounding box center [132, 14] width 136 height 13
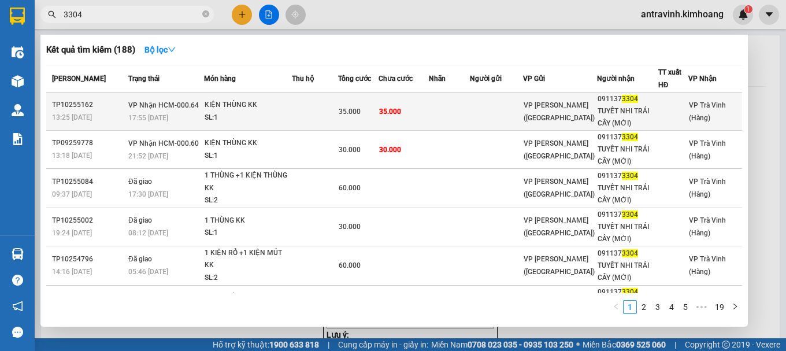
click at [422, 105] on td "35.000" at bounding box center [404, 111] width 50 height 38
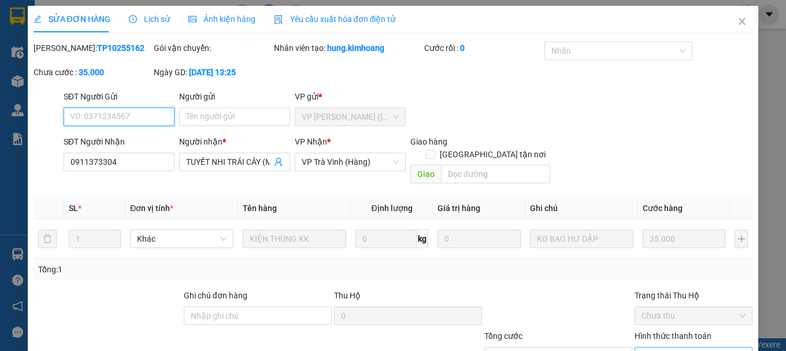
click at [670, 347] on span "Chọn HT Thanh Toán" at bounding box center [693, 355] width 104 height 17
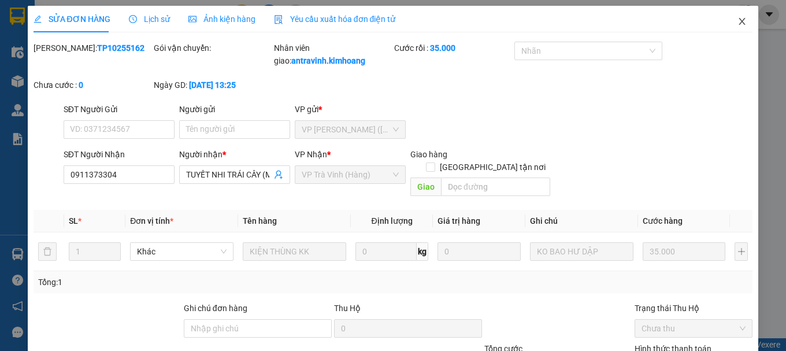
click at [737, 25] on icon "close" at bounding box center [741, 21] width 9 height 9
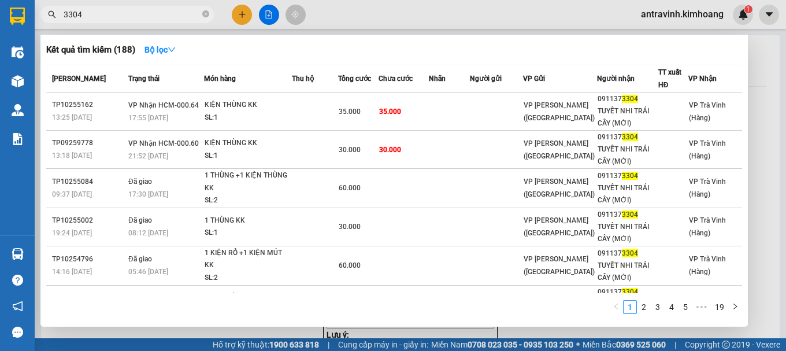
click at [135, 18] on input "3304" at bounding box center [132, 14] width 136 height 13
click at [134, 18] on input "3304" at bounding box center [132, 14] width 136 height 13
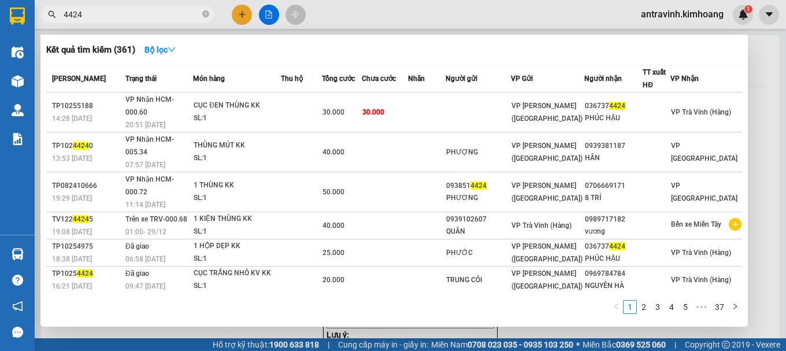
click at [129, 16] on input "4424" at bounding box center [132, 14] width 136 height 13
click at [244, 14] on div at bounding box center [393, 175] width 786 height 351
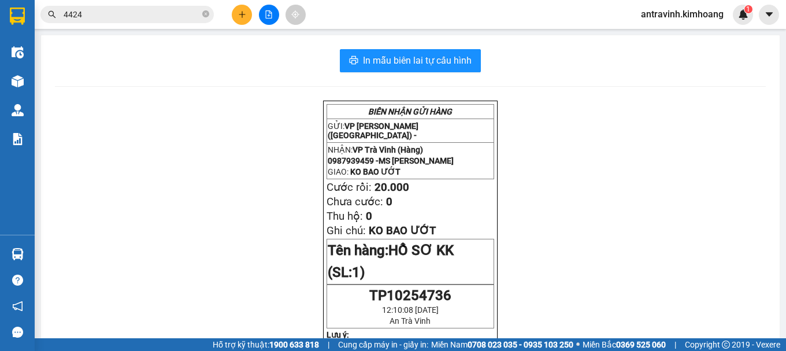
click at [242, 14] on icon "plus" at bounding box center [242, 14] width 6 height 1
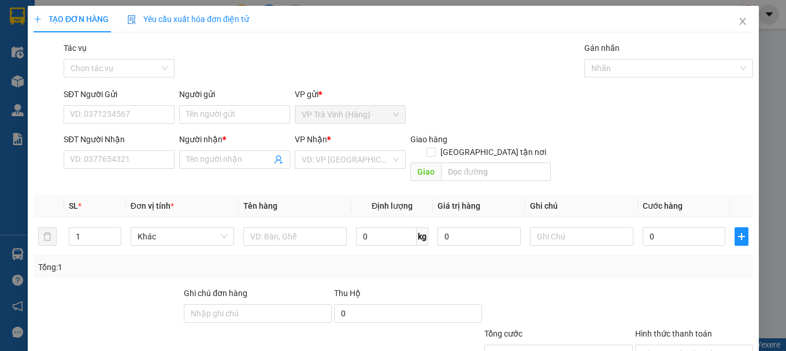
click at [242, 14] on span "Yêu cầu xuất hóa đơn điện tử" at bounding box center [188, 18] width 122 height 9
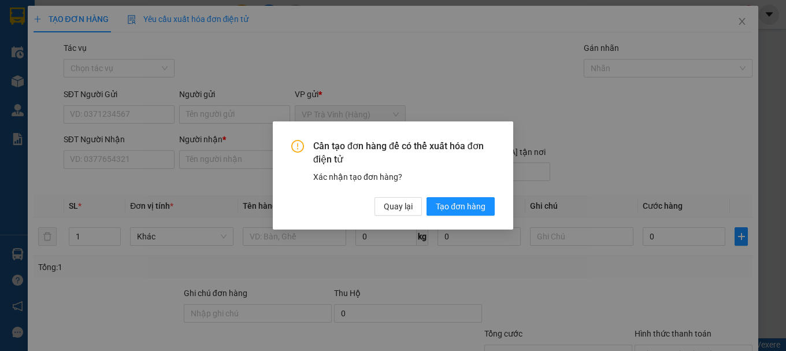
click at [526, 261] on div "Cần tạo đơn hàng để có thể xuất hóa đơn điện tử Xác nhận tạo đơn hàng? Quay lại…" at bounding box center [393, 175] width 786 height 351
click at [406, 206] on span "Quay lại" at bounding box center [398, 206] width 29 height 13
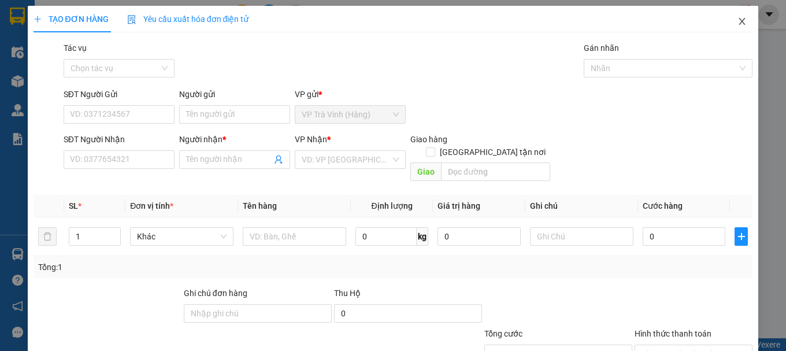
click at [739, 24] on icon "close" at bounding box center [742, 21] width 6 height 7
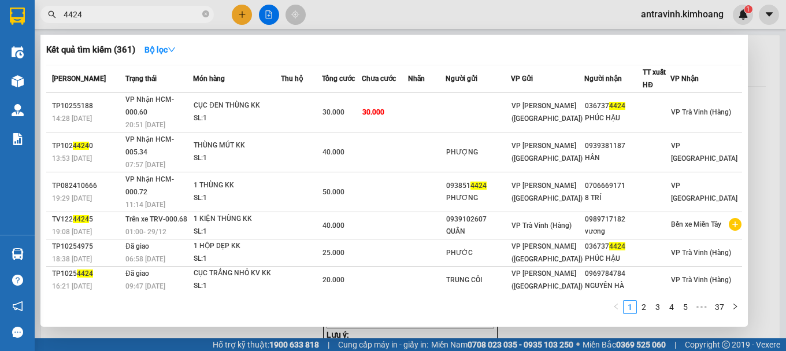
click at [168, 16] on input "4424" at bounding box center [132, 14] width 136 height 13
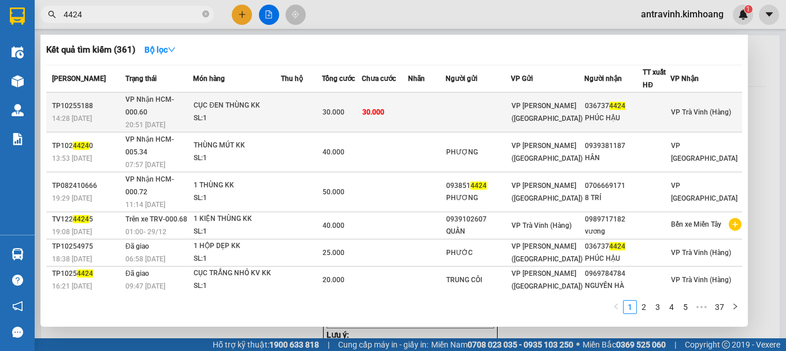
click at [280, 112] on div "SL: 1" at bounding box center [237, 118] width 87 height 13
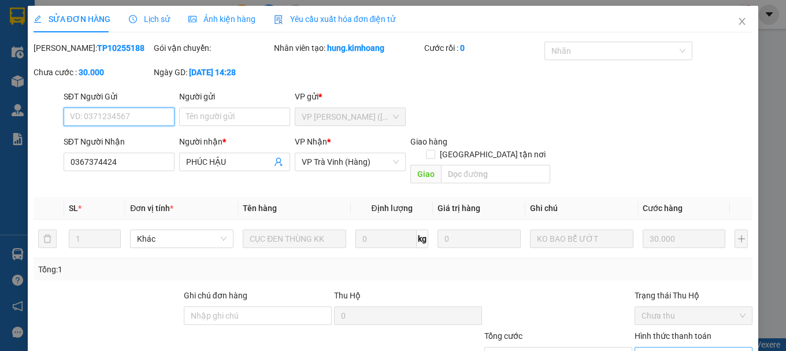
click at [657, 347] on span "Chọn HT Thanh Toán" at bounding box center [693, 355] width 104 height 17
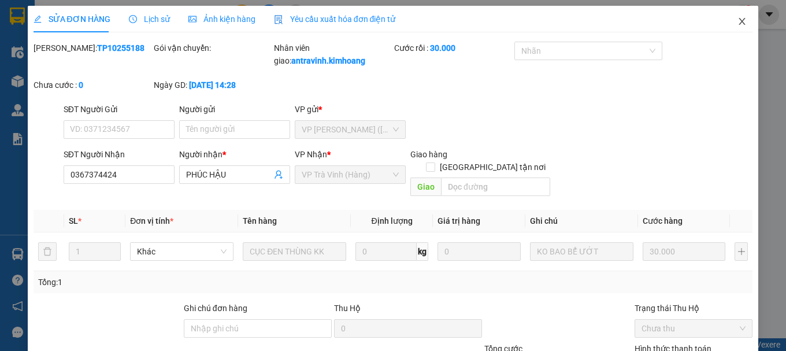
click at [737, 20] on icon "close" at bounding box center [741, 21] width 9 height 9
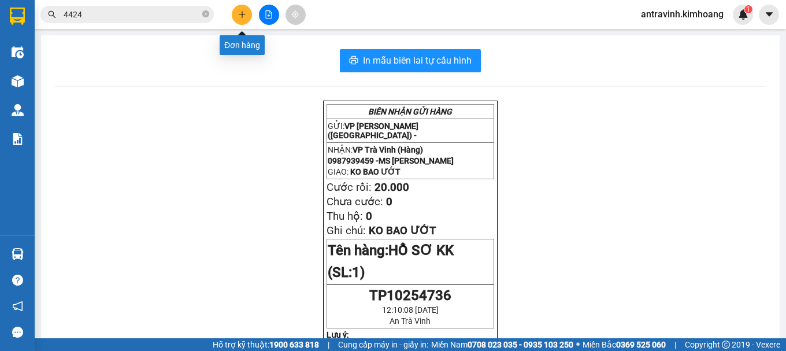
click at [245, 18] on button at bounding box center [242, 15] width 20 height 20
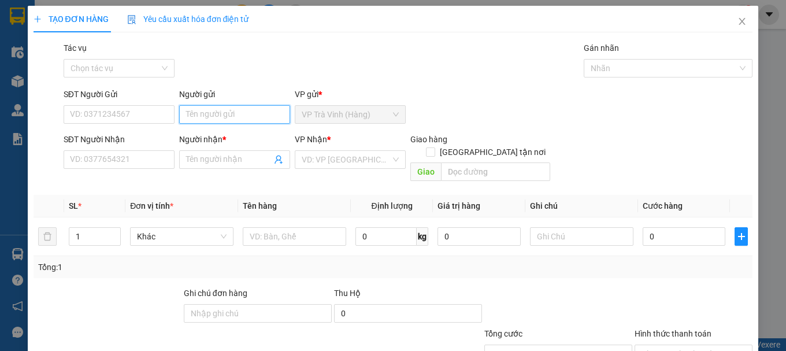
click at [229, 112] on input "Người gửi" at bounding box center [234, 114] width 111 height 18
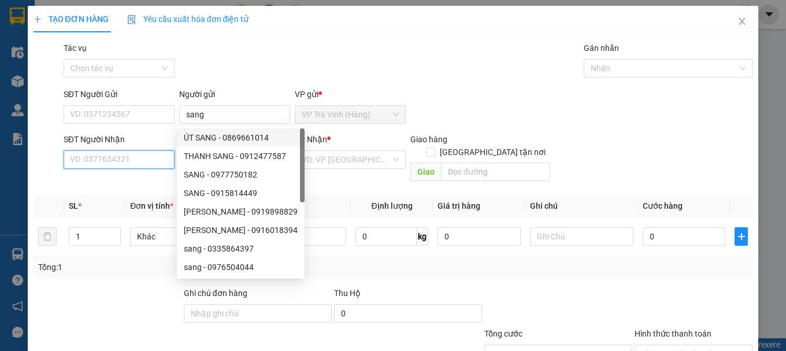
click at [143, 158] on input "SĐT Người Nhận" at bounding box center [119, 159] width 111 height 18
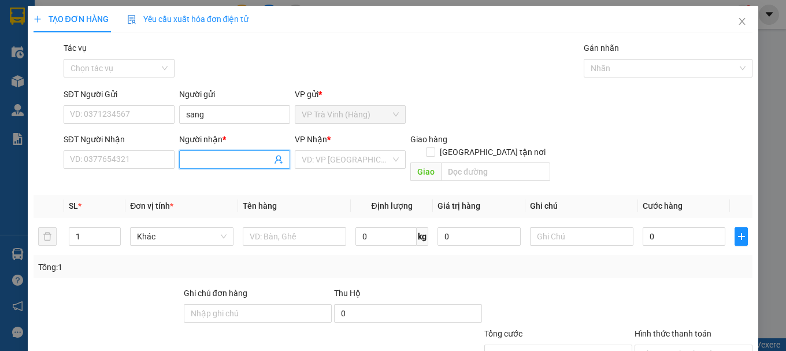
click at [189, 156] on input "Người nhận *" at bounding box center [229, 159] width 86 height 13
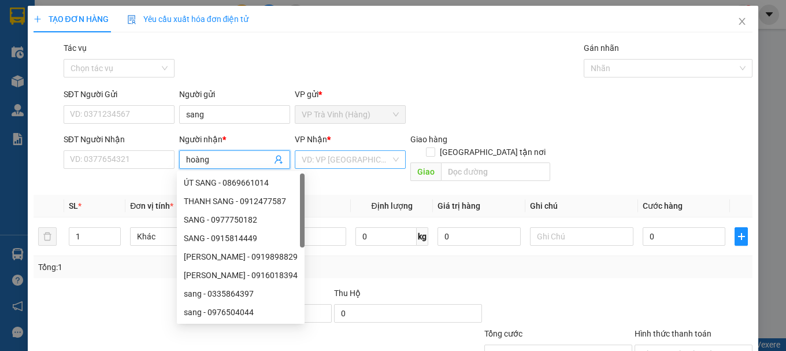
click at [309, 158] on input "search" at bounding box center [346, 159] width 89 height 17
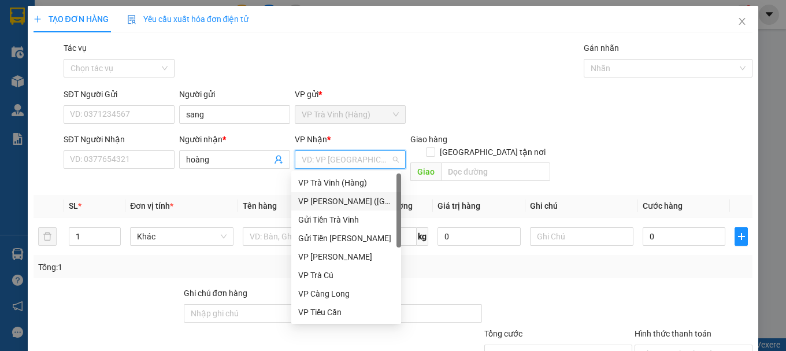
click at [337, 203] on div "VP Trần Phú (Hàng)" at bounding box center [346, 201] width 96 height 13
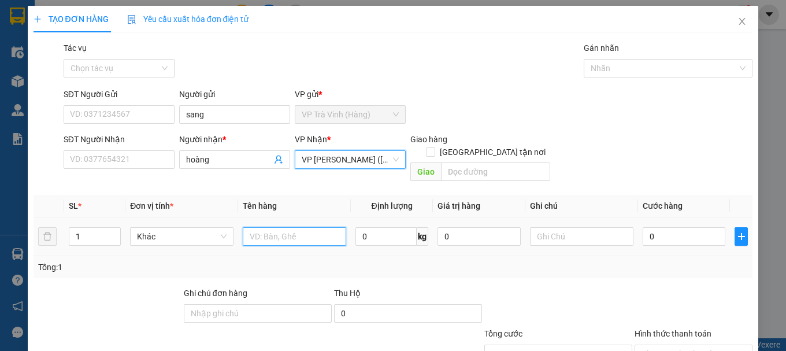
click at [280, 227] on input "text" at bounding box center [294, 236] width 103 height 18
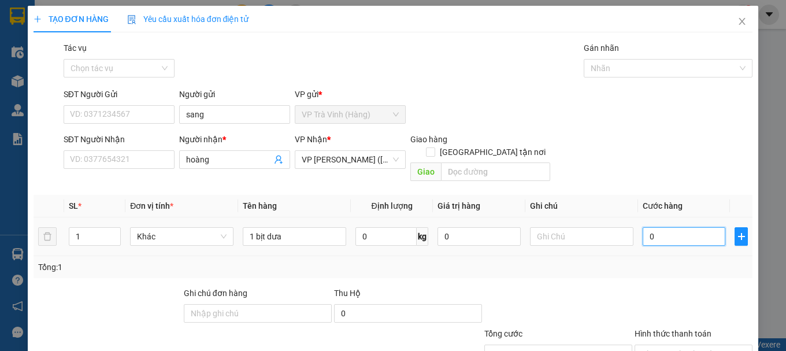
click at [672, 227] on input "0" at bounding box center [684, 236] width 83 height 18
click at [669, 345] on input "Hình thức thanh toán" at bounding box center [689, 353] width 96 height 17
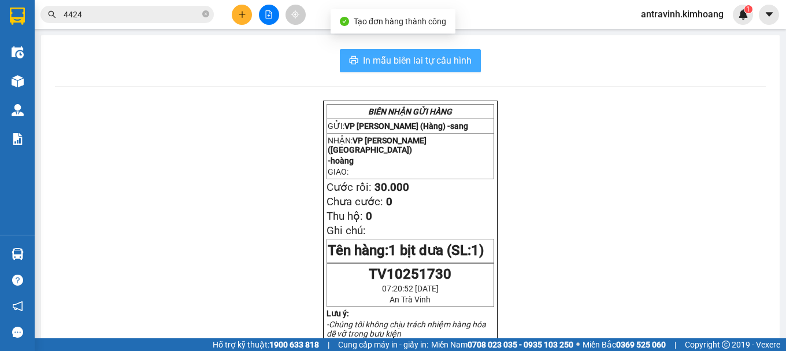
click at [442, 62] on span "In mẫu biên lai tự cấu hình" at bounding box center [417, 60] width 109 height 14
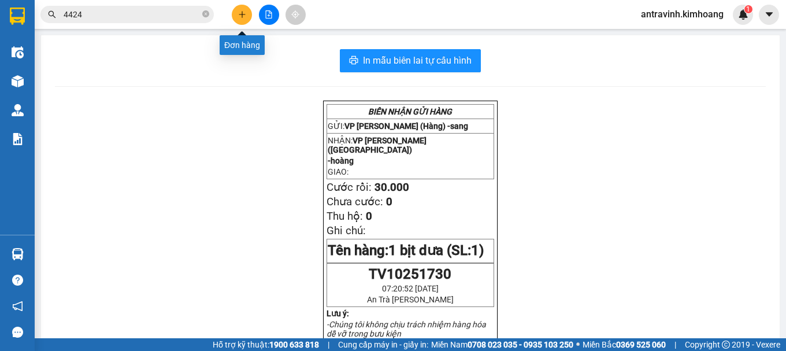
click at [240, 16] on icon "plus" at bounding box center [242, 14] width 8 height 8
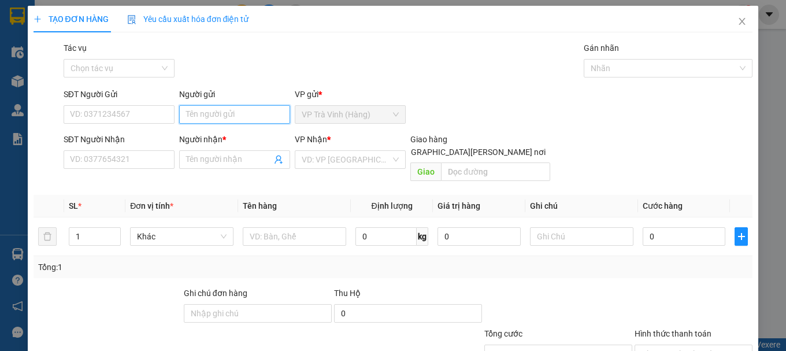
click at [222, 114] on input "Người gửi" at bounding box center [234, 114] width 111 height 18
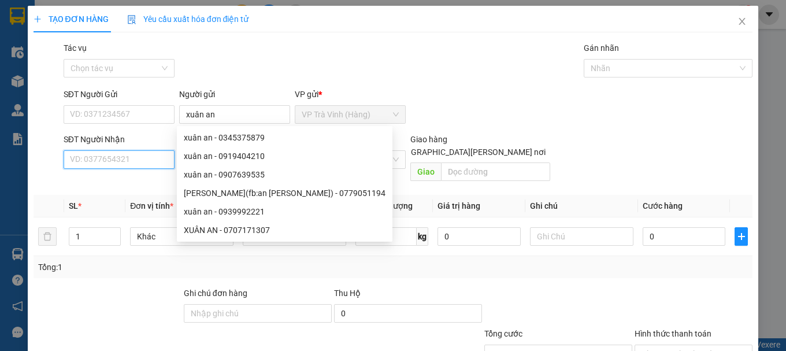
click at [157, 163] on input "SĐT Người Nhận" at bounding box center [119, 159] width 111 height 18
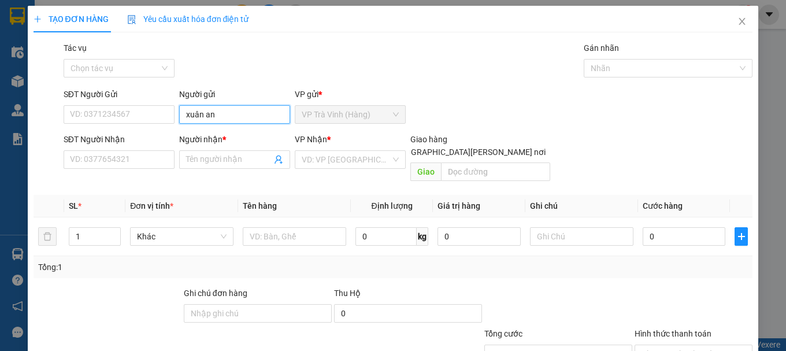
click at [221, 117] on input "xuân an" at bounding box center [234, 114] width 111 height 18
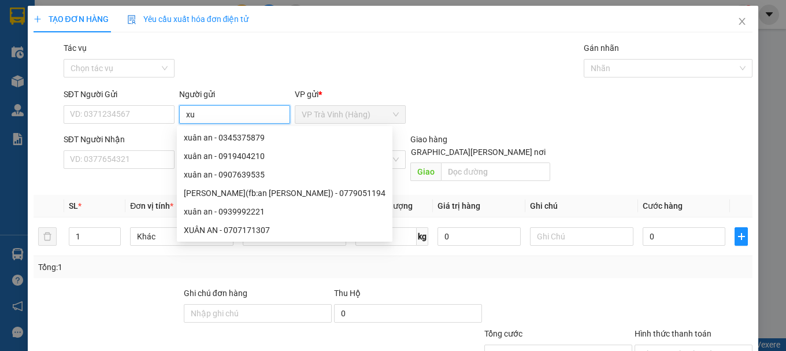
type input "x"
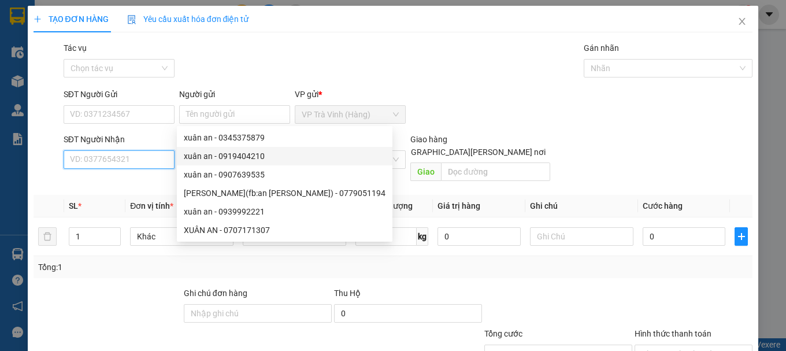
click at [159, 158] on input "SĐT Người Nhận" at bounding box center [119, 159] width 111 height 18
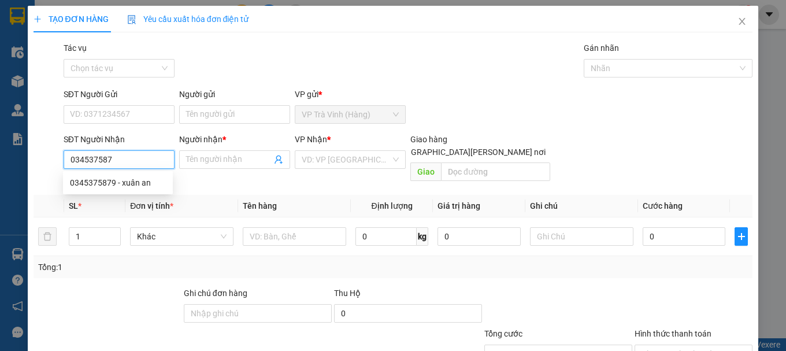
type input "0345375879"
click at [156, 184] on div "0345375879 - xuân an" at bounding box center [118, 182] width 96 height 13
type input "xuân an"
type input "35.000"
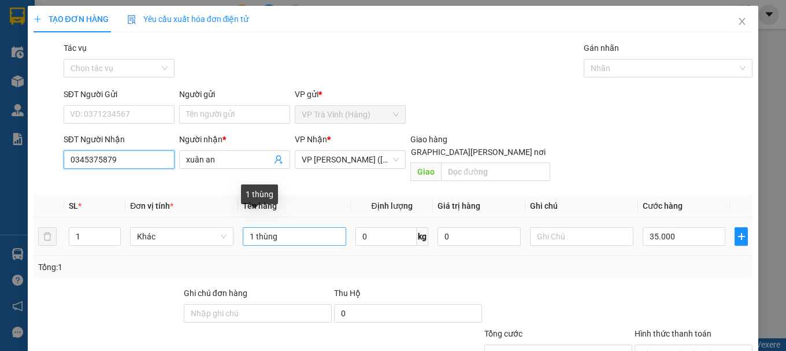
type input "0345375879"
click at [292, 231] on input "1 thùng" at bounding box center [294, 236] width 103 height 18
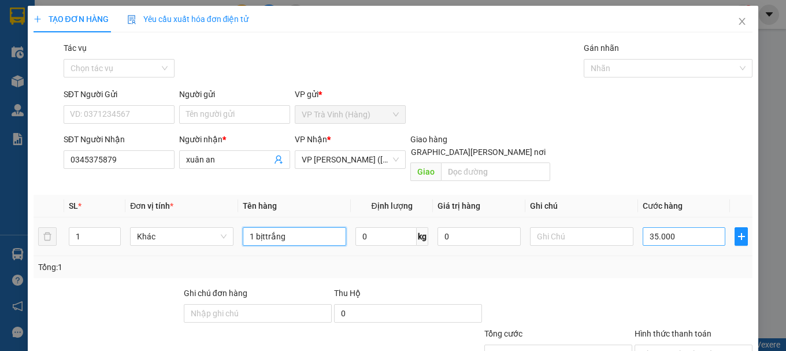
type input "1 bịttrắng"
click at [693, 227] on input "35.000" at bounding box center [684, 236] width 83 height 18
type input "3"
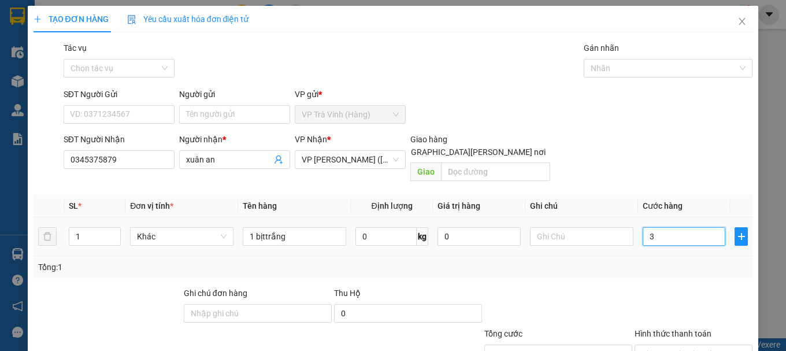
type input "30"
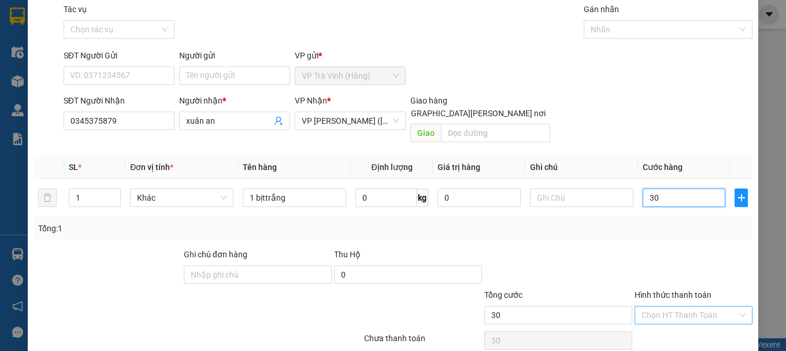
scroll to position [77, 0]
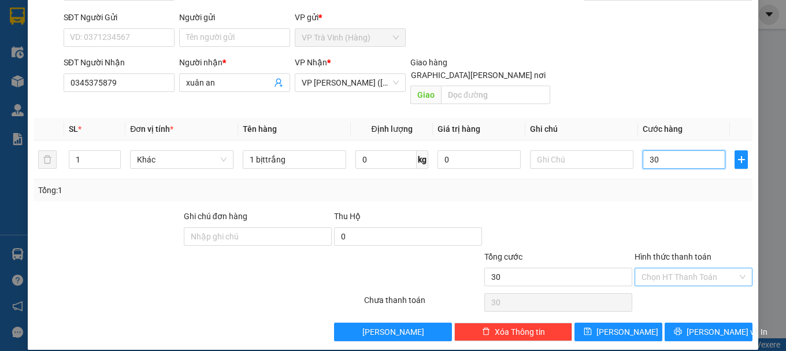
type input "30"
type input "30.000"
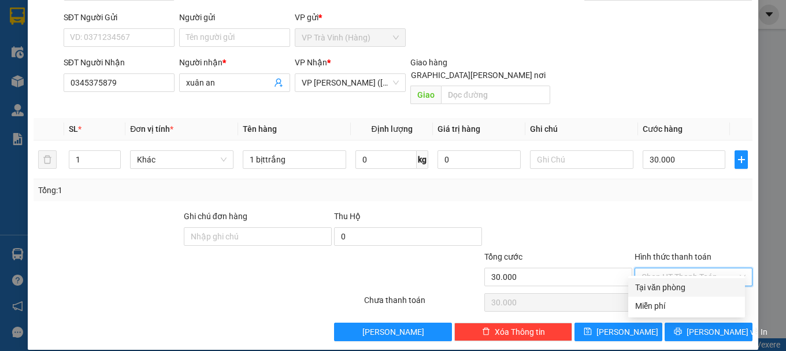
click at [677, 268] on input "Hình thức thanh toán" at bounding box center [689, 276] width 96 height 17
click at [677, 284] on div "Tại văn phòng" at bounding box center [686, 287] width 103 height 13
type input "0"
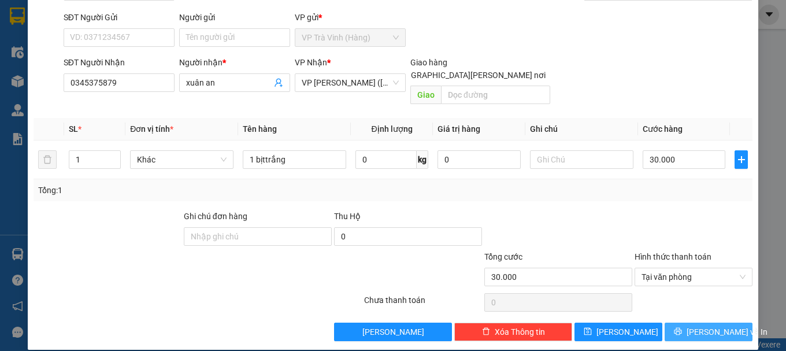
click at [691, 325] on span "Lưu và In" at bounding box center [727, 331] width 81 height 13
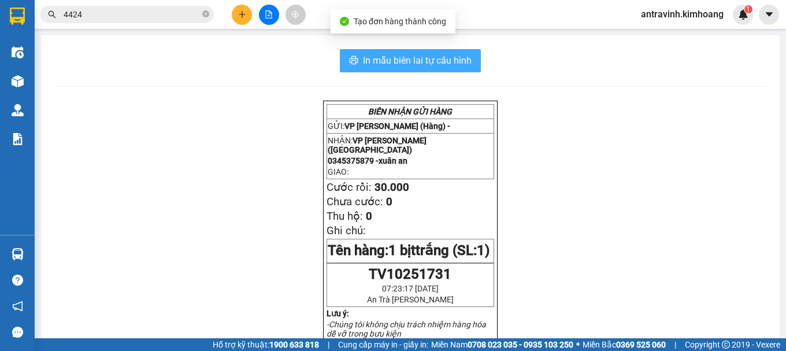
click at [402, 62] on span "In mẫu biên lai tự cấu hình" at bounding box center [417, 60] width 109 height 14
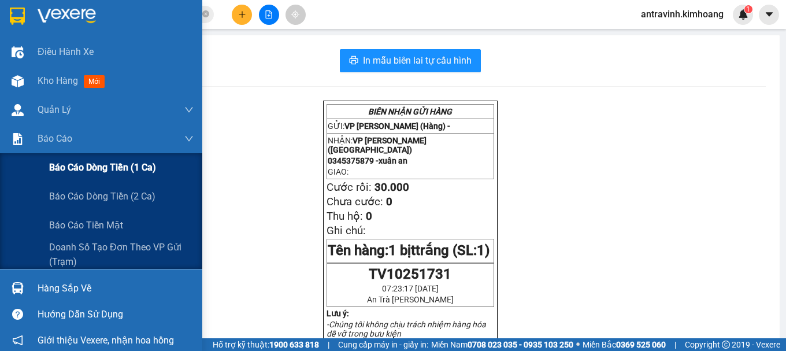
click at [60, 170] on span "Báo cáo dòng tiền (1 ca)" at bounding box center [102, 167] width 107 height 14
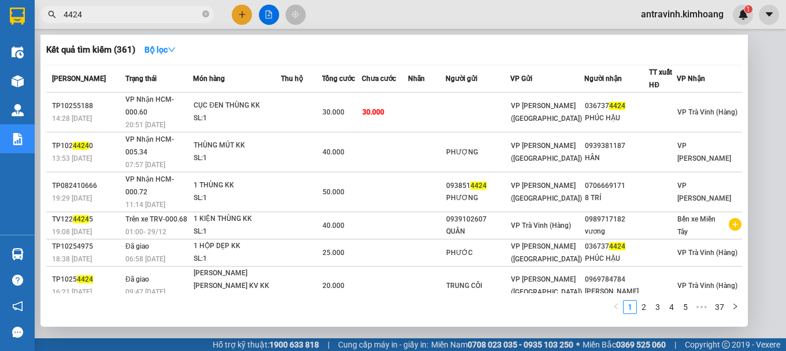
click at [126, 14] on input "4424" at bounding box center [132, 14] width 136 height 13
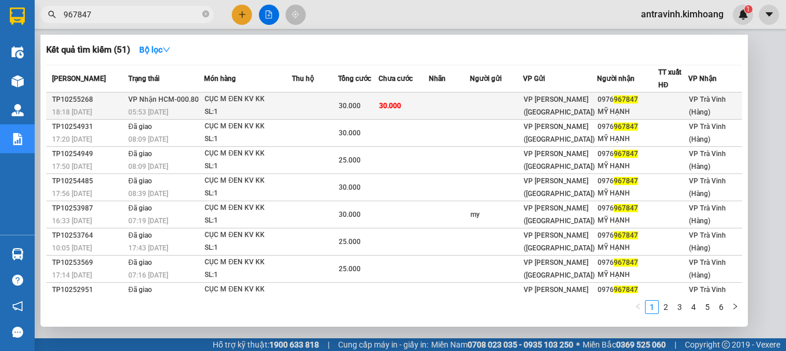
type input "967847"
click at [392, 114] on td "30.000" at bounding box center [404, 105] width 50 height 27
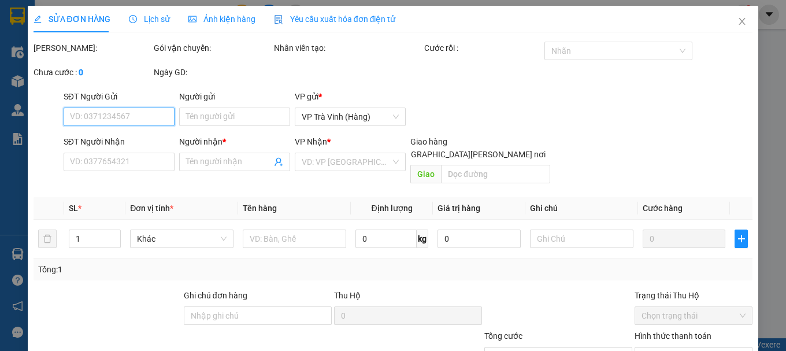
type input "0976967847"
type input "MỸ HẠNH"
type input "30.000"
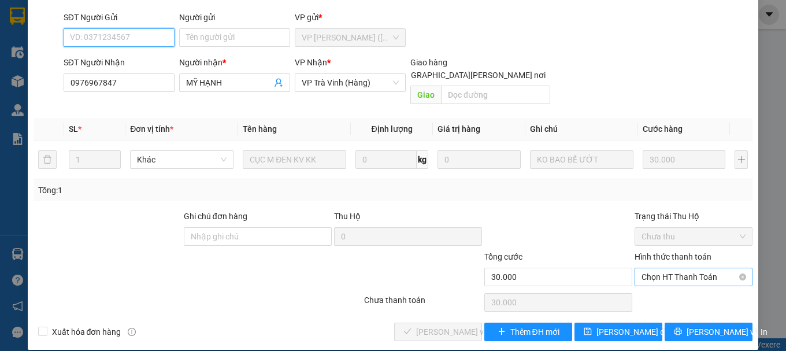
click at [678, 268] on span "Chọn HT Thanh Toán" at bounding box center [693, 276] width 104 height 17
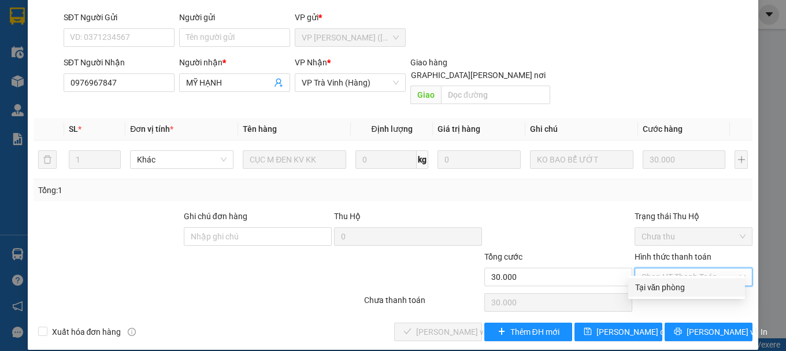
click at [677, 283] on div "Tại văn phòng" at bounding box center [686, 287] width 103 height 13
type input "0"
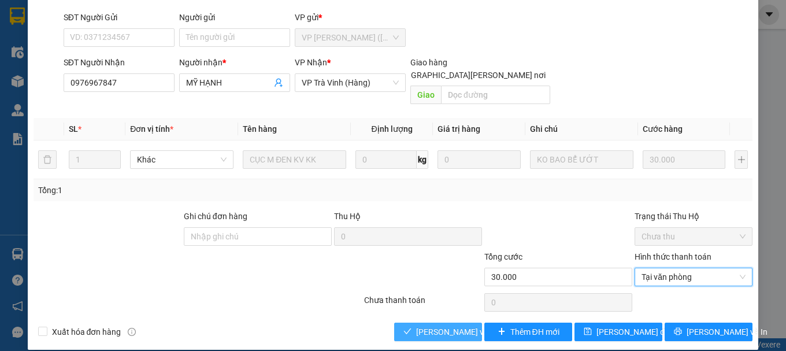
click at [436, 325] on span "Lưu và Giao hàng" at bounding box center [494, 331] width 156 height 13
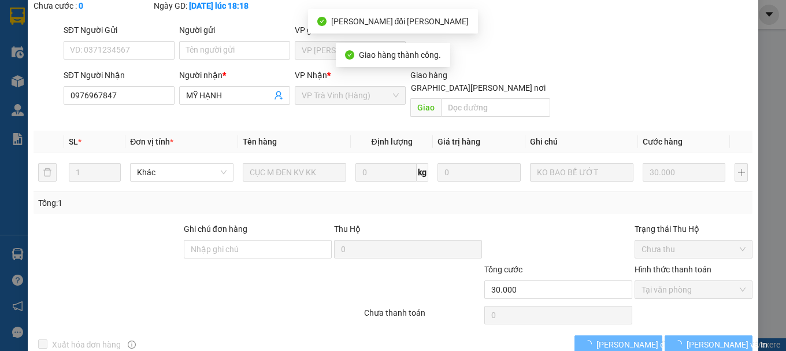
scroll to position [92, 0]
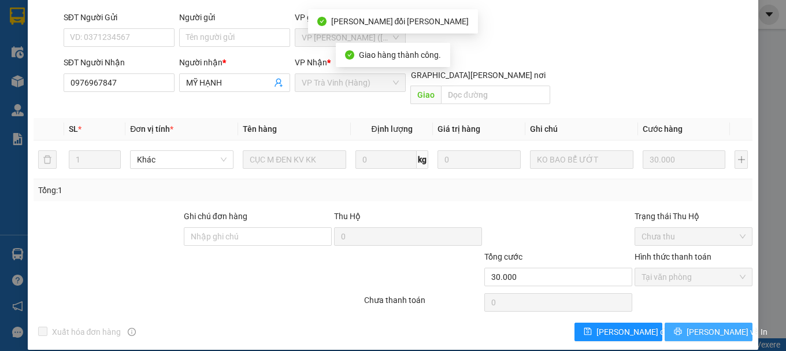
click at [682, 327] on icon "printer" at bounding box center [678, 331] width 8 height 8
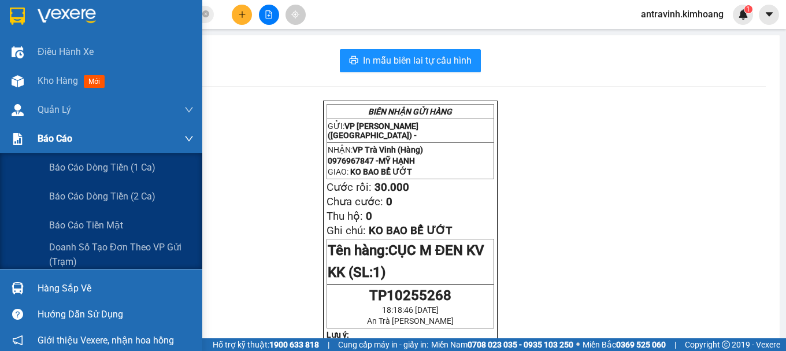
click at [44, 143] on span "Báo cáo" at bounding box center [55, 138] width 35 height 14
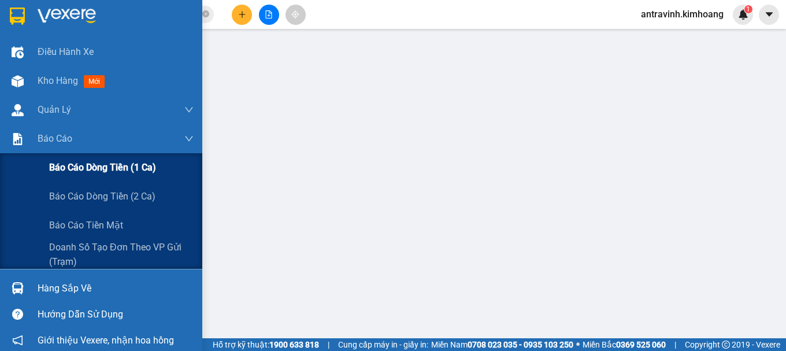
click at [62, 166] on span "Báo cáo dòng tiền (1 ca)" at bounding box center [102, 167] width 107 height 14
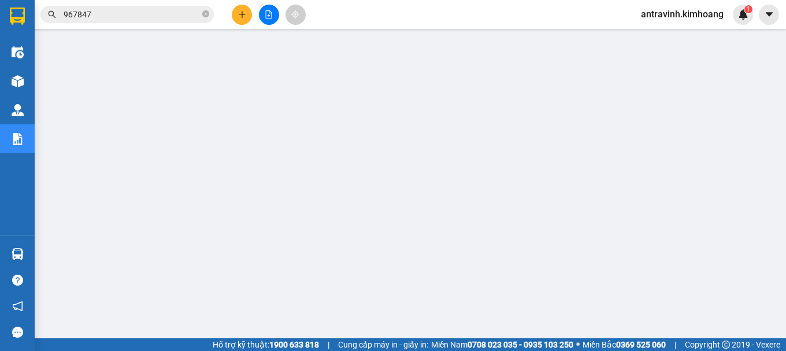
click at [675, 11] on span "antravinh.kimhoang" at bounding box center [682, 14] width 101 height 14
click at [670, 35] on span "Đăng xuất" at bounding box center [687, 35] width 77 height 13
